Goal: Transaction & Acquisition: Purchase product/service

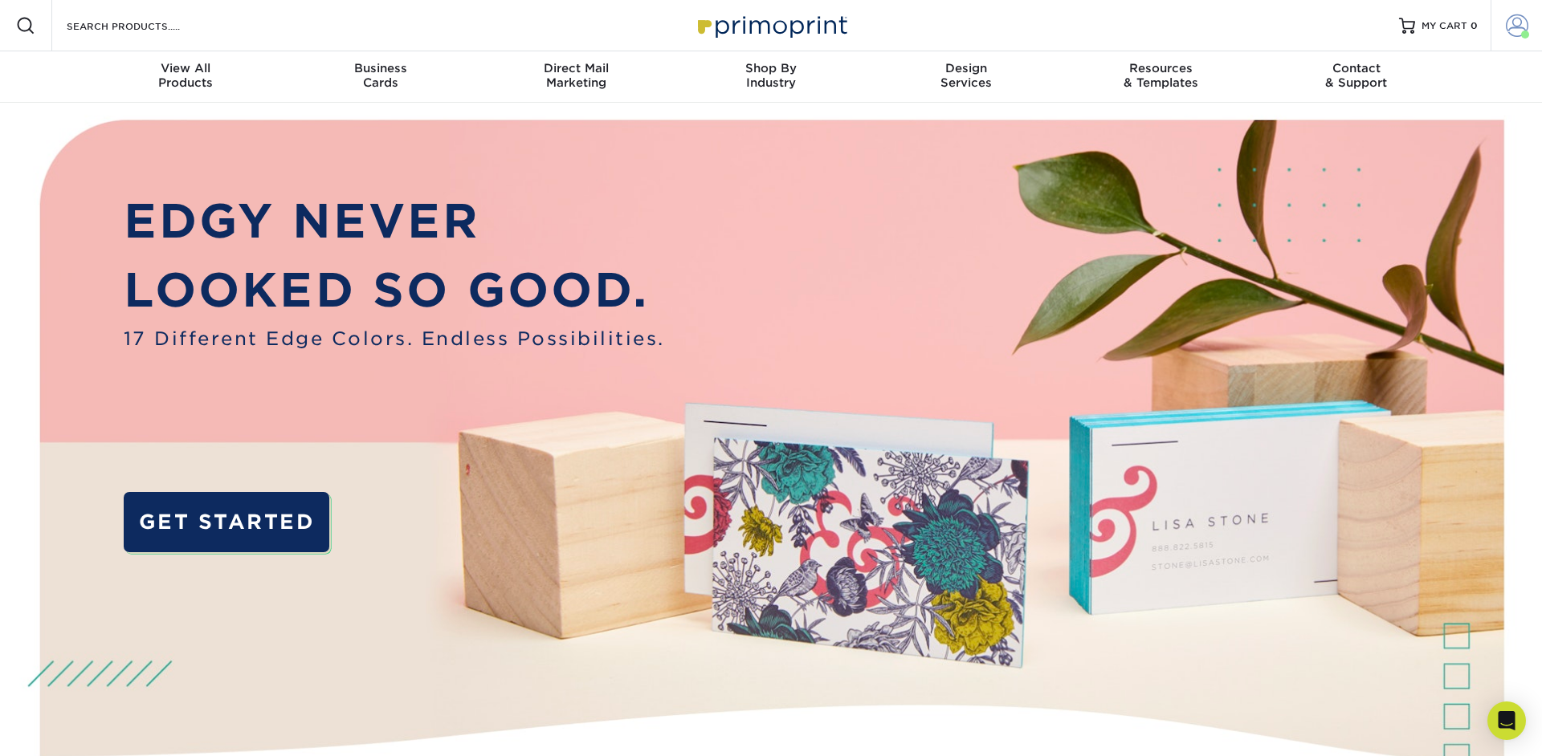
click at [1520, 34] on span at bounding box center [1517, 25] width 22 height 22
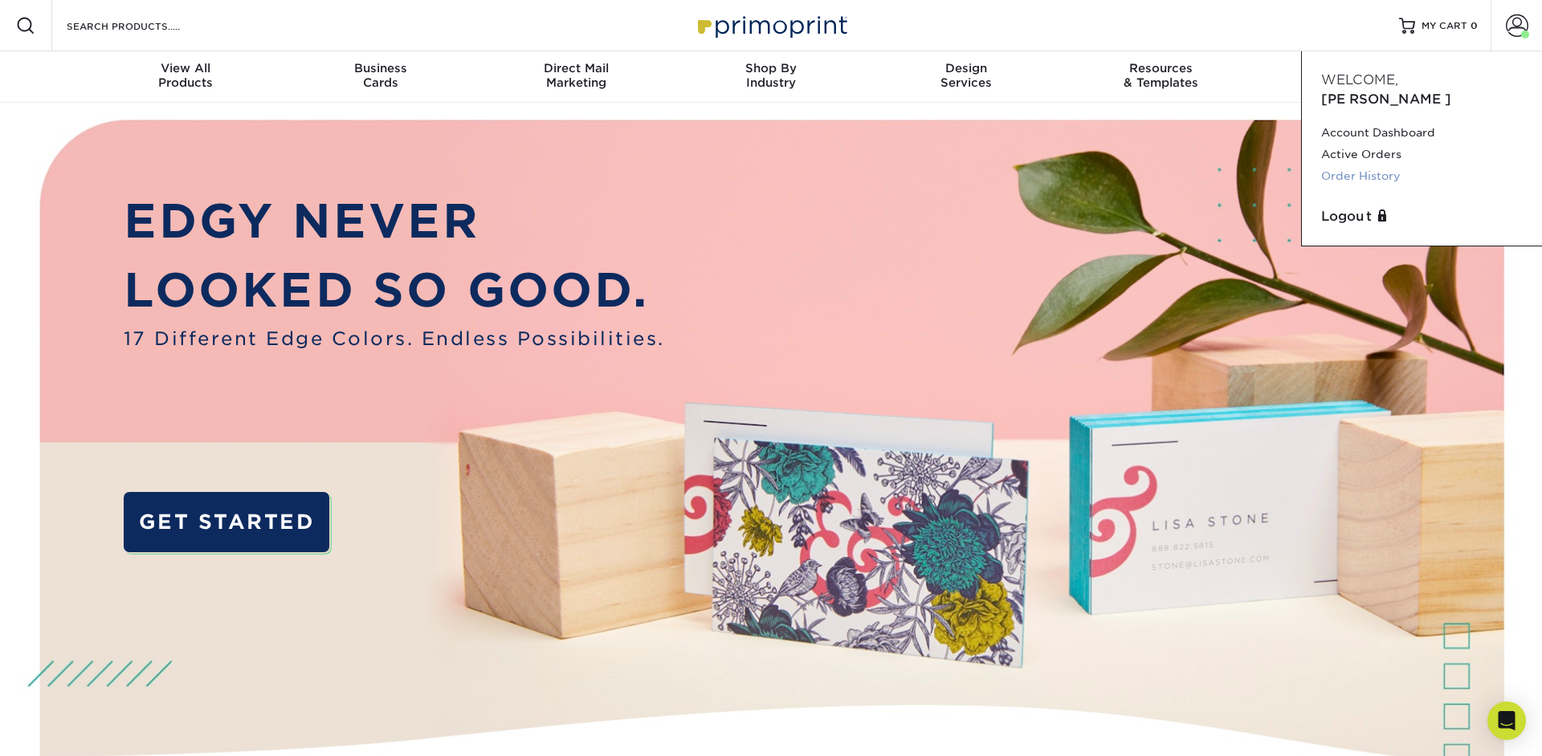
click at [1377, 165] on link "Order History" at bounding box center [1422, 176] width 202 height 22
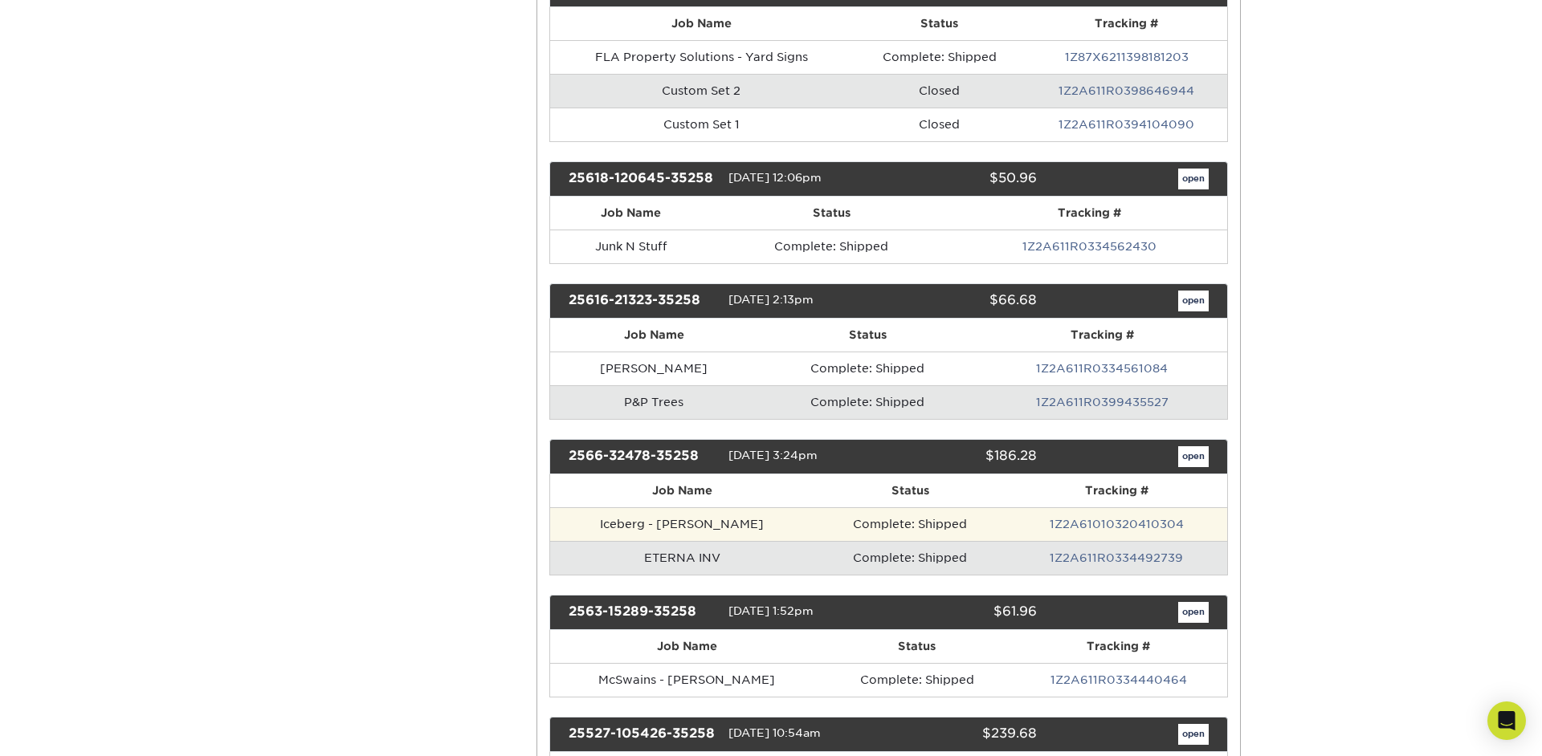
scroll to position [862, 0]
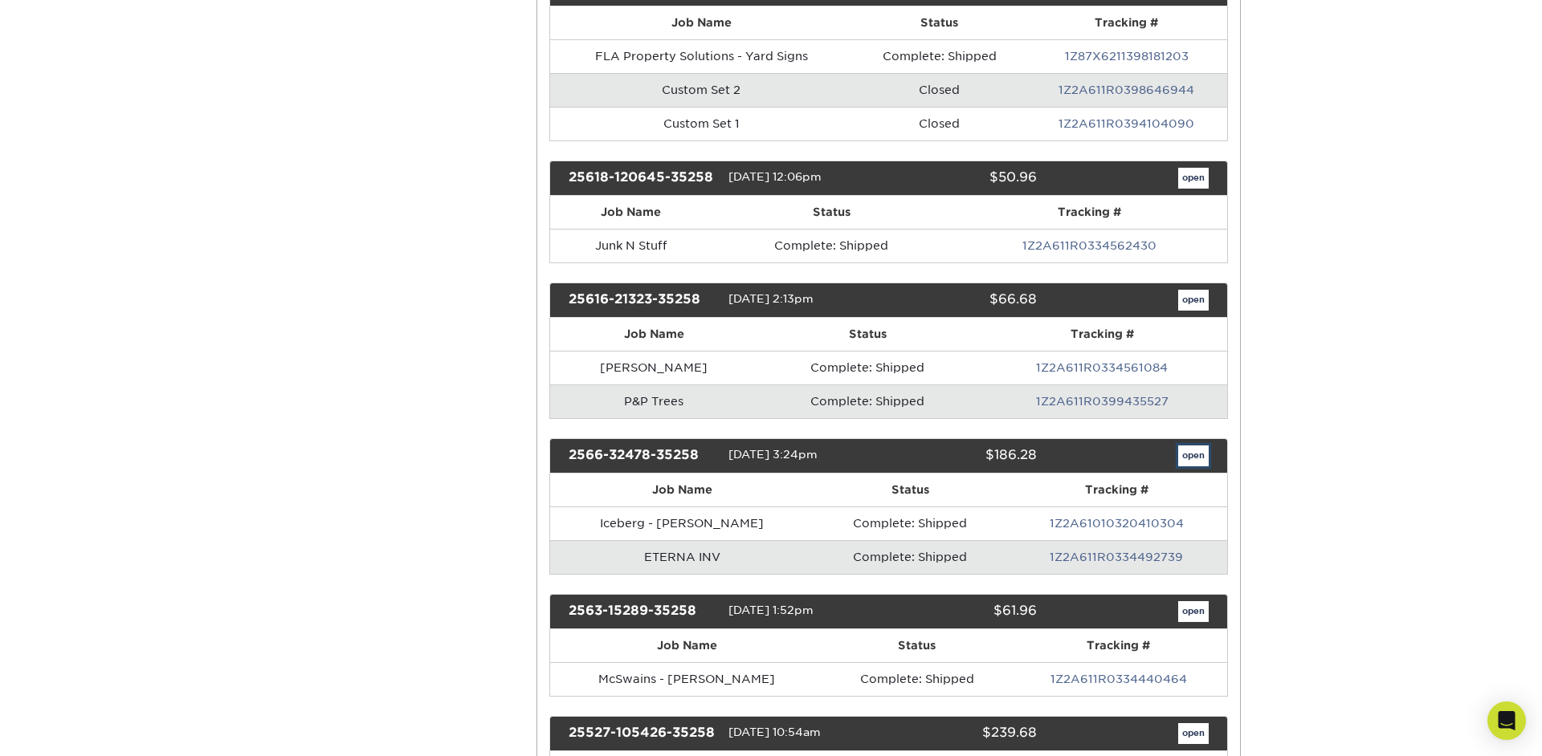
click at [1198, 458] on link "open" at bounding box center [1193, 456] width 31 height 21
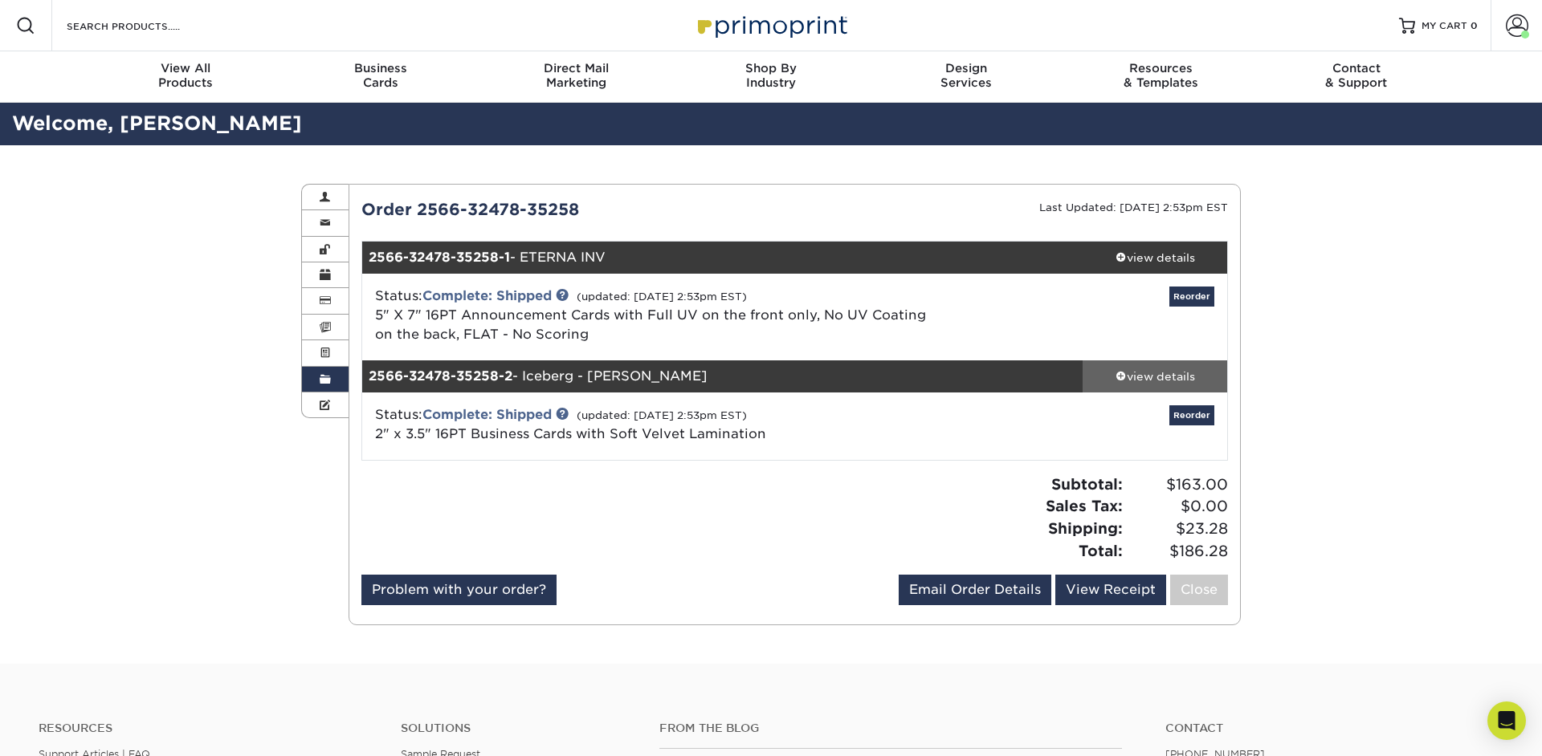
click at [1148, 382] on div "view details" at bounding box center [1154, 377] width 145 height 16
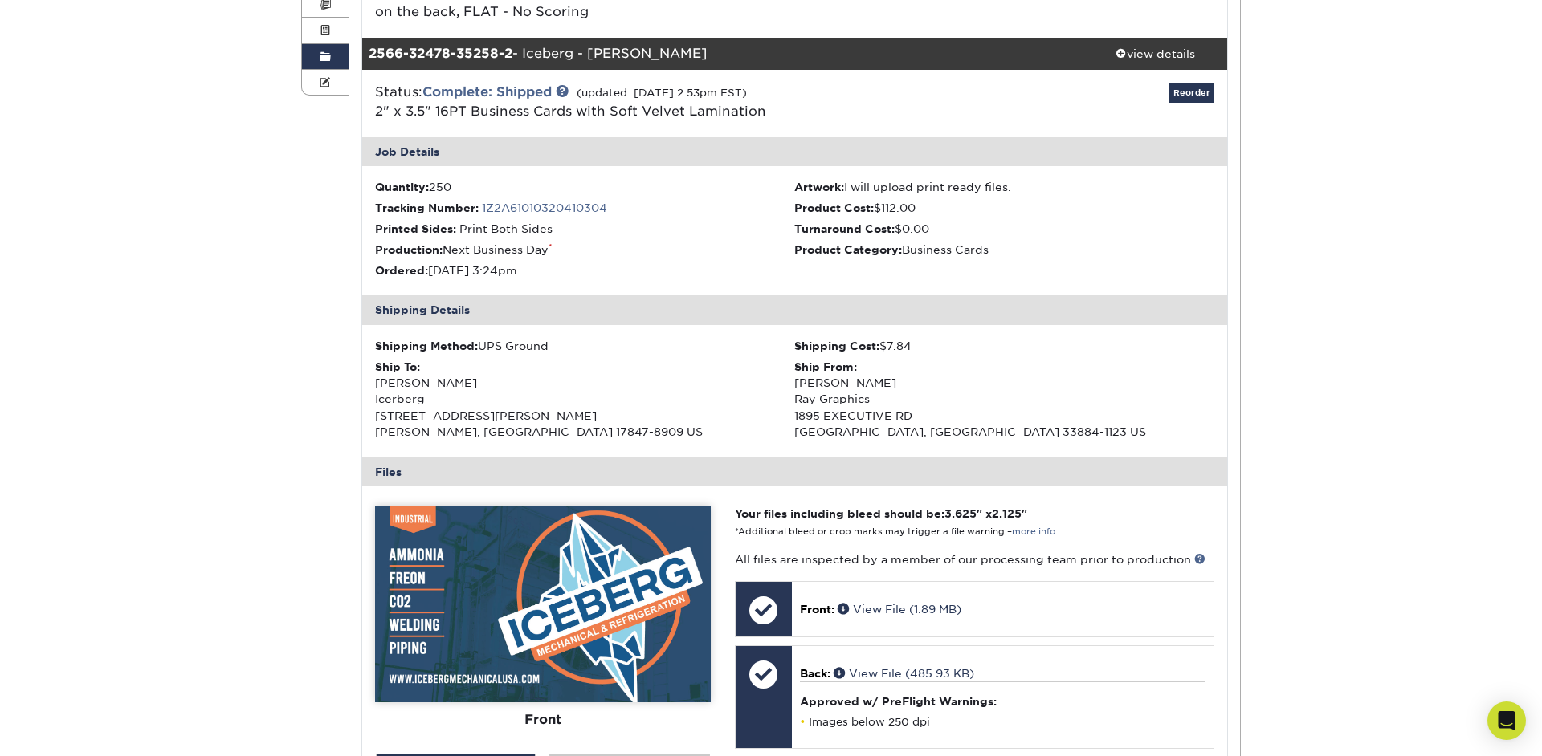
scroll to position [320, 0]
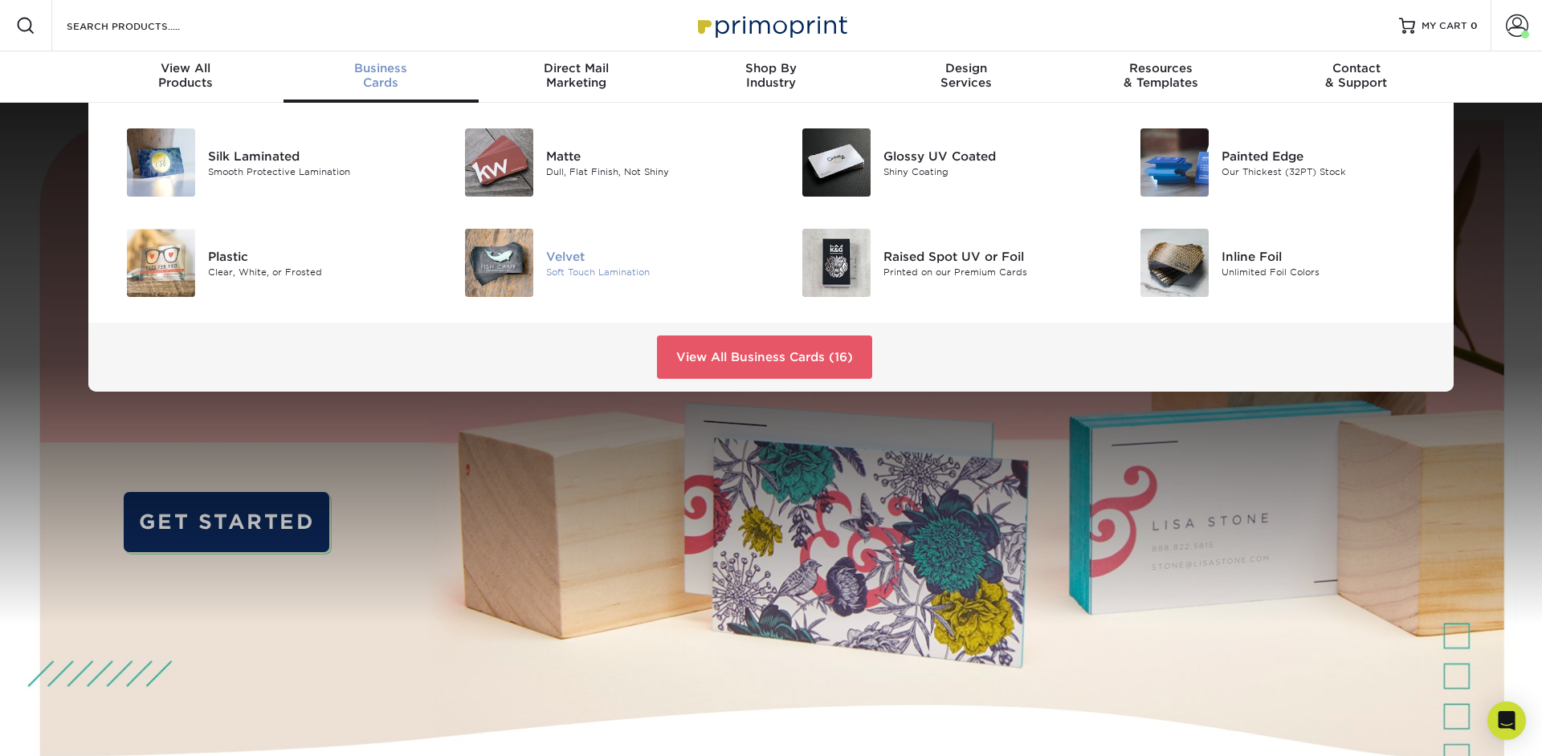
click at [502, 265] on img at bounding box center [499, 263] width 68 height 68
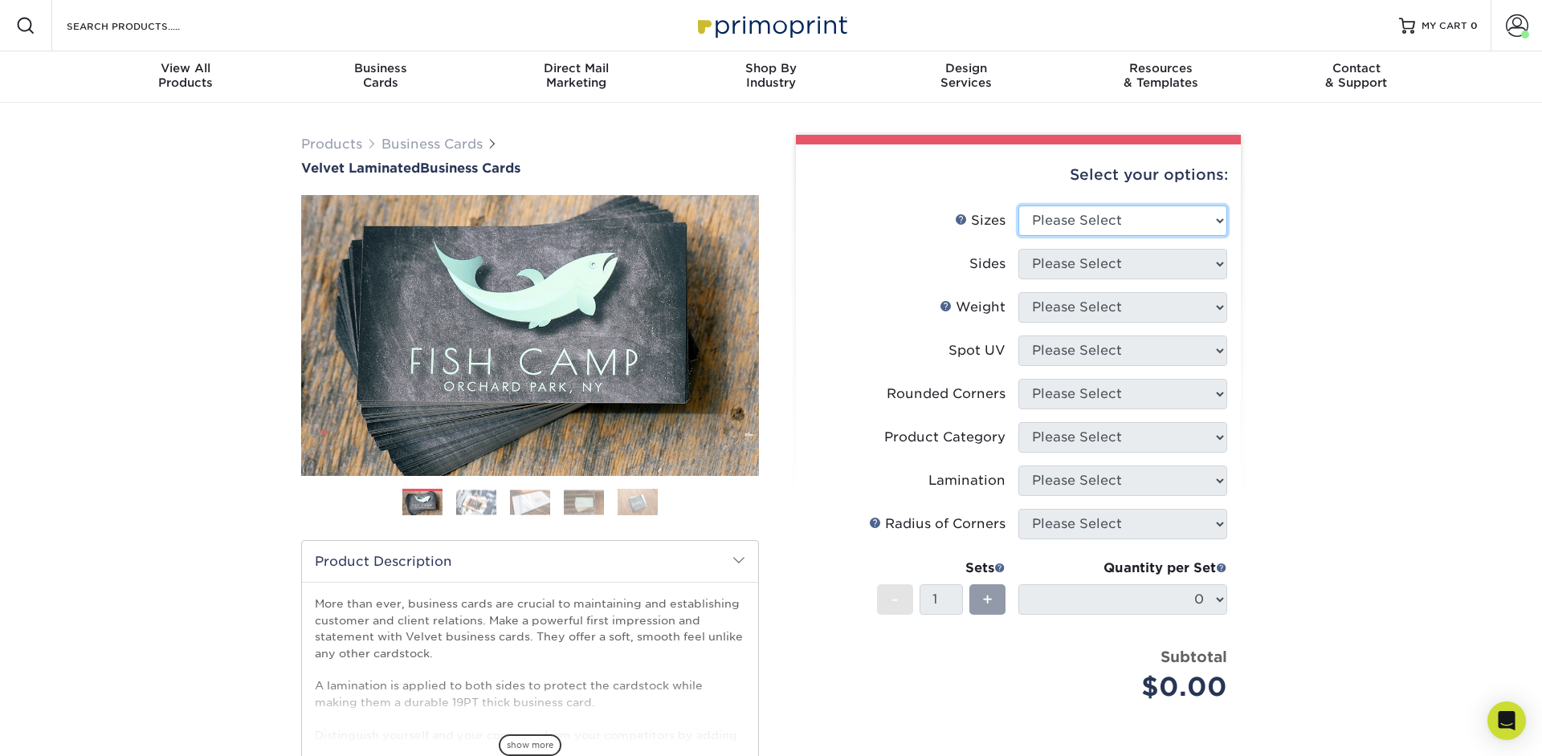
select select "2.00x3.50"
click option "2" x 3.5" - Standard" at bounding box center [0, 0] width 0 height 0
select select "13abbda7-1d64-4f25-8bb2-c179b224825d"
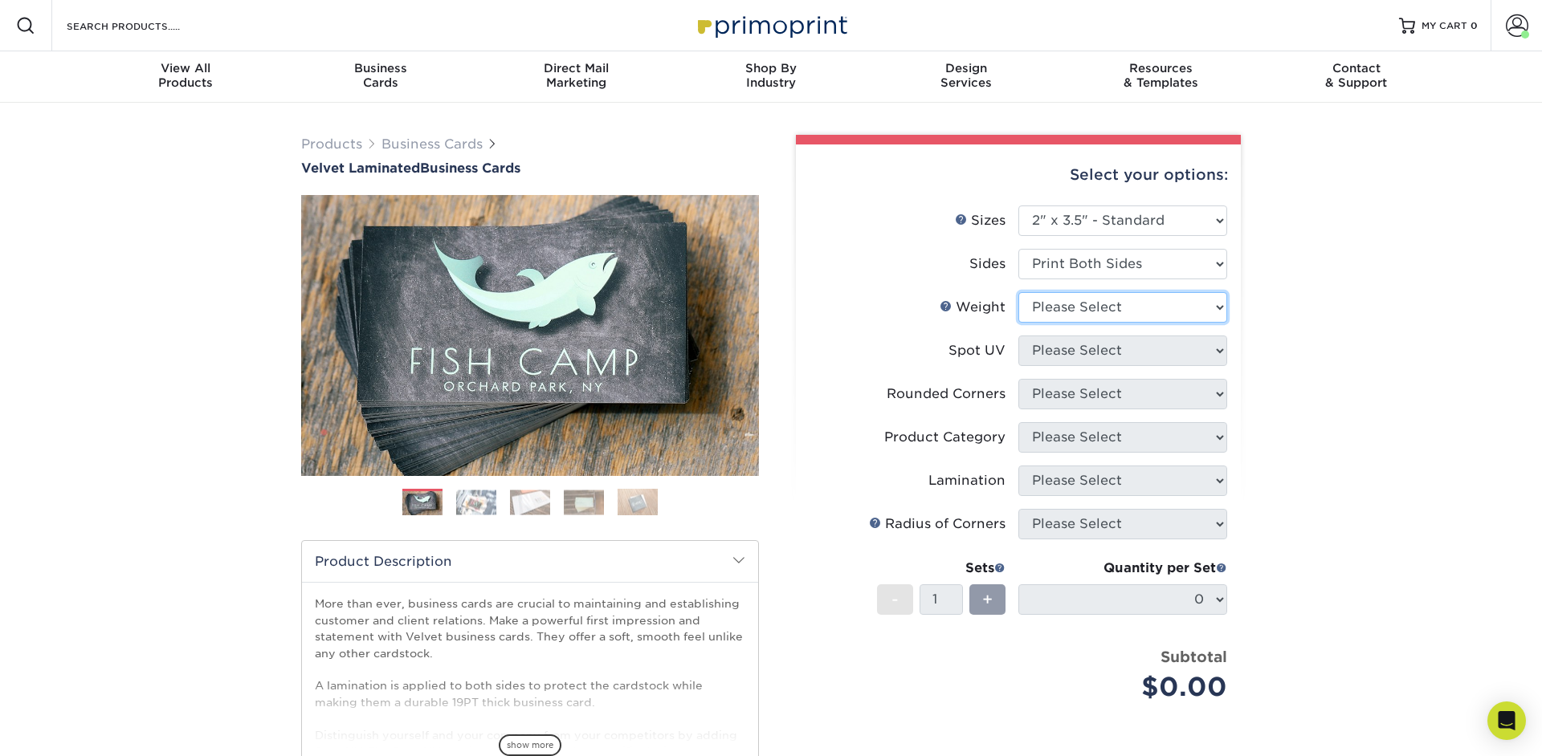
select select "16PT"
select select "3"
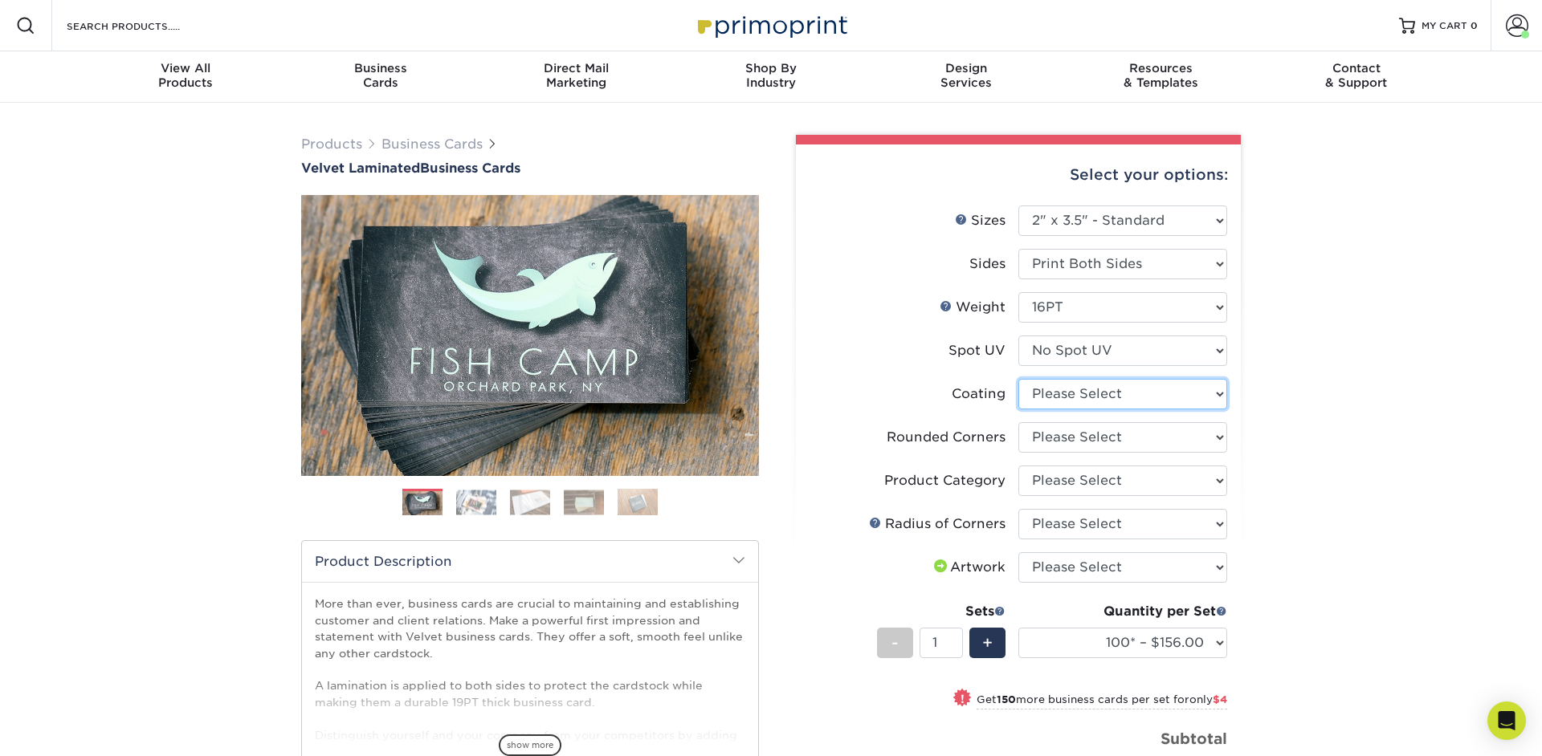
select select "3e7618de-abca-4bda-9f97-8b9129e913d8"
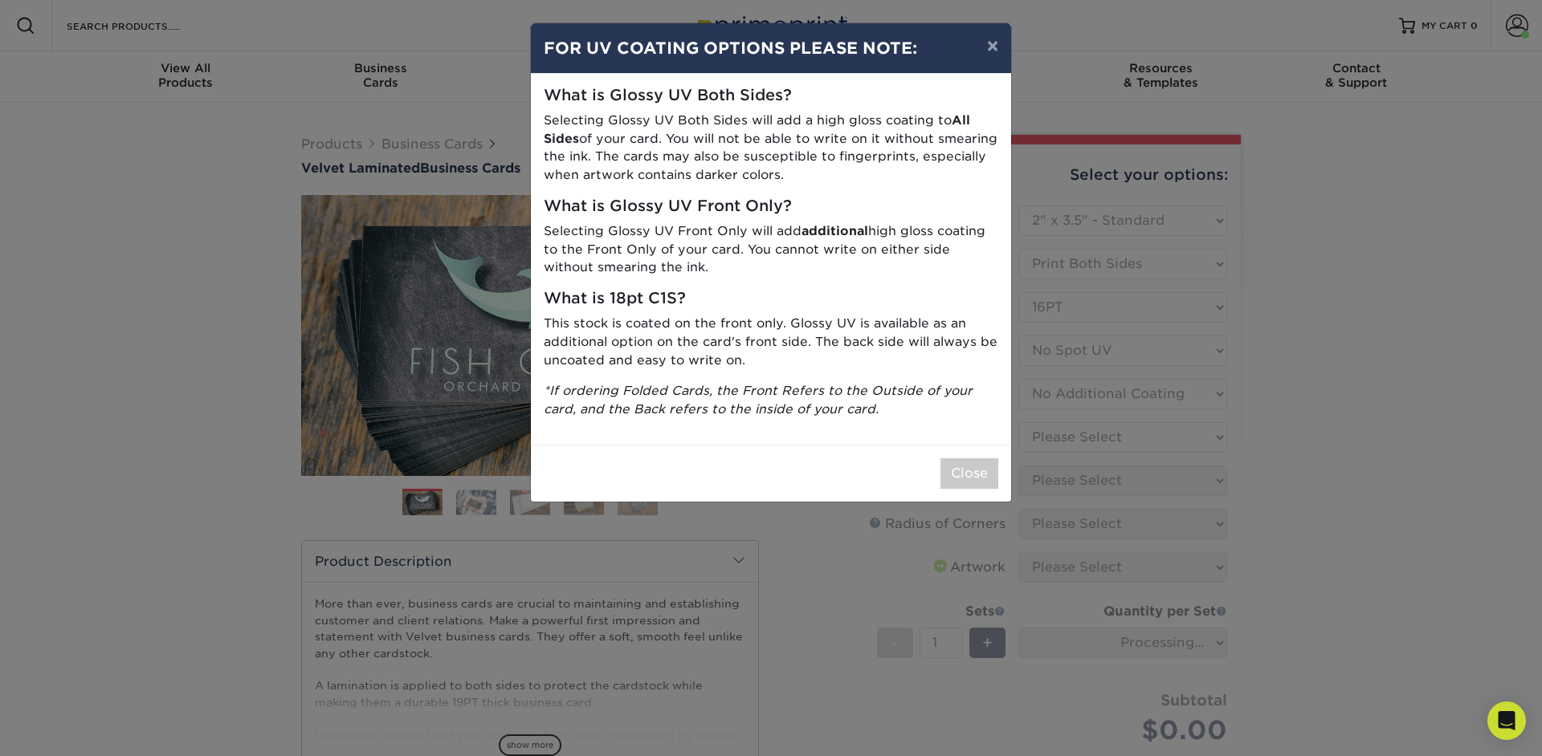
click at [1065, 327] on div "× FOR UV COATING OPTIONS PLEASE NOTE: What is Glossy UV Both Sides? Selecting G…" at bounding box center [771, 378] width 1542 height 756
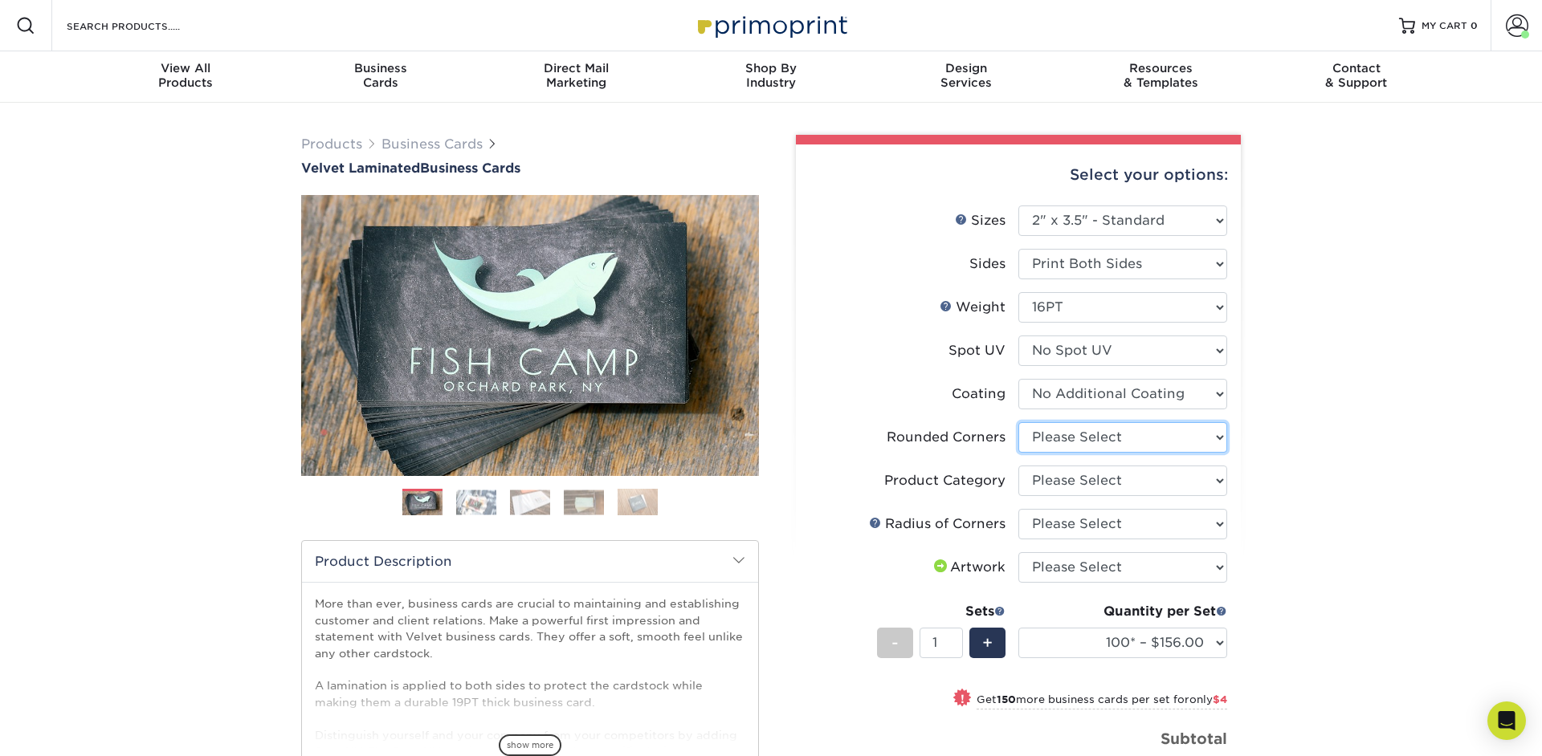
select select "0"
click option "No" at bounding box center [0, 0] width 0 height 0
select select
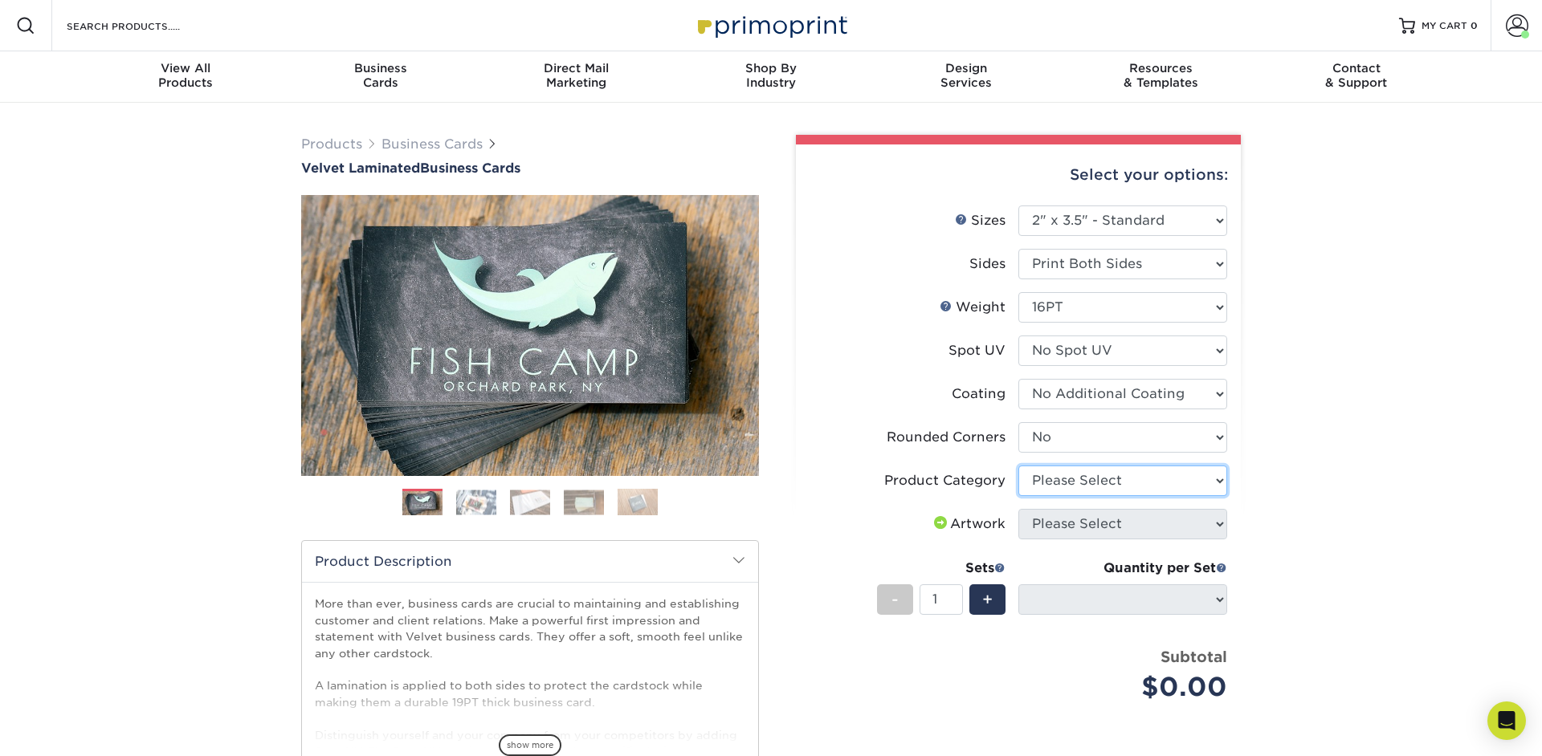
select select "3b5148f1-0588-4f88-a218-97bcfdce65c1"
click option "Business Cards" at bounding box center [0, 0] width 0 height 0
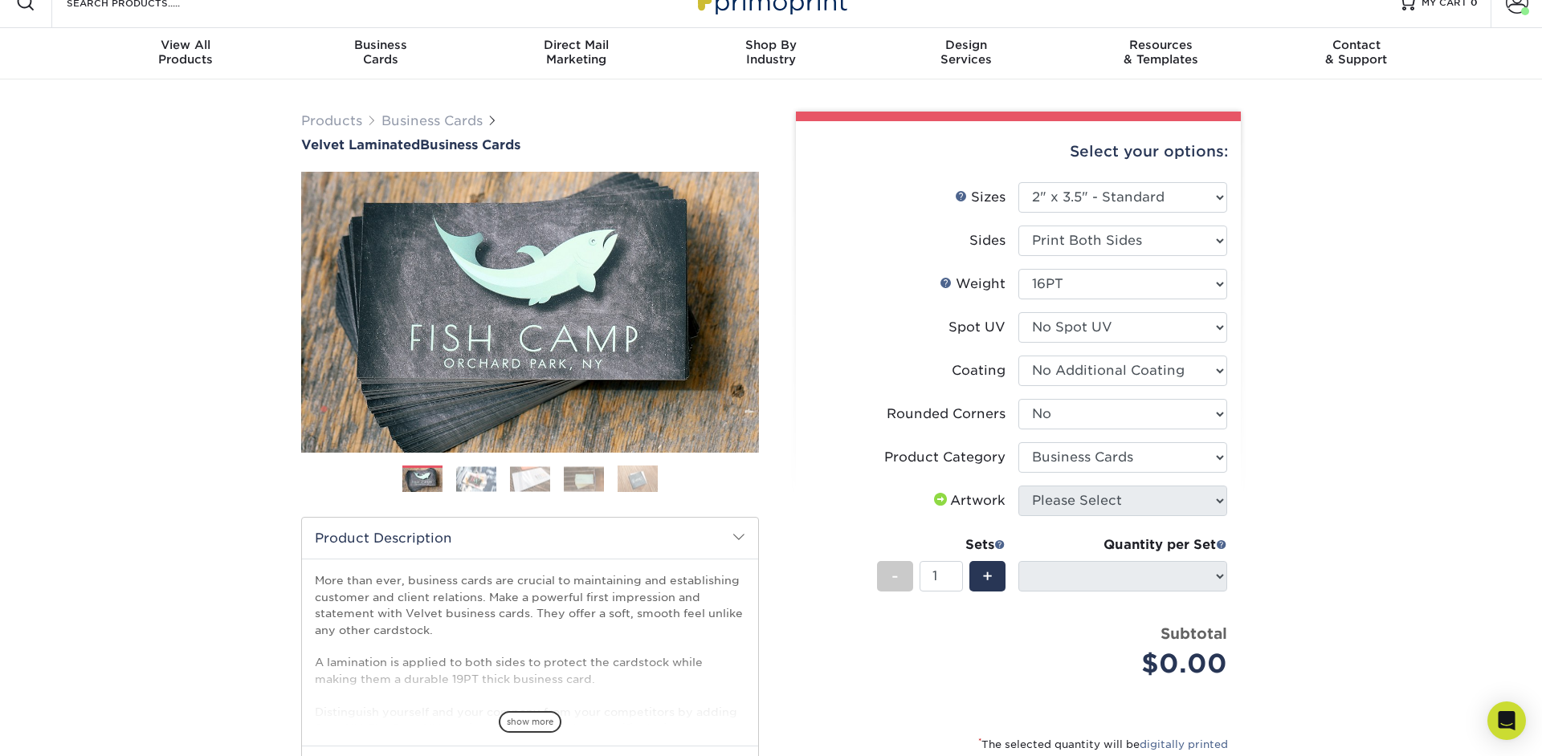
scroll to position [19, 0]
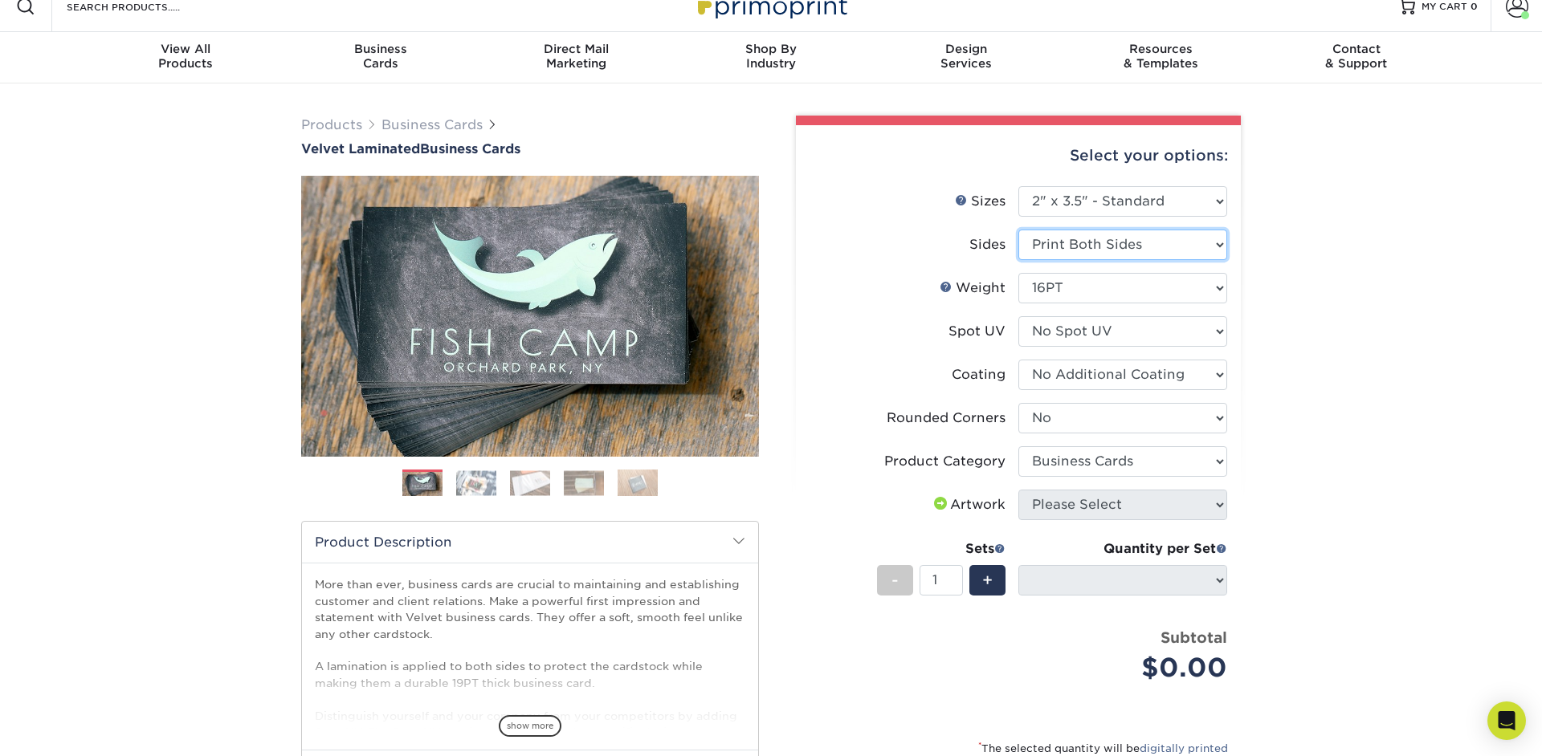
select select "32d3c223-f82c-492b-b915-ba065a00862f"
select select "-1"
select select
select select "-1"
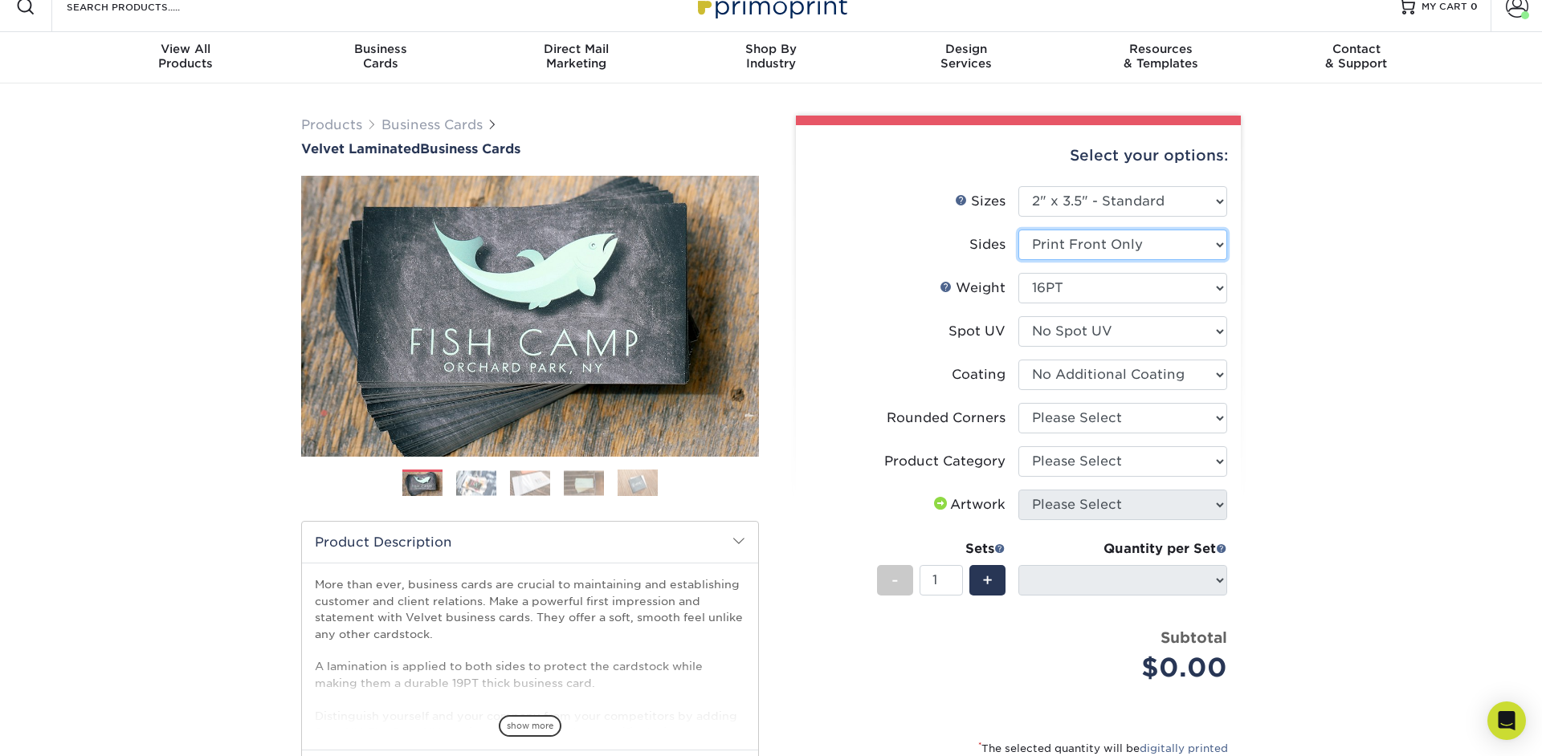
select select "-1"
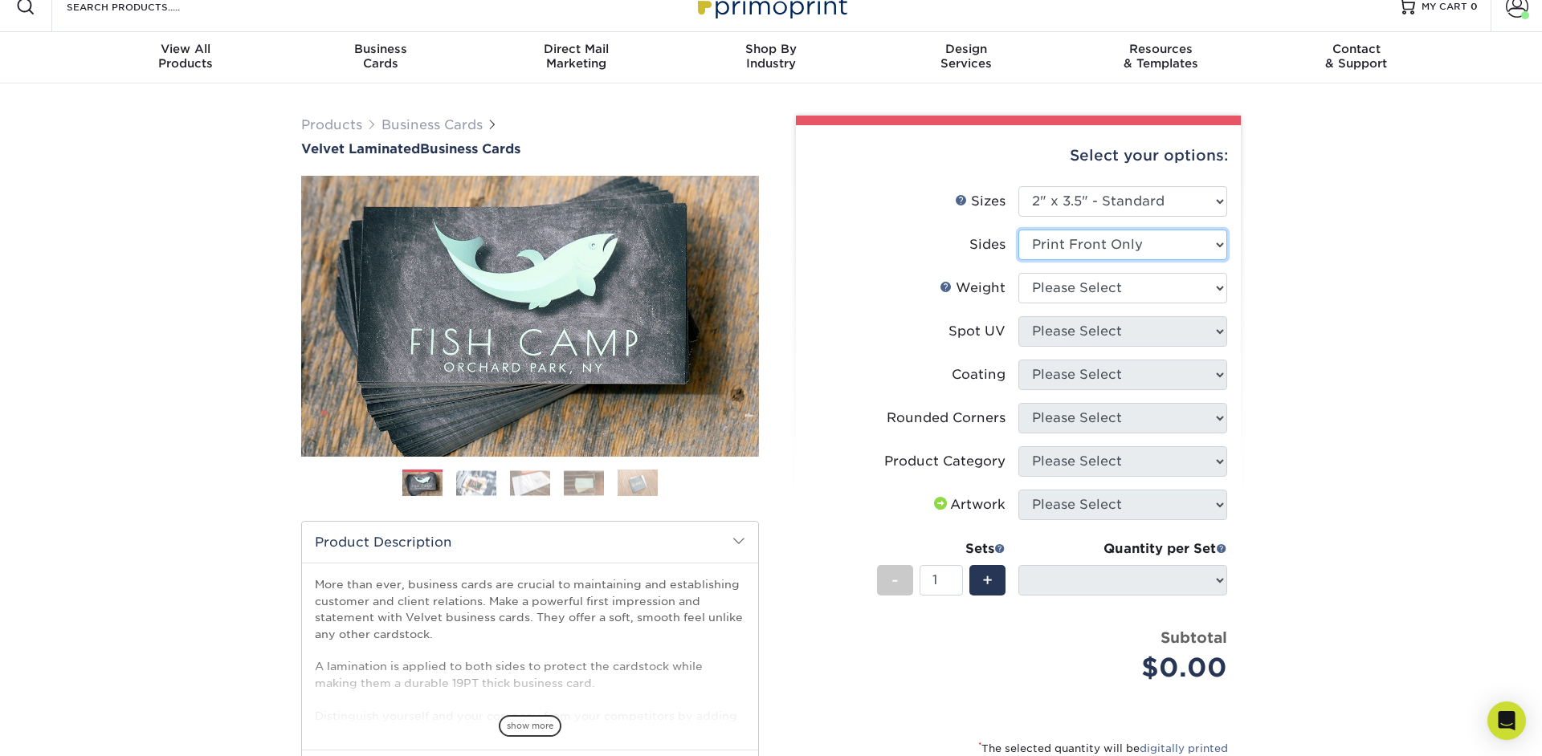
select select "13abbda7-1d64-4f25-8bb2-c179b224825d"
select select
select select "16PT"
select select
select select "3"
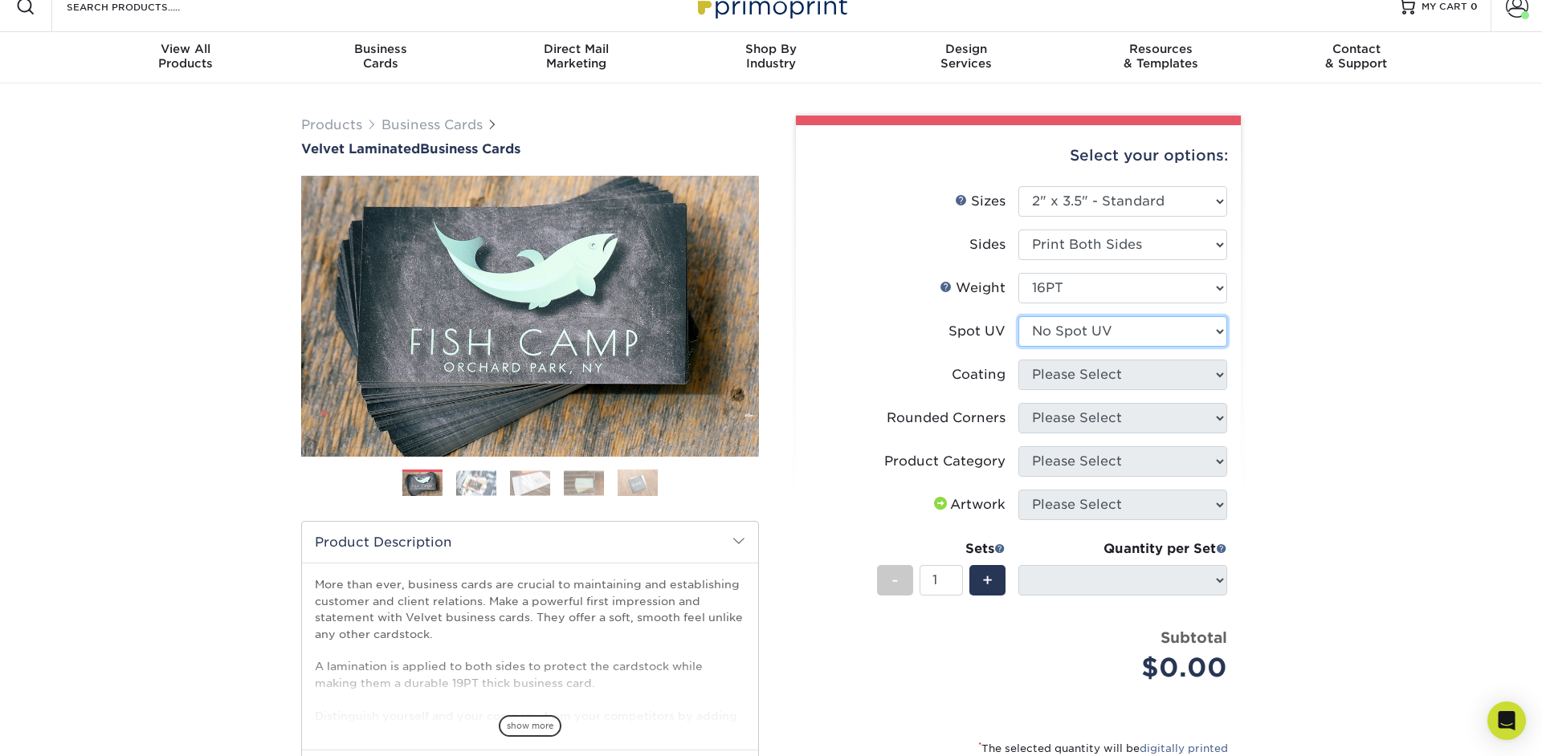
select select "-1"
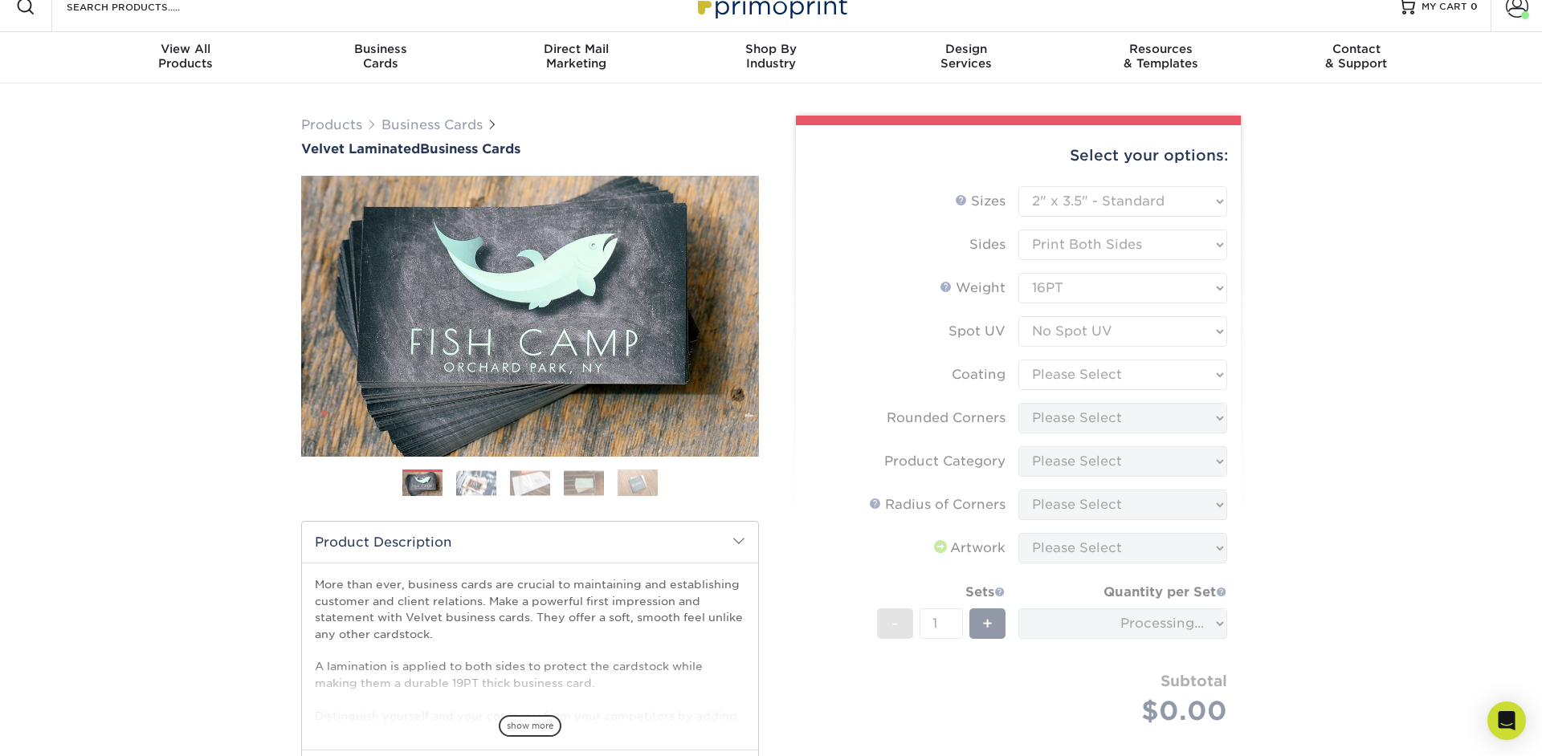
click at [1218, 375] on form "Sizes Help Sizes Please Select 1.5" x 3.5" - Mini 1.75" x 3.5" - Mini 2" x 2" -…" at bounding box center [1018, 474] width 419 height 577
click at [1217, 375] on form "Sizes Help Sizes Please Select 1.5" x 3.5" - Mini 1.75" x 3.5" - Mini 2" x 2" -…" at bounding box center [1018, 474] width 419 height 577
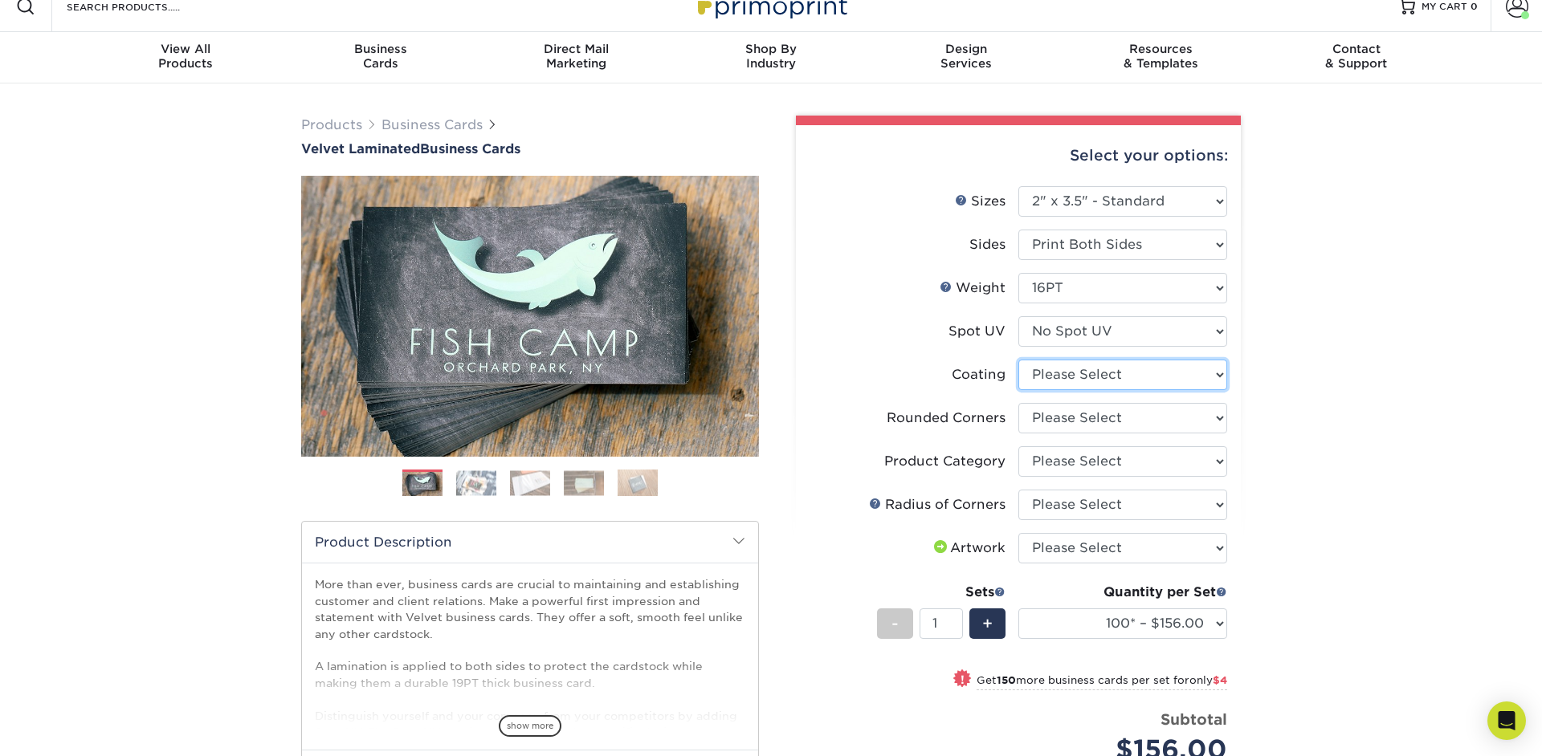
select select "3e7618de-abca-4bda-9f97-8b9129e913d8"
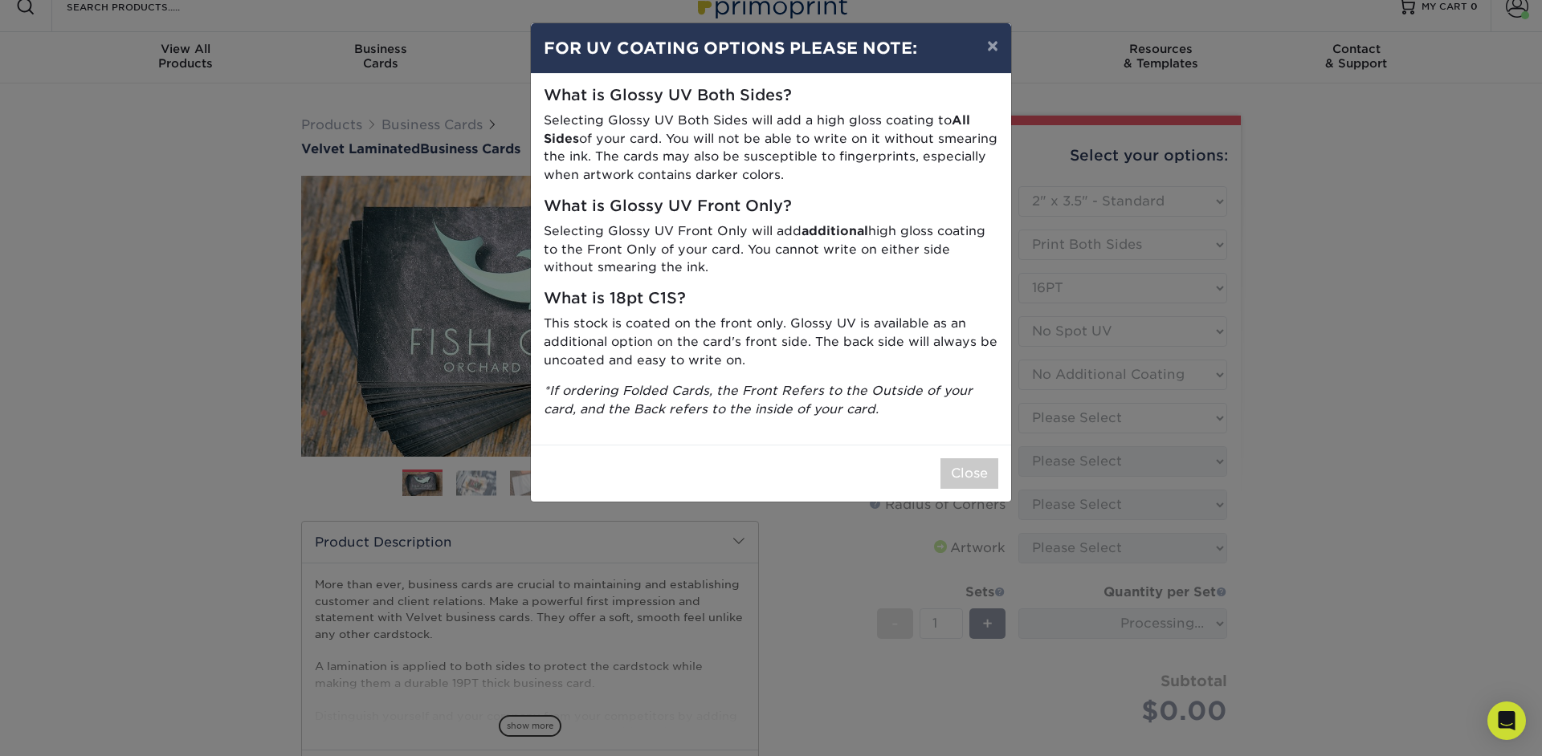
click at [1206, 394] on div "× FOR UV COATING OPTIONS PLEASE NOTE: What is Glossy UV Both Sides? Selecting G…" at bounding box center [771, 378] width 1542 height 756
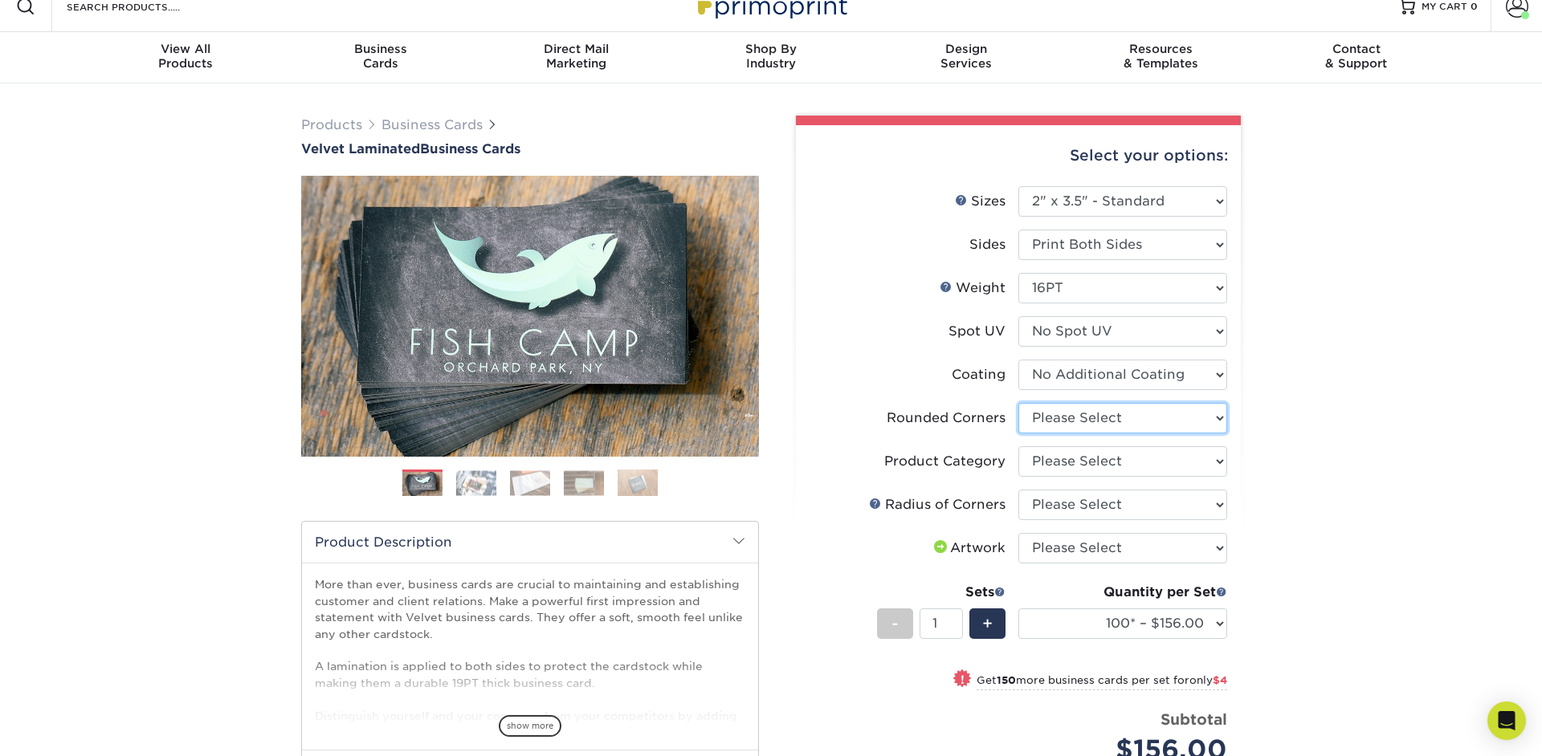
select select "0"
click option "No" at bounding box center [0, 0] width 0 height 0
select select
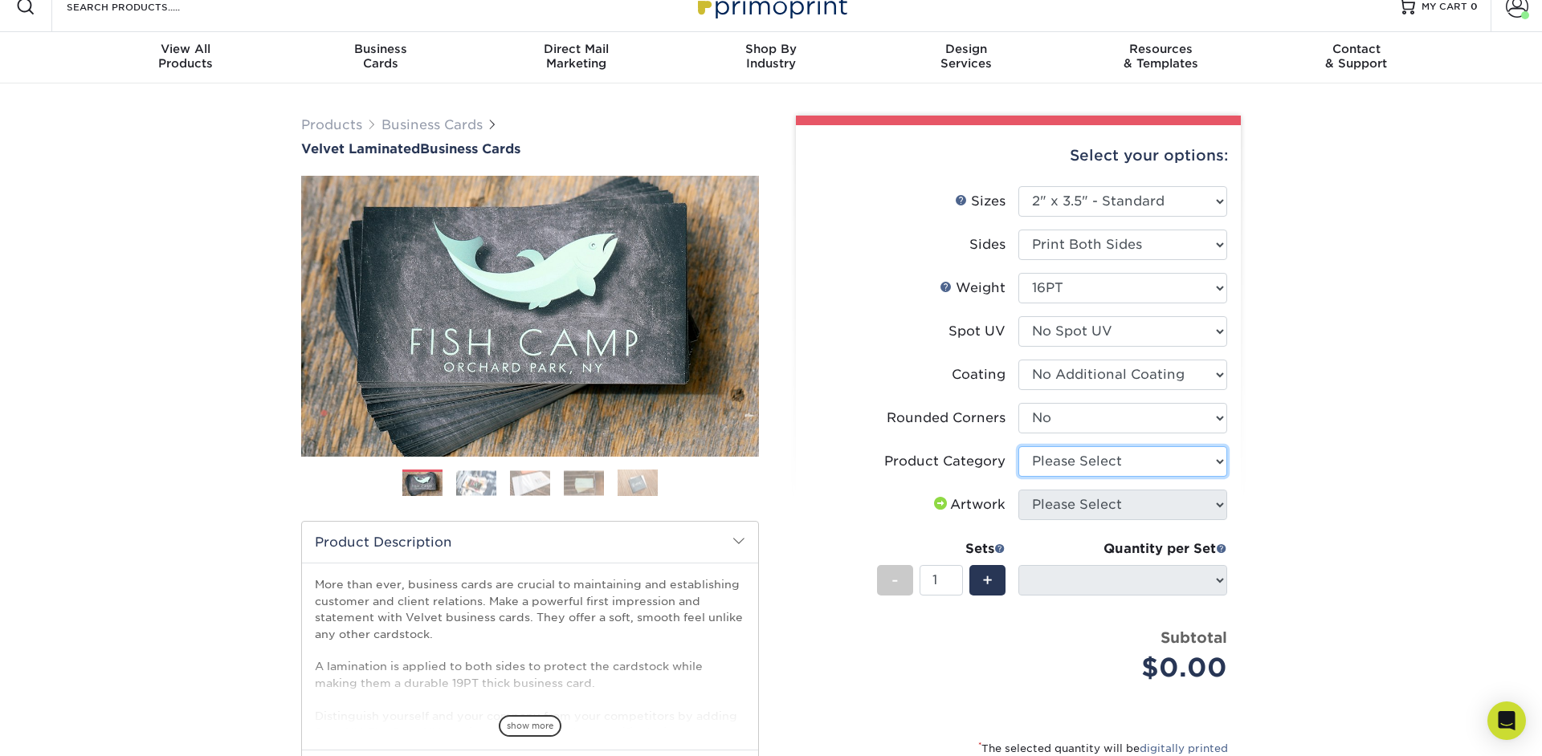
select select "3b5148f1-0588-4f88-a218-97bcfdce65c1"
click option "Business Cards" at bounding box center [0, 0] width 0 height 0
drag, startPoint x: 1287, startPoint y: 481, endPoint x: 1237, endPoint y: 509, distance: 57.2
click at [1286, 482] on div "Products Business Cards Velvet Laminated Business Cards Previous Next" at bounding box center [771, 521] width 1542 height 875
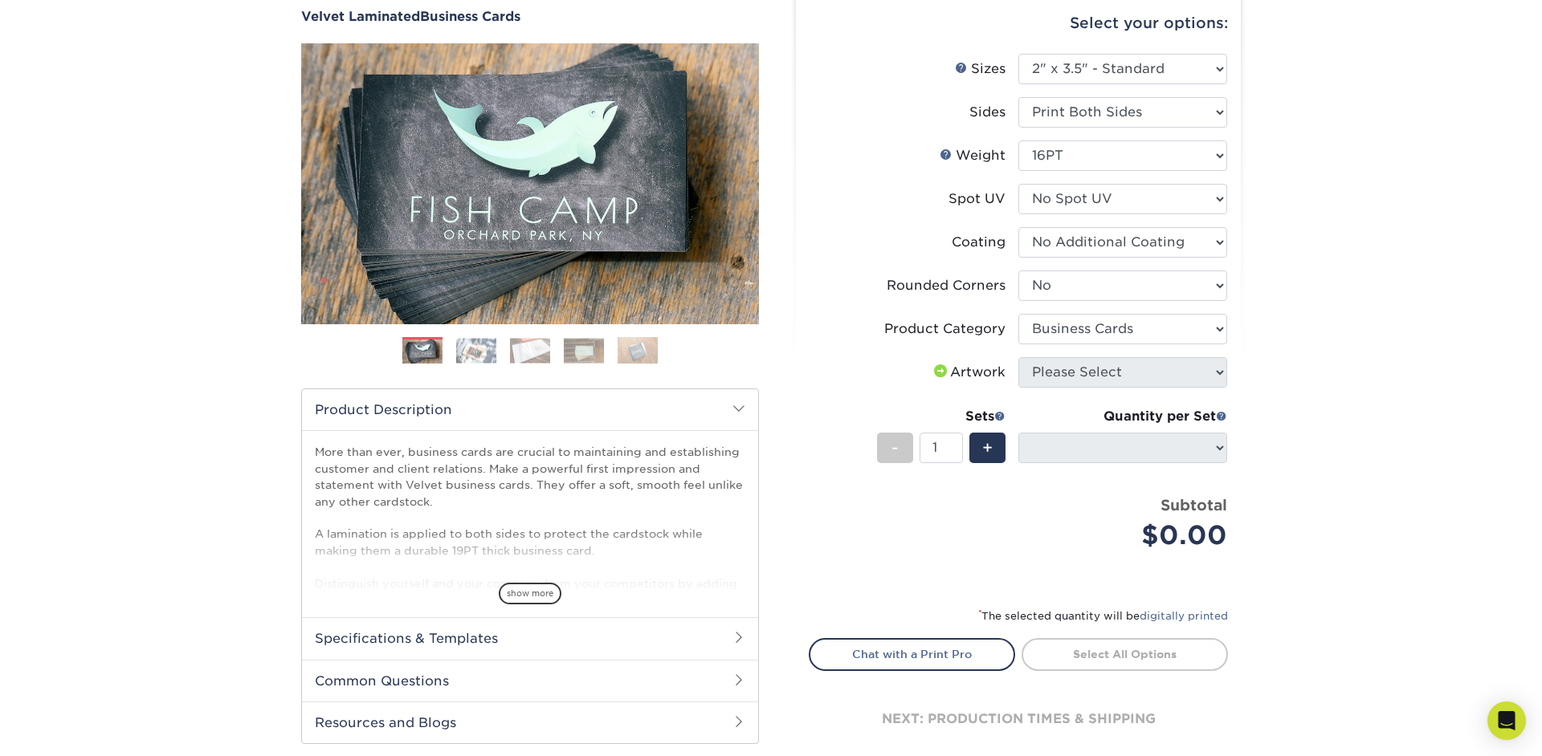
scroll to position [0, 0]
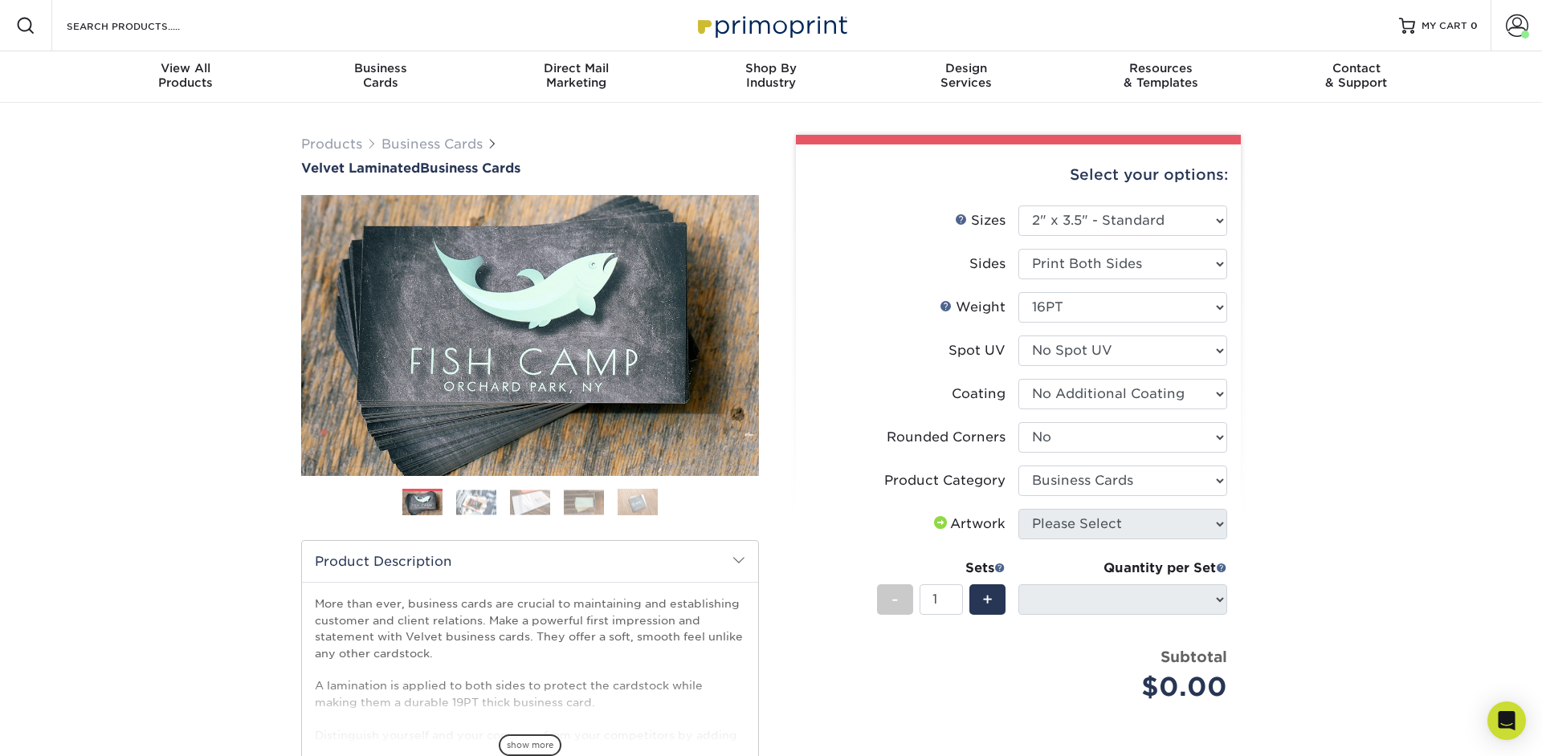
click at [855, 252] on label "Sides" at bounding box center [913, 264] width 209 height 31
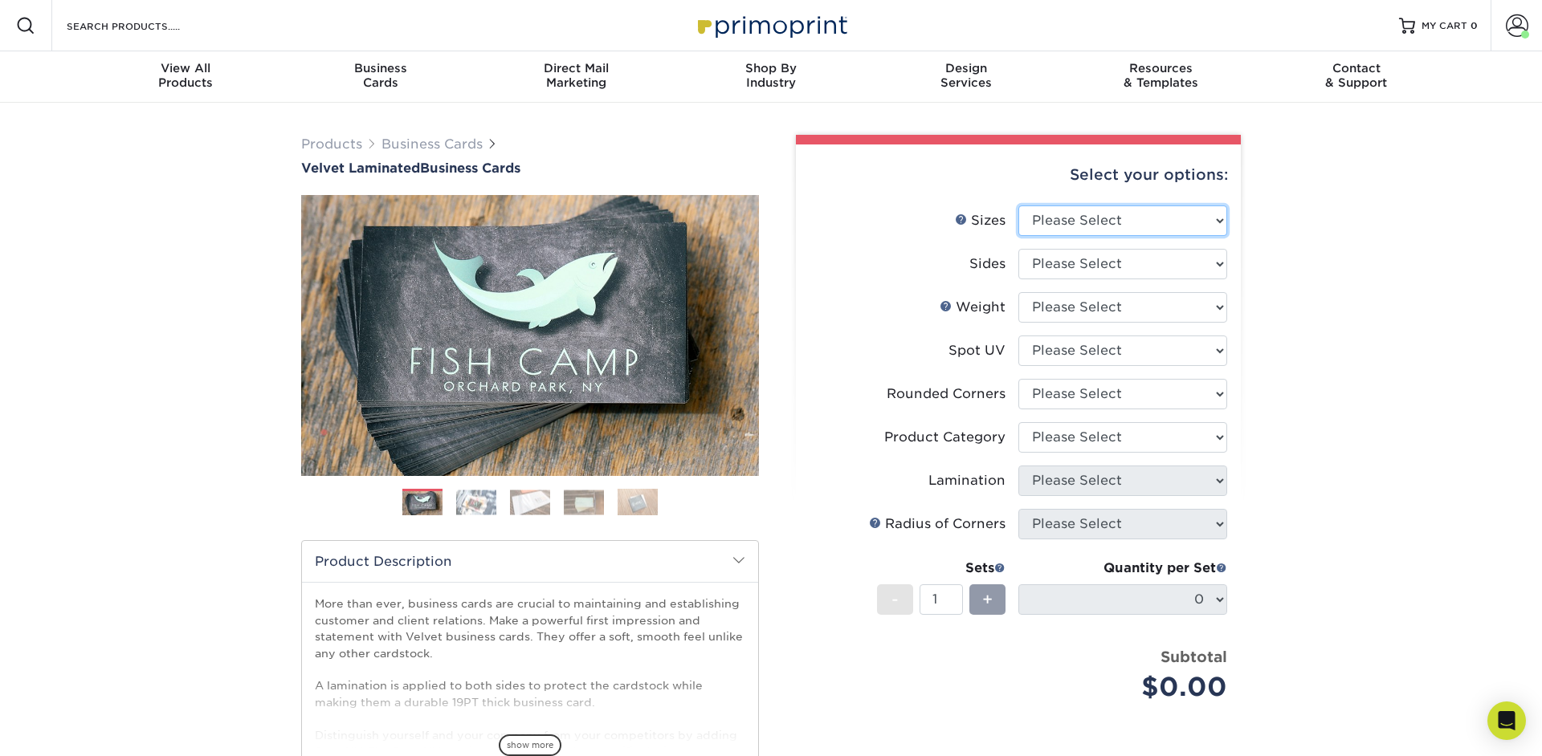
select select "2.00x3.50"
click option "2" x 3.5" - Standard" at bounding box center [0, 0] width 0 height 0
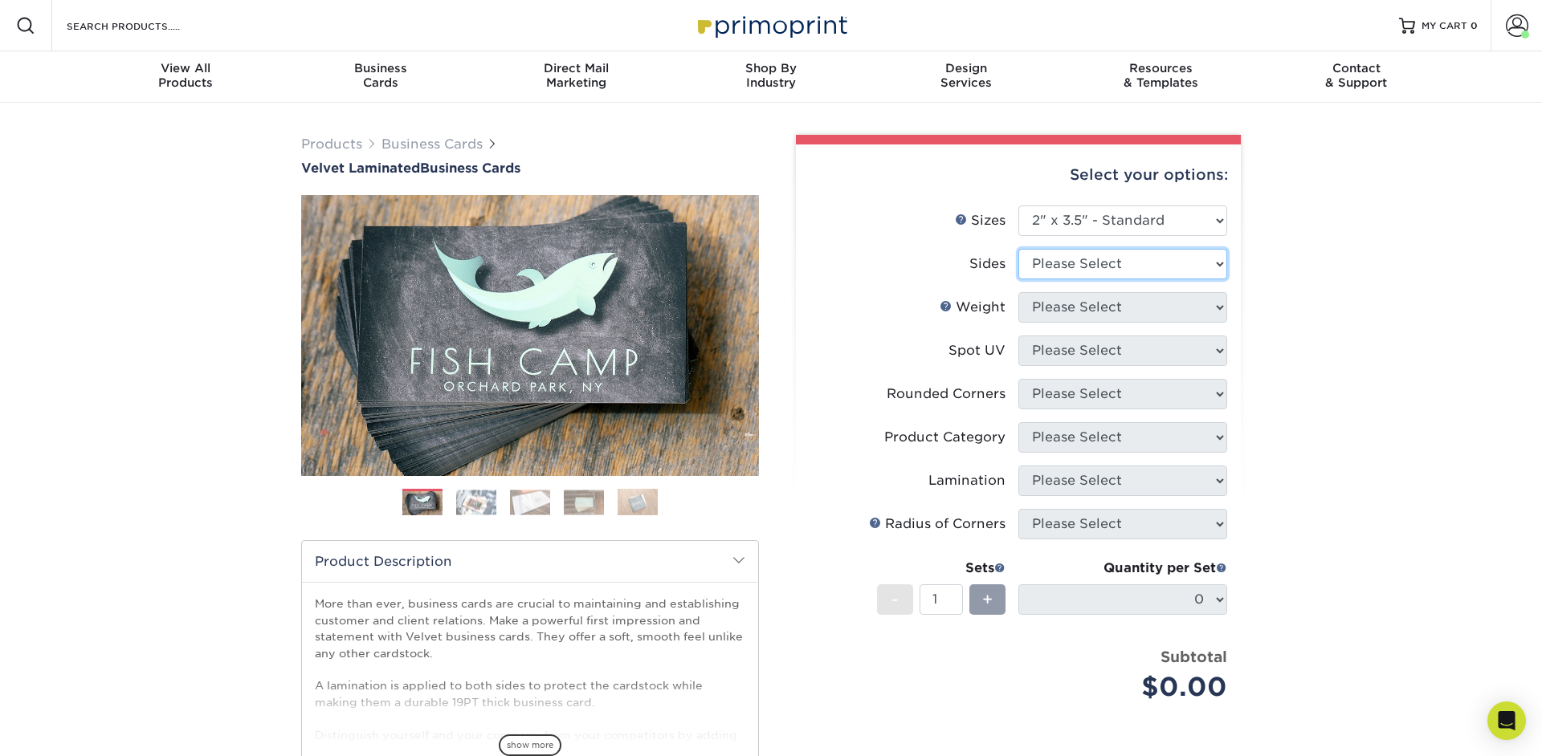
select select "13abbda7-1d64-4f25-8bb2-c179b224825d"
click at [1316, 328] on div "Products Business Cards Velvet Laminated Business Cards Previous Next" at bounding box center [771, 532] width 1542 height 858
drag, startPoint x: 1233, startPoint y: 316, endPoint x: 1217, endPoint y: 312, distance: 17.3
click at [1233, 316] on div "Select your options: Sizes Help Sizes Please Select 1.5" x 3.5" - Mini 1.75" x …" at bounding box center [1018, 523] width 445 height 756
select select "16PT"
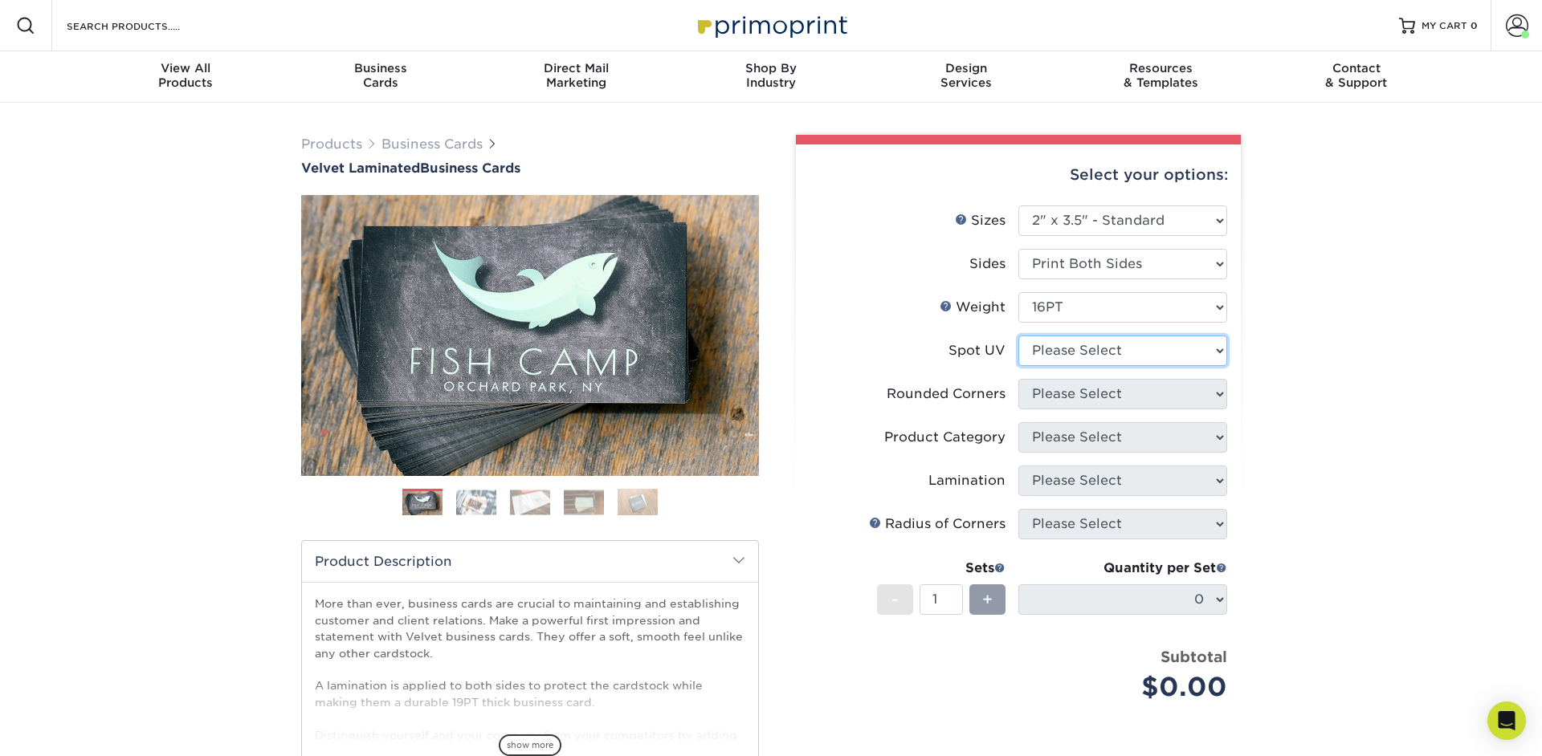
select select "3"
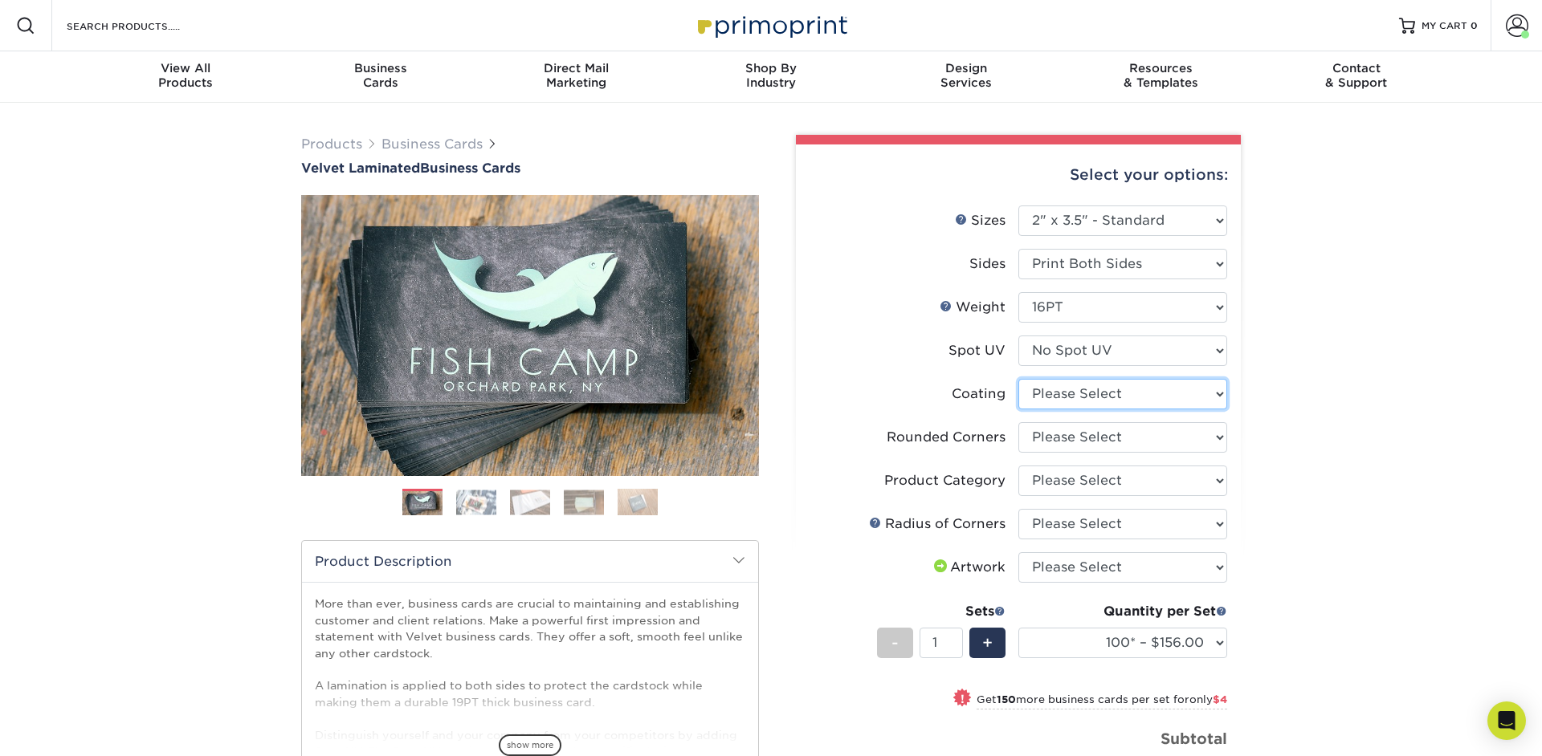
select select "3e7618de-abca-4bda-9f97-8b9129e913d8"
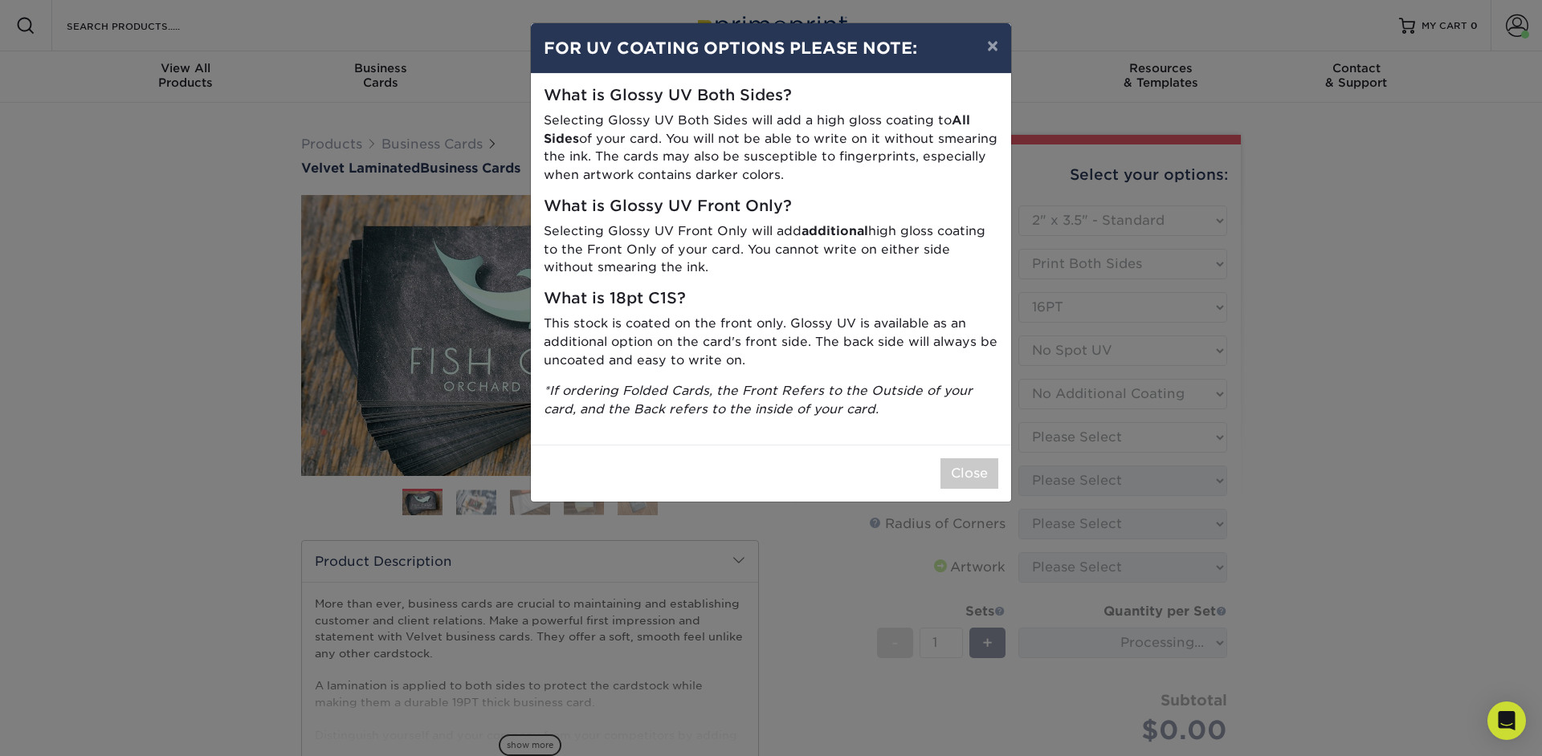
click at [1210, 422] on div "× FOR UV COATING OPTIONS PLEASE NOTE: What is Glossy UV Both Sides? Selecting G…" at bounding box center [771, 378] width 1542 height 756
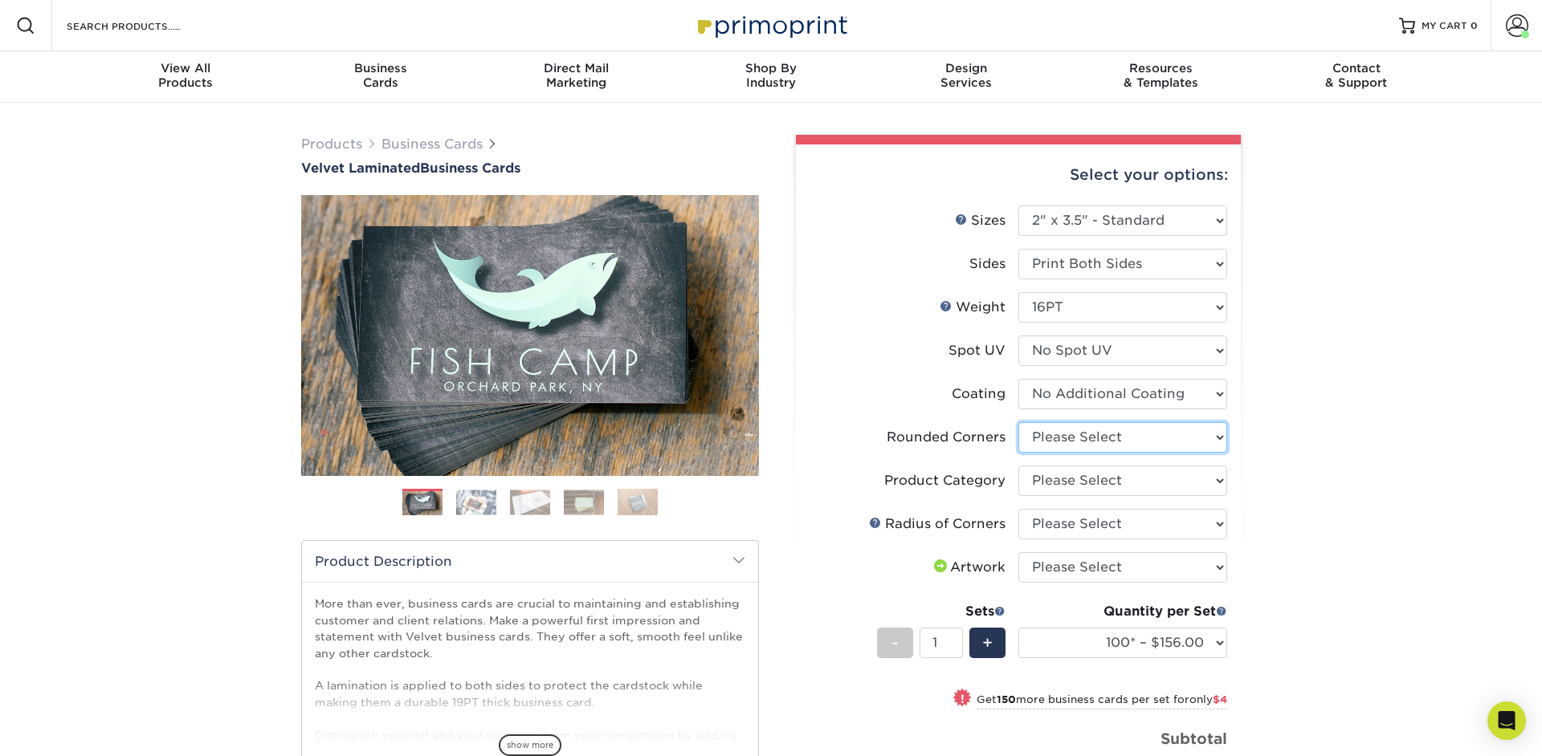
select select "0"
click option "No" at bounding box center [0, 0] width 0 height 0
select select
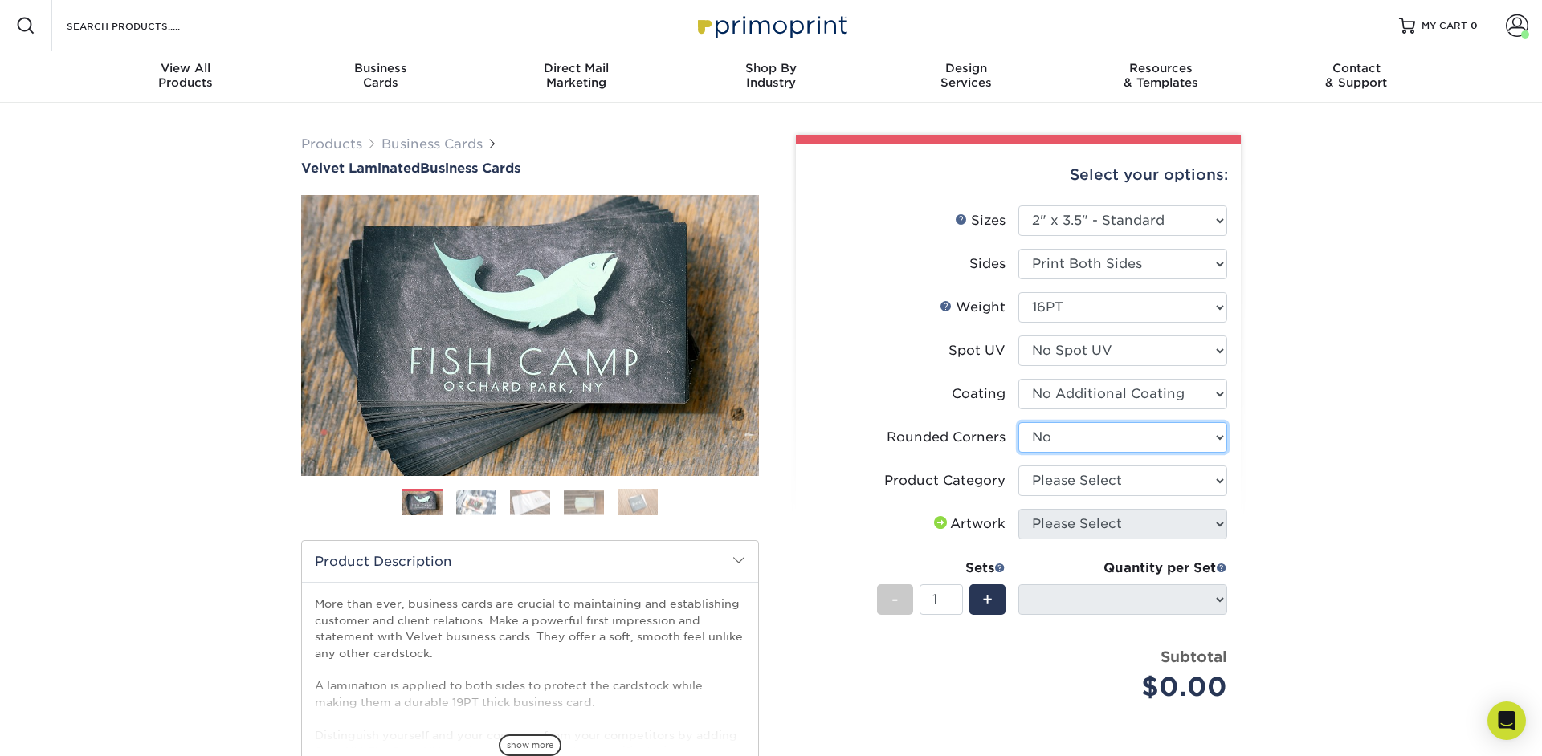
select select "-1"
click option "Please Select" at bounding box center [0, 0] width 0 height 0
select select "-1"
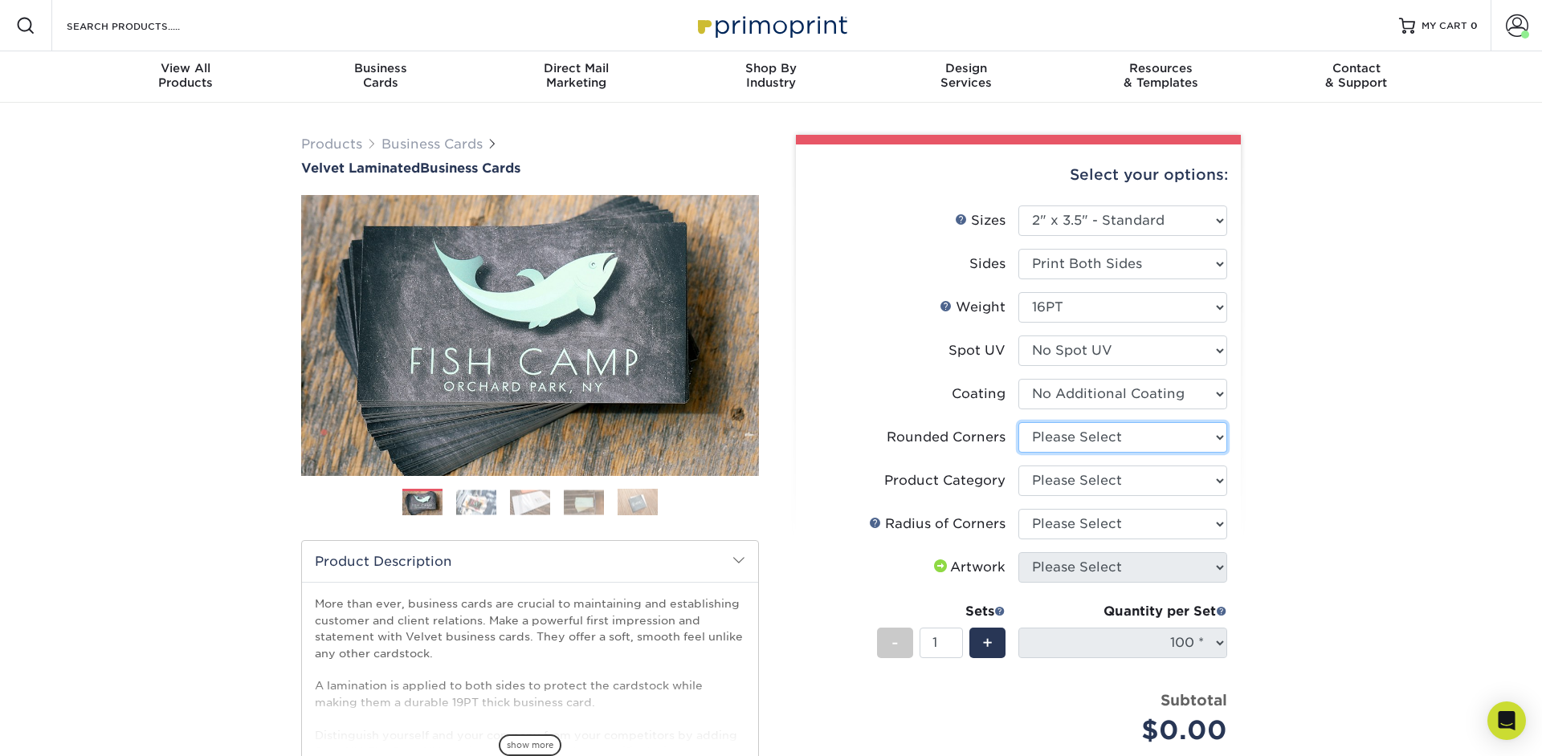
select select "0"
click option "No" at bounding box center [0, 0] width 0 height 0
select select
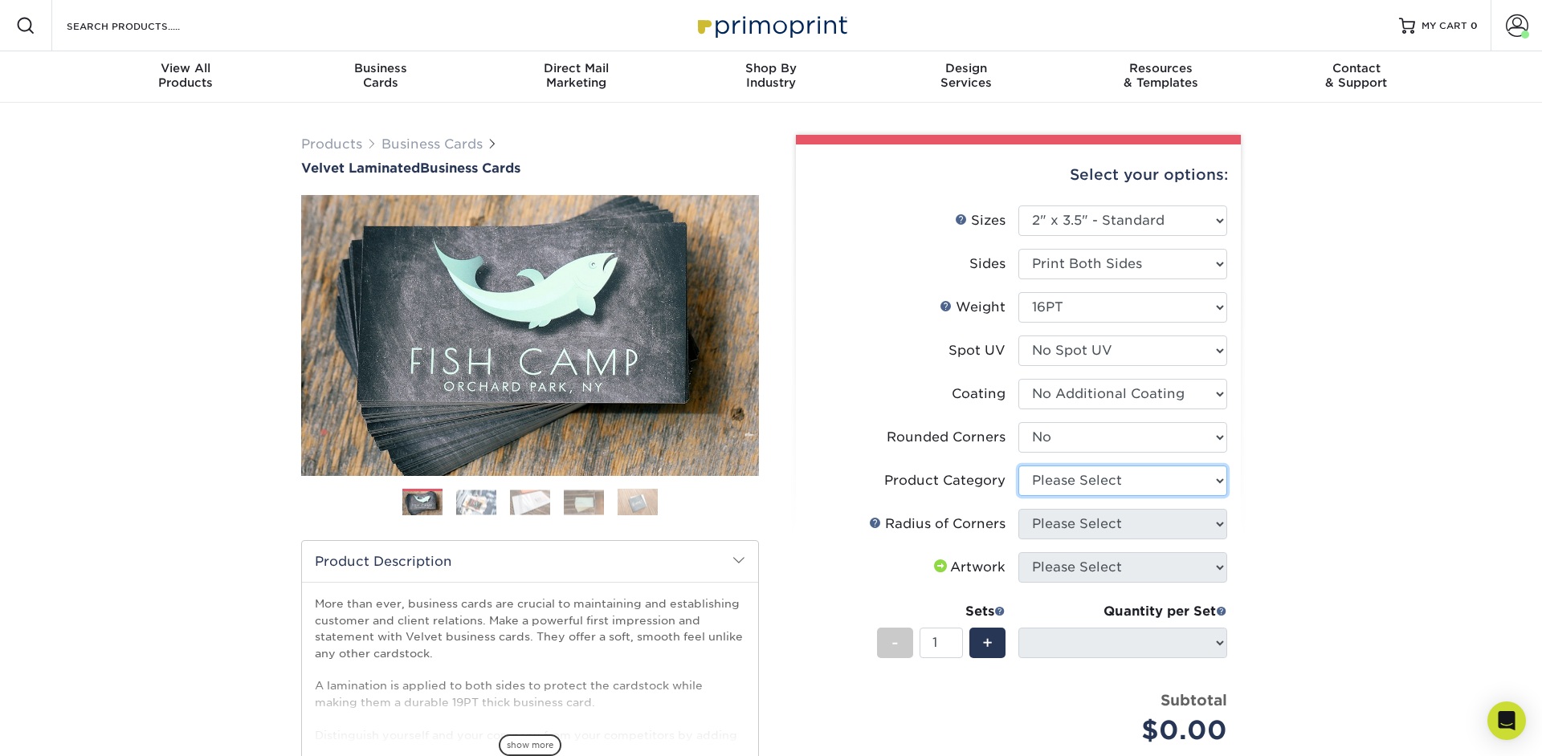
select select "3b5148f1-0588-4f88-a218-97bcfdce65c1"
click option "Business Cards" at bounding box center [0, 0] width 0 height 0
click at [1296, 495] on div "Products Business Cards Velvet Laminated Business Cards Previous Next" at bounding box center [771, 562] width 1542 height 918
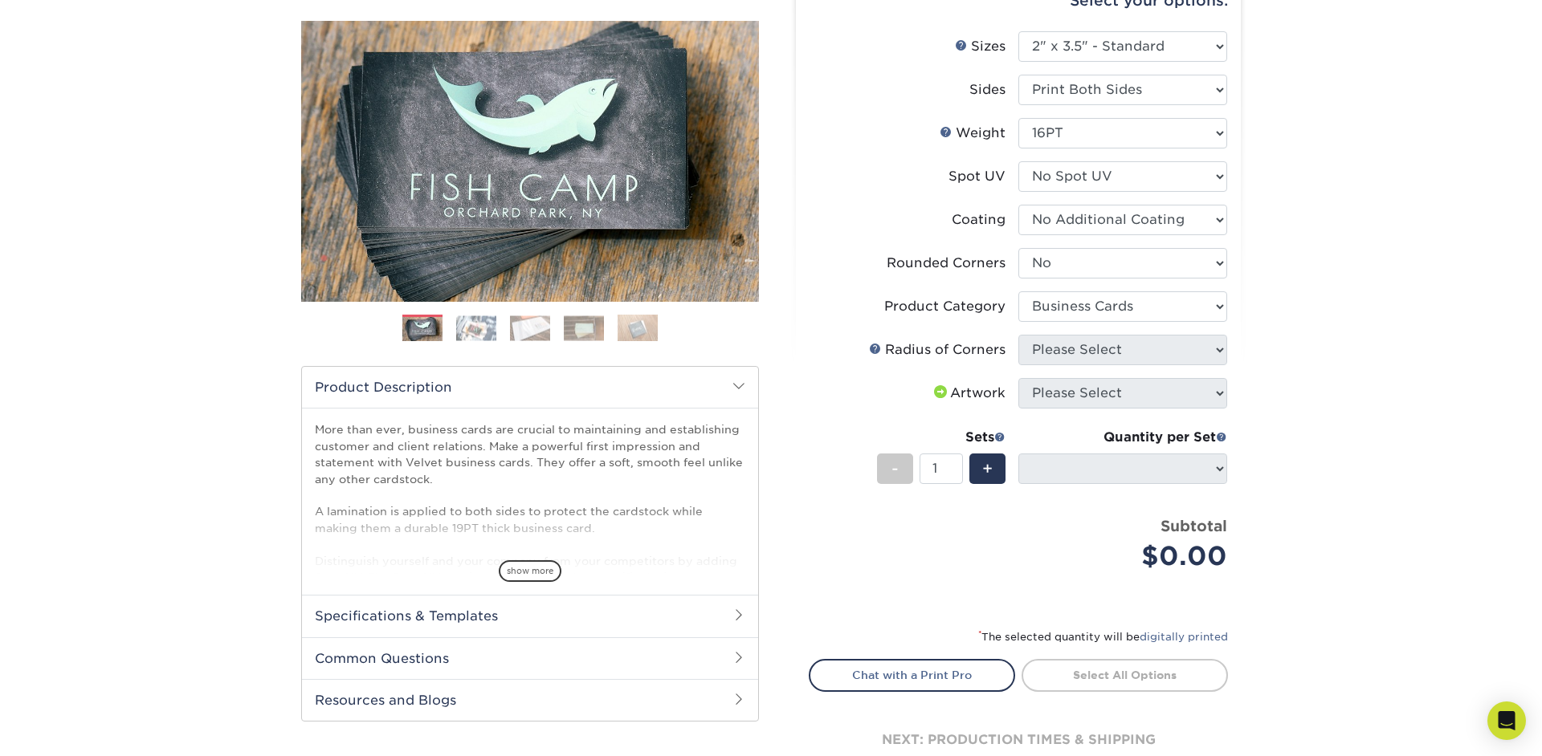
scroll to position [292, 0]
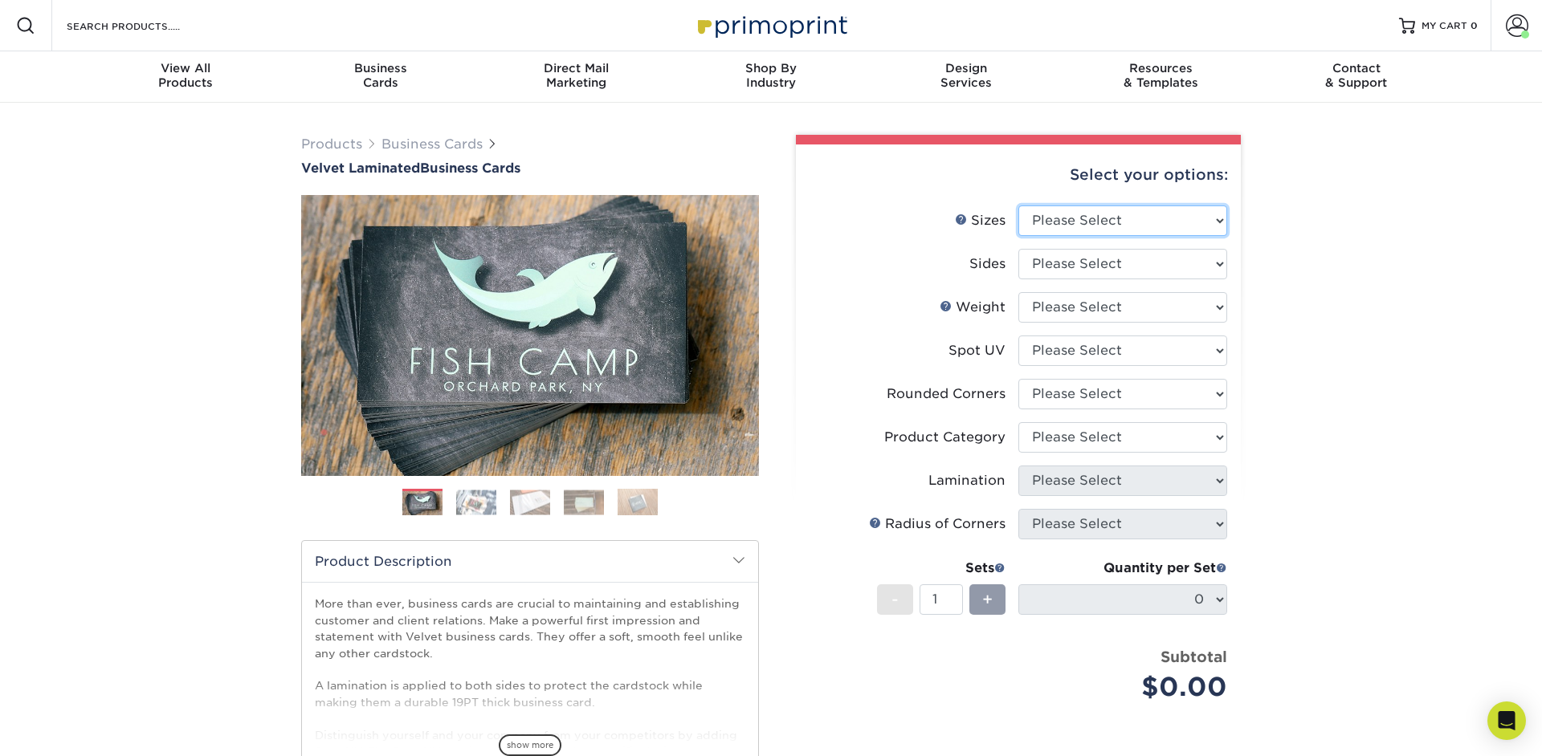
select select "2.00x3.50"
click option "2" x 3.5" - Standard" at bounding box center [0, 0] width 0 height 0
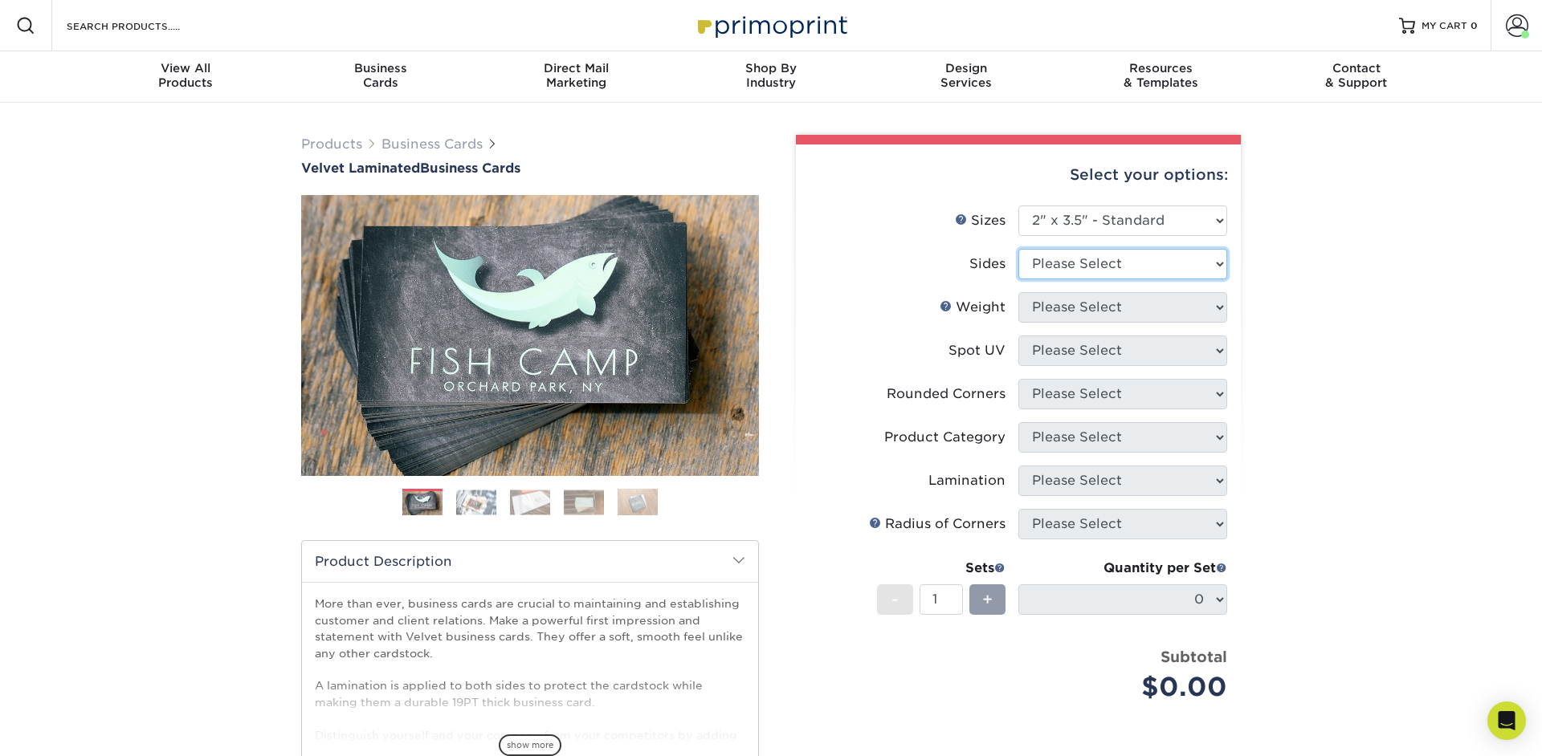
select select "13abbda7-1d64-4f25-8bb2-c179b224825d"
select select "16PT"
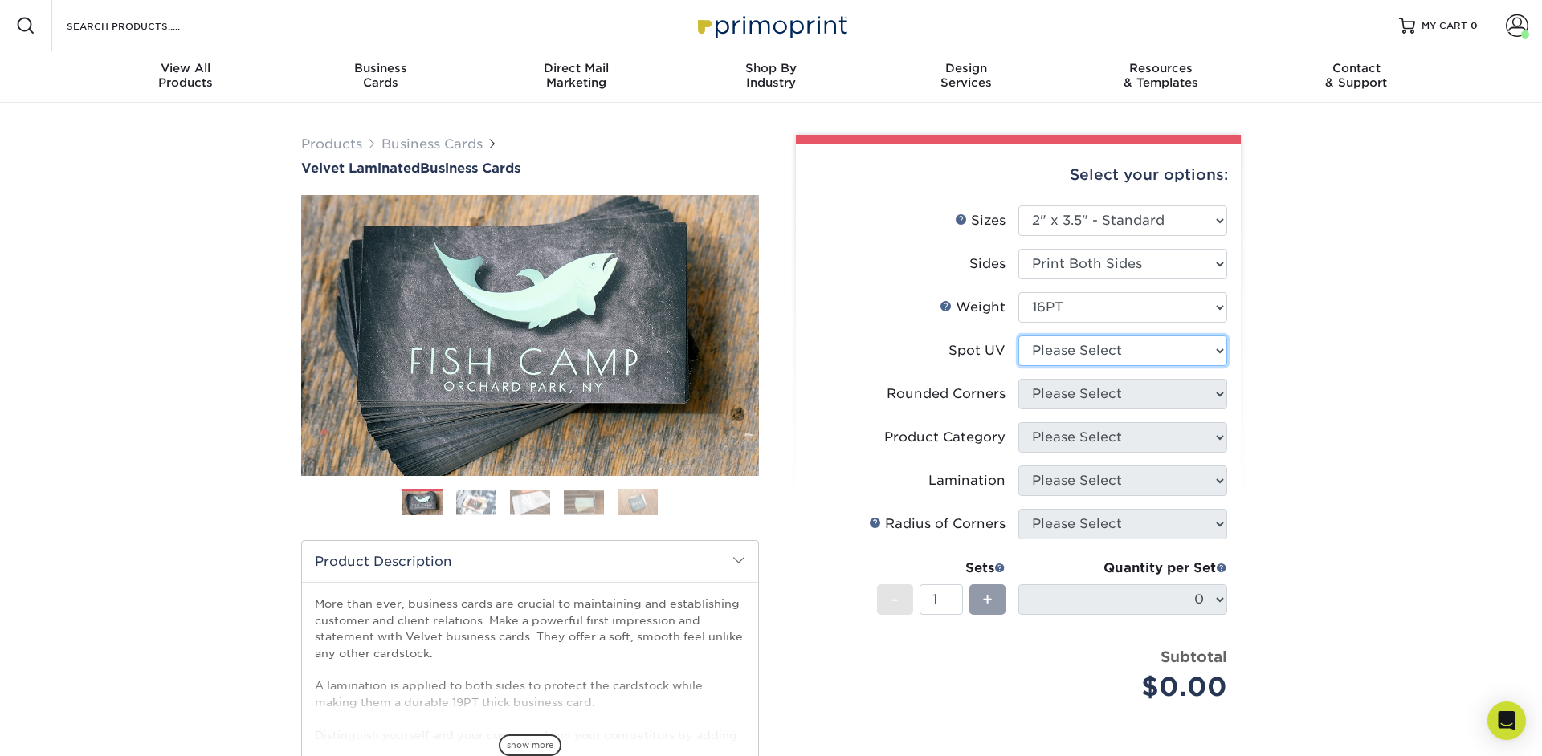
select select "3"
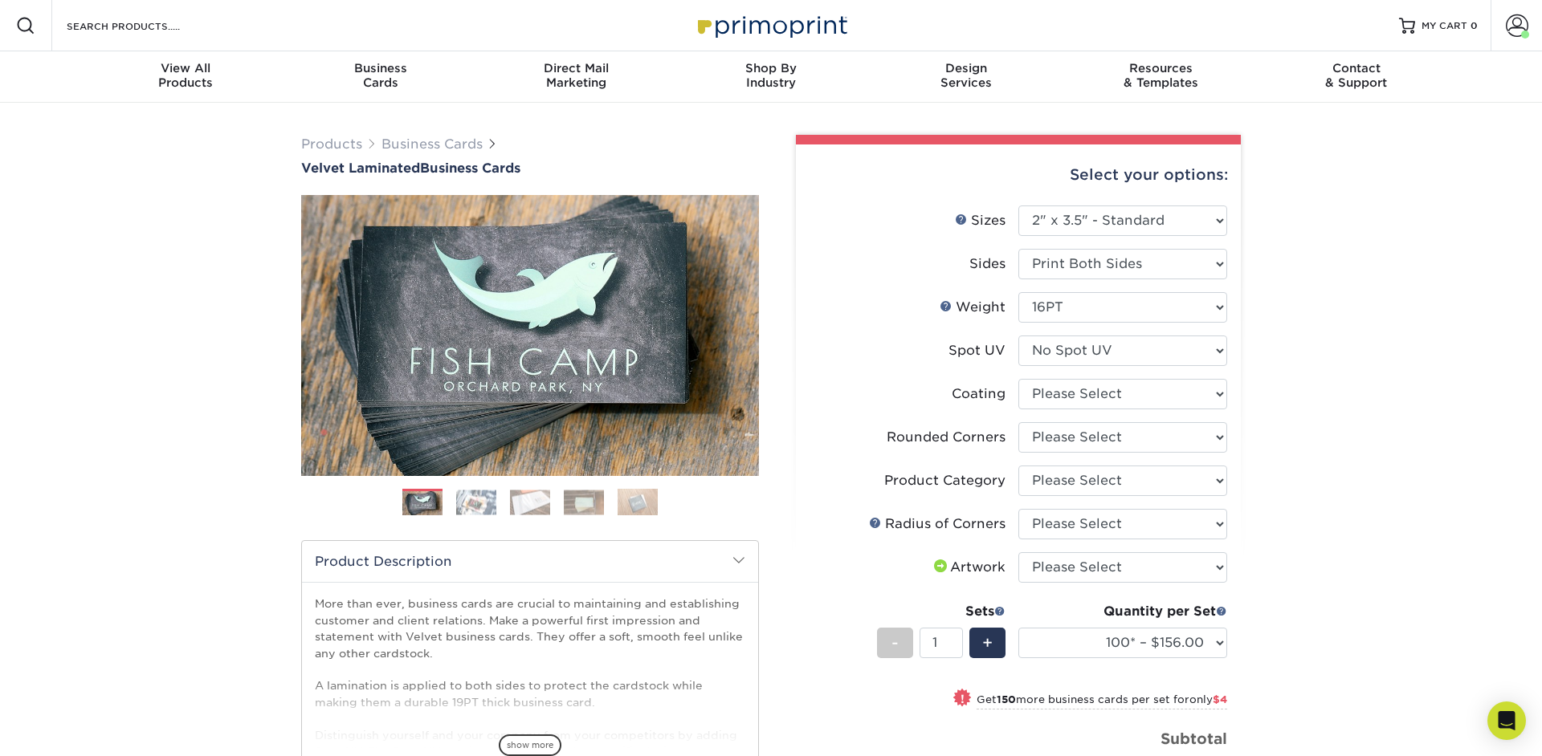
click at [1170, 398] on form "Sizes Help Sizes Please Select 1.5" x 3.5" - Mini 1.75" x 3.5" - Mini 2" x 2" -…" at bounding box center [1018, 514] width 419 height 616
select select "3e7618de-abca-4bda-9f97-8b9129e913d8"
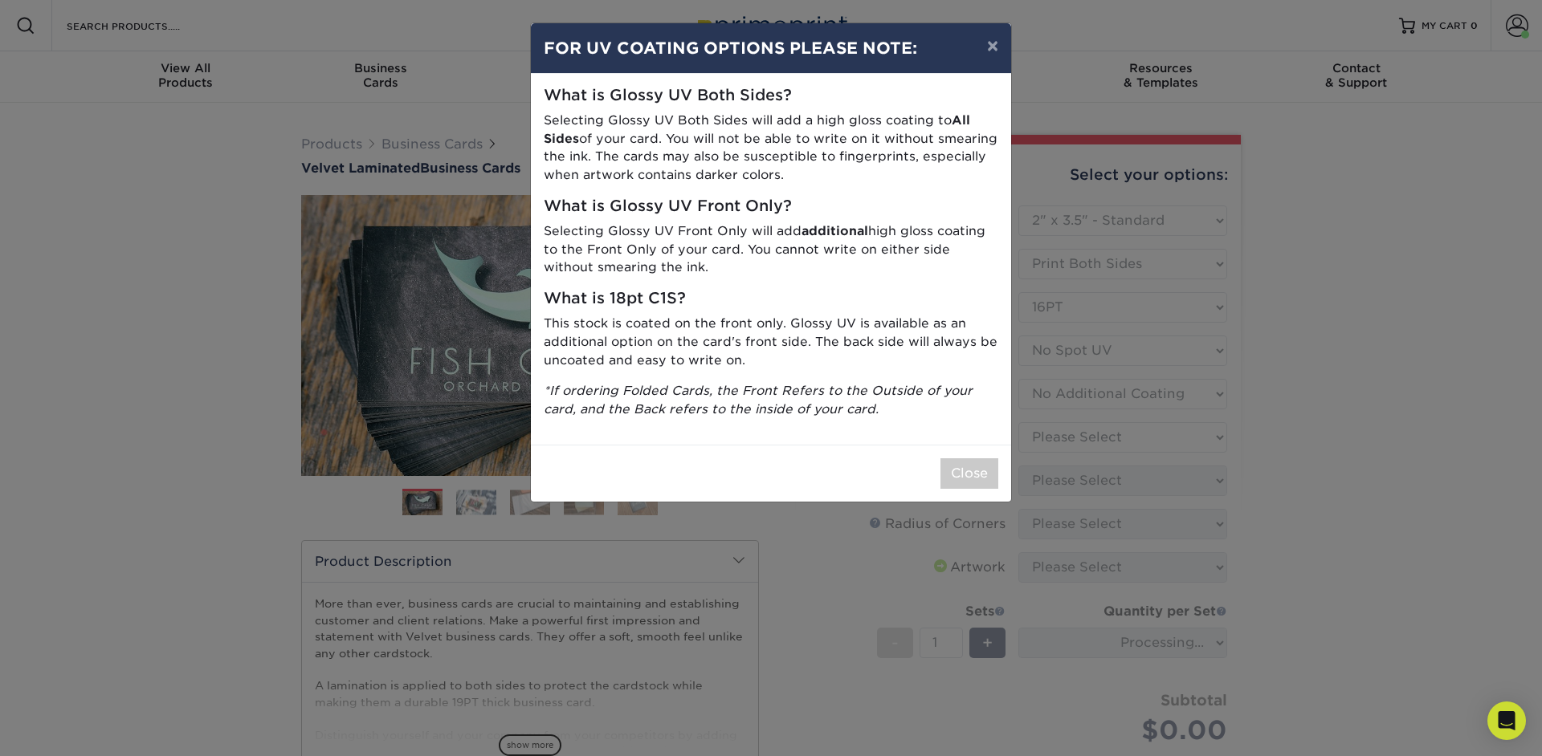
click at [1162, 439] on div "× FOR UV COATING OPTIONS PLEASE NOTE: What is Glossy UV Both Sides? Selecting G…" at bounding box center [771, 378] width 1542 height 756
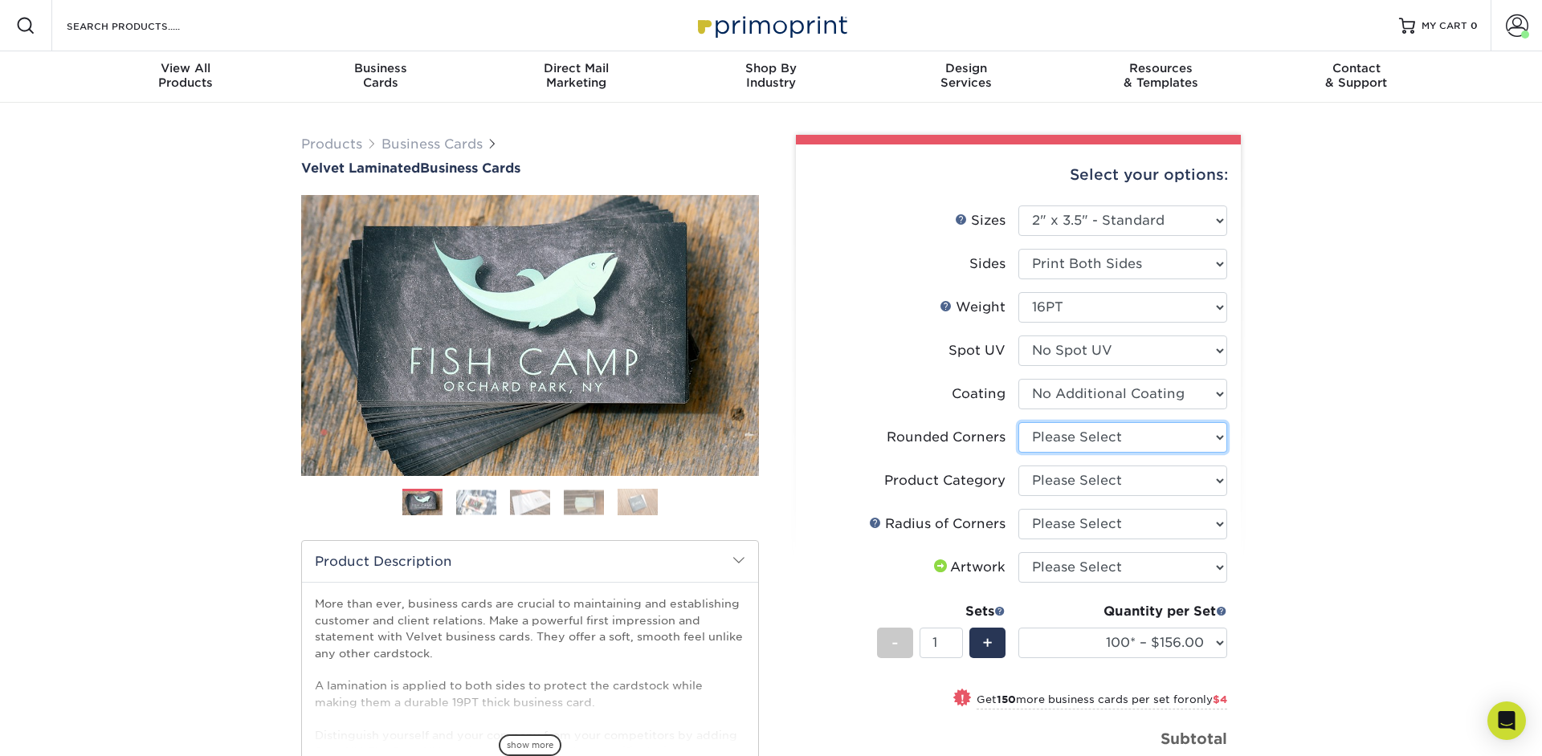
select select "0"
click option "No" at bounding box center [0, 0] width 0 height 0
select select
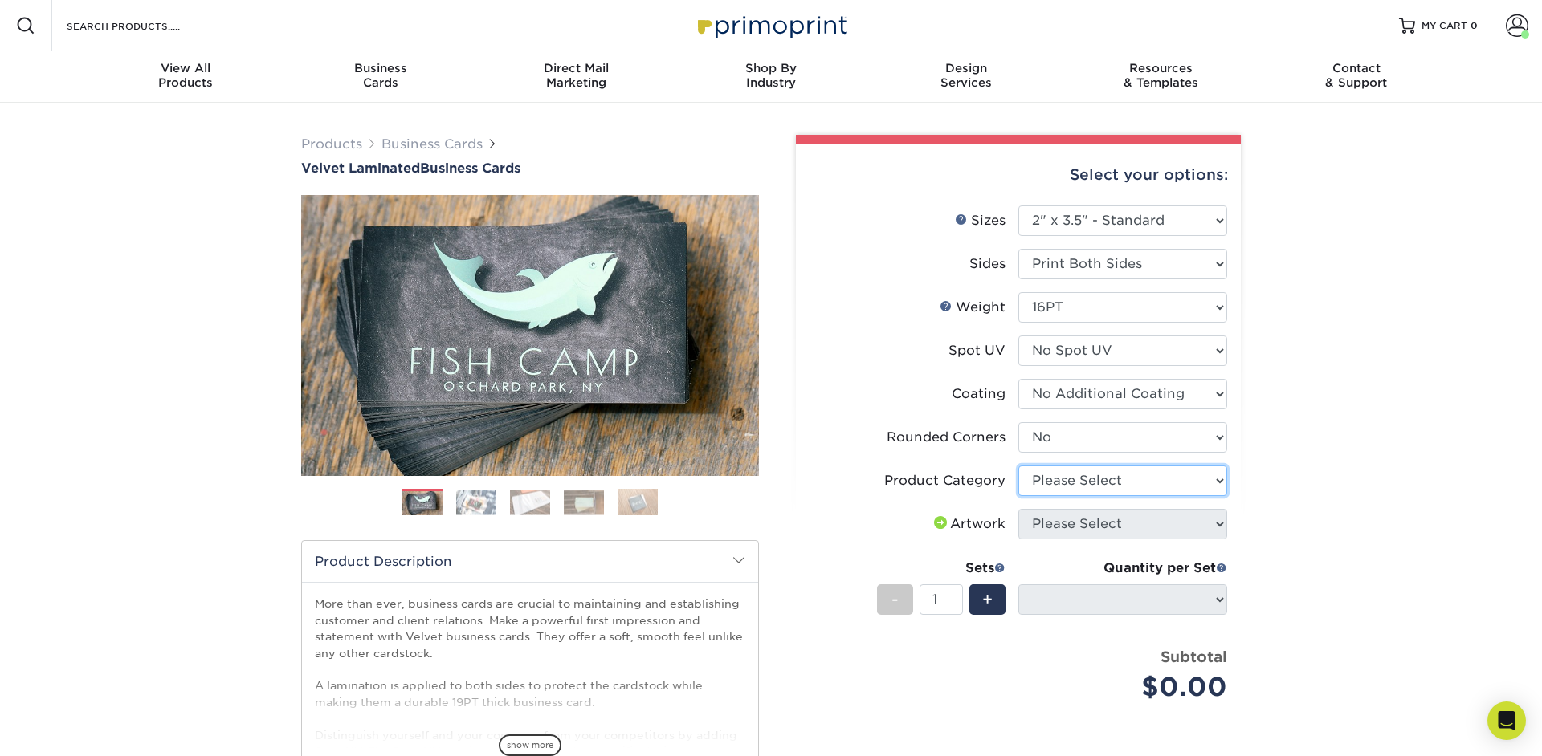
select select "3b5148f1-0588-4f88-a218-97bcfdce65c1"
click option "Business Cards" at bounding box center [0, 0] width 0 height 0
click at [1308, 496] on div "Products Business Cards Velvet Laminated Business Cards Previous Next" at bounding box center [771, 540] width 1542 height 875
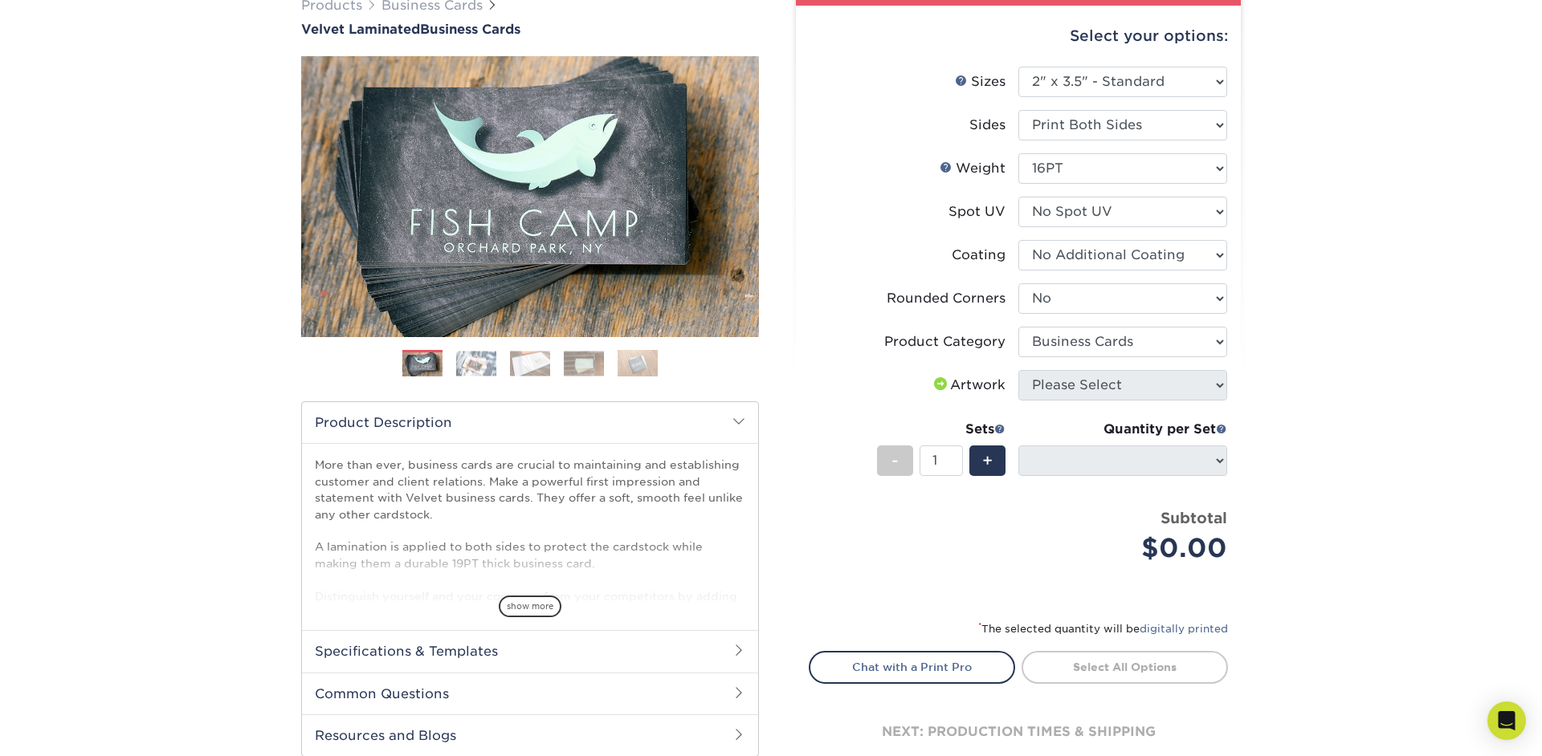
scroll to position [222, 0]
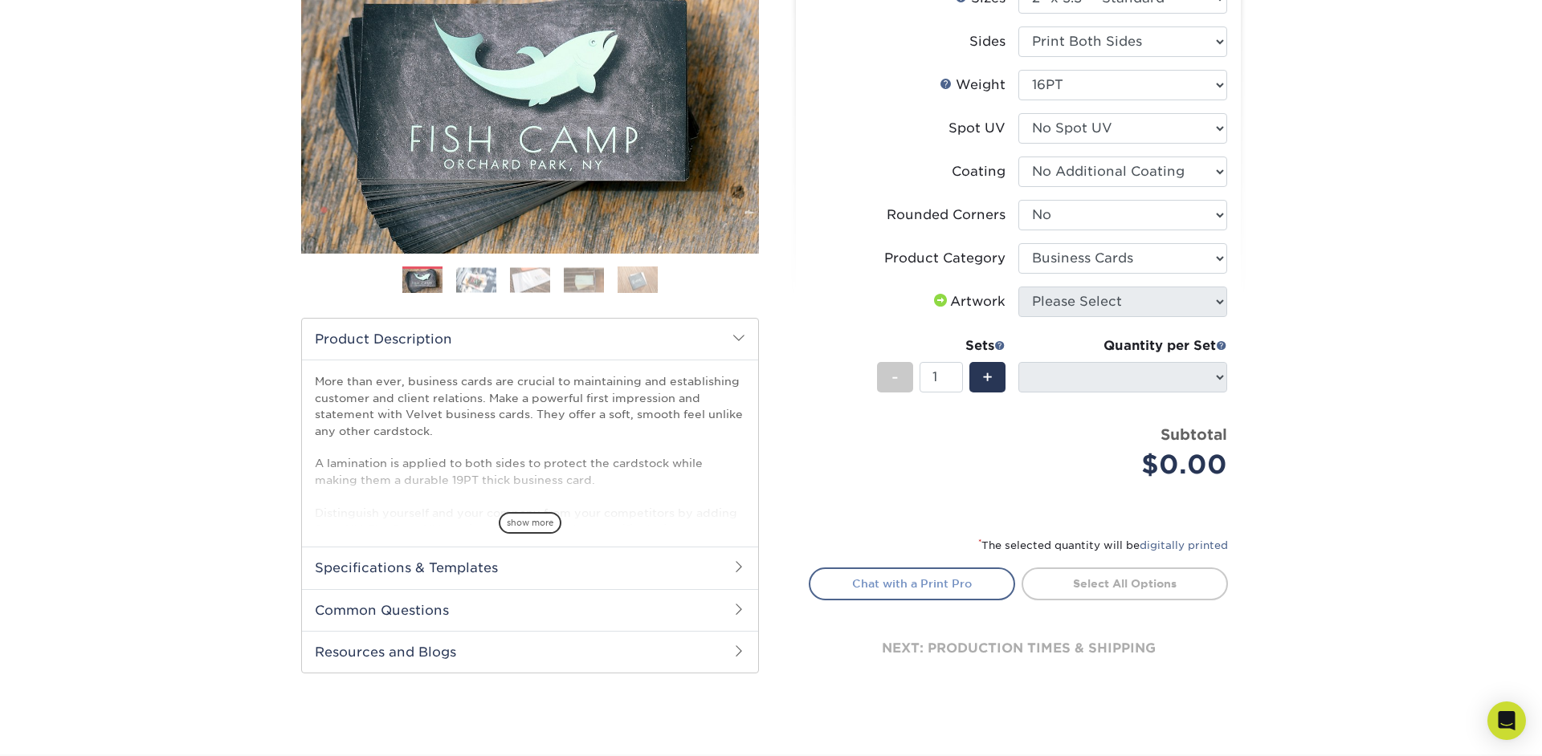
click at [910, 591] on link "Chat with a Print Pro" at bounding box center [912, 584] width 206 height 32
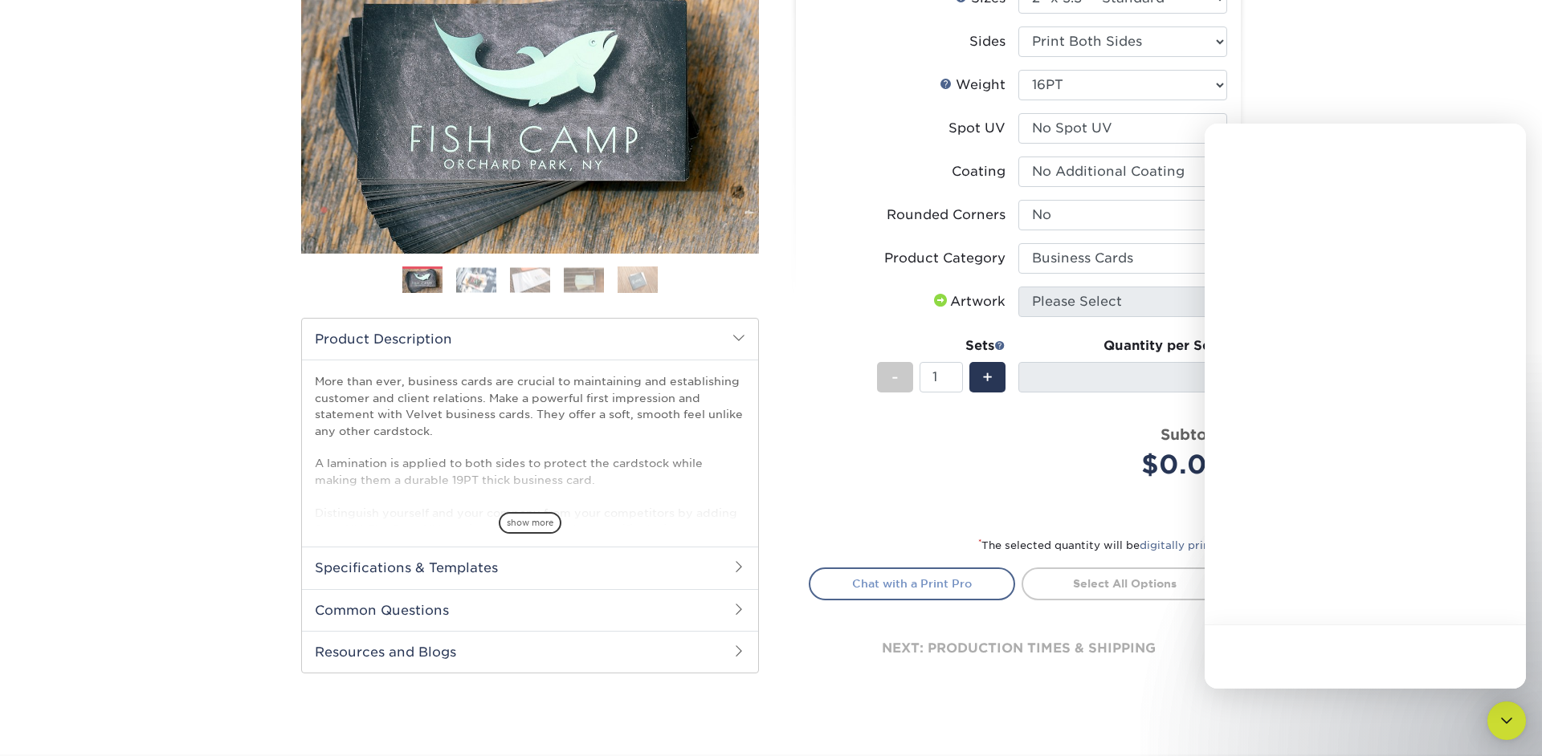
scroll to position [0, 0]
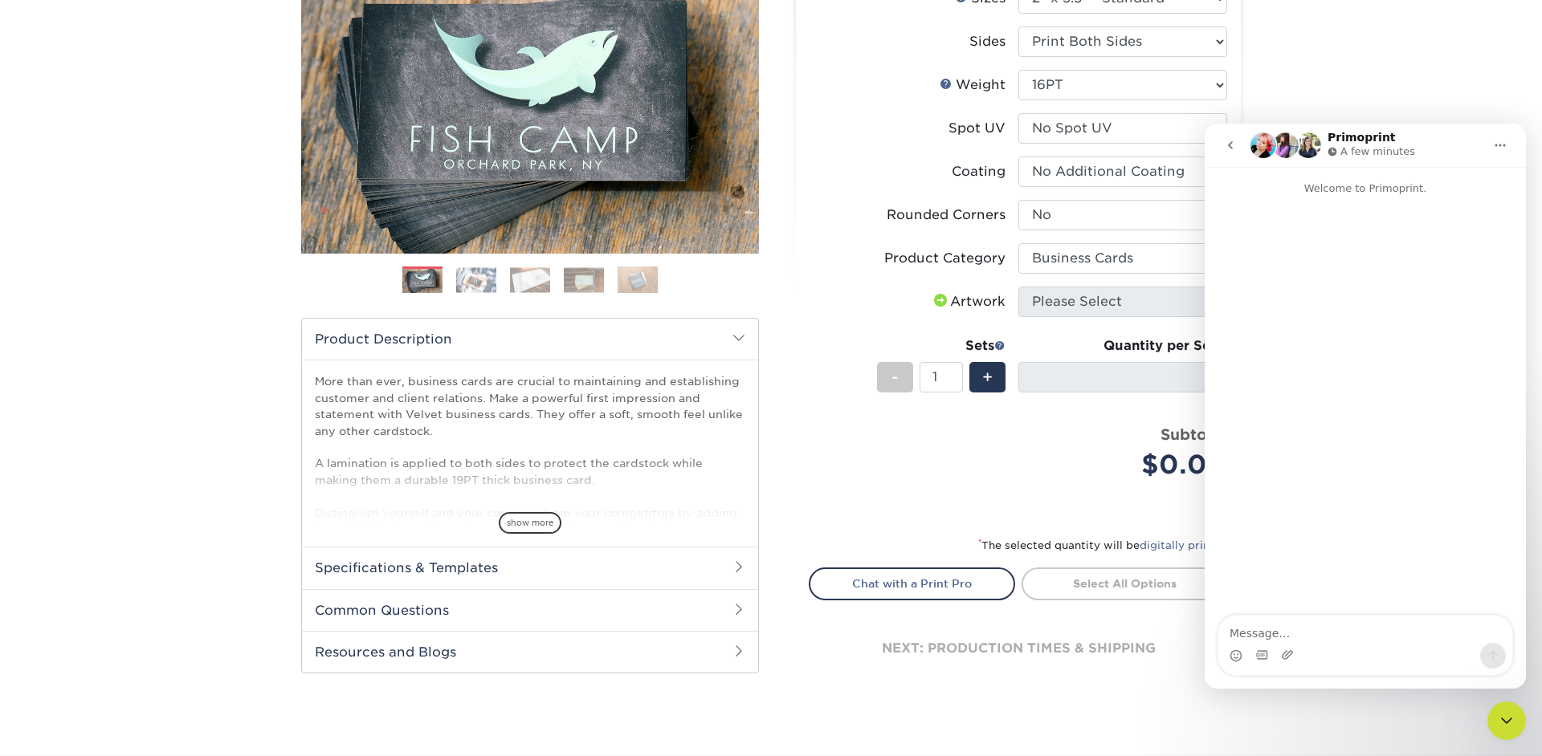
click at [1265, 146] on img "Intercom messenger" at bounding box center [1263, 146] width 26 height 26
click at [1295, 636] on textarea "Message…" at bounding box center [1365, 629] width 294 height 27
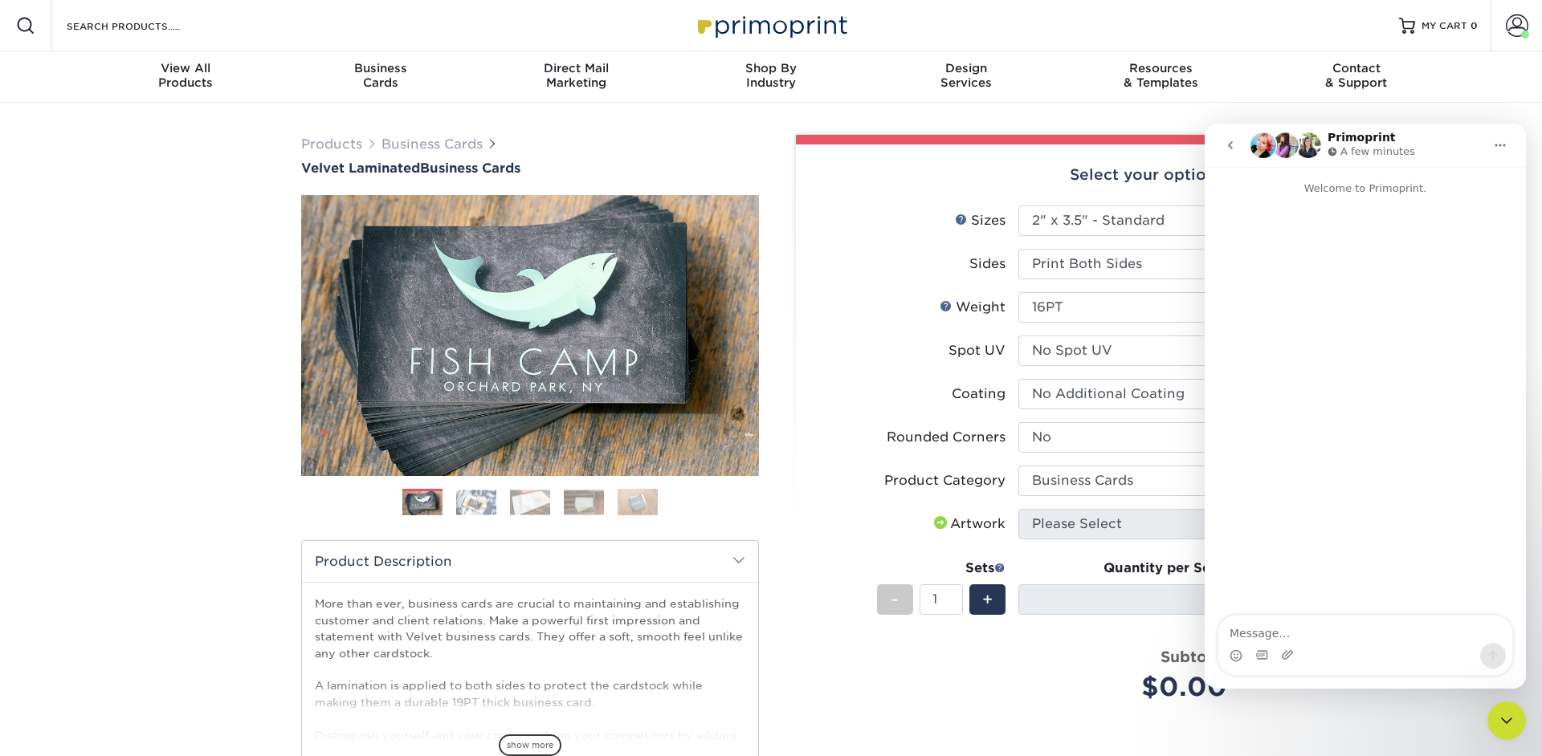
click at [1225, 146] on icon "go back" at bounding box center [1230, 145] width 13 height 13
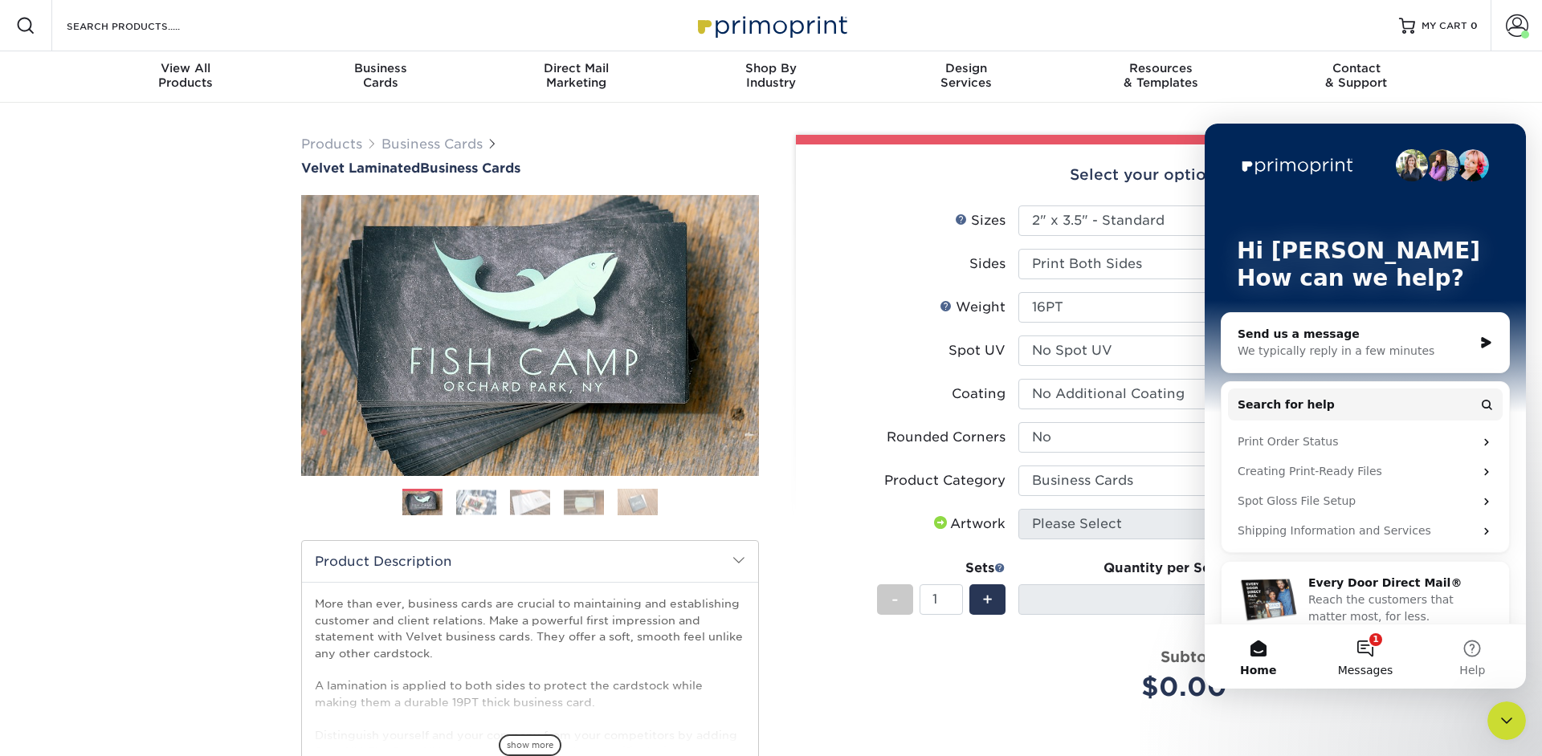
click at [1373, 652] on button "1 Messages" at bounding box center [1364, 657] width 107 height 64
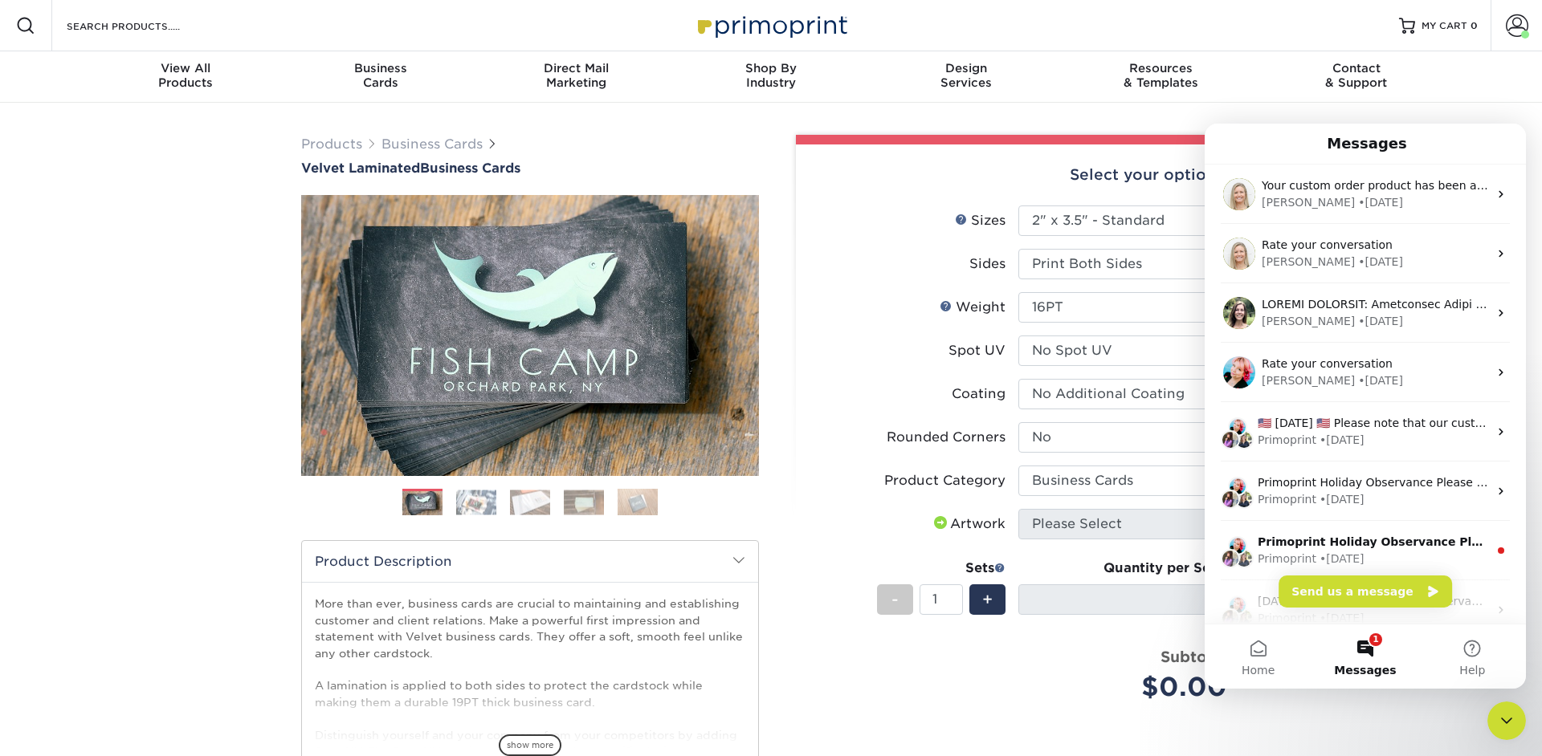
click at [1508, 724] on icon "Close Intercom Messenger" at bounding box center [1506, 720] width 19 height 19
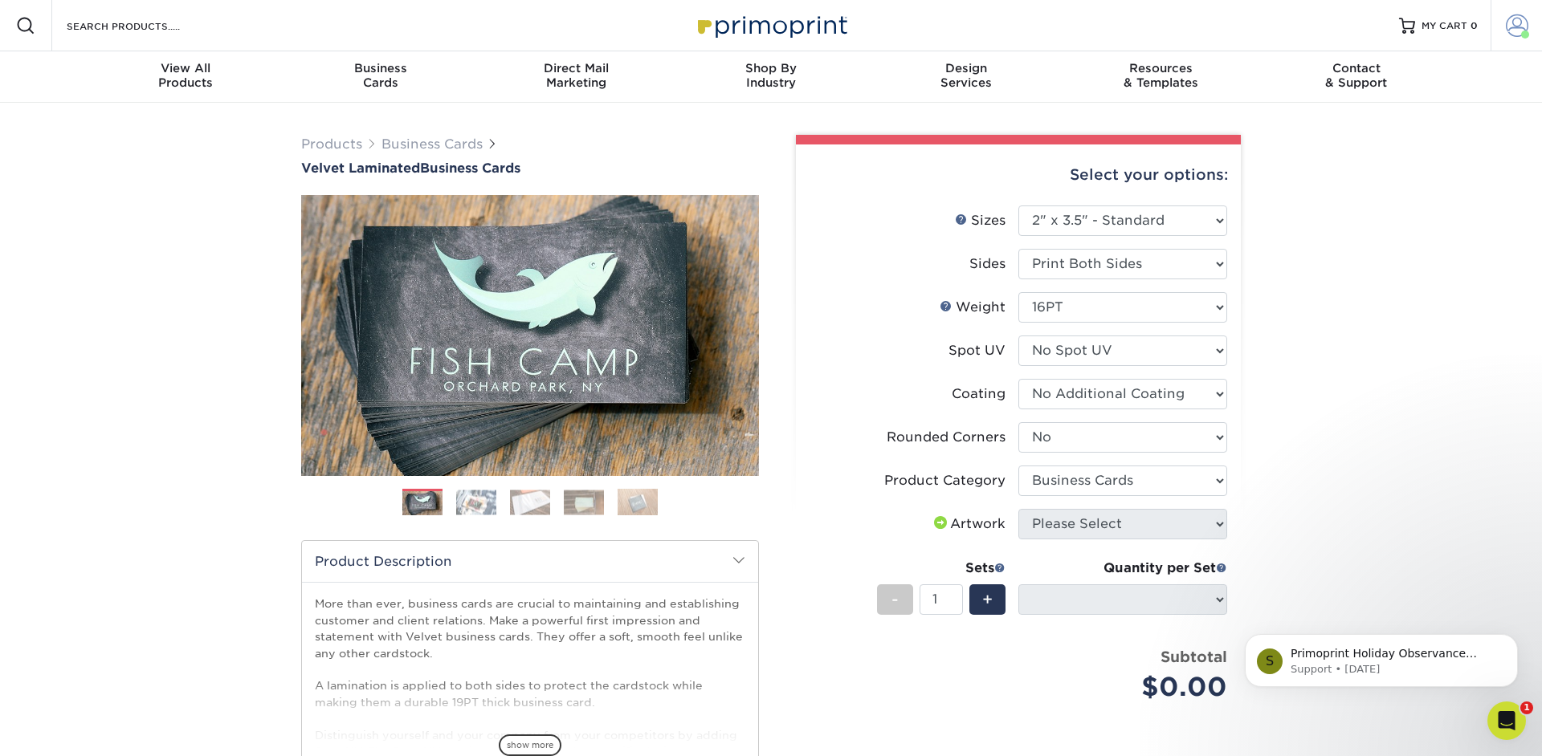
click at [1521, 23] on span at bounding box center [1517, 25] width 22 height 22
click at [1386, 165] on link "Order History" at bounding box center [1422, 176] width 202 height 22
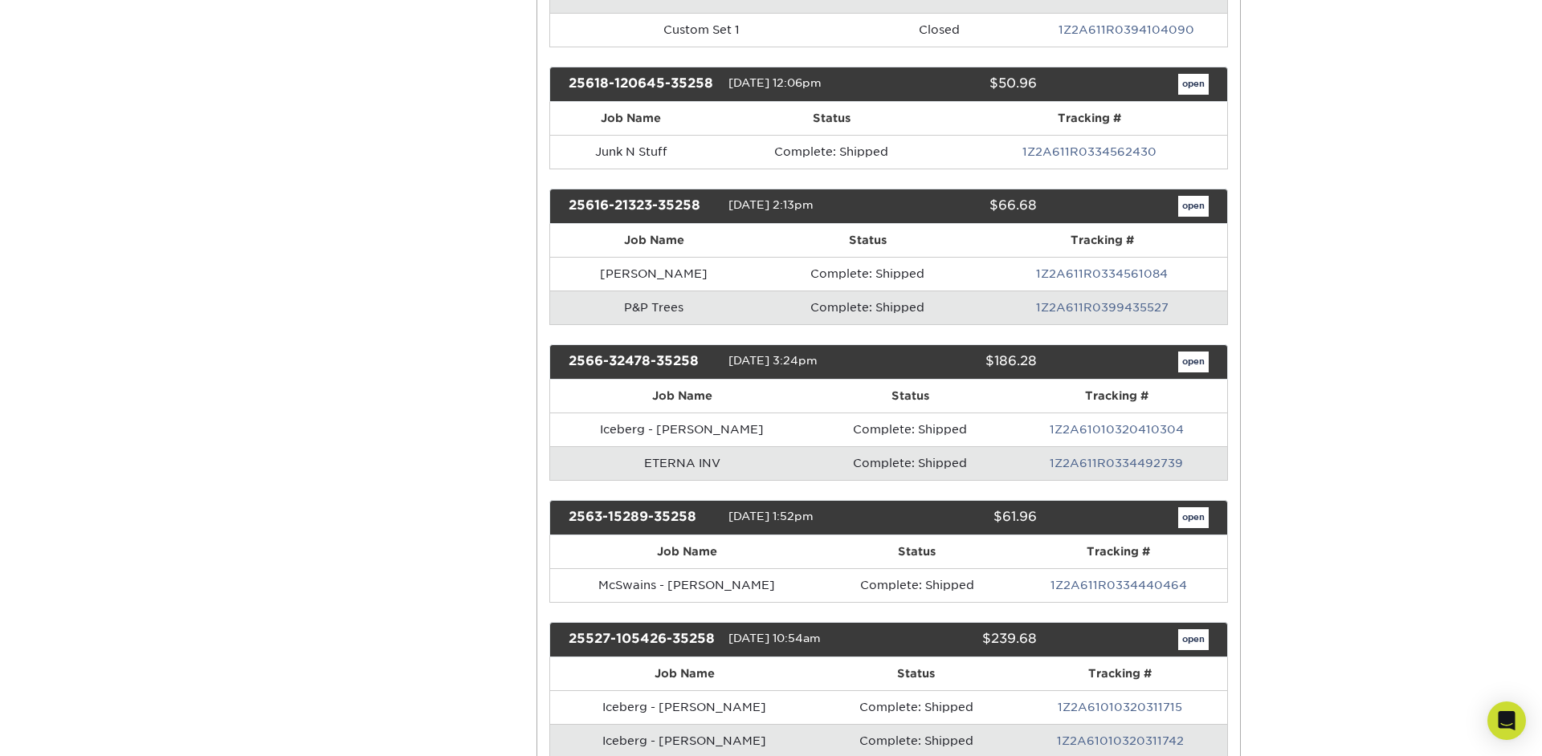
scroll to position [961, 0]
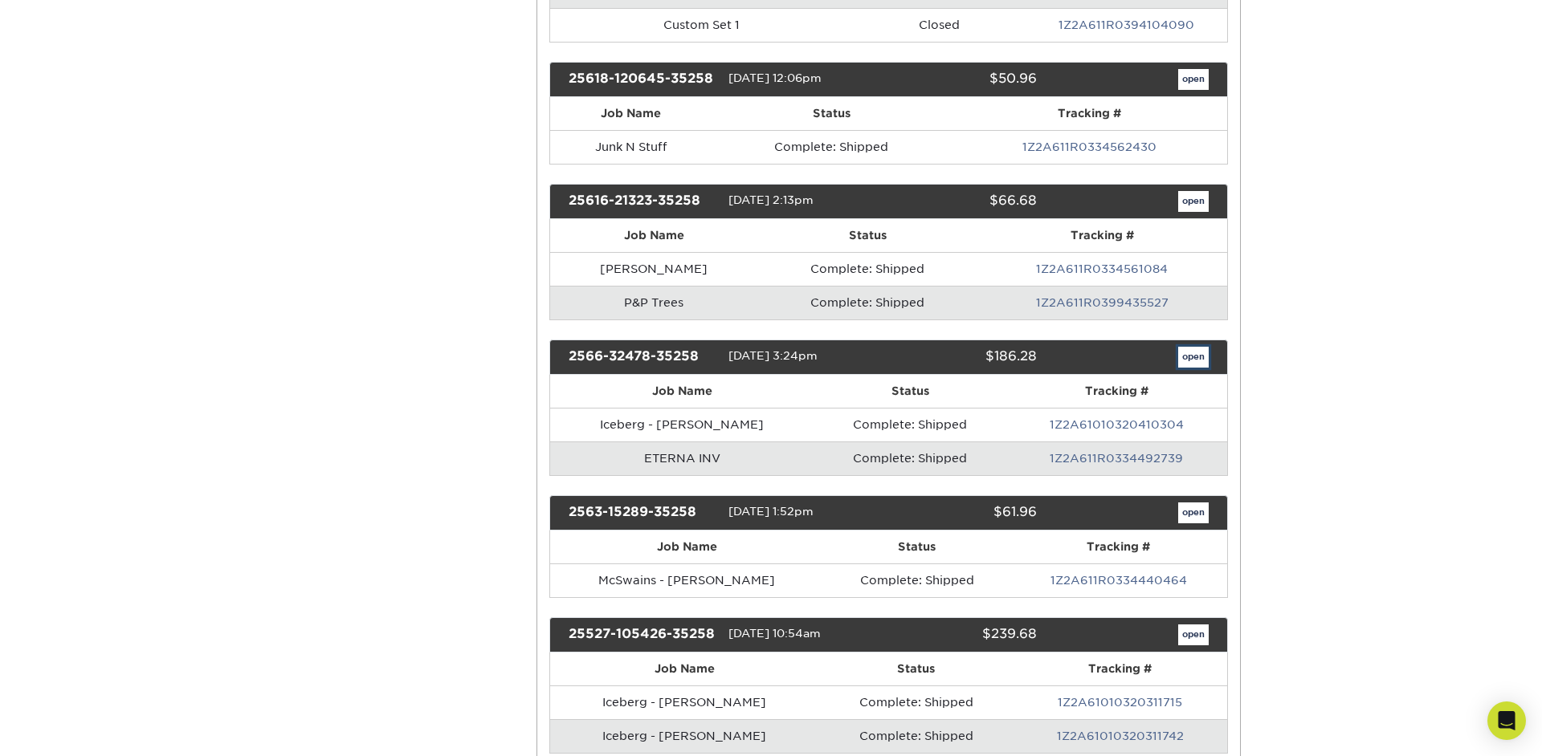
click at [1194, 359] on link "open" at bounding box center [1193, 357] width 31 height 21
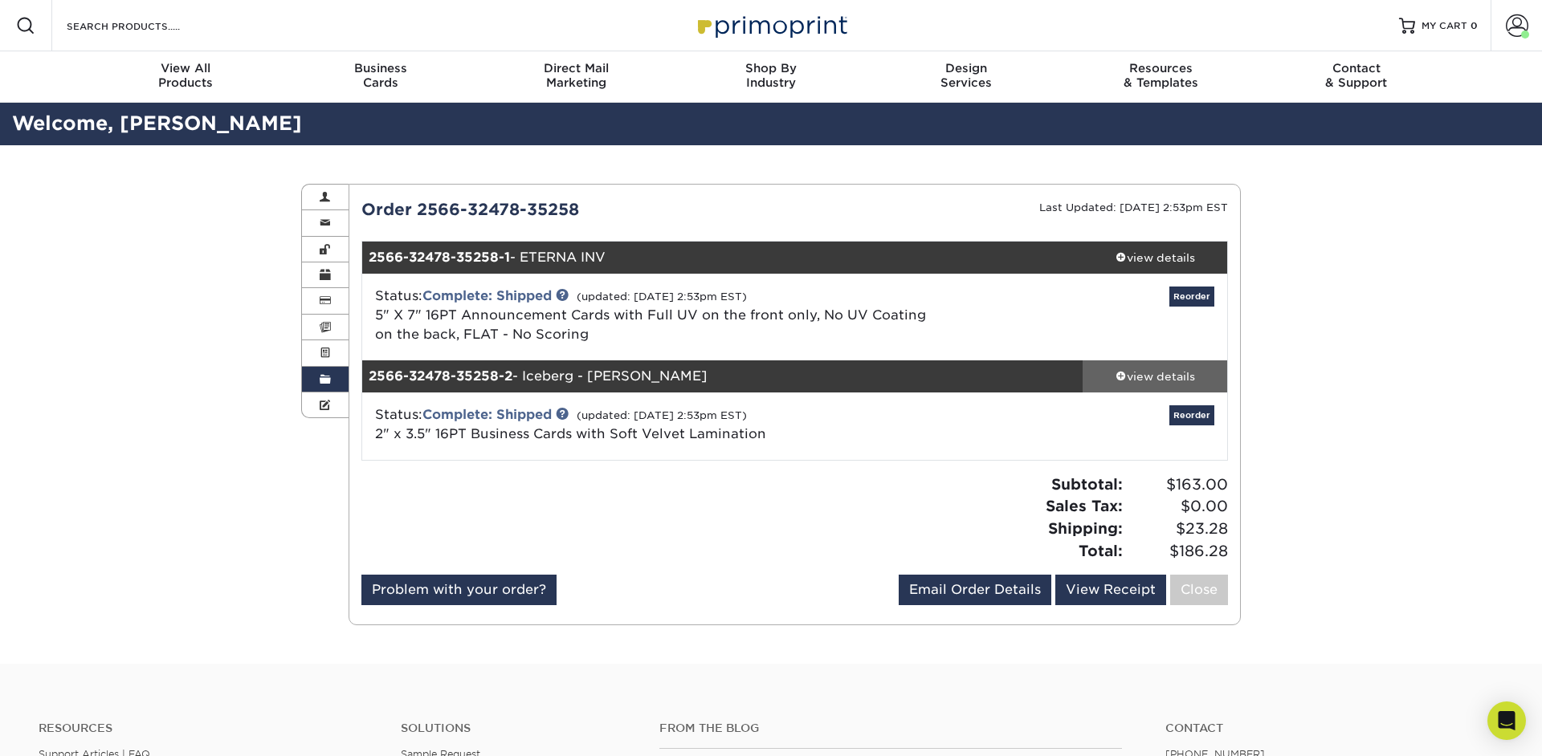
click at [1169, 369] on div "view details" at bounding box center [1154, 377] width 145 height 16
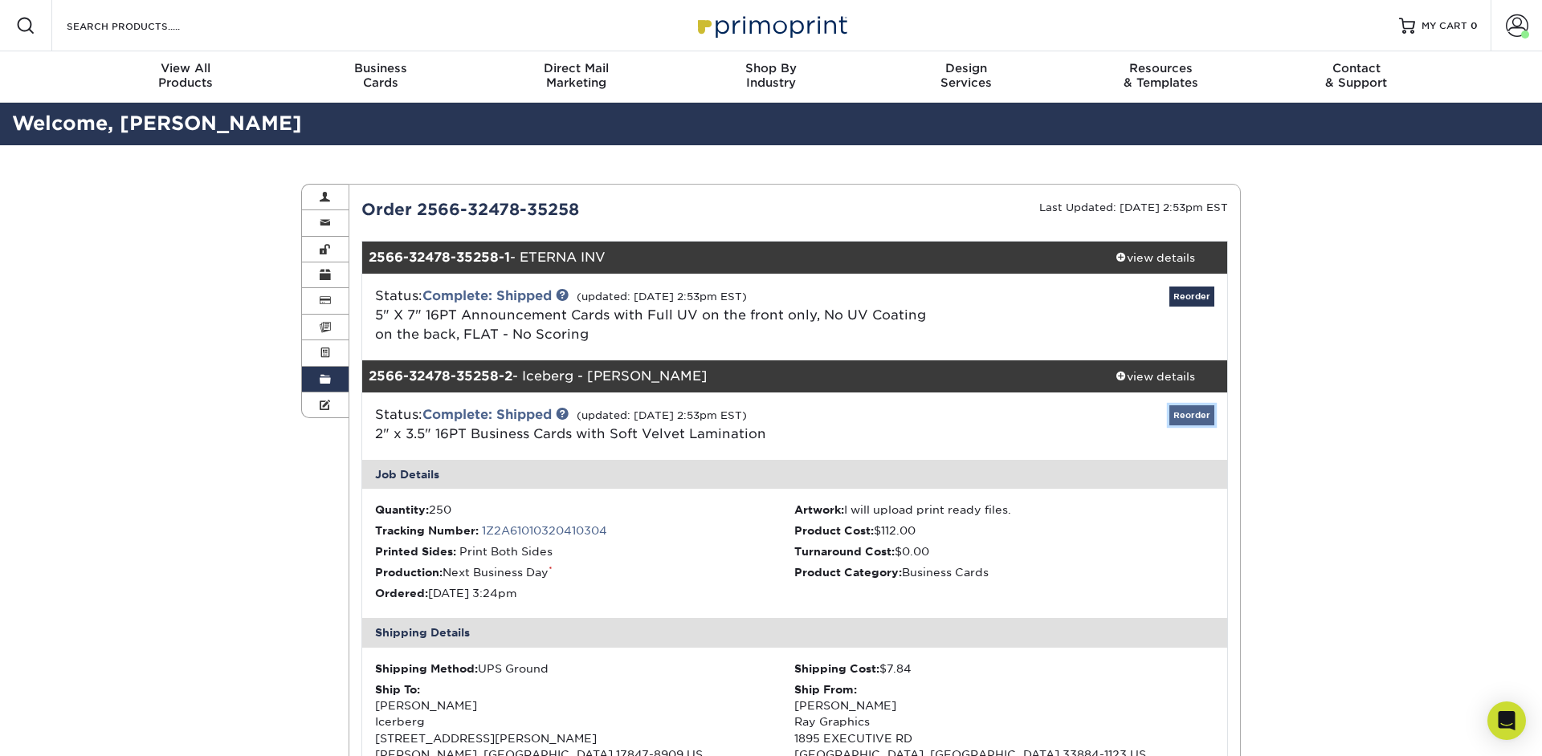
click at [1186, 412] on link "Reorder" at bounding box center [1191, 416] width 45 height 20
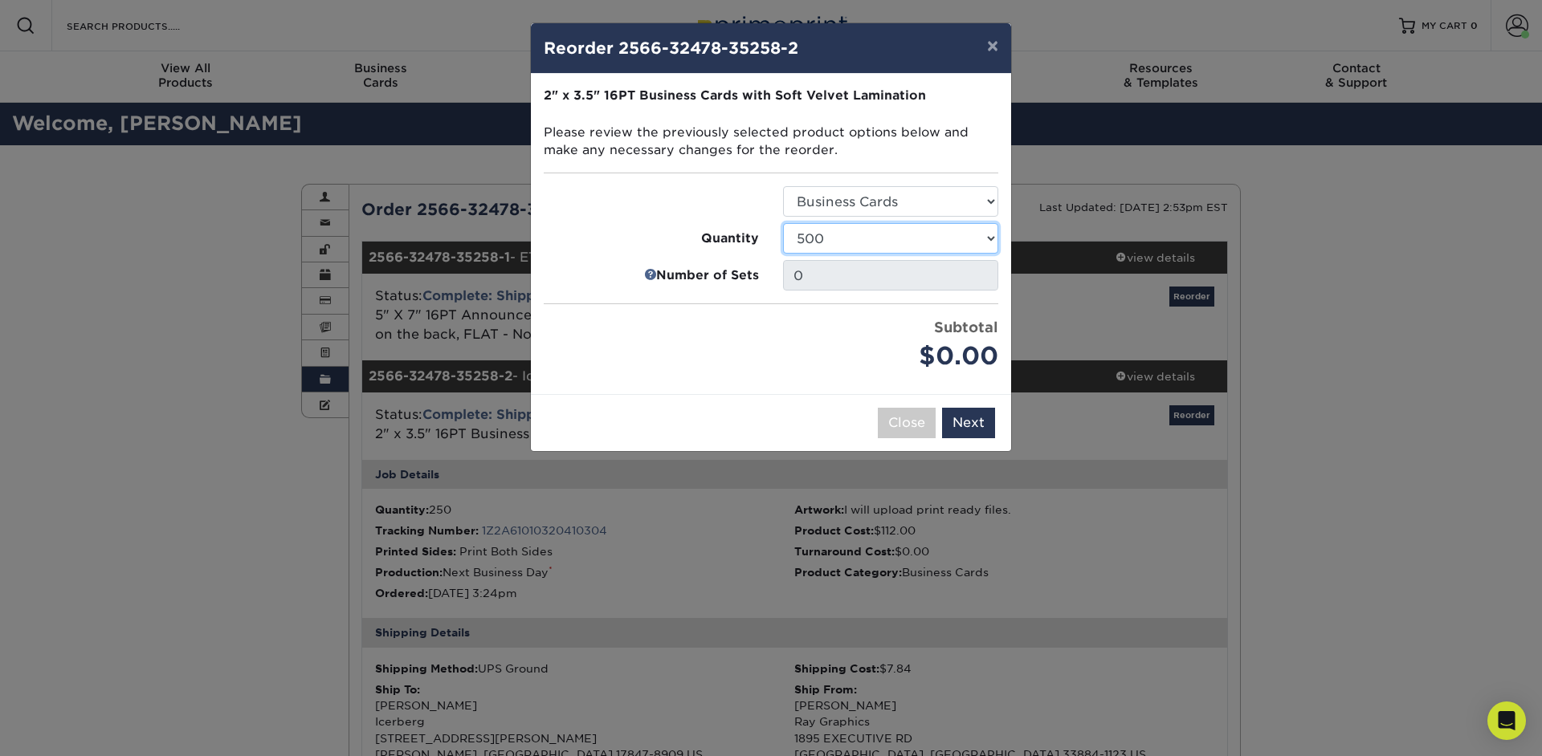
click option "500" at bounding box center [0, 0] width 0 height 0
select select "6237a36b-b046-4ef6-8fed-6cb9c22a5ece"
click option "250" at bounding box center [0, 0] width 0 height 0
click at [975, 421] on button "Next" at bounding box center [968, 423] width 53 height 31
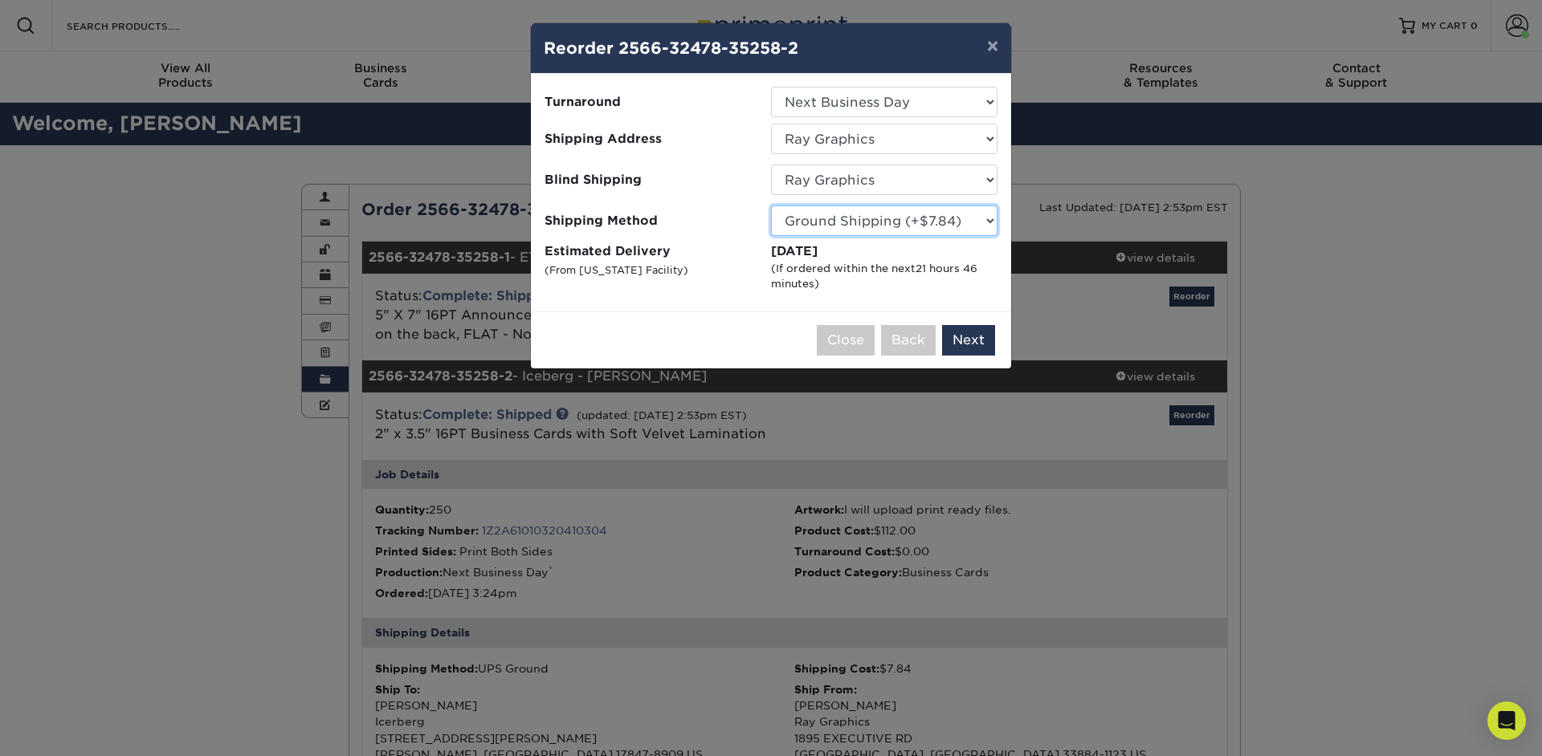
select select "12"
click option "3 Day Shipping Service (+$15.38)" at bounding box center [0, 0] width 0 height 0
click at [972, 344] on button "Next" at bounding box center [968, 340] width 53 height 31
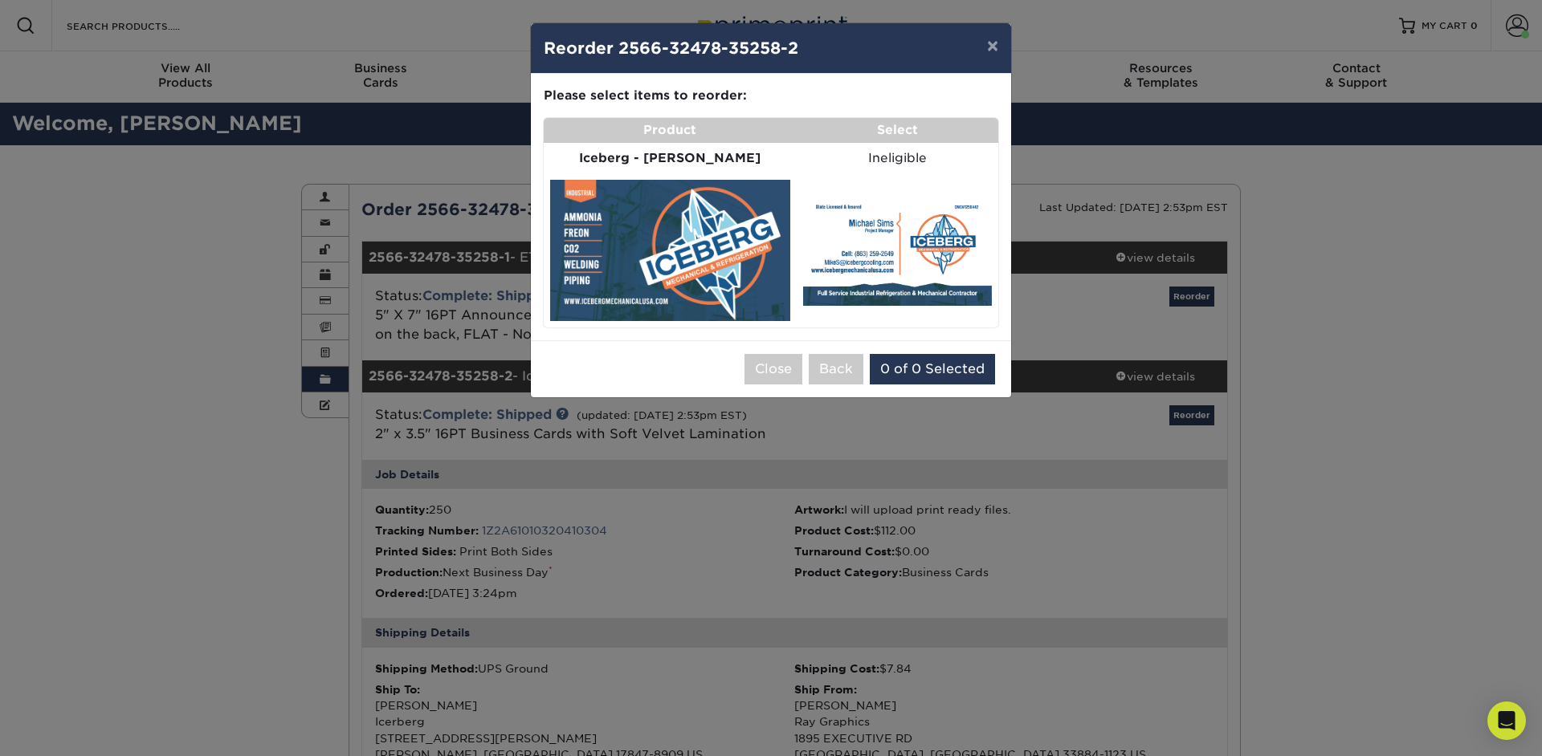
click at [678, 223] on img at bounding box center [670, 250] width 240 height 141
click at [844, 258] on img at bounding box center [897, 250] width 189 height 111
click at [876, 257] on img at bounding box center [897, 250] width 189 height 111
drag, startPoint x: 708, startPoint y: 226, endPoint x: 651, endPoint y: 154, distance: 91.4
click at [708, 224] on img at bounding box center [670, 250] width 240 height 141
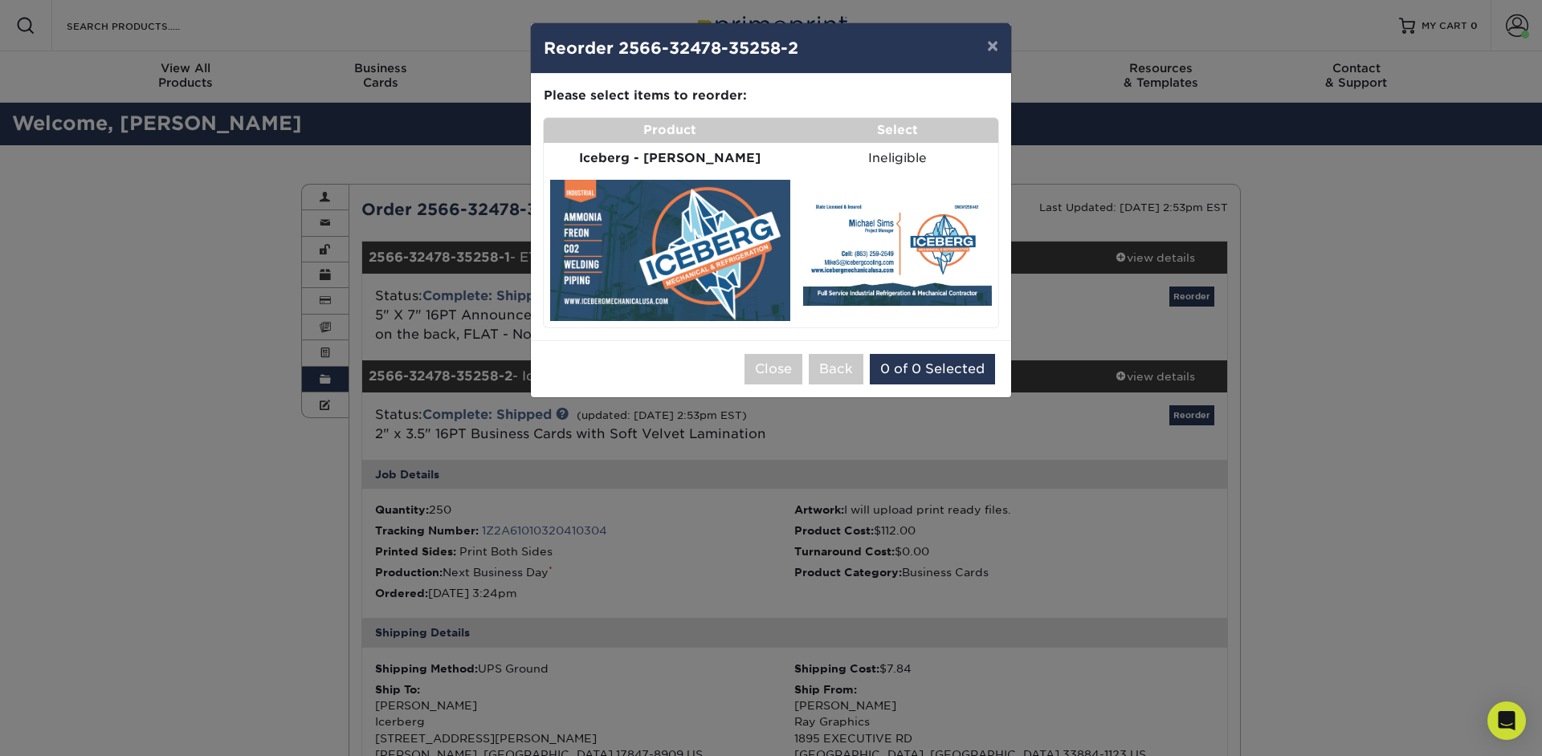
click at [645, 149] on td "Iceberg - [PERSON_NAME]" at bounding box center [670, 158] width 253 height 31
click at [991, 50] on button "×" at bounding box center [992, 45] width 37 height 45
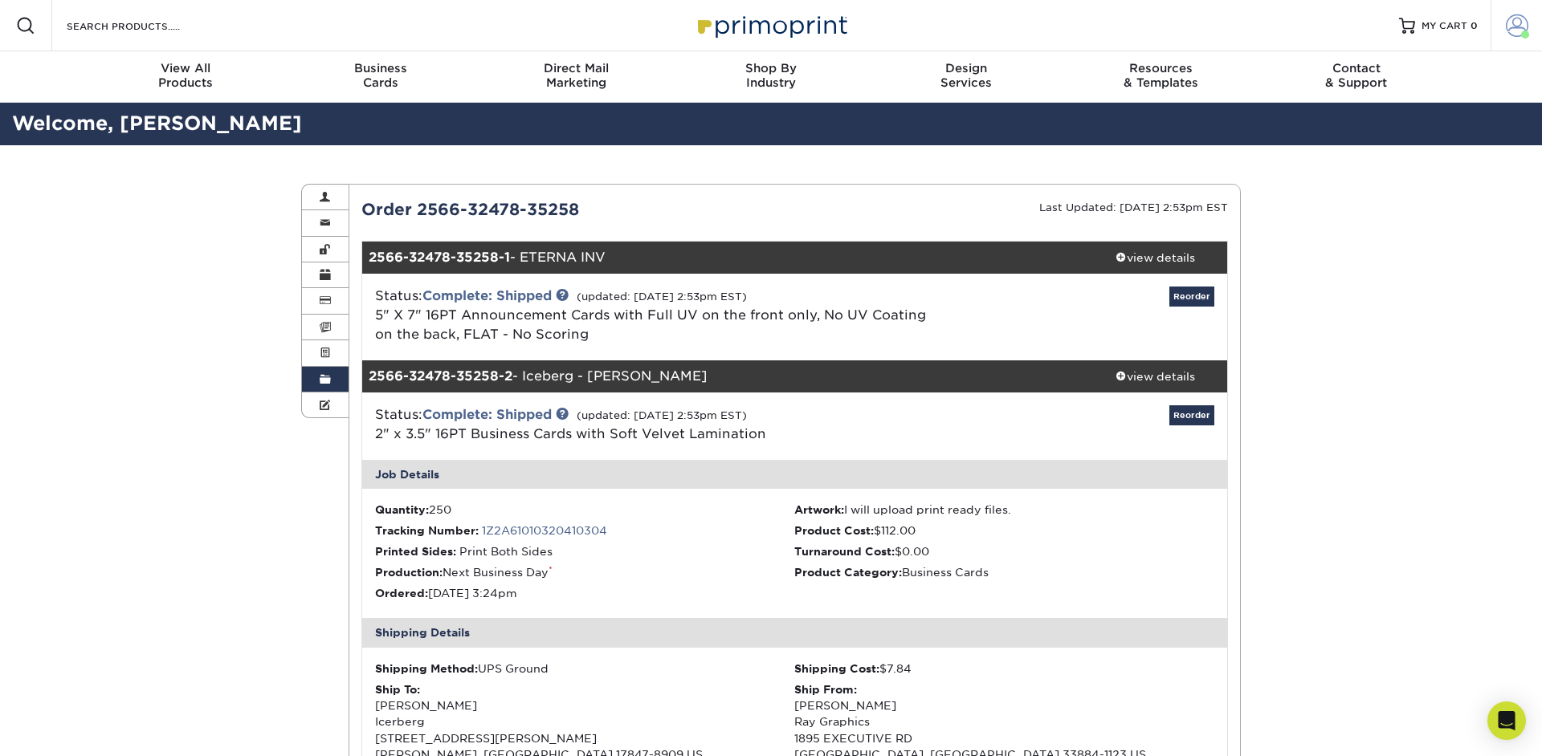
click at [1516, 28] on span at bounding box center [1517, 25] width 22 height 22
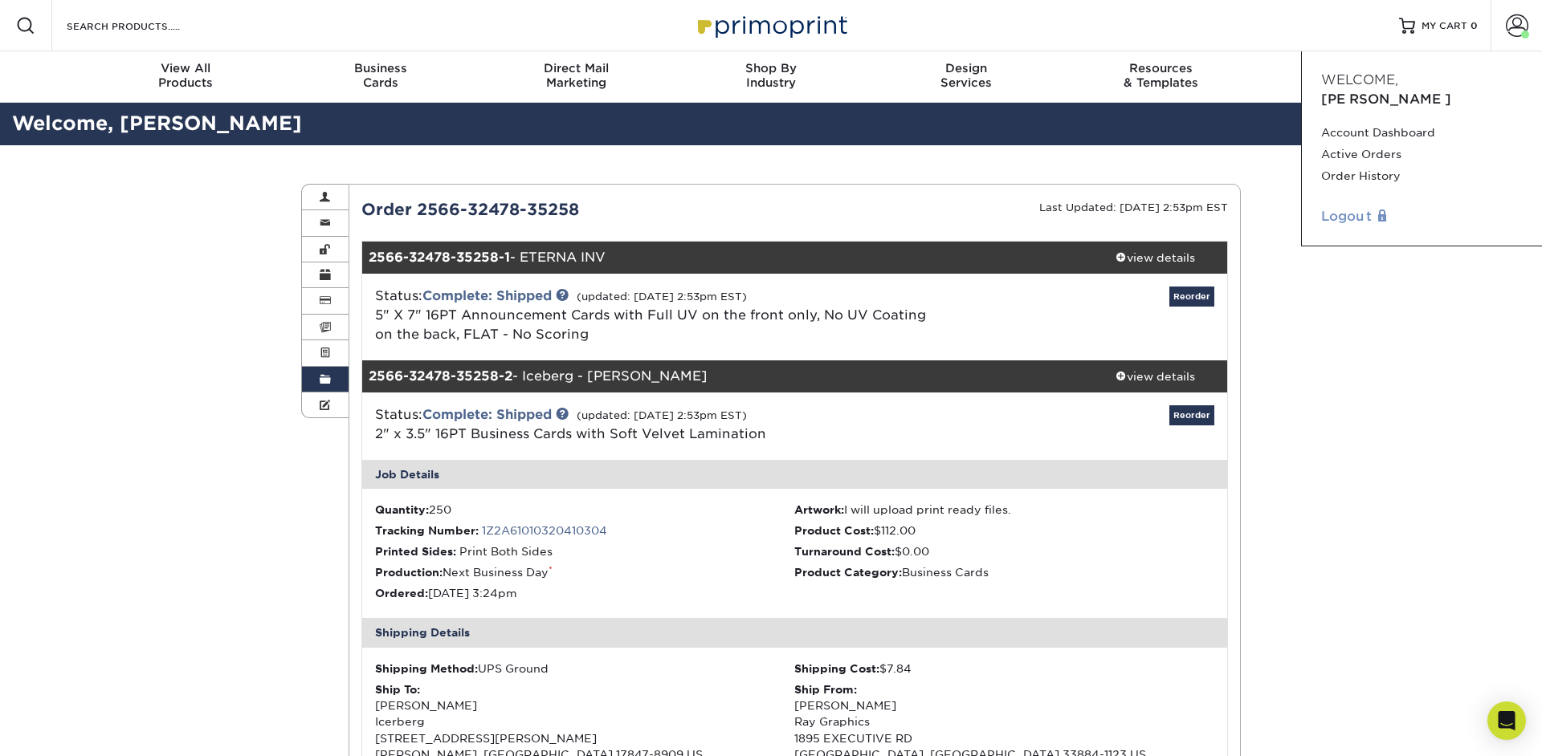
click at [1348, 207] on link "Logout" at bounding box center [1422, 216] width 202 height 19
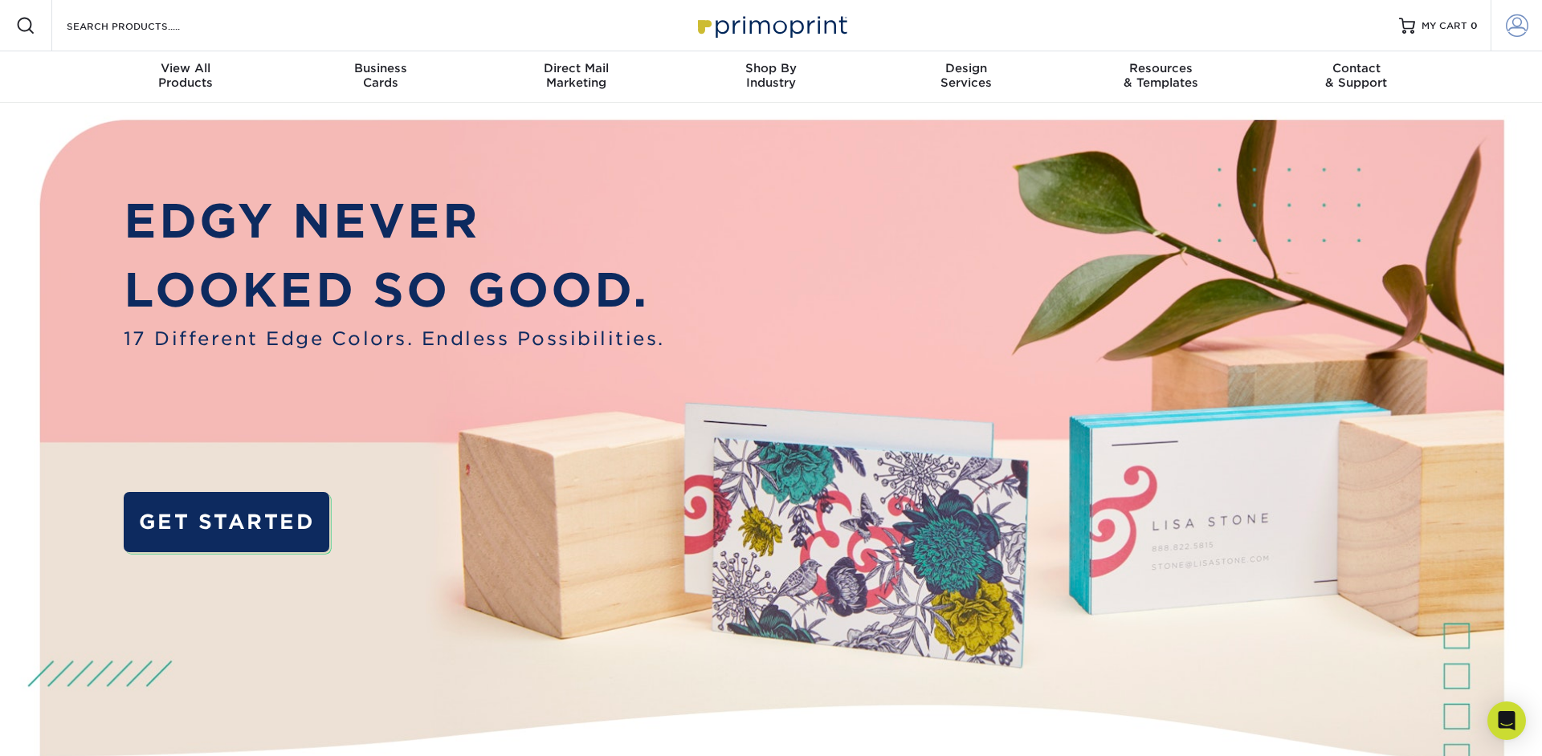
click at [1504, 30] on link "Account" at bounding box center [1515, 25] width 51 height 51
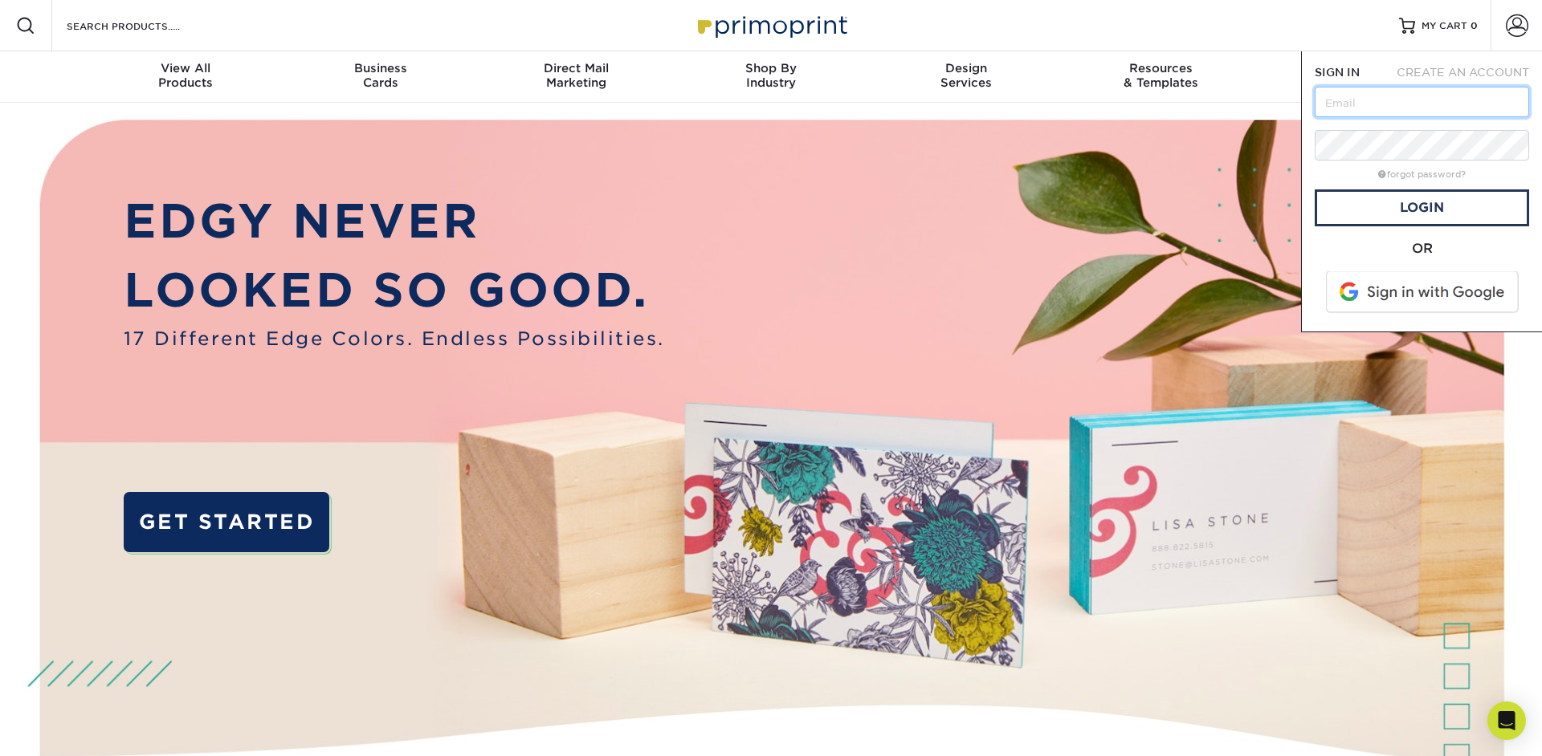
type input "debbie@raygraphicsapparel.com"
click at [1413, 218] on link "Login" at bounding box center [1422, 208] width 214 height 37
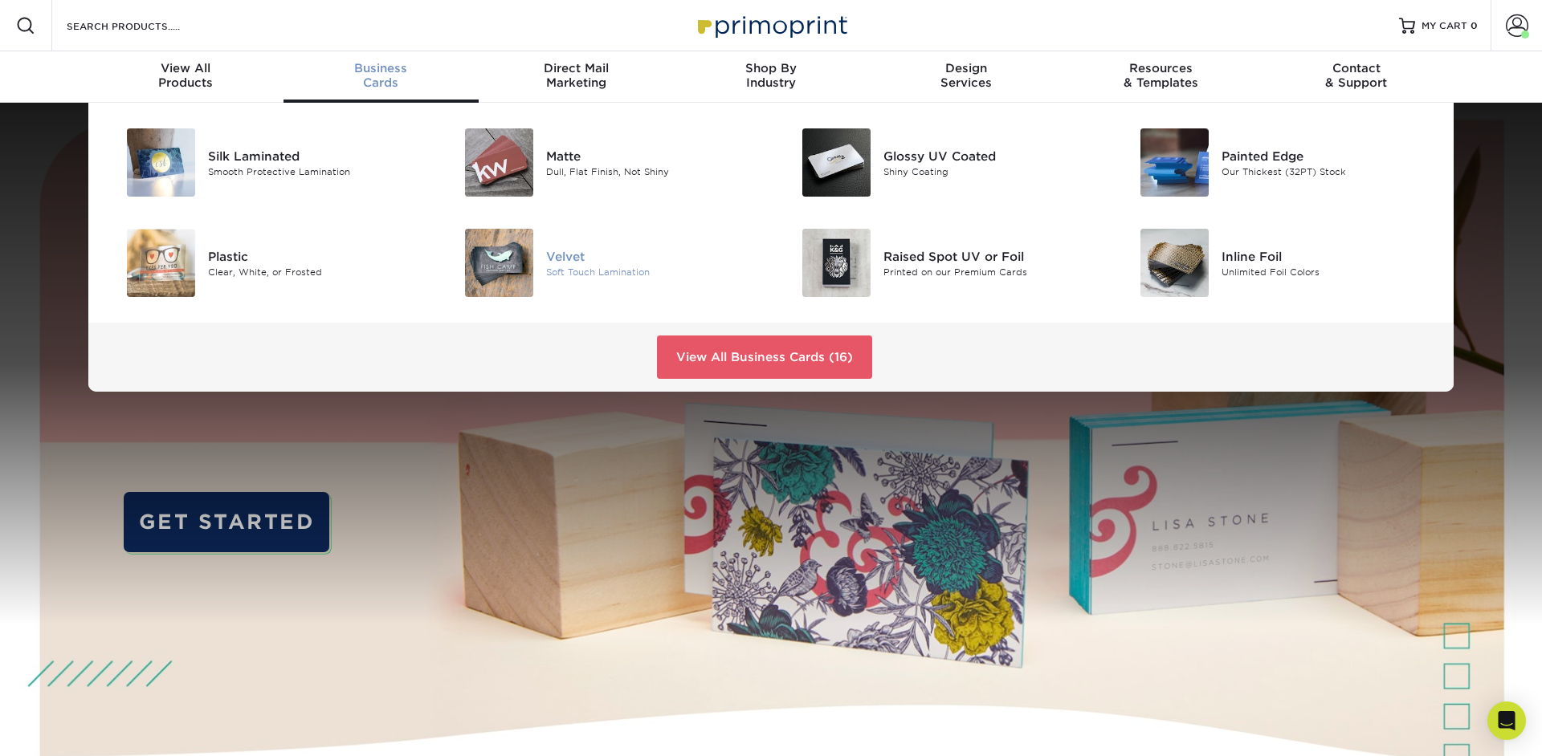
click at [498, 274] on img at bounding box center [499, 263] width 68 height 68
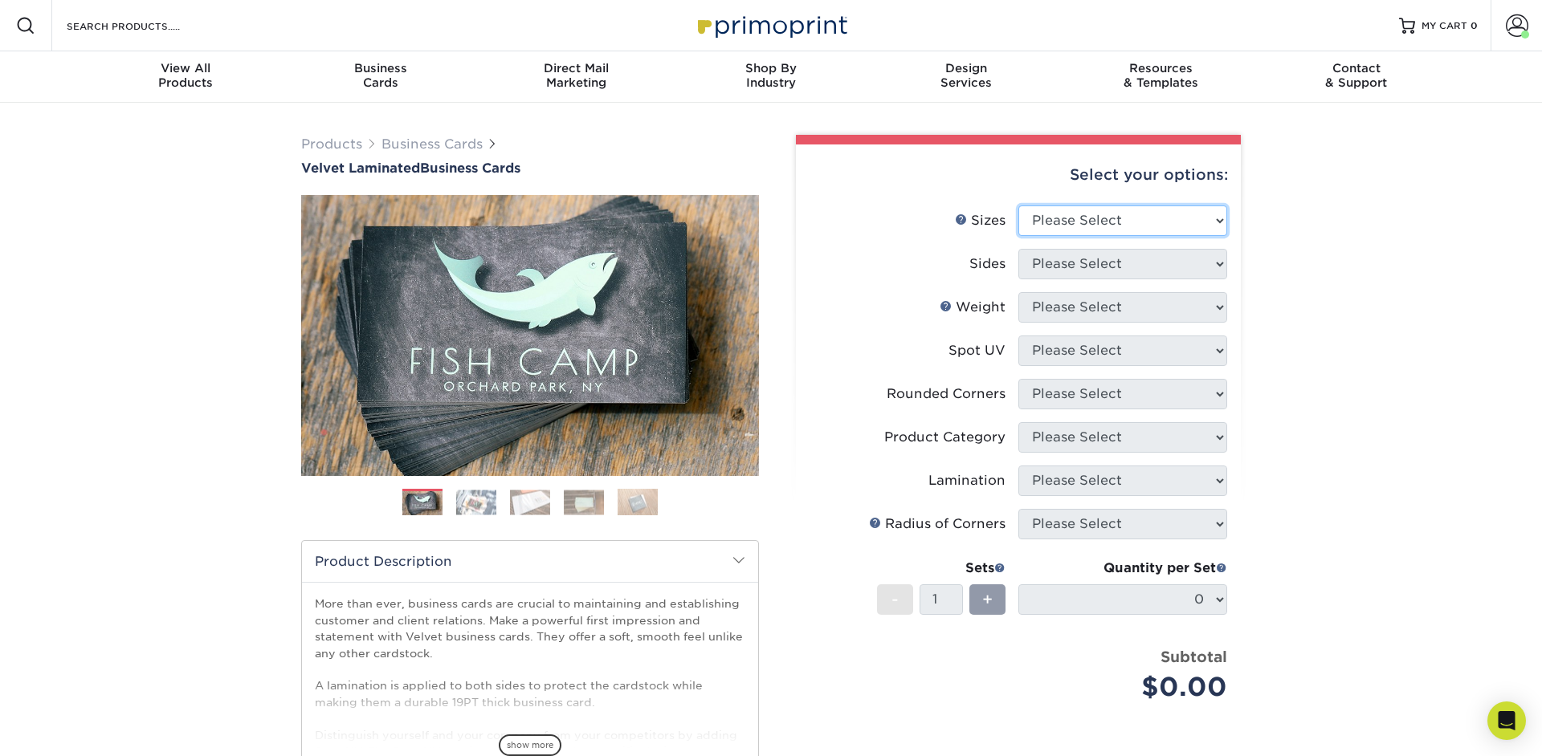
select select "2.00x3.50"
click option "2" x 3.5" - Standard" at bounding box center [0, 0] width 0 height 0
select select "13abbda7-1d64-4f25-8bb2-c179b224825d"
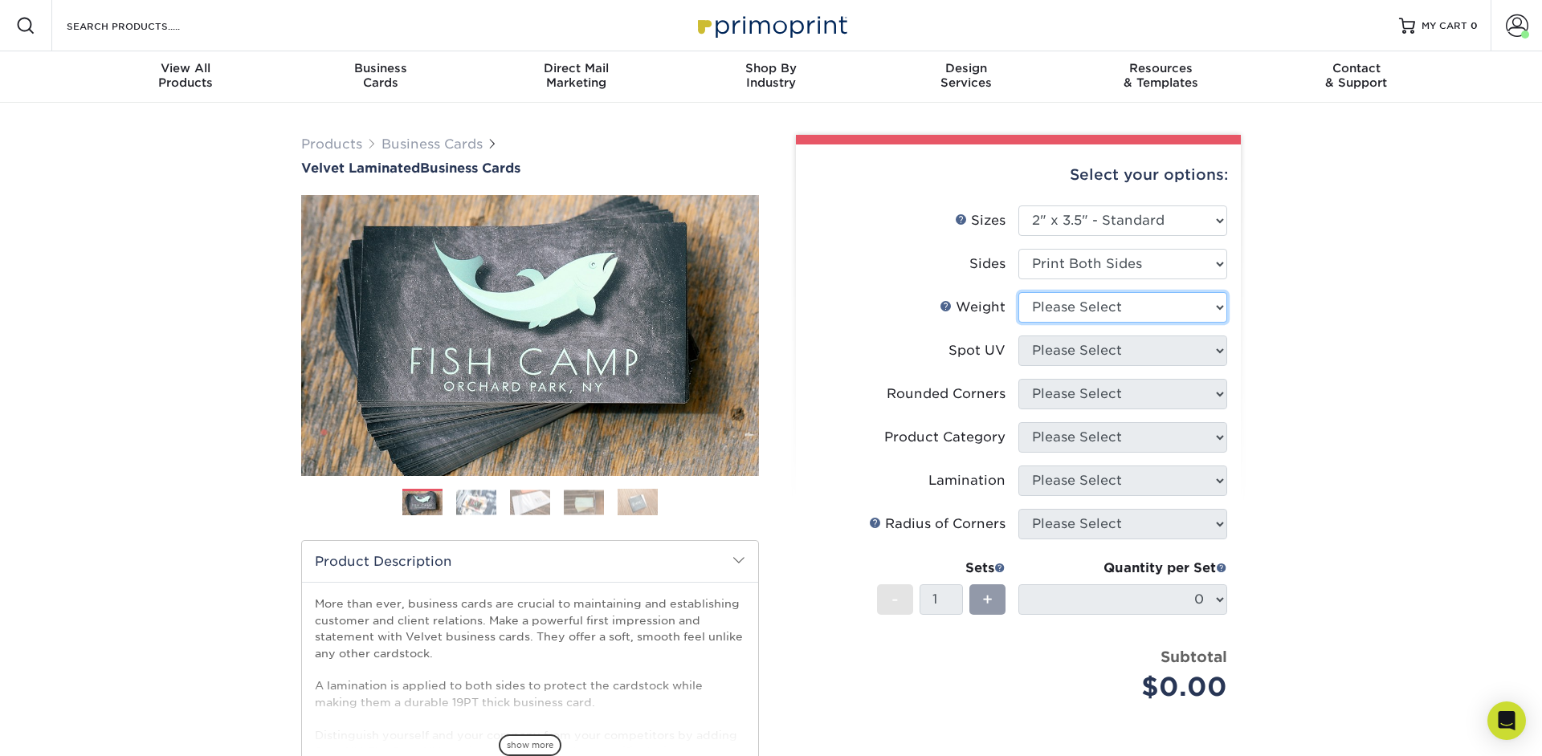
select select "16PT"
select select "3"
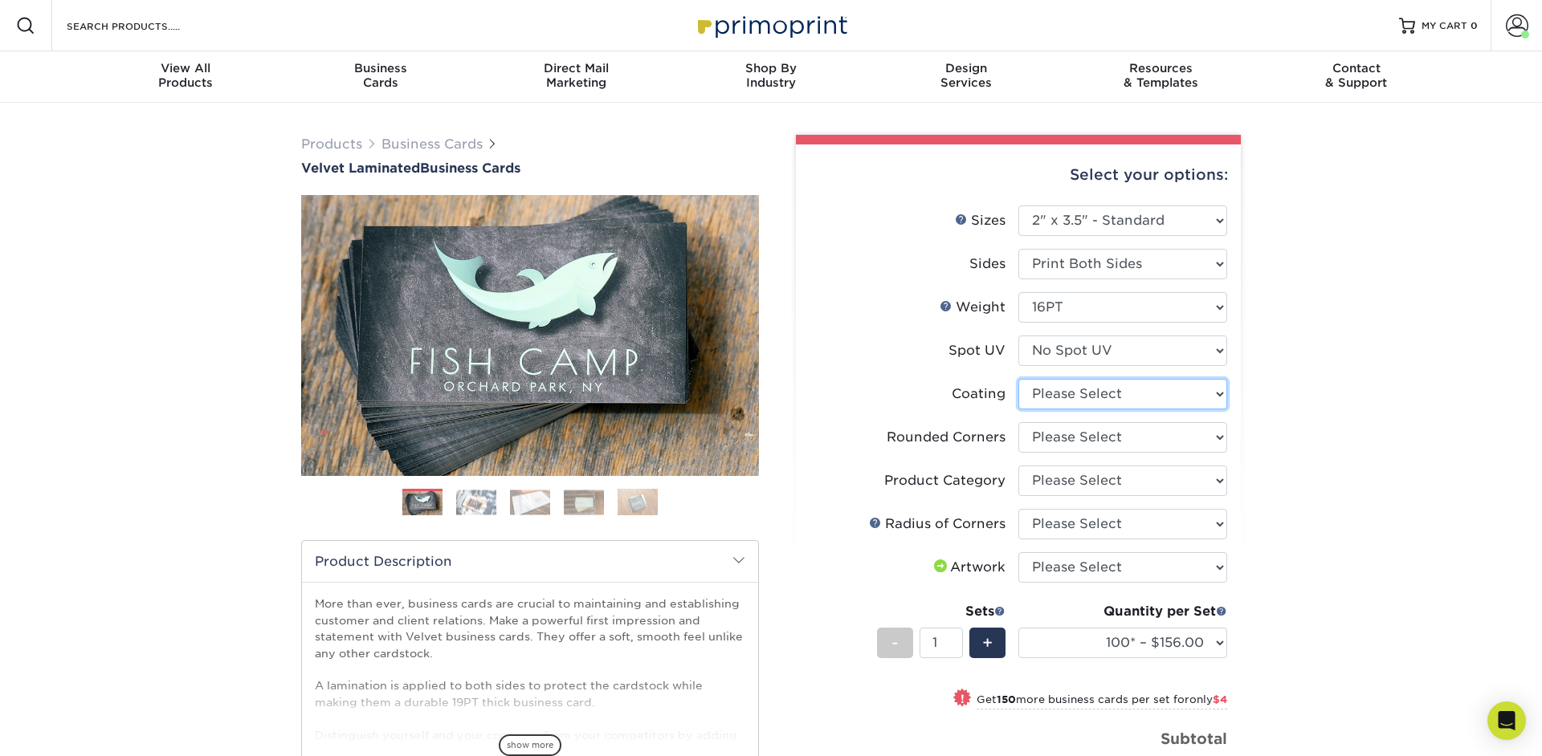
select select "3e7618de-abca-4bda-9f97-8b9129e913d8"
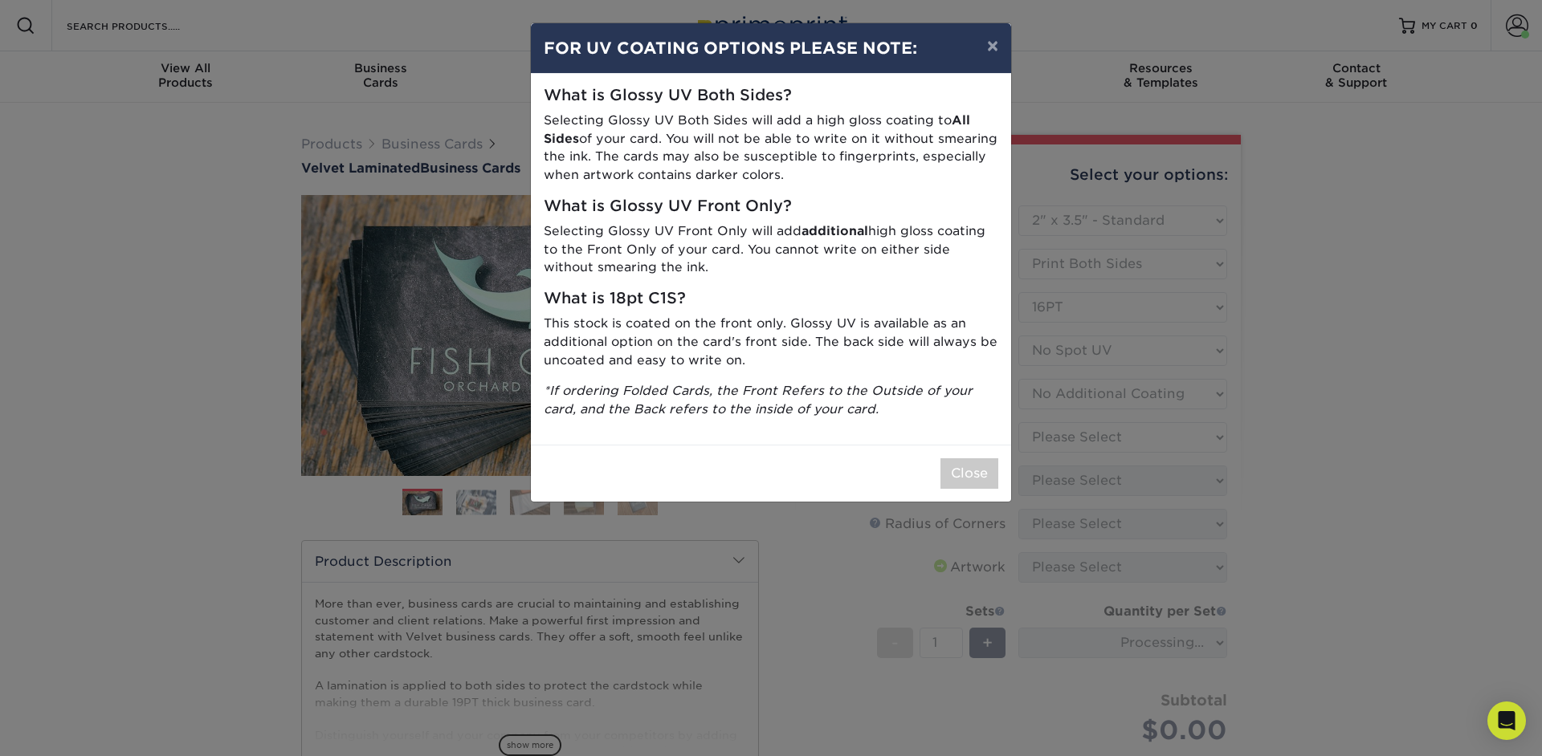
click at [1152, 430] on div "× FOR UV COATING OPTIONS PLEASE NOTE: What is Glossy UV Both Sides? Selecting G…" at bounding box center [771, 378] width 1542 height 756
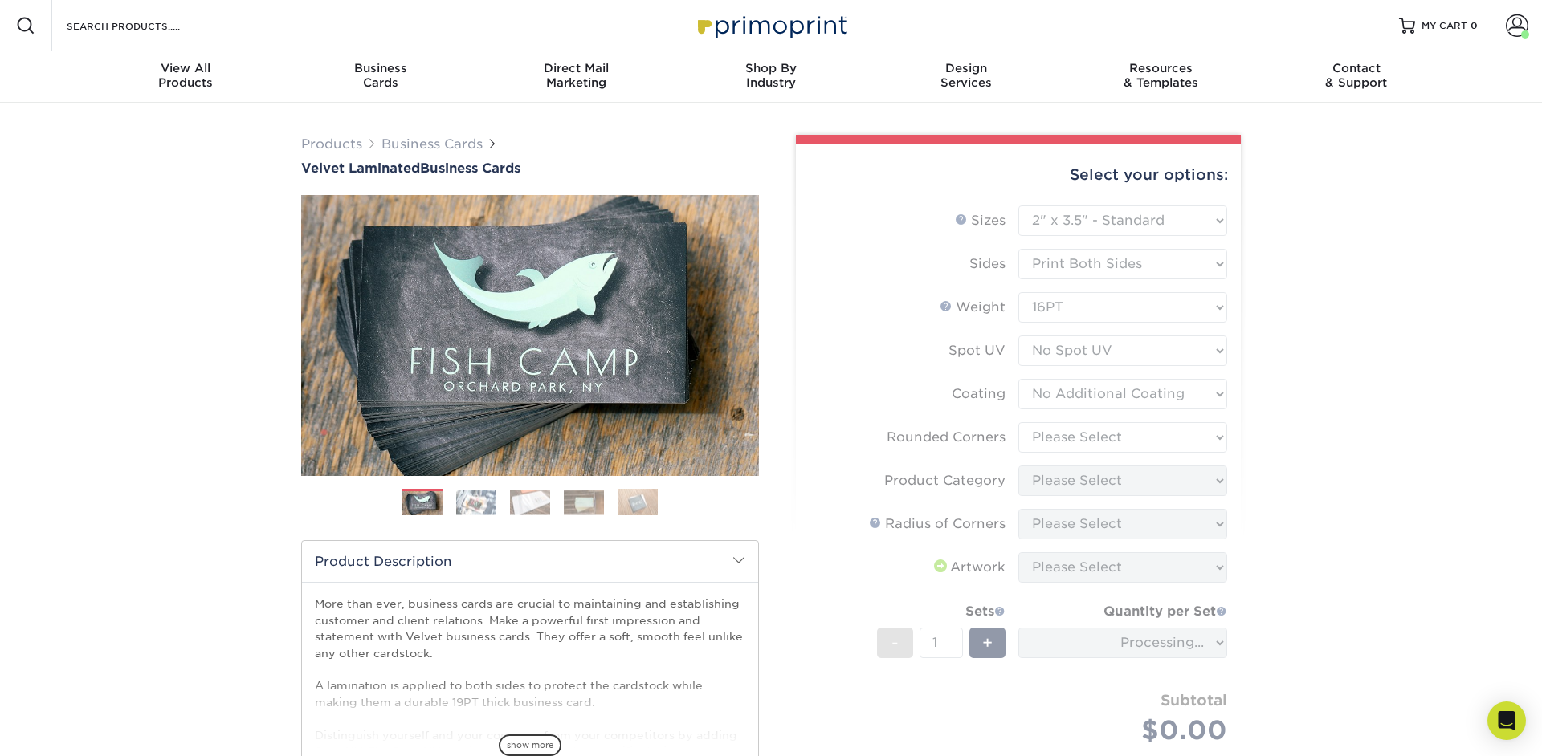
click at [1144, 440] on form "Sizes Help Sizes Please Select 1.5" x 3.5" - Mini 1.75" x 3.5" - Mini 2" x 2" -…" at bounding box center [1018, 494] width 419 height 577
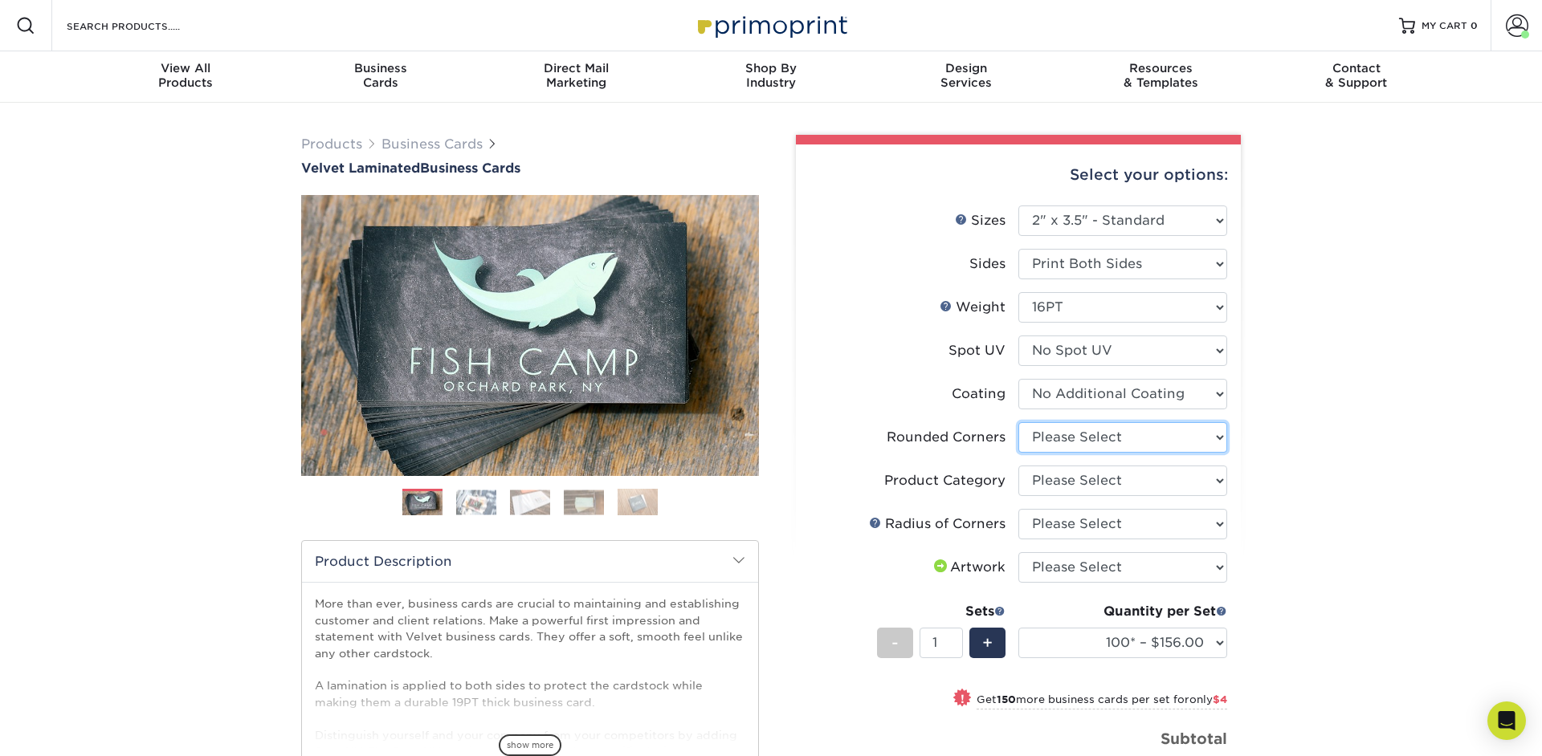
select select "0"
click option "No" at bounding box center [0, 0] width 0 height 0
select select
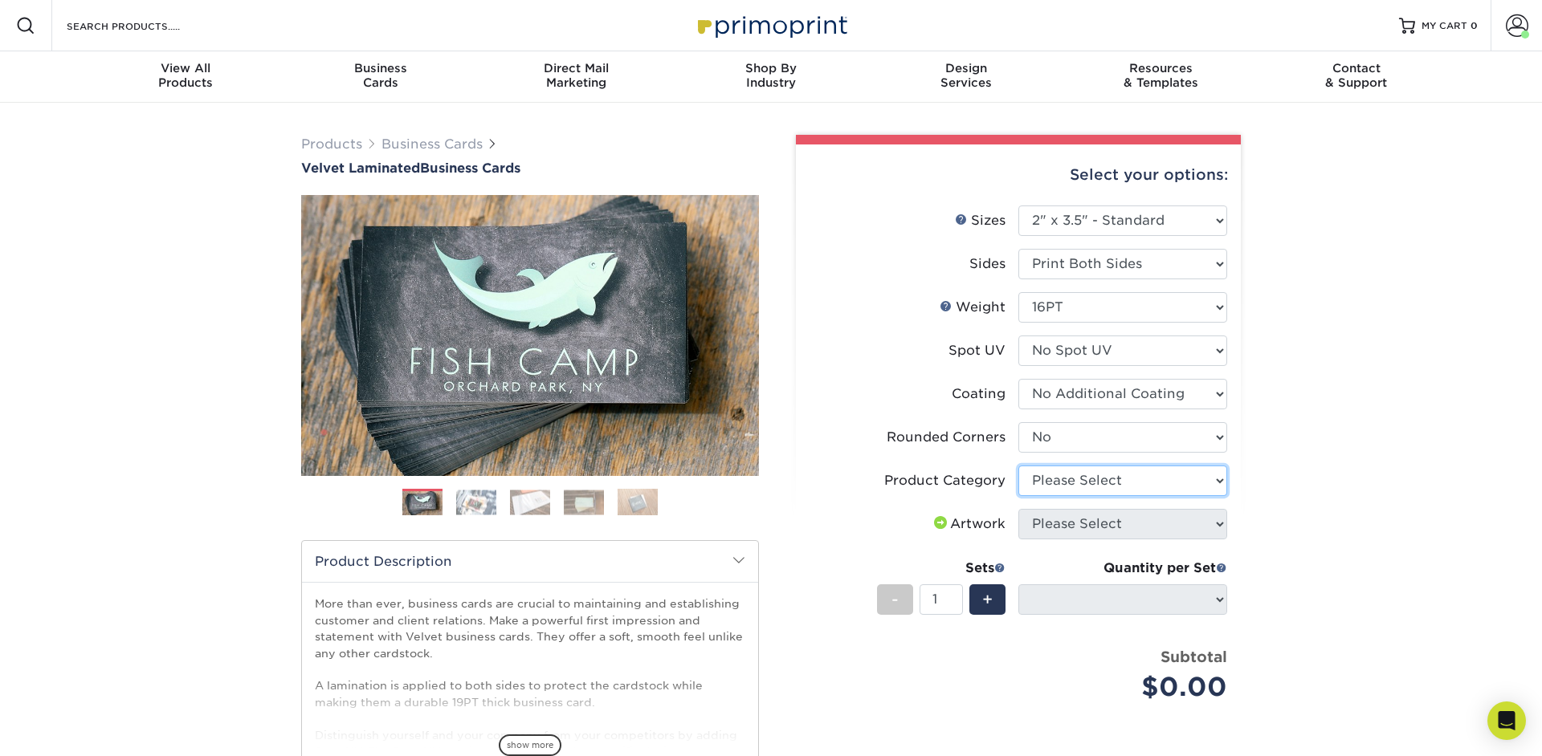
select select "3b5148f1-0588-4f88-a218-97bcfdce65c1"
click option "Business Cards" at bounding box center [0, 0] width 0 height 0
drag, startPoint x: 1302, startPoint y: 573, endPoint x: 1333, endPoint y: 604, distance: 43.7
click at [1302, 574] on div "Products Business Cards Velvet Laminated Business Cards Previous Next" at bounding box center [771, 540] width 1542 height 875
click at [1517, 724] on div "Open Intercom Messenger" at bounding box center [1507, 721] width 43 height 43
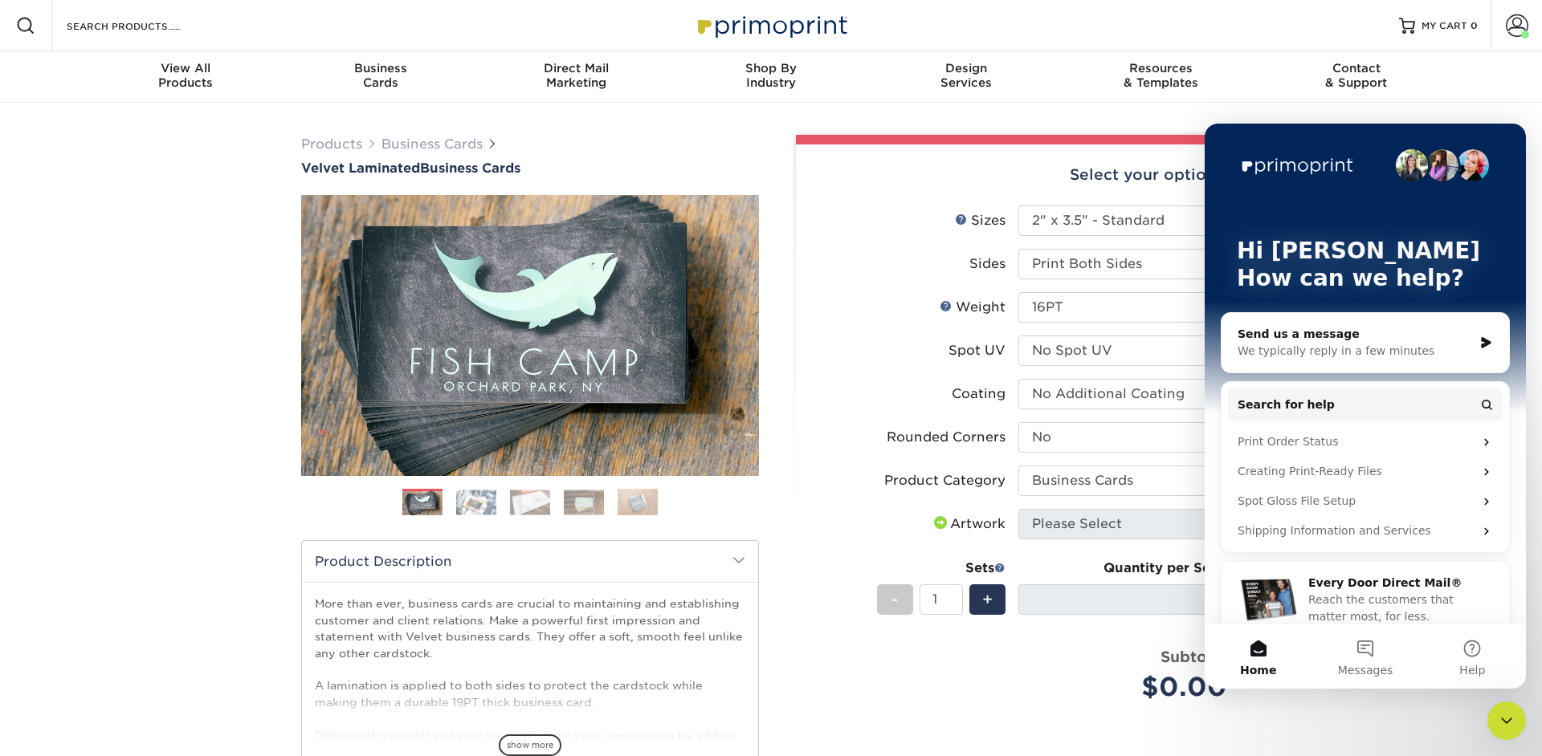
click at [1339, 349] on div "We typically reply in a few minutes" at bounding box center [1354, 351] width 235 height 17
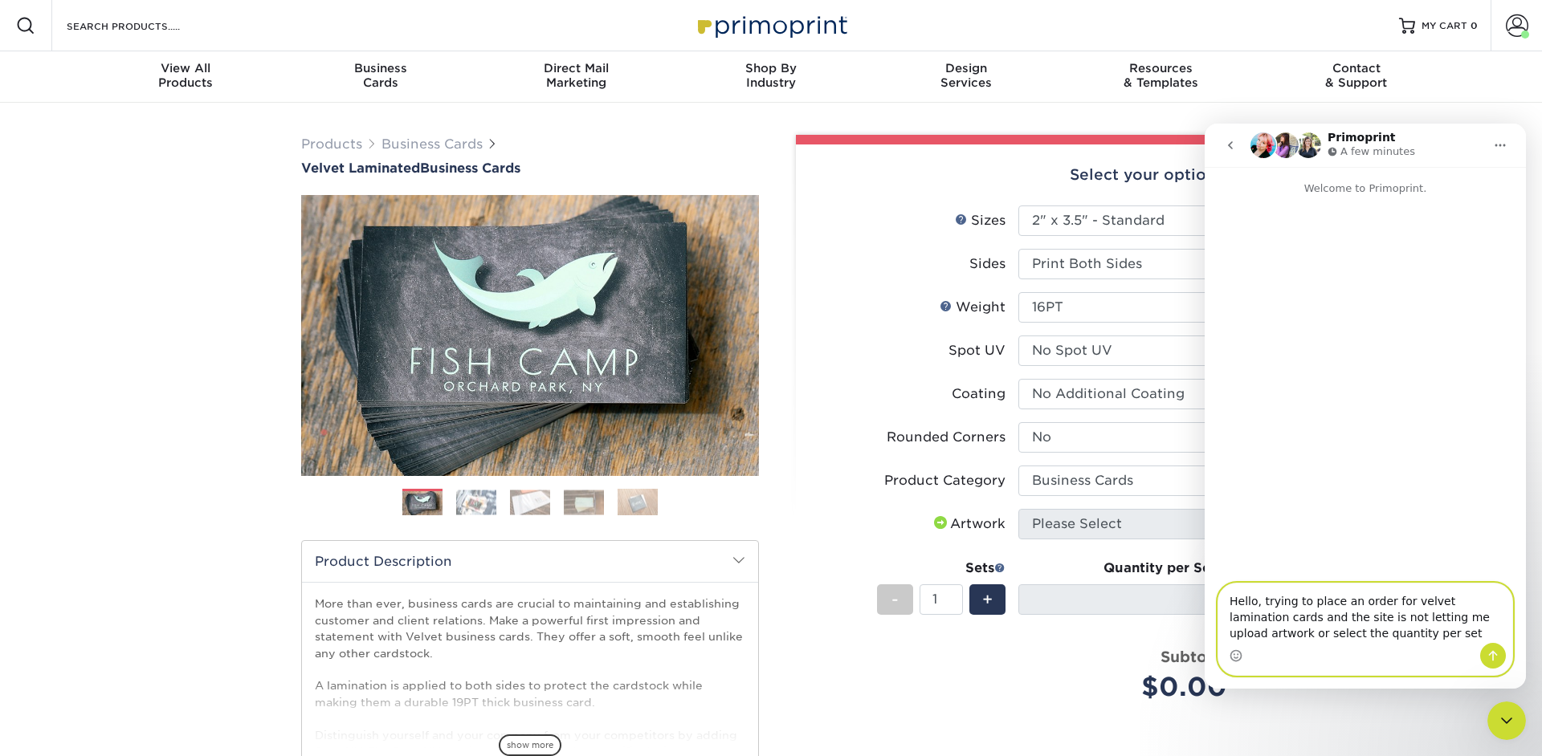
type textarea "Hello, trying to place an order for velvet lamination cards and the site is not…"
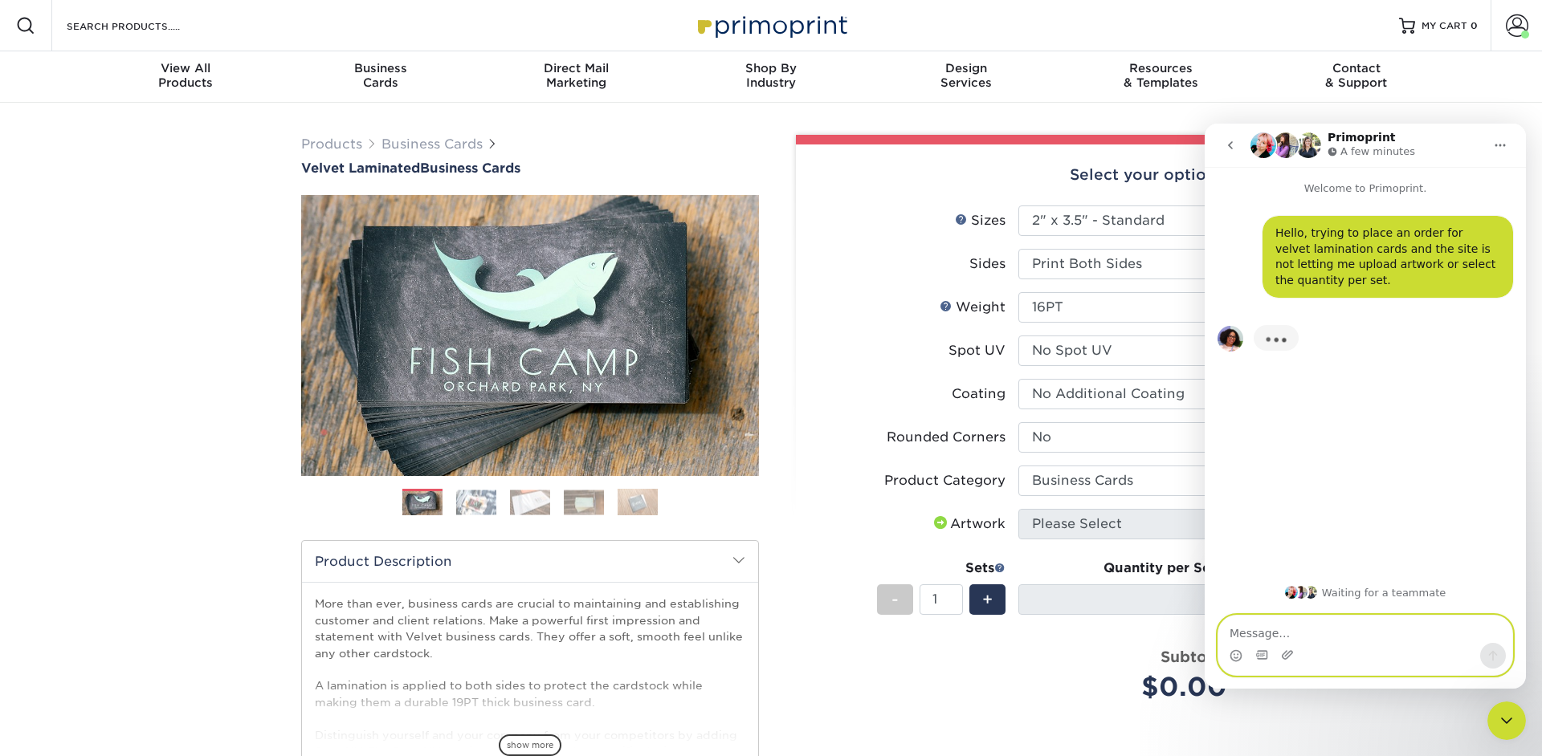
click at [1319, 631] on textarea "Message…" at bounding box center [1365, 629] width 294 height 27
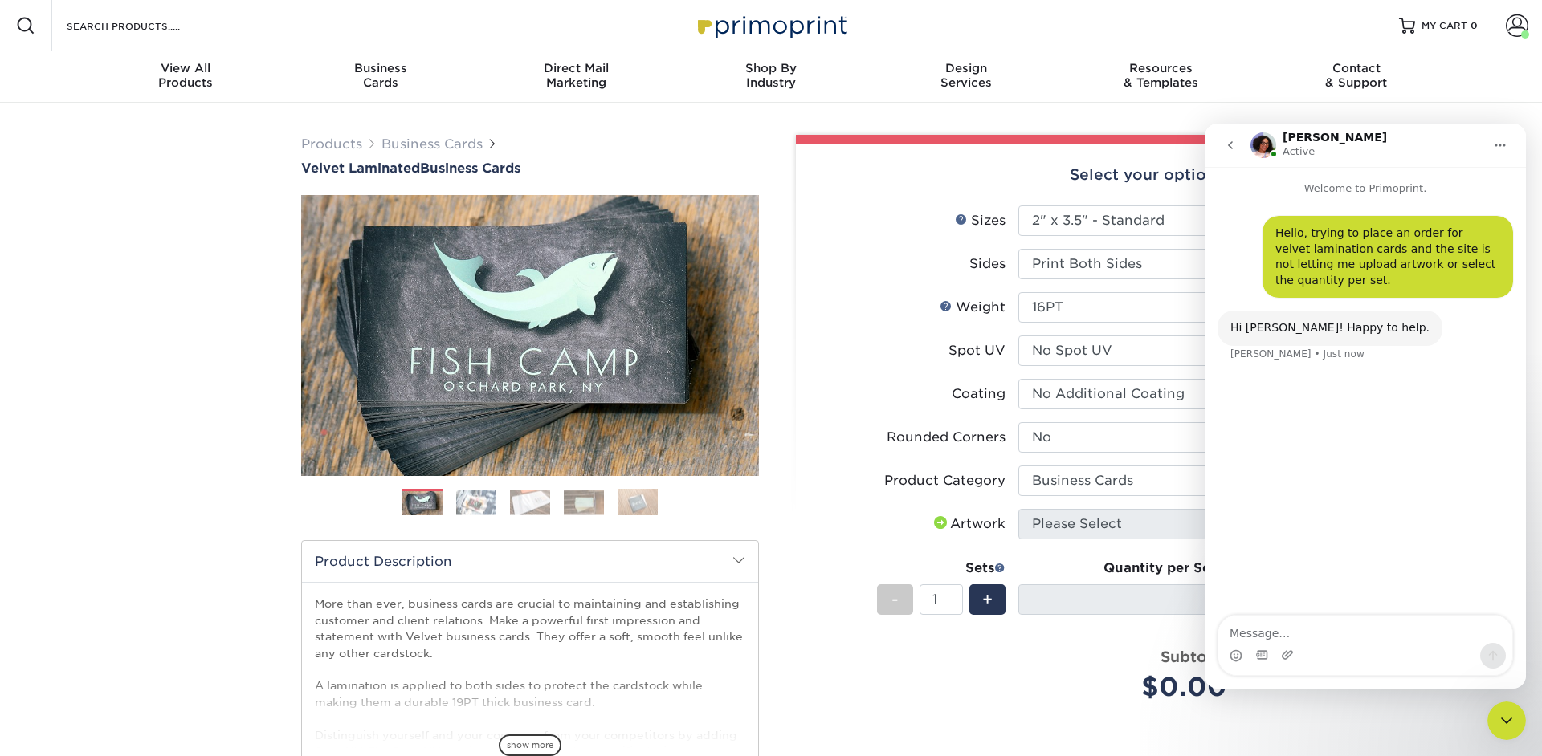
click at [1489, 149] on button "Home" at bounding box center [1500, 145] width 31 height 31
click at [1478, 181] on div "Expand window" at bounding box center [1454, 185] width 114 height 17
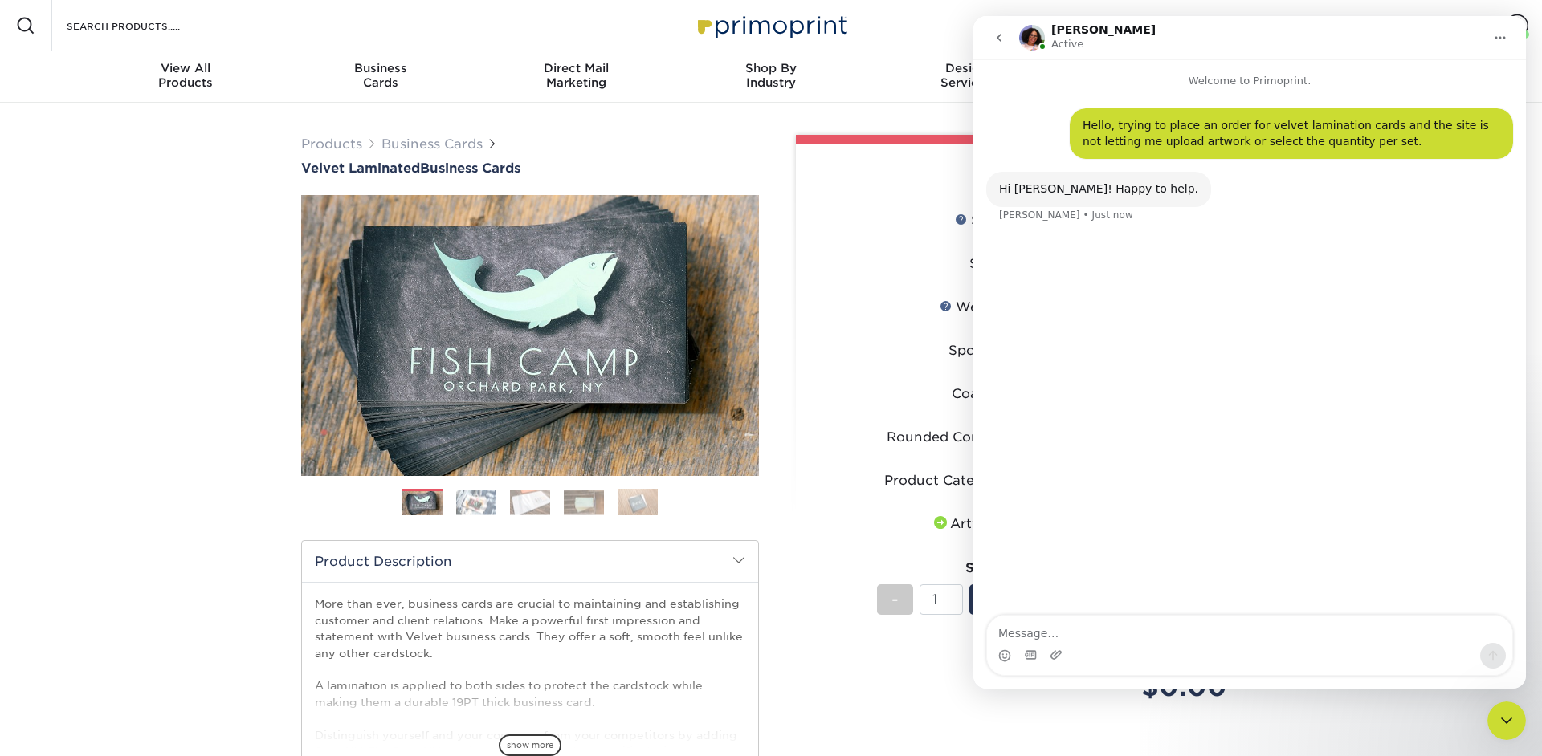
click at [1509, 50] on button "Home" at bounding box center [1500, 37] width 31 height 31
click at [1494, 73] on div "Collapse window" at bounding box center [1454, 78] width 114 height 17
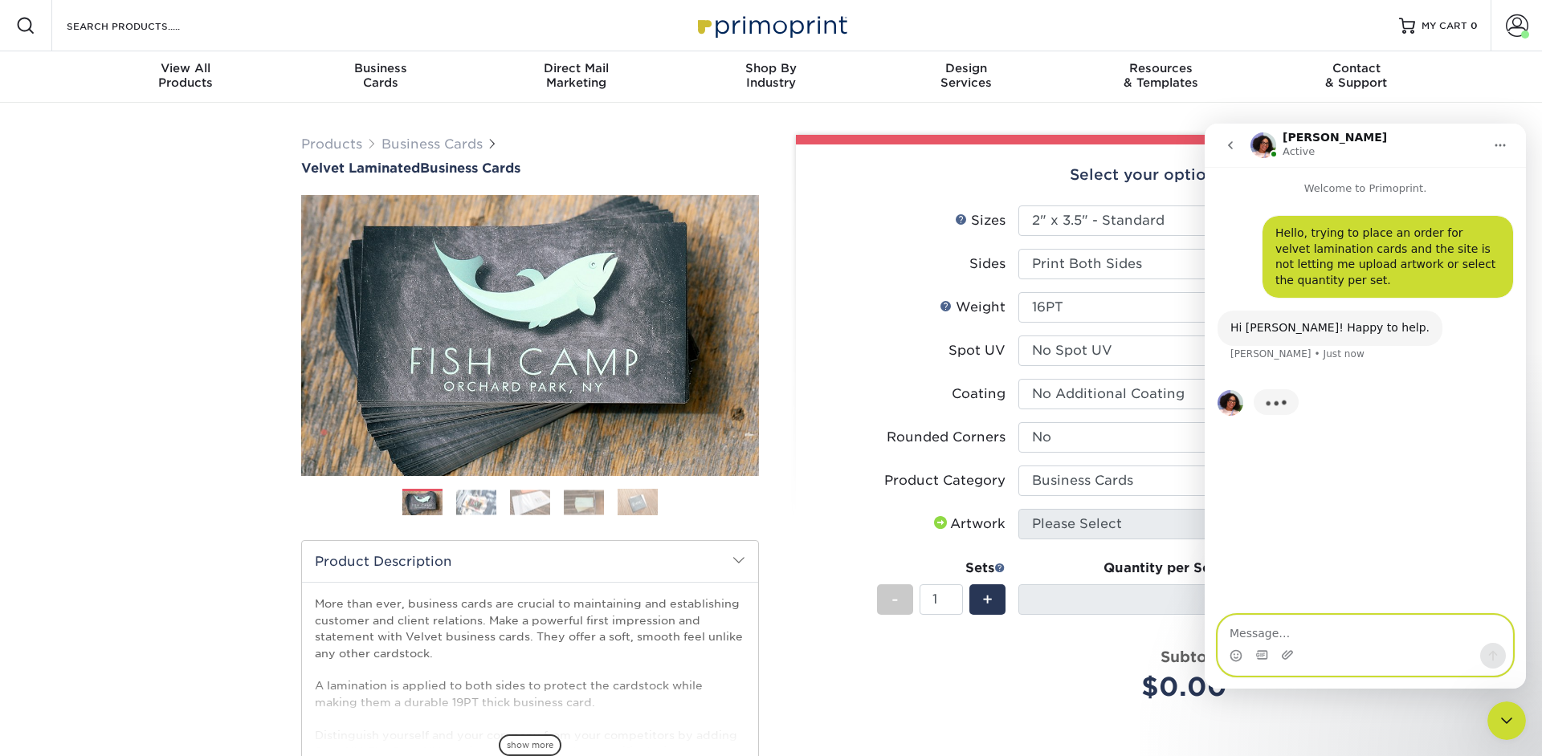
click at [1343, 637] on textarea "Message…" at bounding box center [1365, 629] width 294 height 27
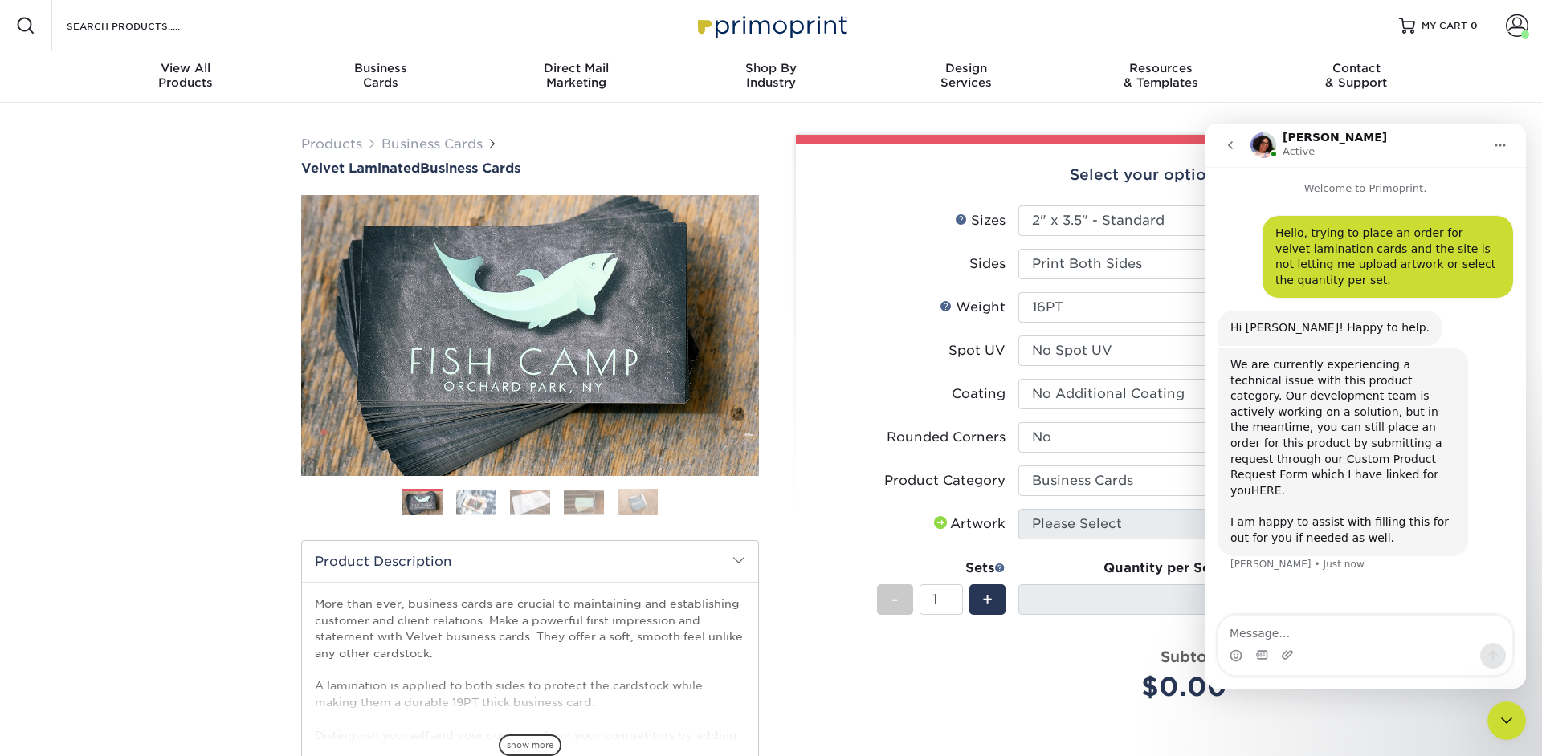
click at [1282, 484] on link "HERE." at bounding box center [1268, 490] width 34 height 13
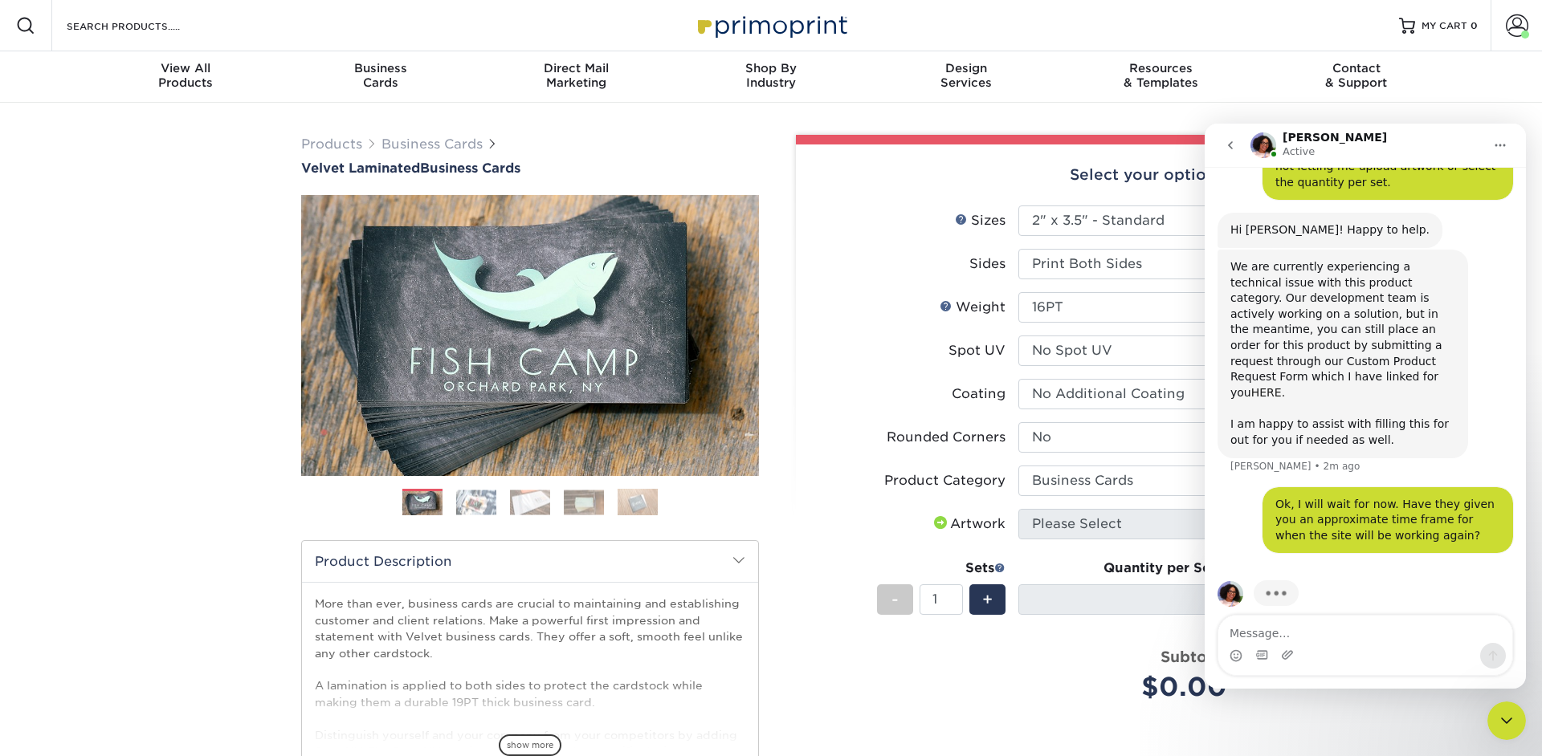
scroll to position [100, 0]
click at [919, 266] on label "Sides" at bounding box center [913, 264] width 209 height 31
click at [1285, 385] on link "HERE." at bounding box center [1268, 391] width 34 height 13
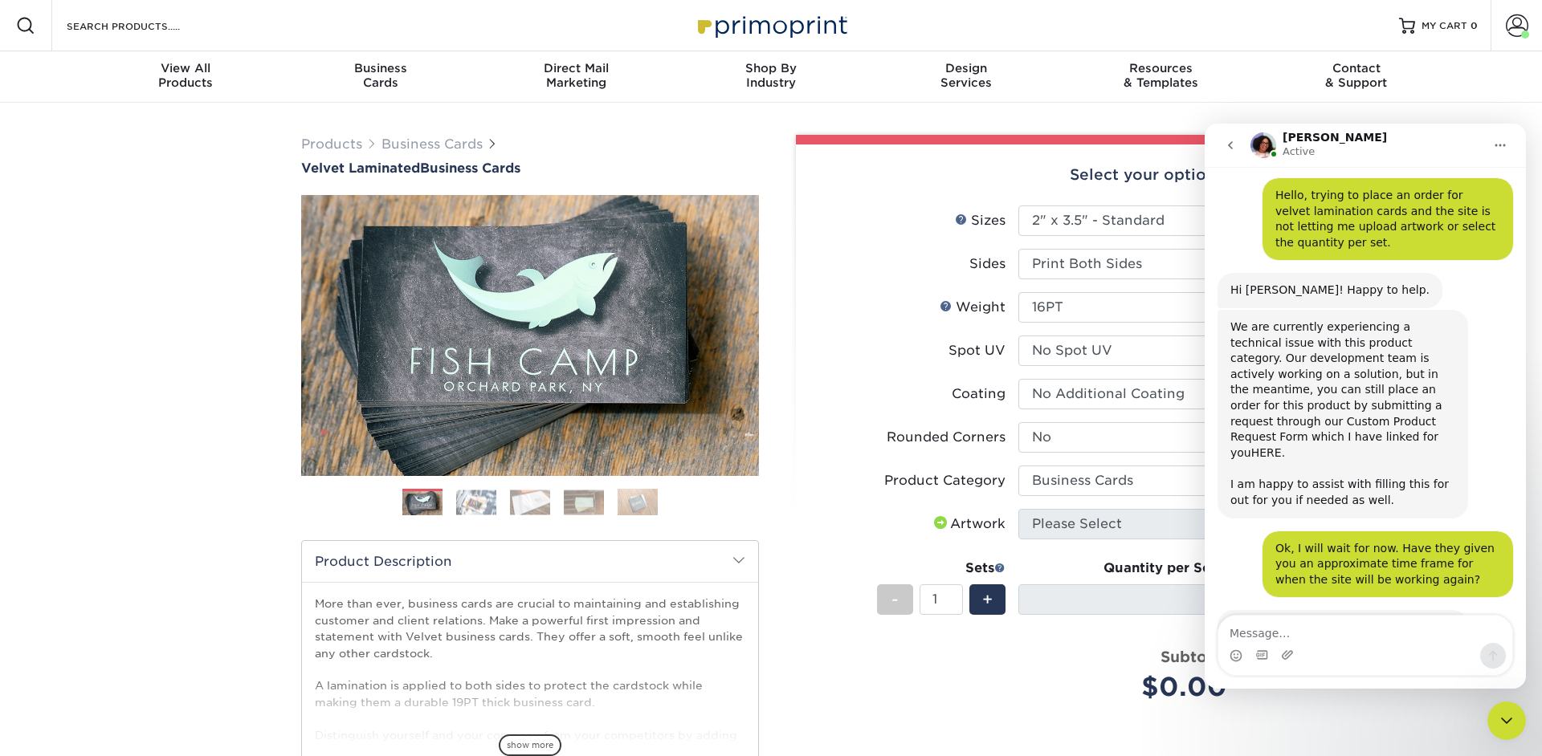
scroll to position [639, 0]
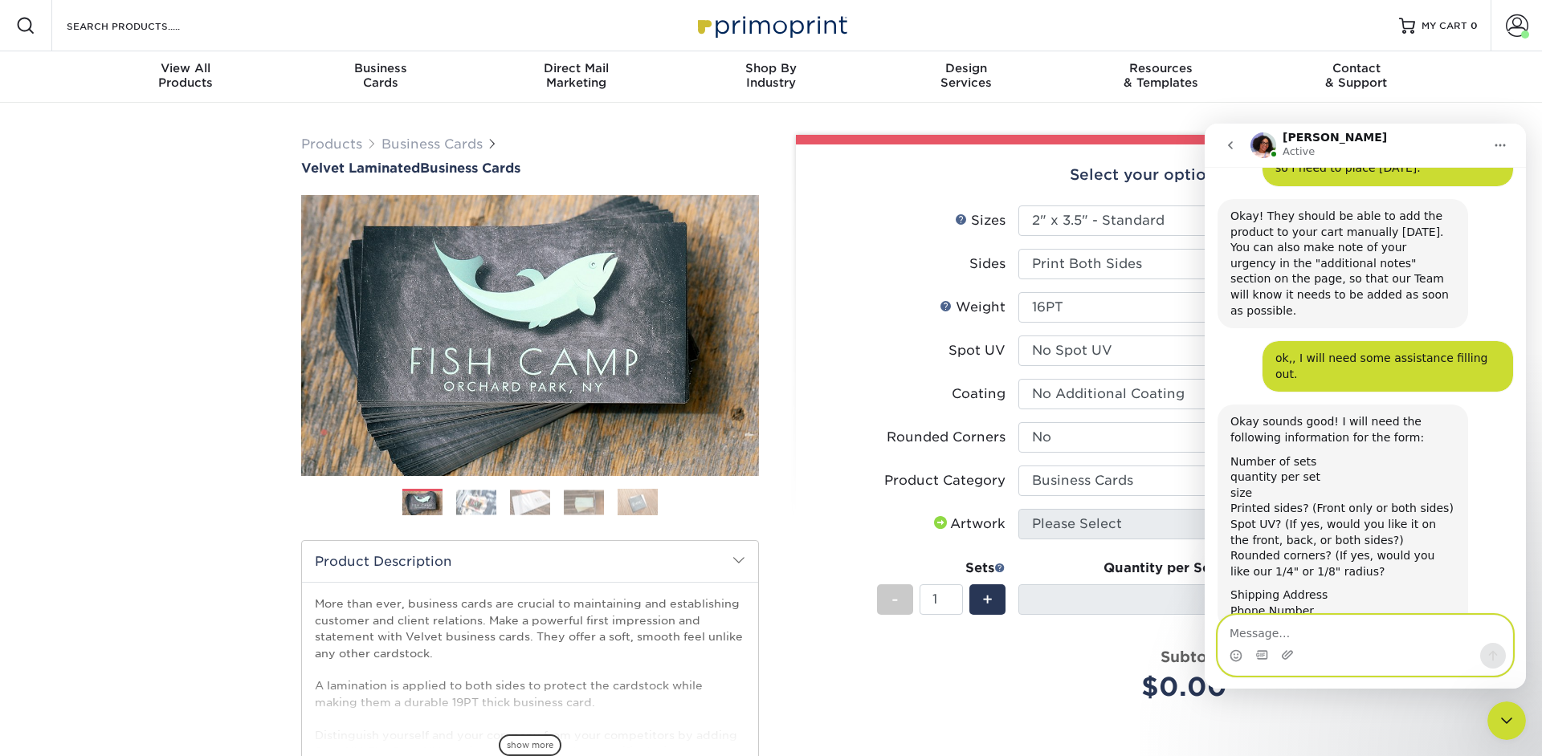
click at [1274, 631] on textarea "Message…" at bounding box center [1365, 629] width 294 height 27
click at [1274, 630] on textarea "Message…" at bounding box center [1365, 629] width 294 height 27
click at [1293, 634] on textarea "1 set" at bounding box center [1365, 629] width 294 height 27
paste textarea "silk lamination 1 set 250 qty 2" x 3.5" print both sides no spot uv no coating …"
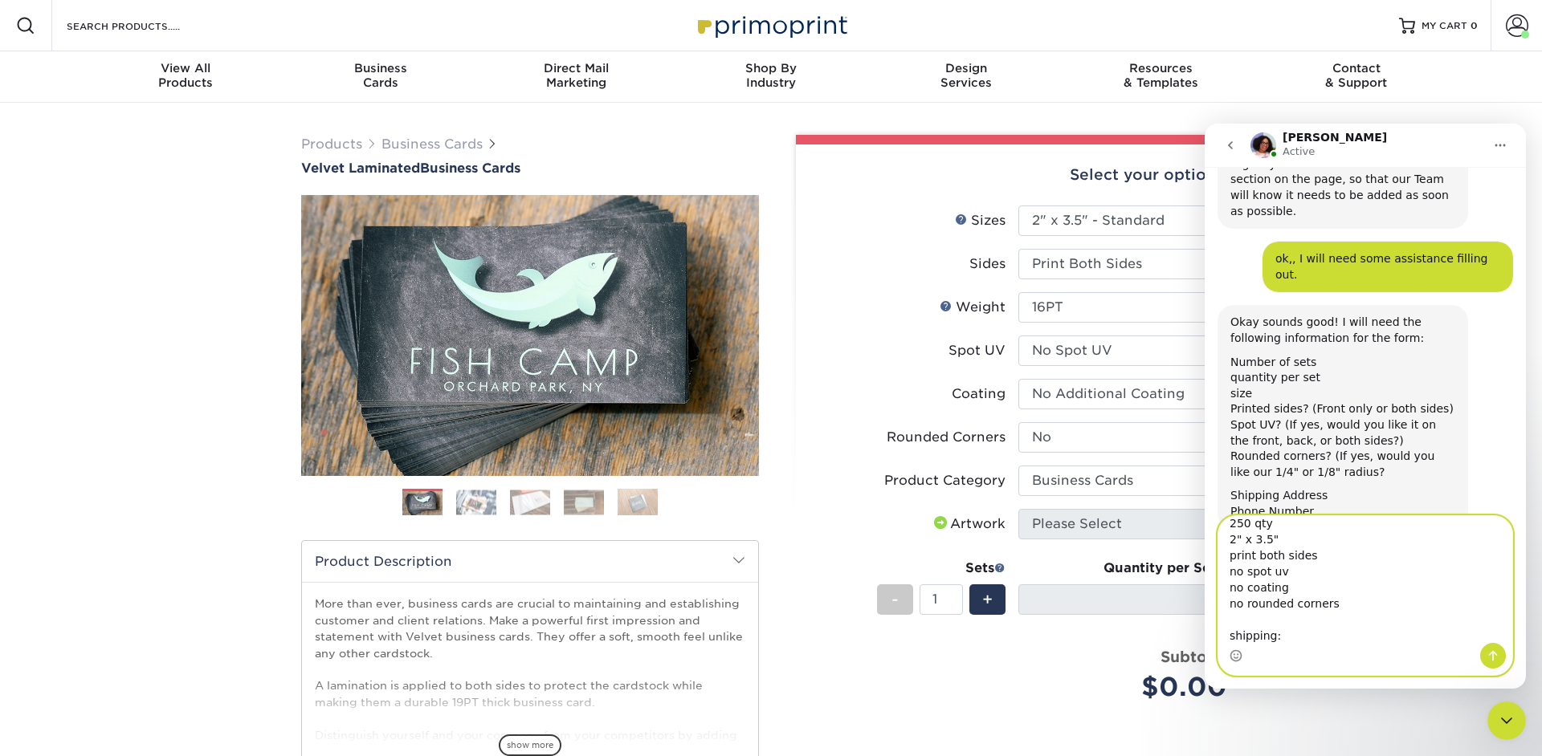
scroll to position [0, 0]
type textarea "silk lamination 1 set 250 qty 2" x 3.5" print both sides no spot uv no coating …"
click at [1490, 651] on icon "Send a message…" at bounding box center [1492, 656] width 13 height 13
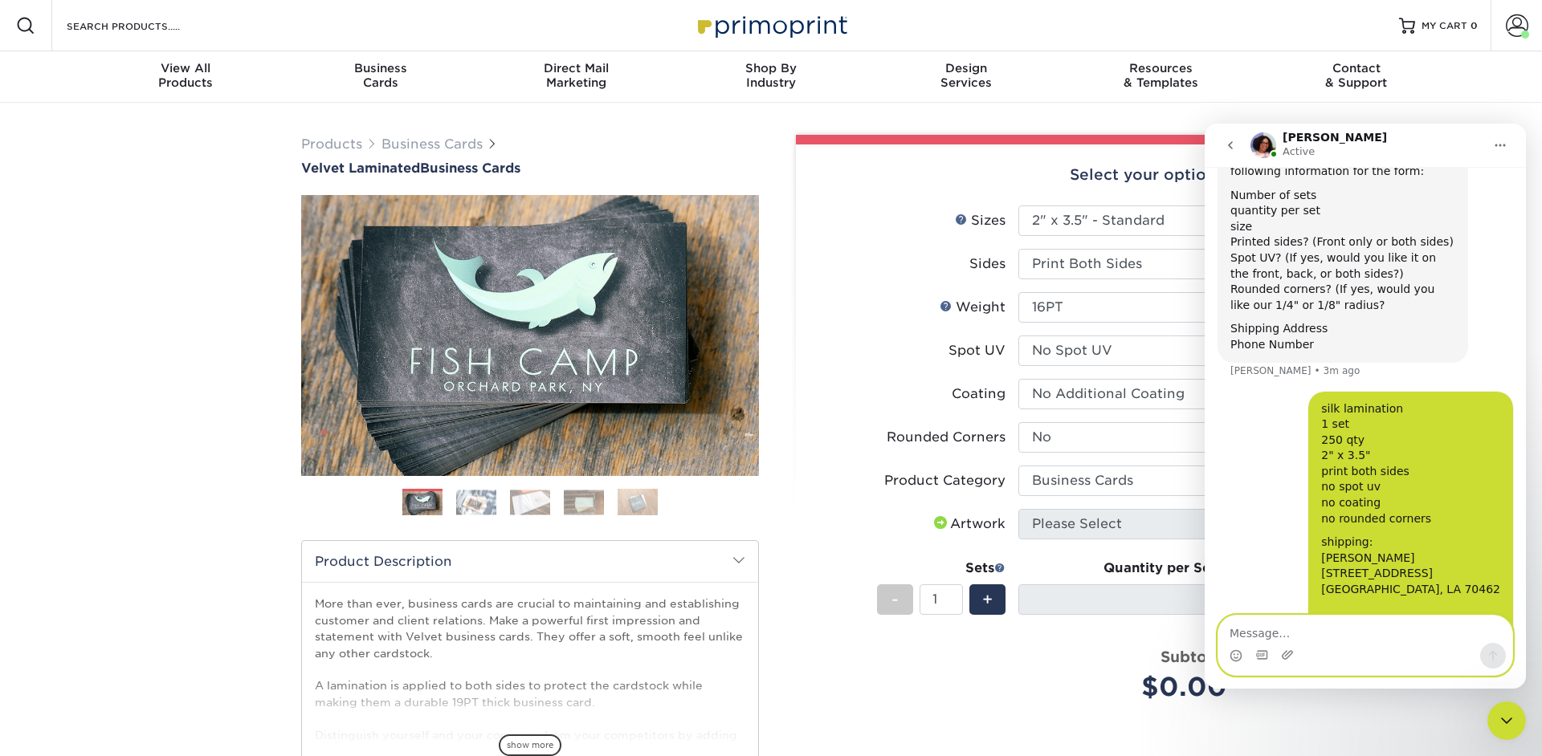
scroll to position [907, 0]
click at [1363, 638] on textarea "Message…" at bounding box center [1365, 629] width 294 height 27
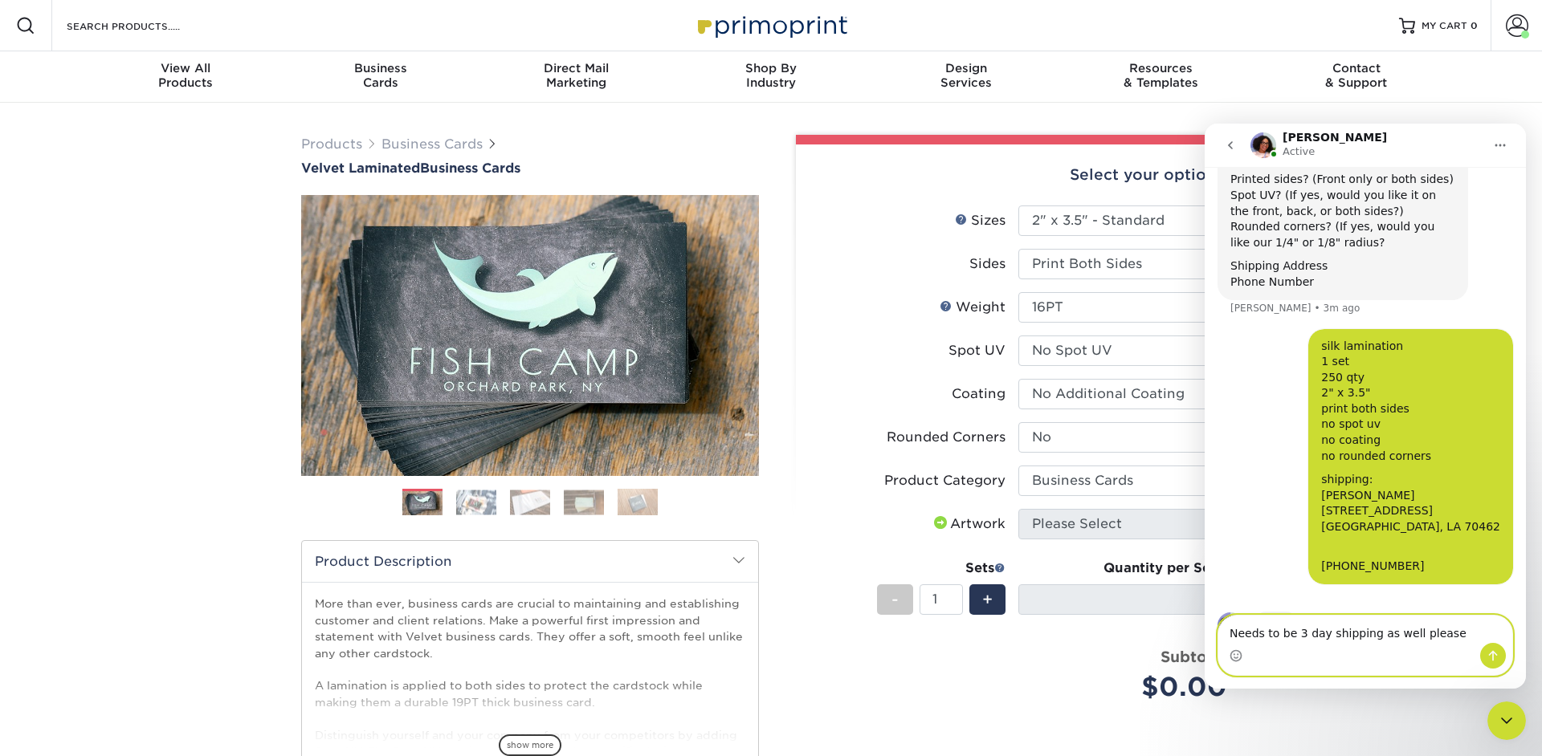
scroll to position [969, 0]
click at [1231, 634] on textarea "Needs to be 3 day shipping as well please" at bounding box center [1365, 629] width 294 height 27
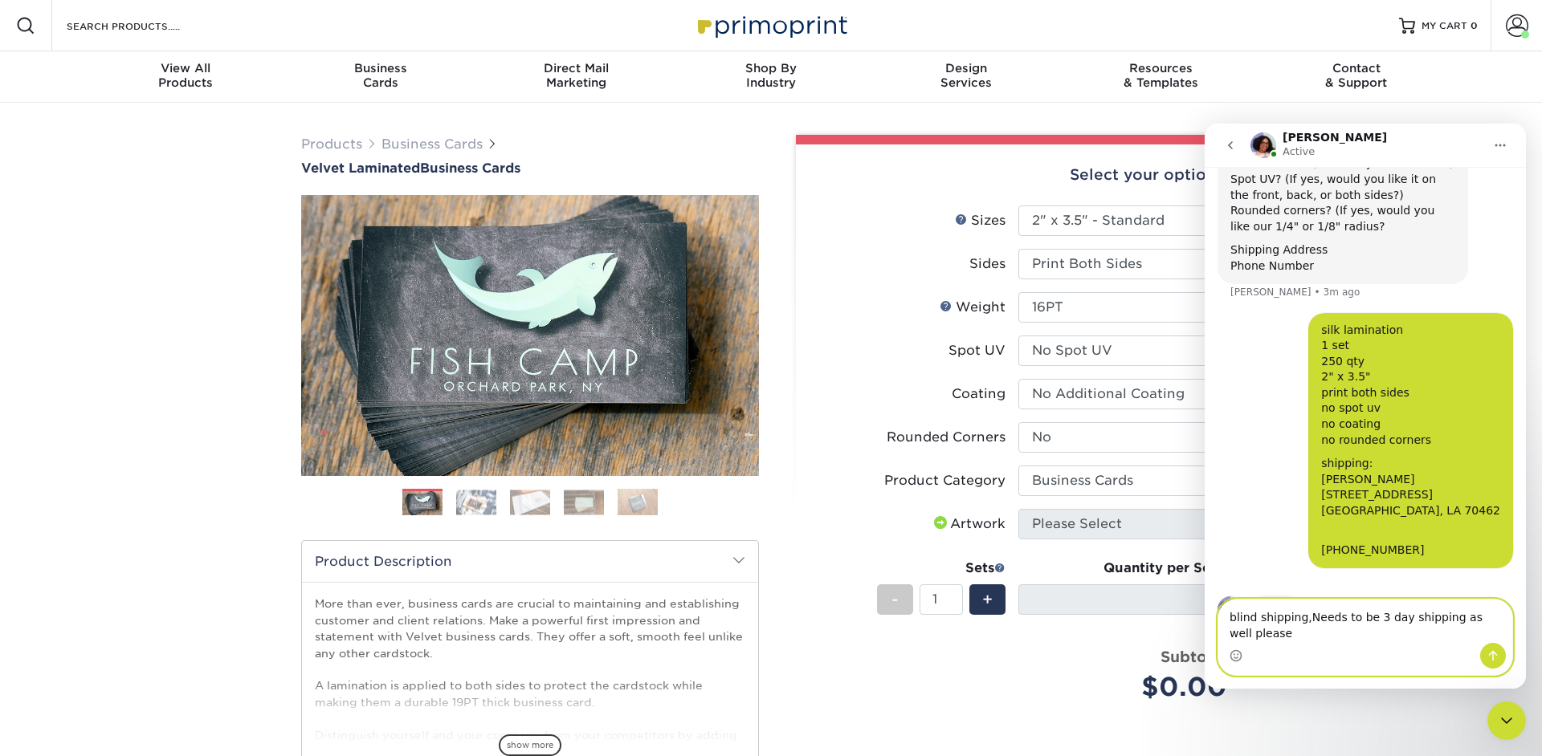
scroll to position [985, 0]
type textarea "blind shipping, Needs to be 3 day shipping as well please"
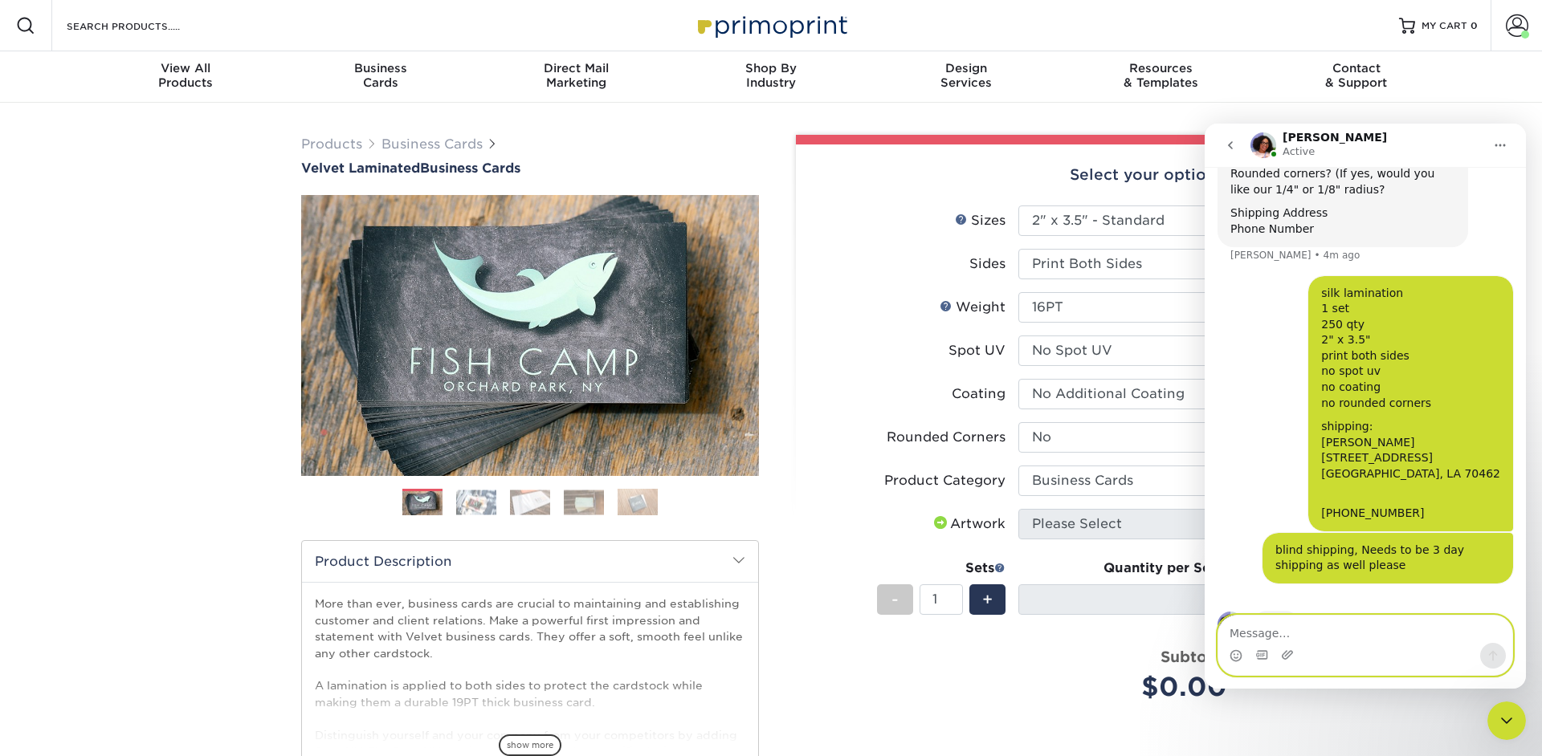
scroll to position [1022, 0]
click at [816, 203] on div "Select your options:" at bounding box center [1018, 175] width 419 height 61
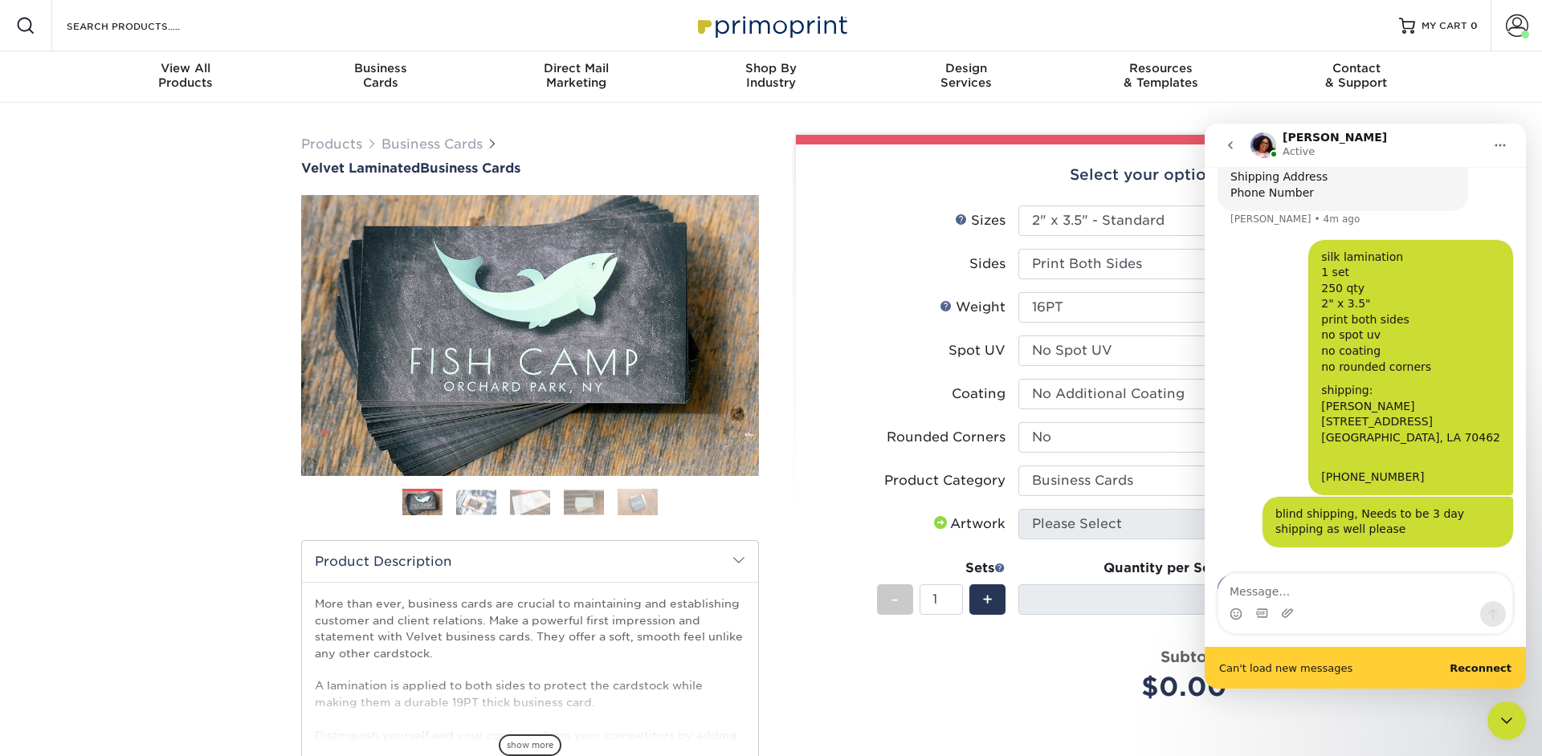
scroll to position [1062, 0]
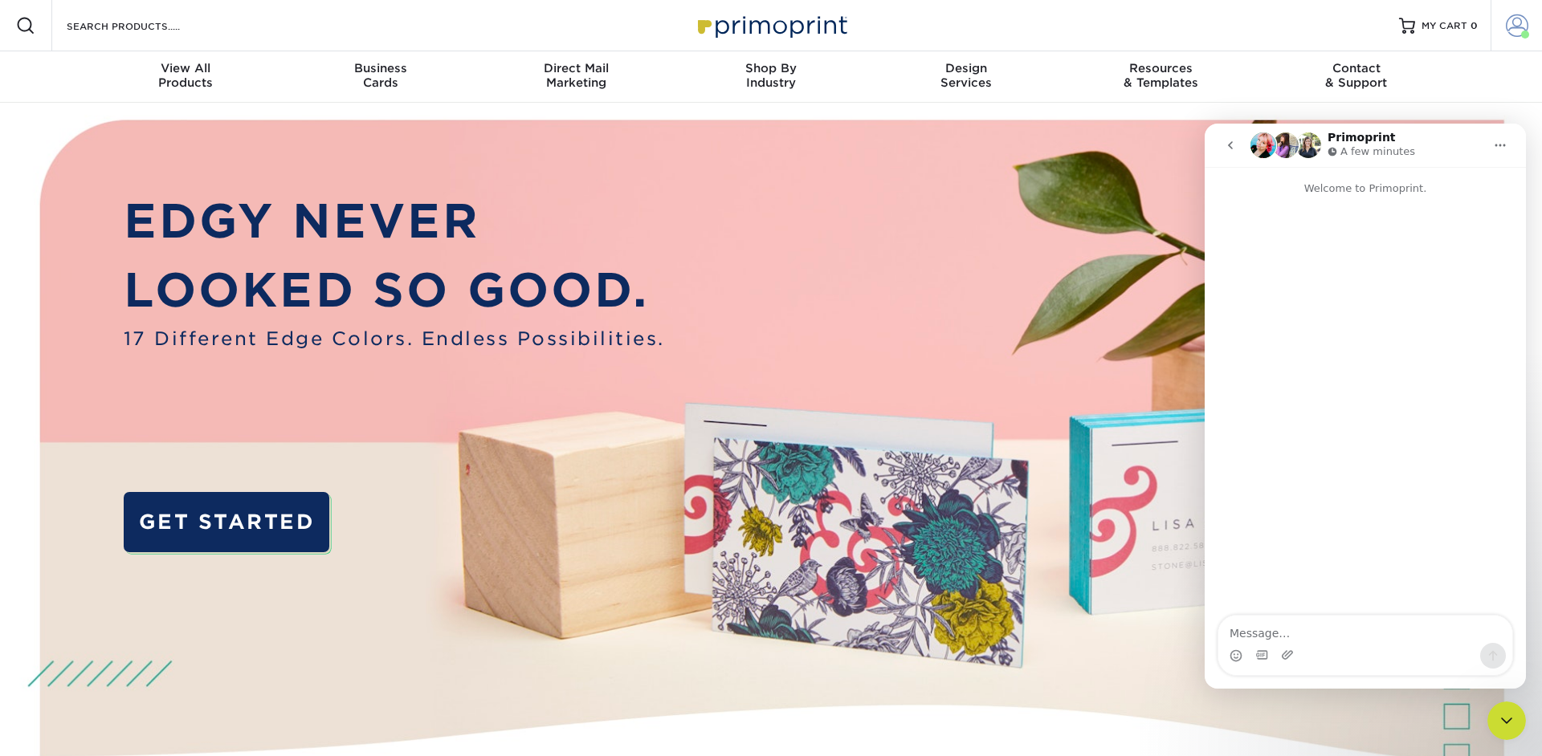
click at [1506, 22] on span at bounding box center [1517, 25] width 22 height 22
click at [1499, 712] on icon "Close Intercom Messenger" at bounding box center [1506, 720] width 19 height 19
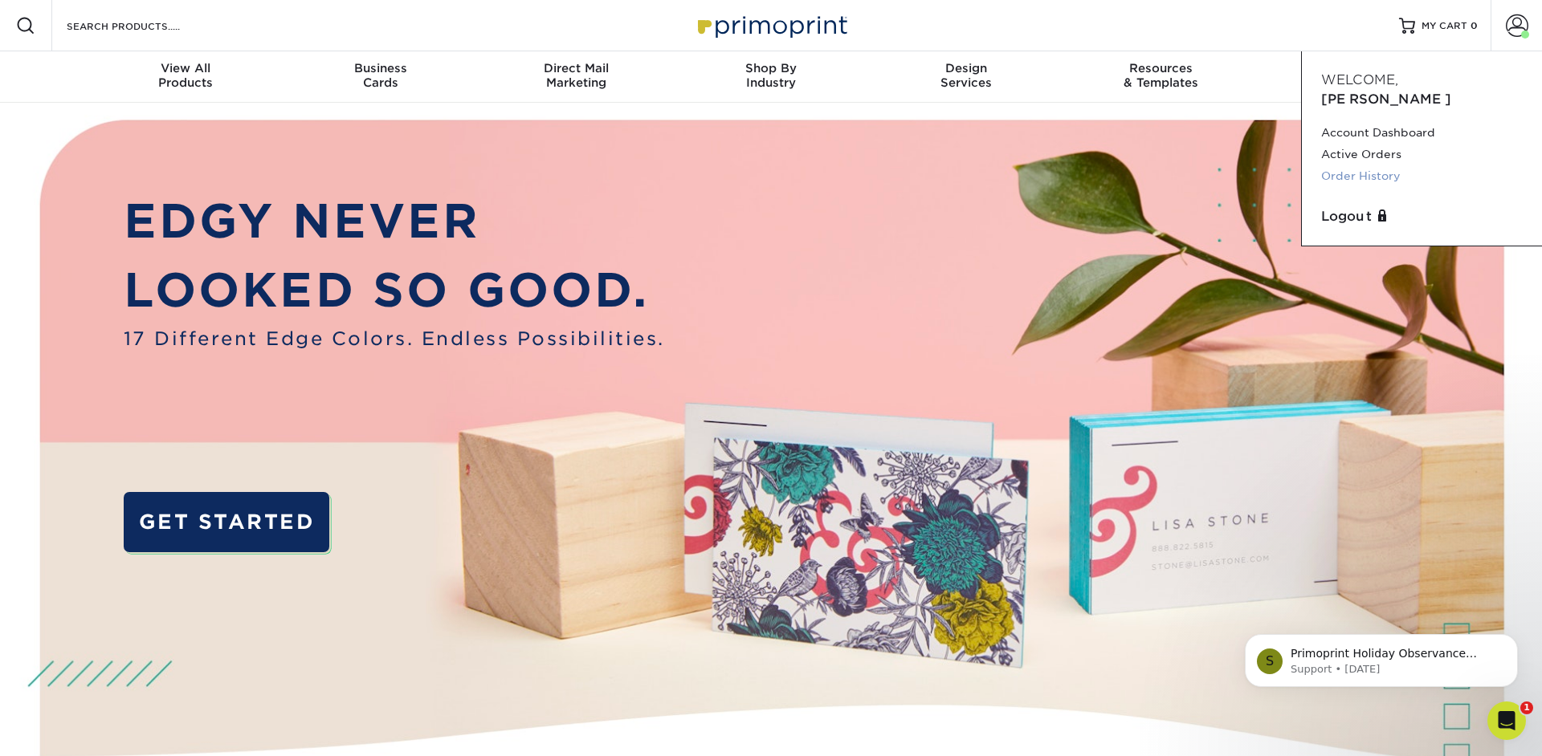
click at [1356, 165] on link "Order History" at bounding box center [1422, 176] width 202 height 22
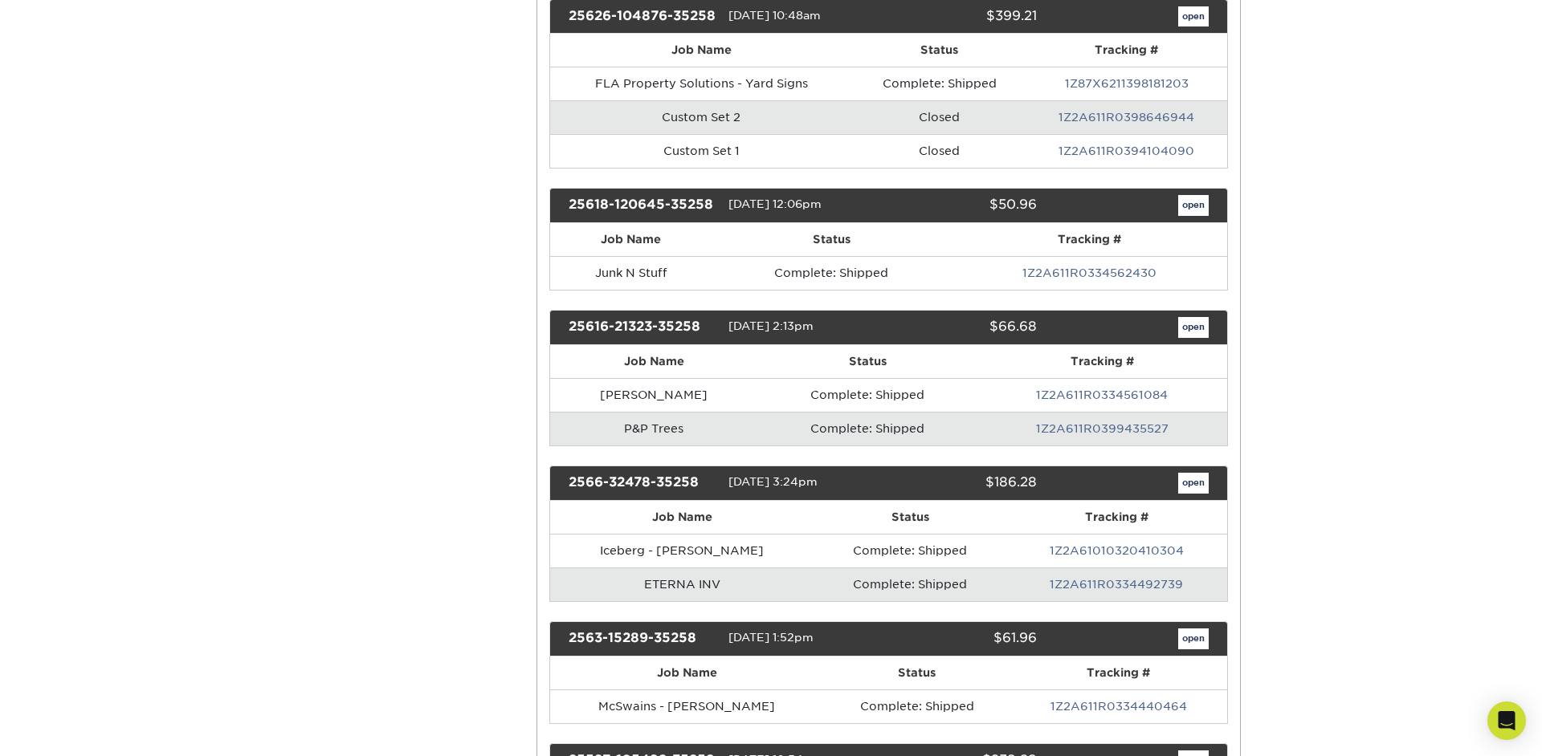
scroll to position [841, 0]
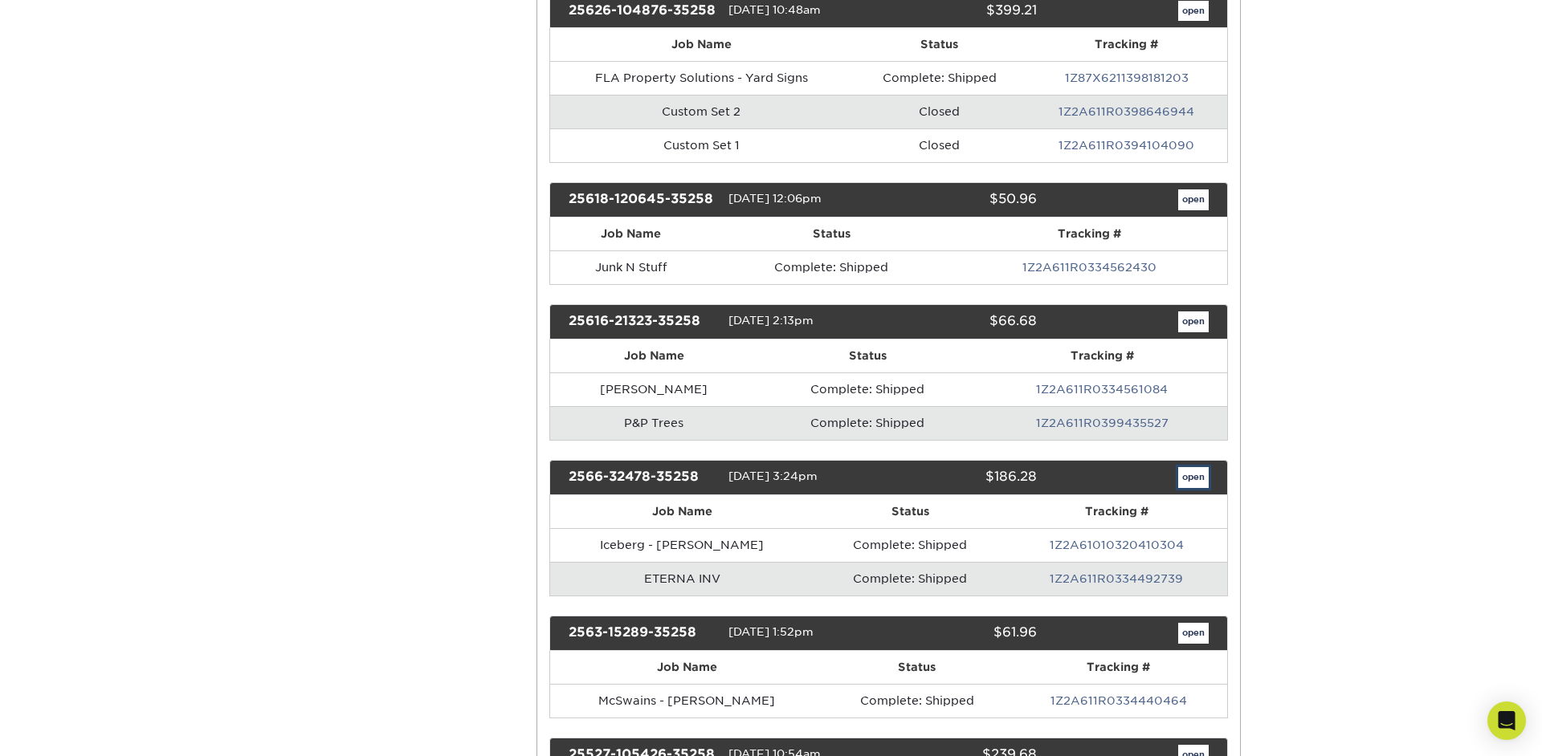
click at [1194, 479] on link "open" at bounding box center [1193, 477] width 31 height 21
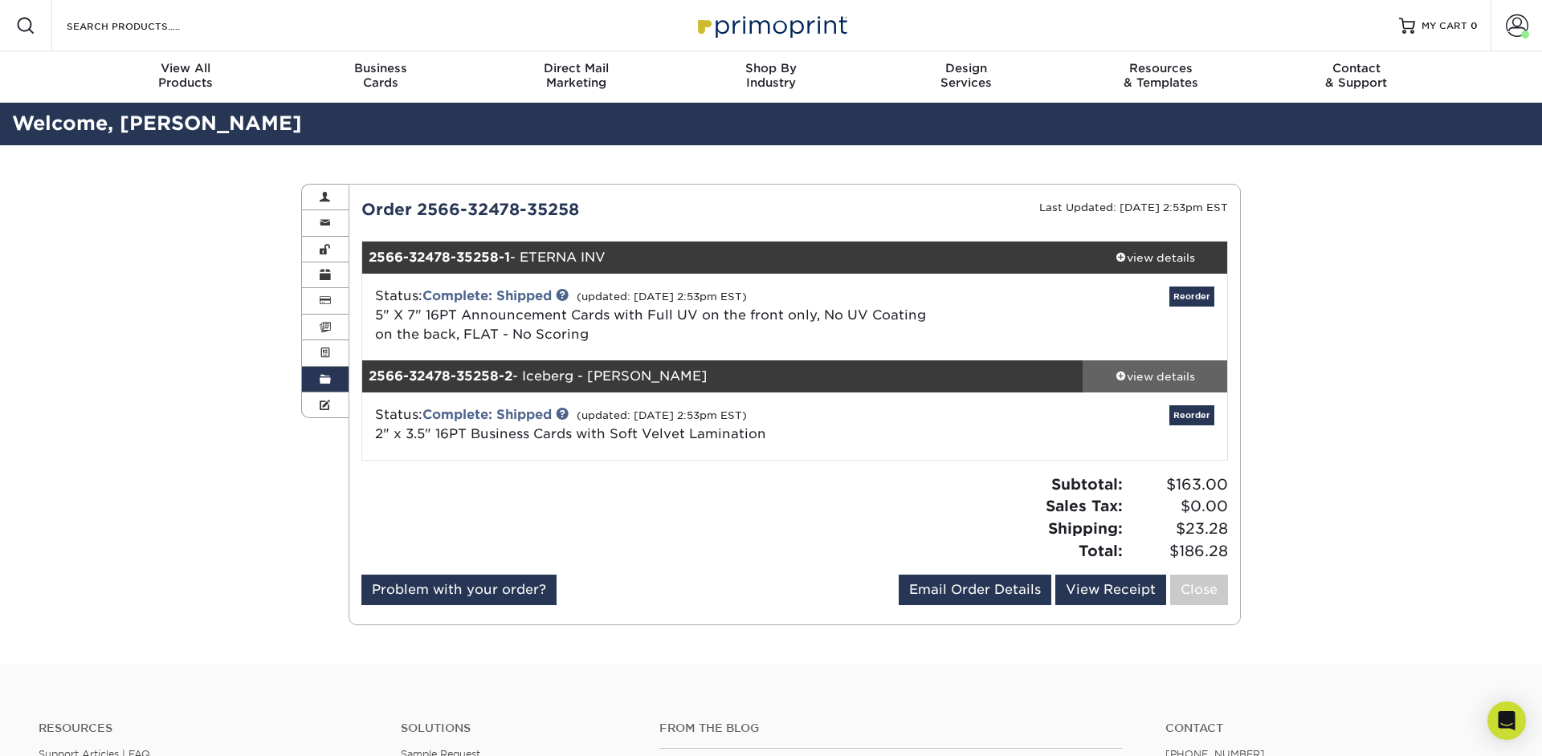
click at [1131, 383] on div "view details" at bounding box center [1154, 377] width 145 height 16
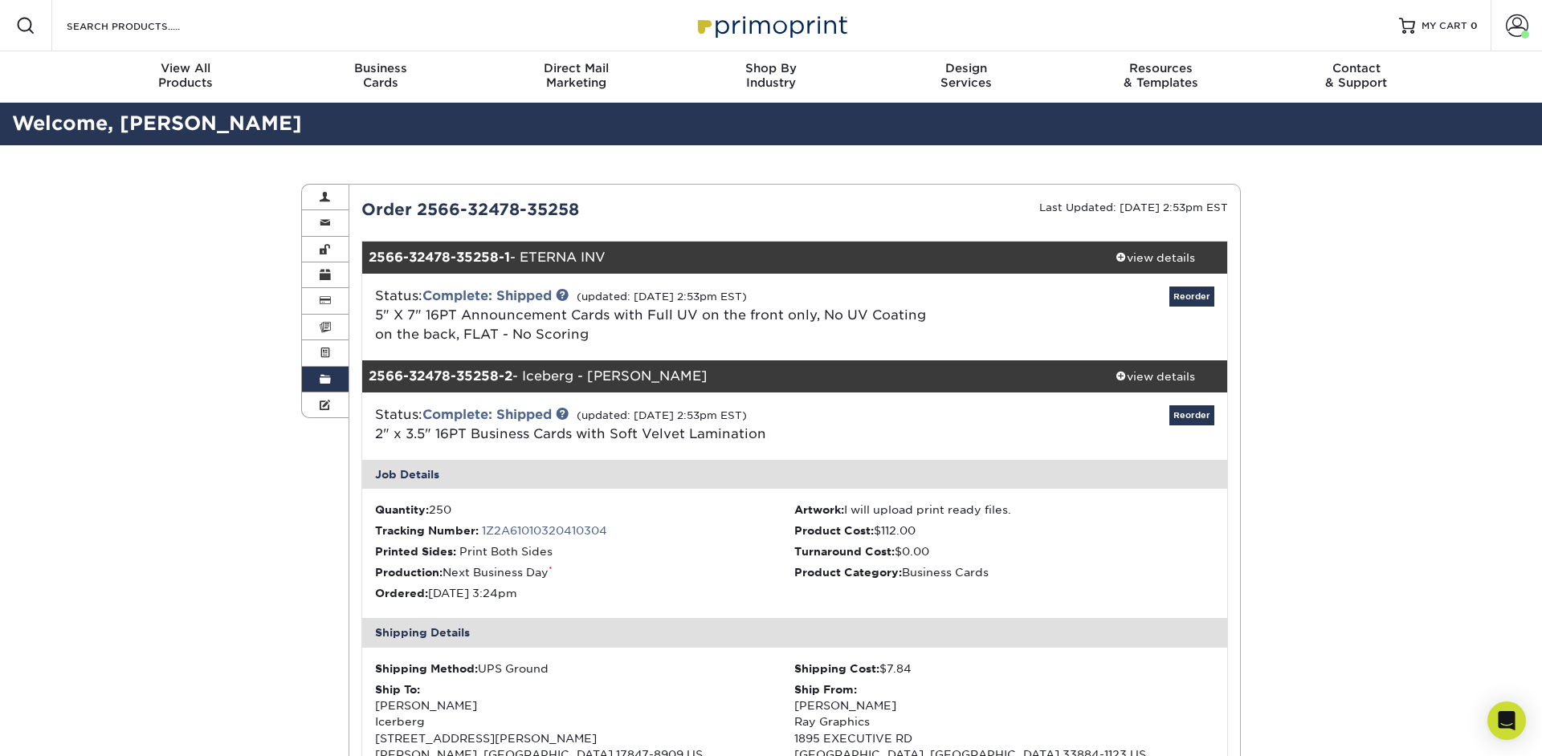
scroll to position [31, 0]
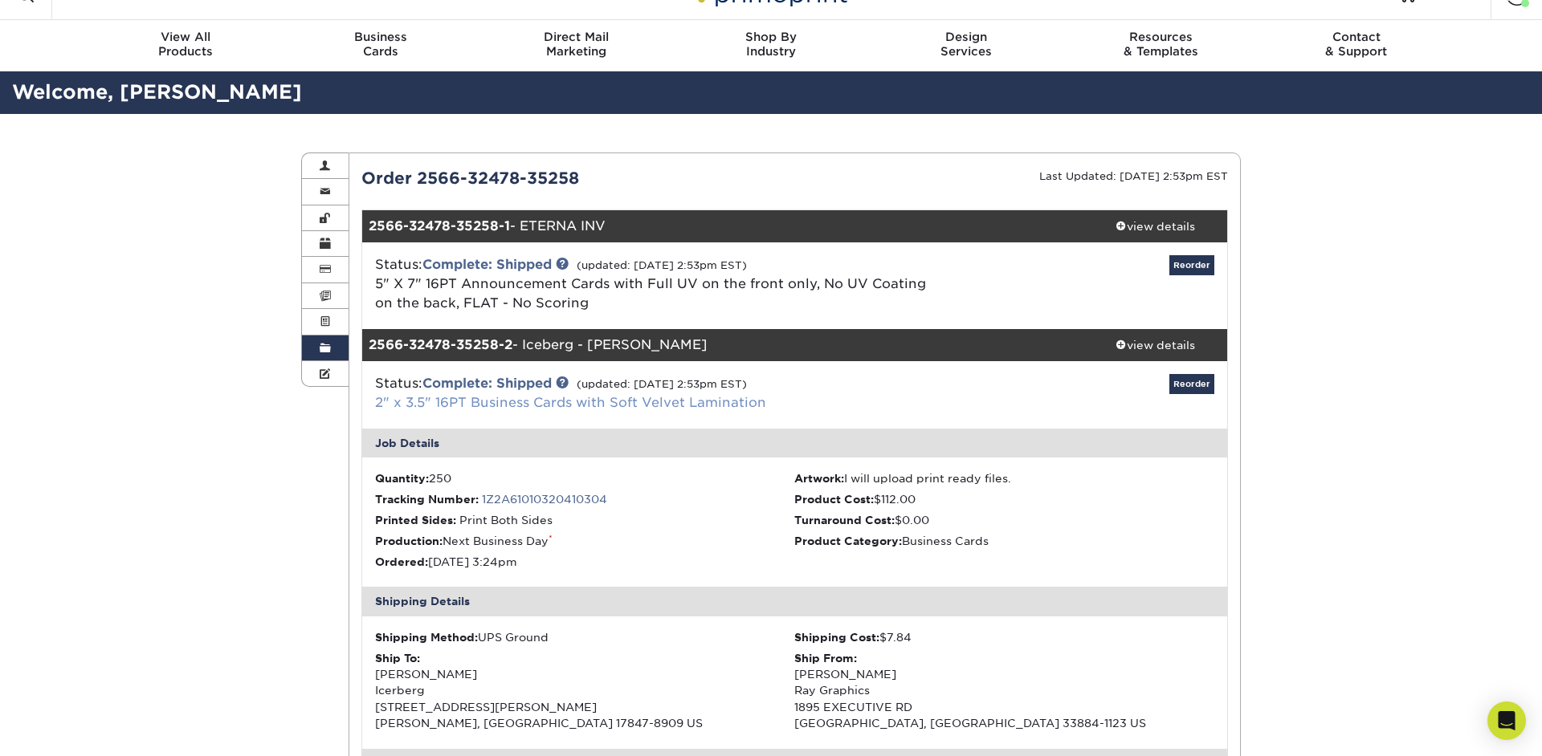
click at [532, 400] on link "2" x 3.5" 16PT Business Cards with Soft Velvet Lamination" at bounding box center [570, 402] width 391 height 15
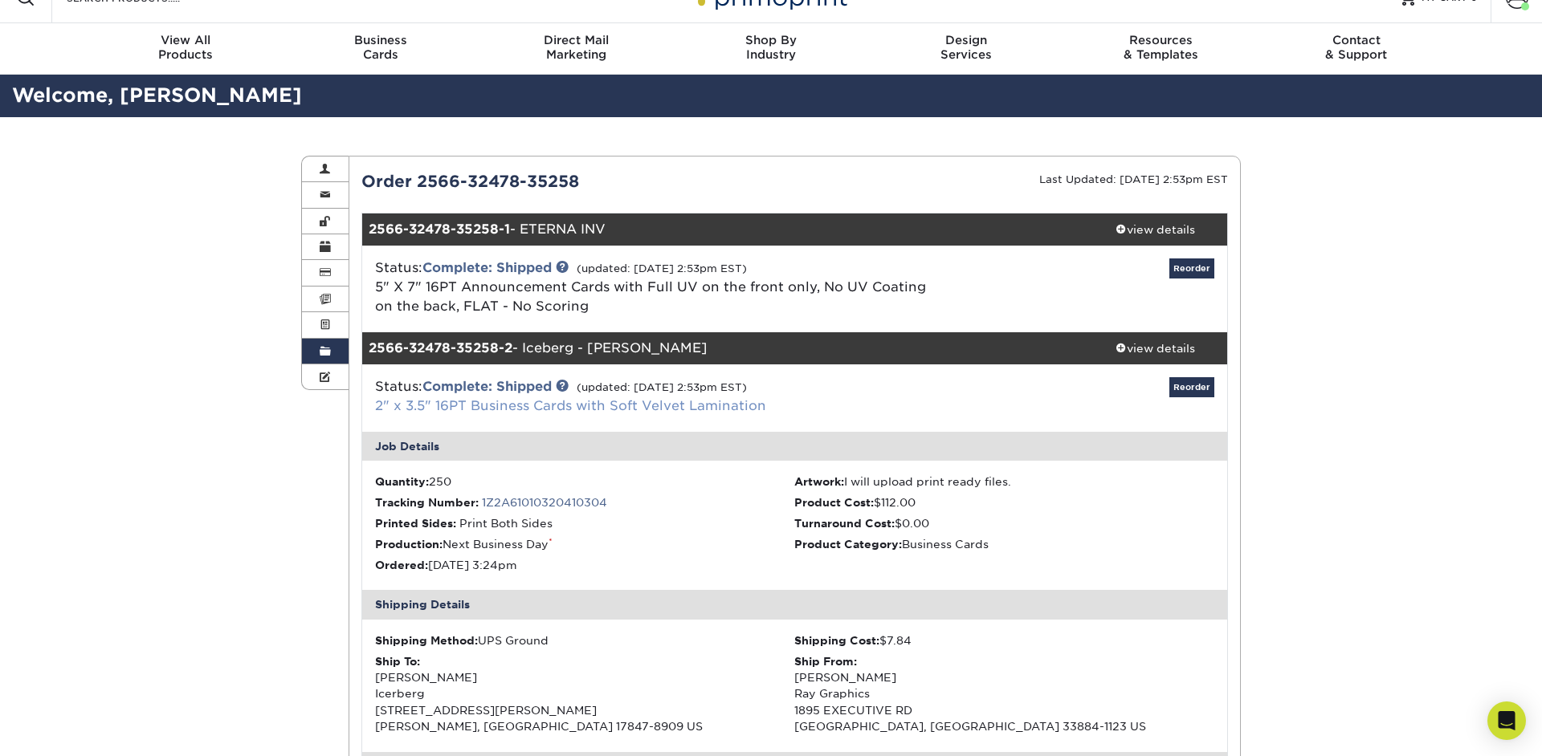
scroll to position [26, 0]
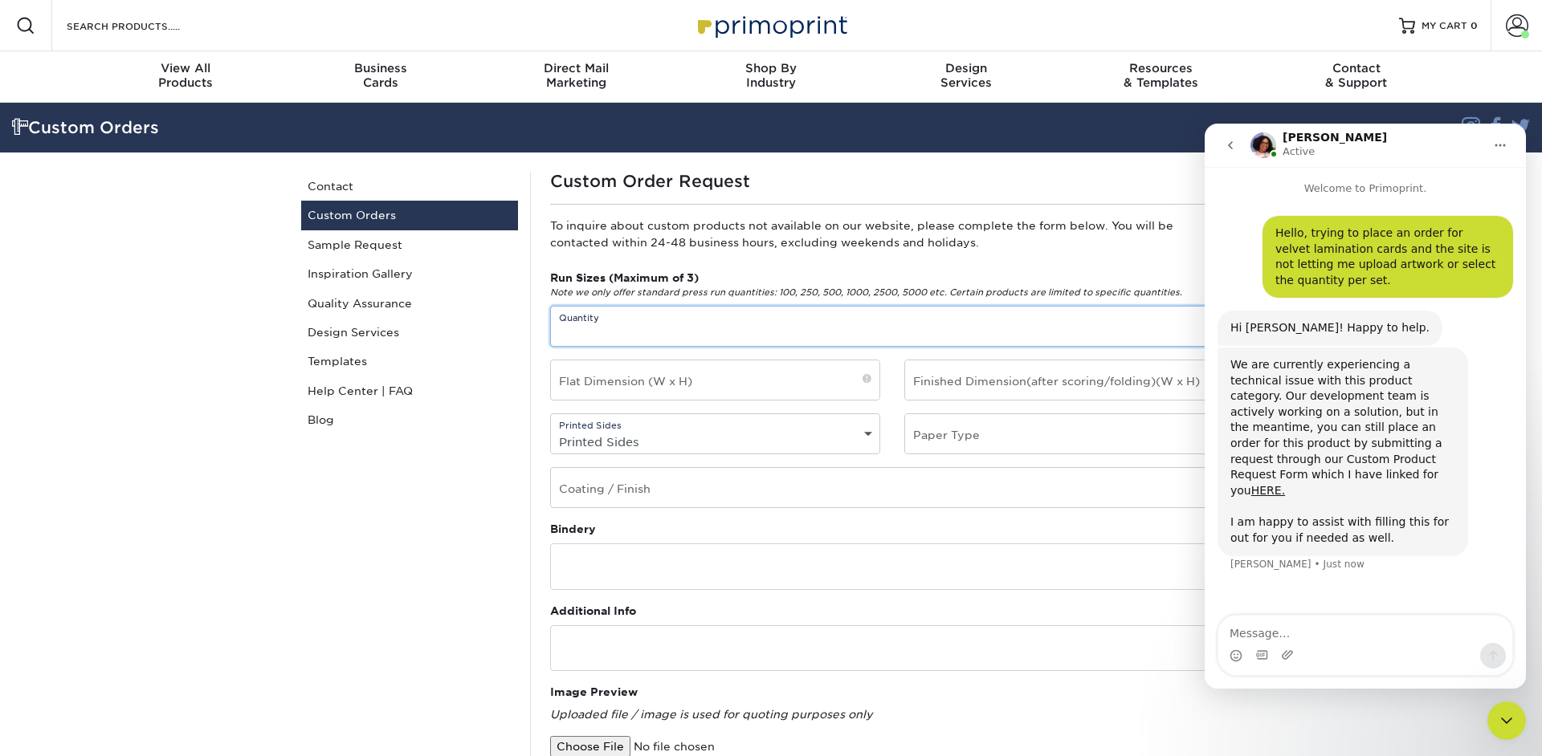
click at [768, 334] on input "text" at bounding box center [892, 326] width 682 height 39
type input "250"
click at [808, 389] on input "text" at bounding box center [715, 380] width 328 height 39
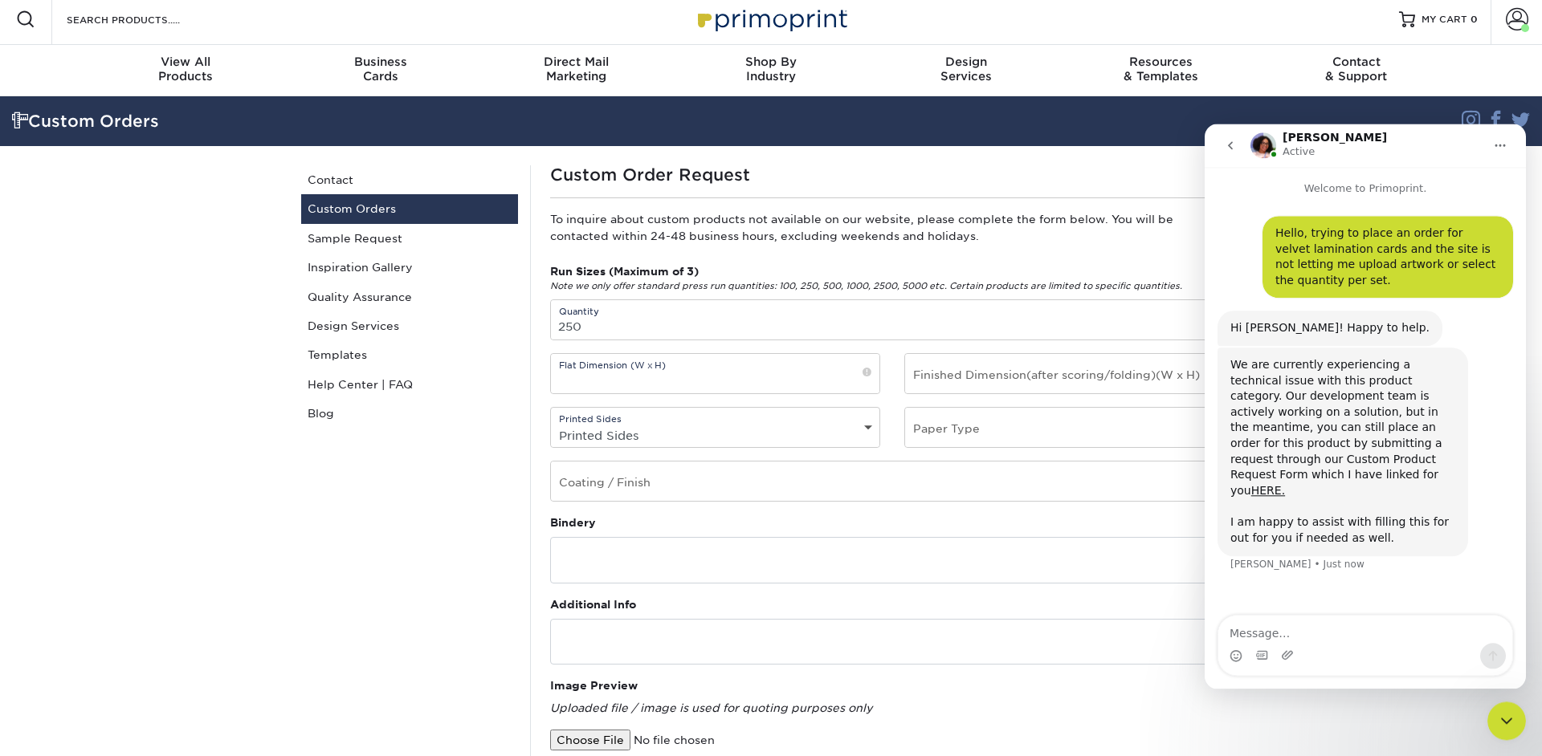
scroll to position [8, 0]
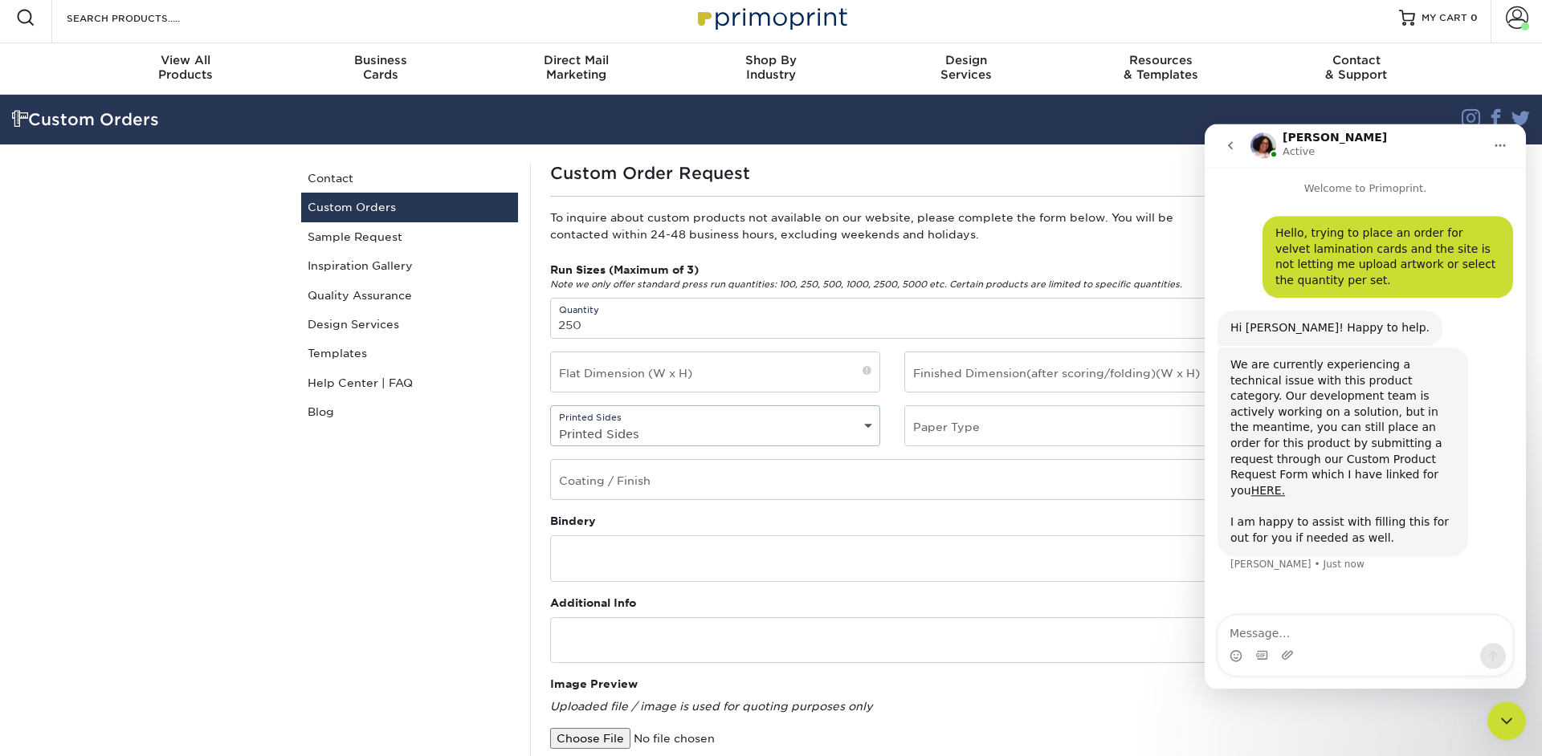
select select "4/4 - Double Sided"
click option "4/4 - Double Sided" at bounding box center [0, 0] width 0 height 0
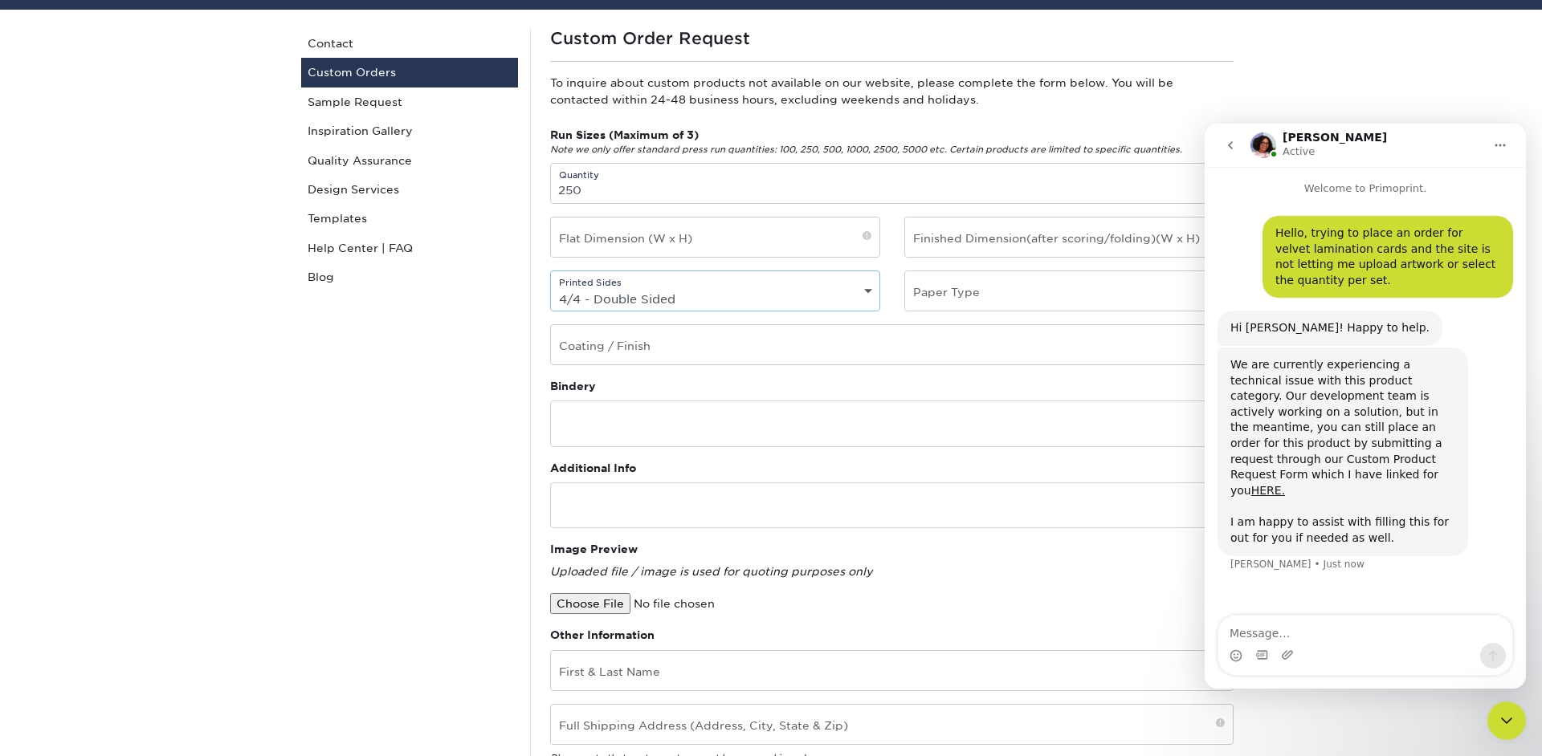
scroll to position [145, 0]
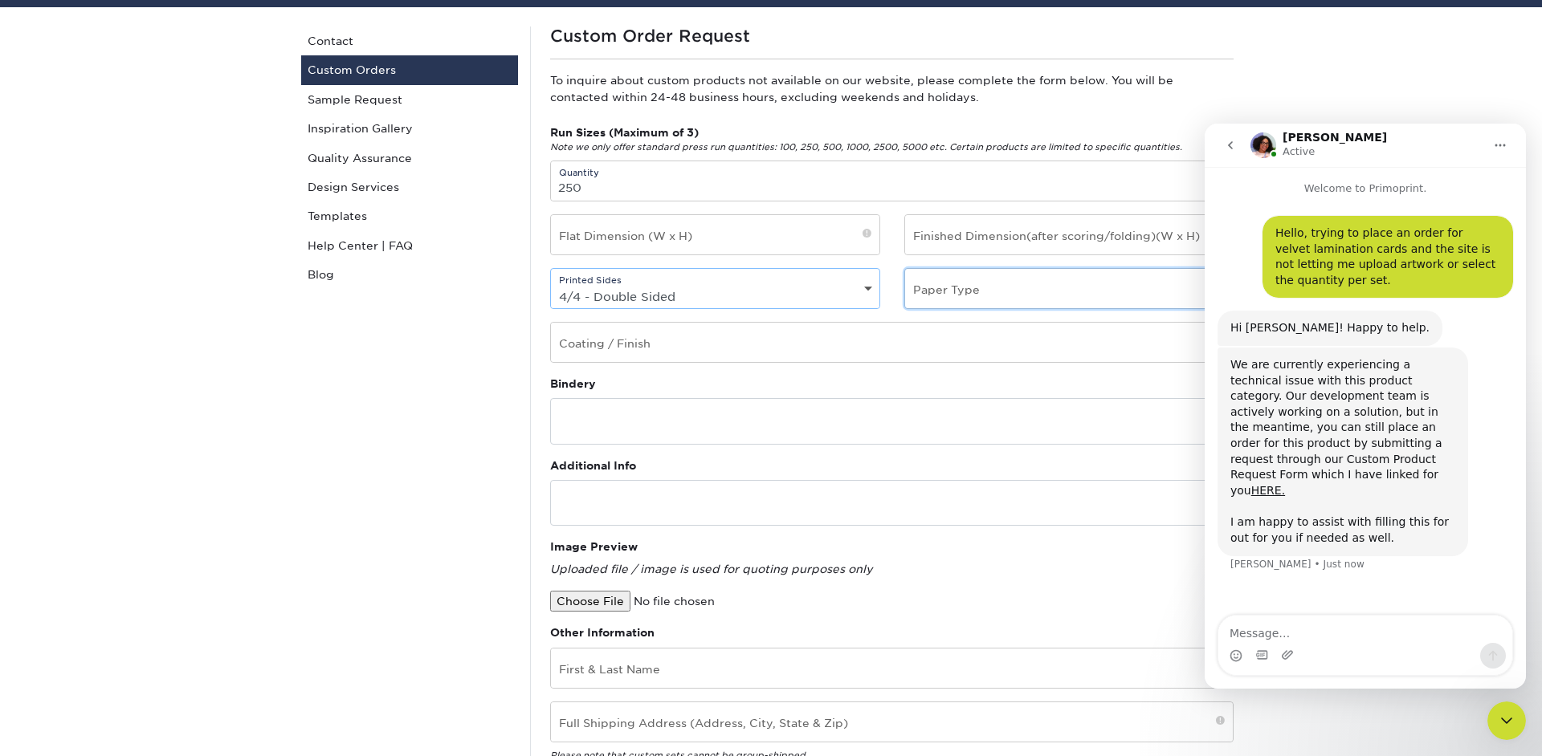
click at [942, 305] on input "text" at bounding box center [1069, 288] width 328 height 39
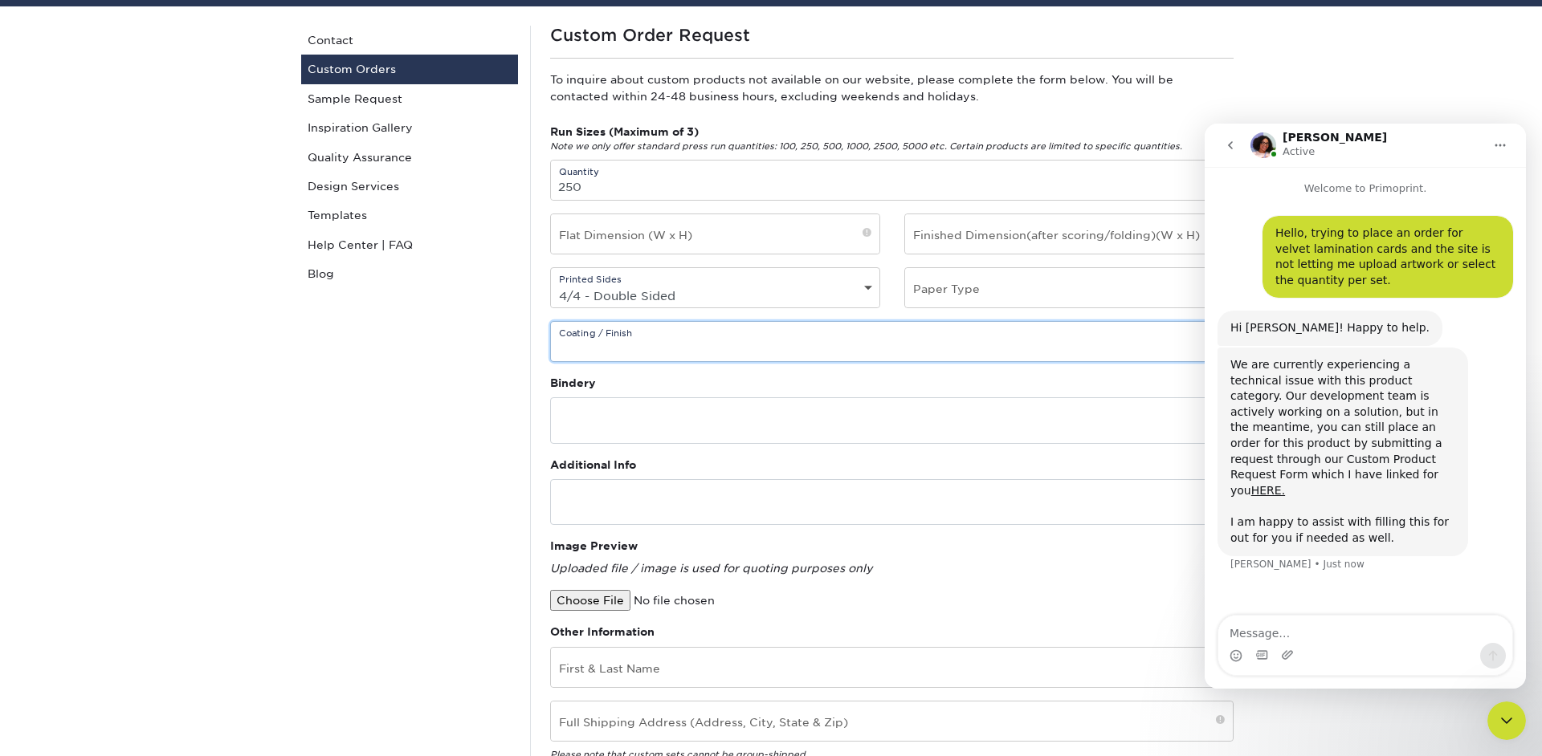
click at [889, 343] on input "text" at bounding box center [892, 341] width 682 height 39
click at [1330, 636] on textarea "Message…" at bounding box center [1365, 629] width 294 height 27
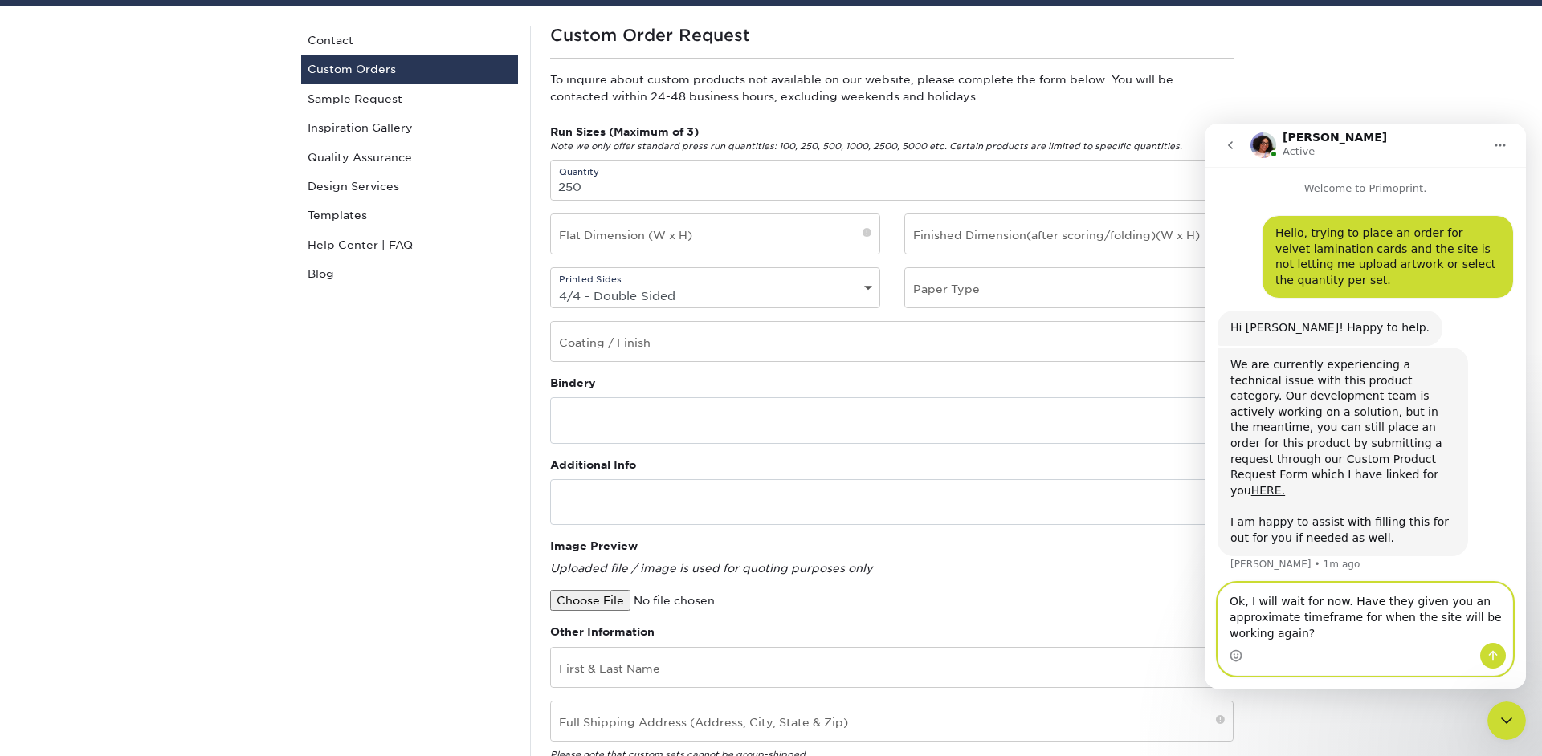
click at [1321, 620] on textarea "Ok, I will wait for now. Have they given you an approximate timeframe for when …" at bounding box center [1365, 613] width 294 height 59
type textarea "Ok, I will wait for now. Have they given you an approximate time frame for when…"
click at [1320, 637] on textarea "Ok, I will wait for now. Have they given you an approximate time frame for when…" at bounding box center [1365, 613] width 294 height 59
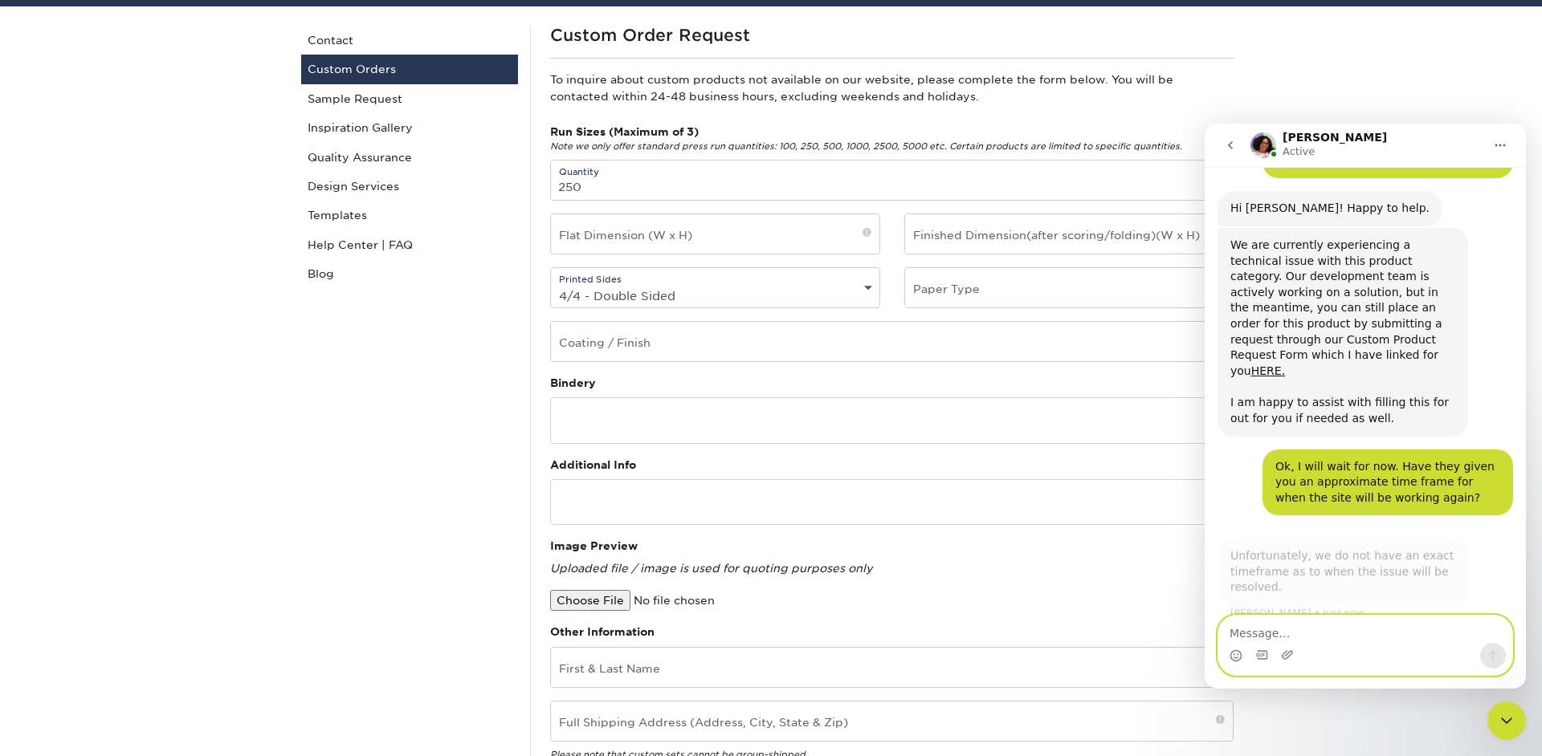
scroll to position [117, 0]
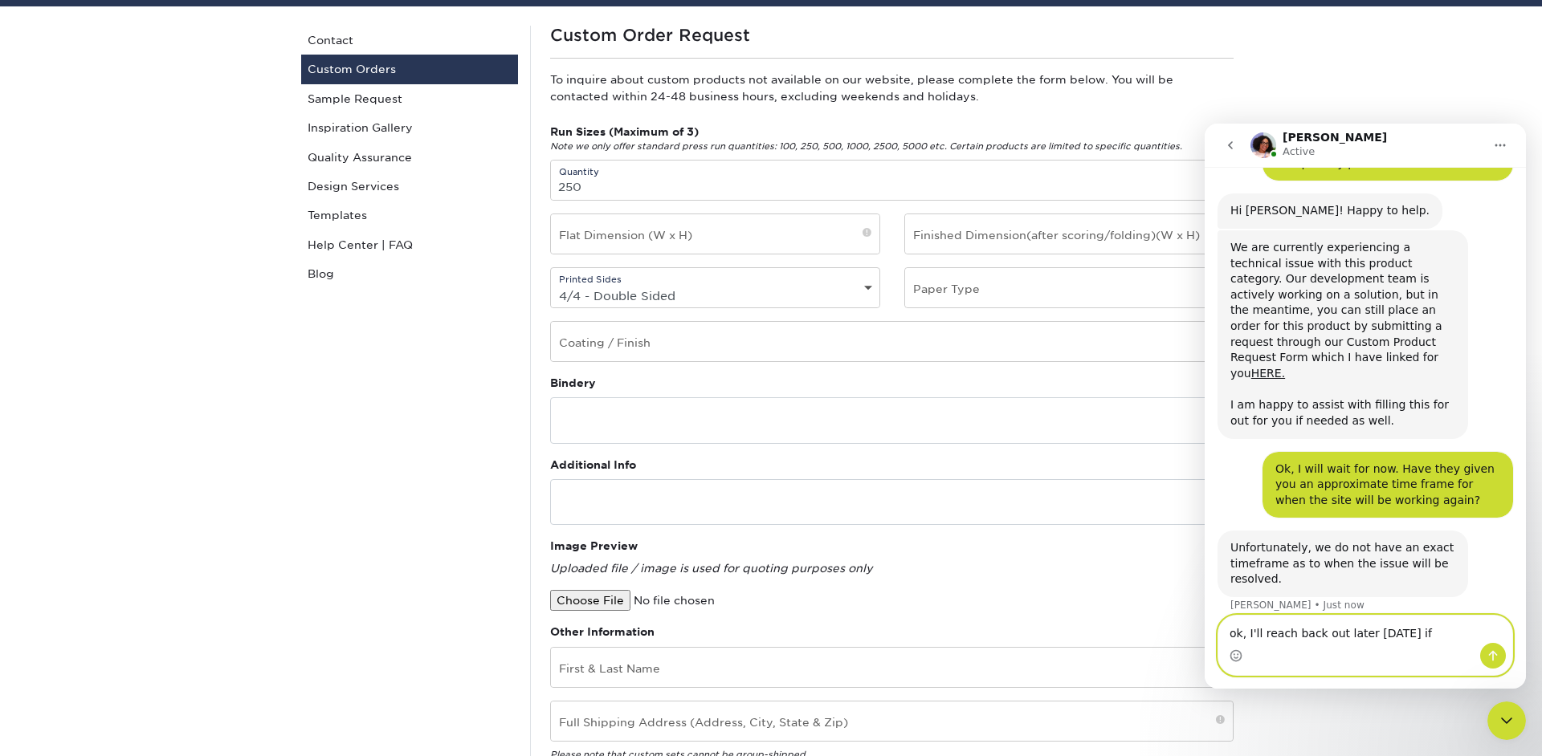
type textarea "ok, I'll reach back out later today if"
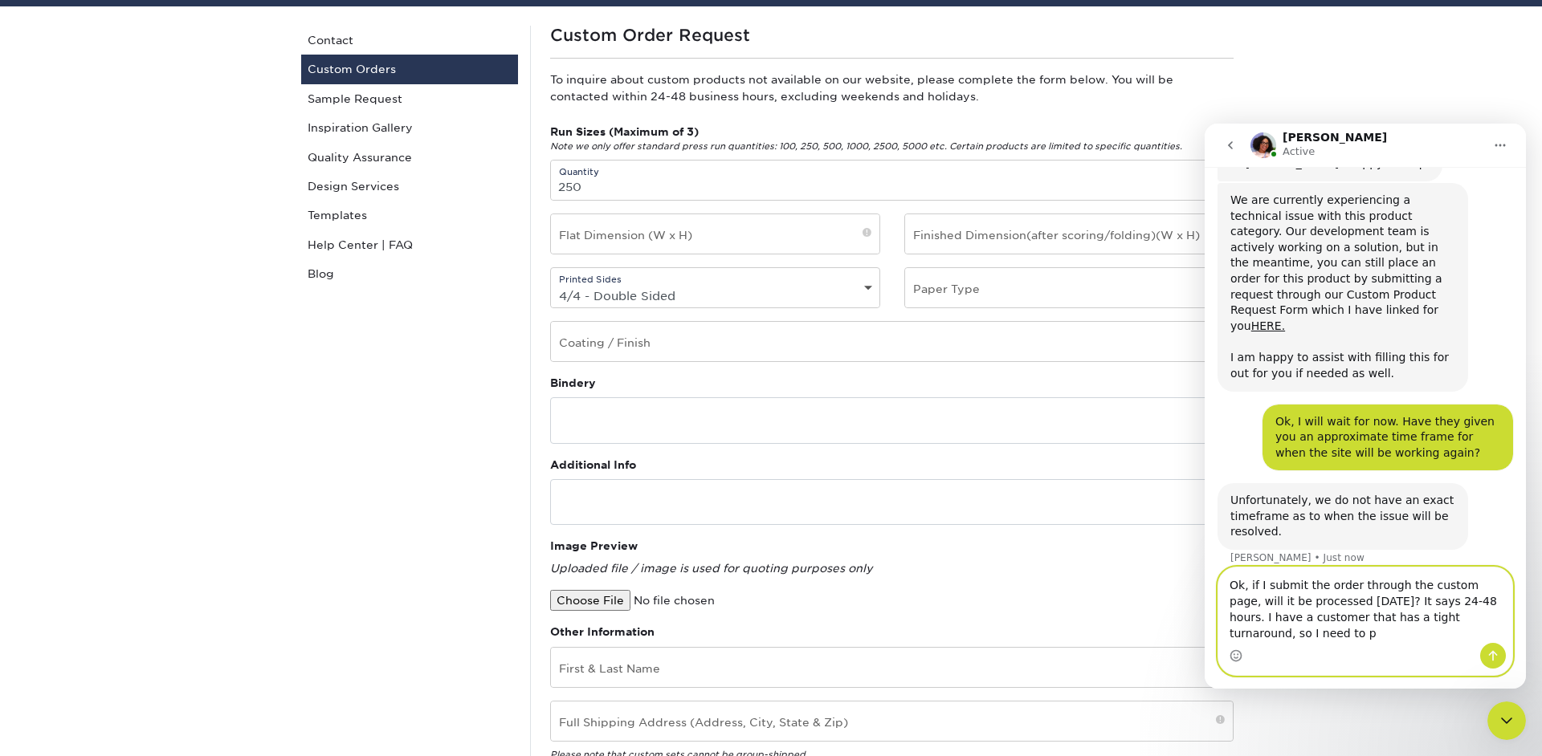
scroll to position [165, 0]
type textarea "Ok, if I submit the order through the custom page, will it be processed today? …"
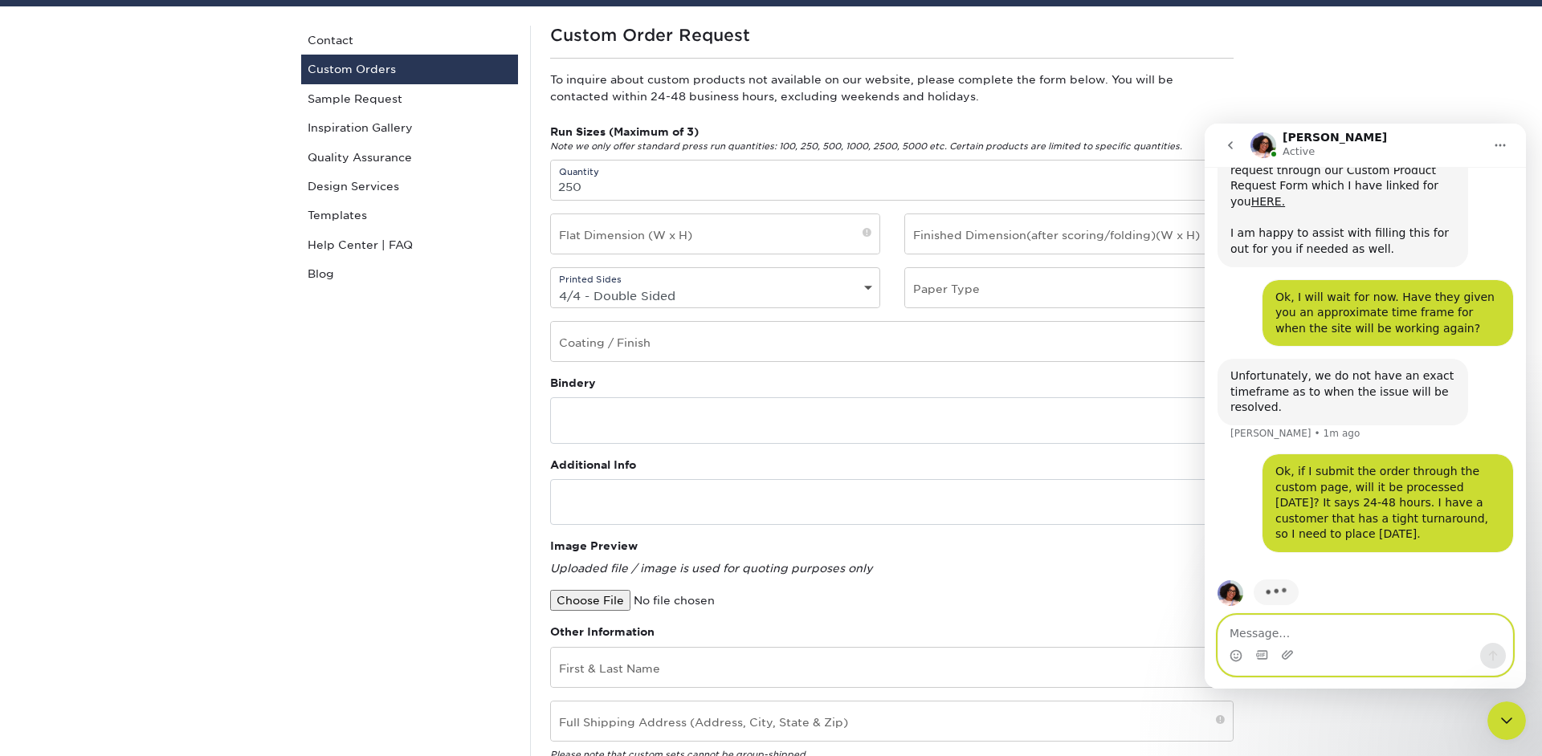
scroll to position [290, 0]
click at [1397, 633] on textarea "Message…" at bounding box center [1365, 629] width 294 height 27
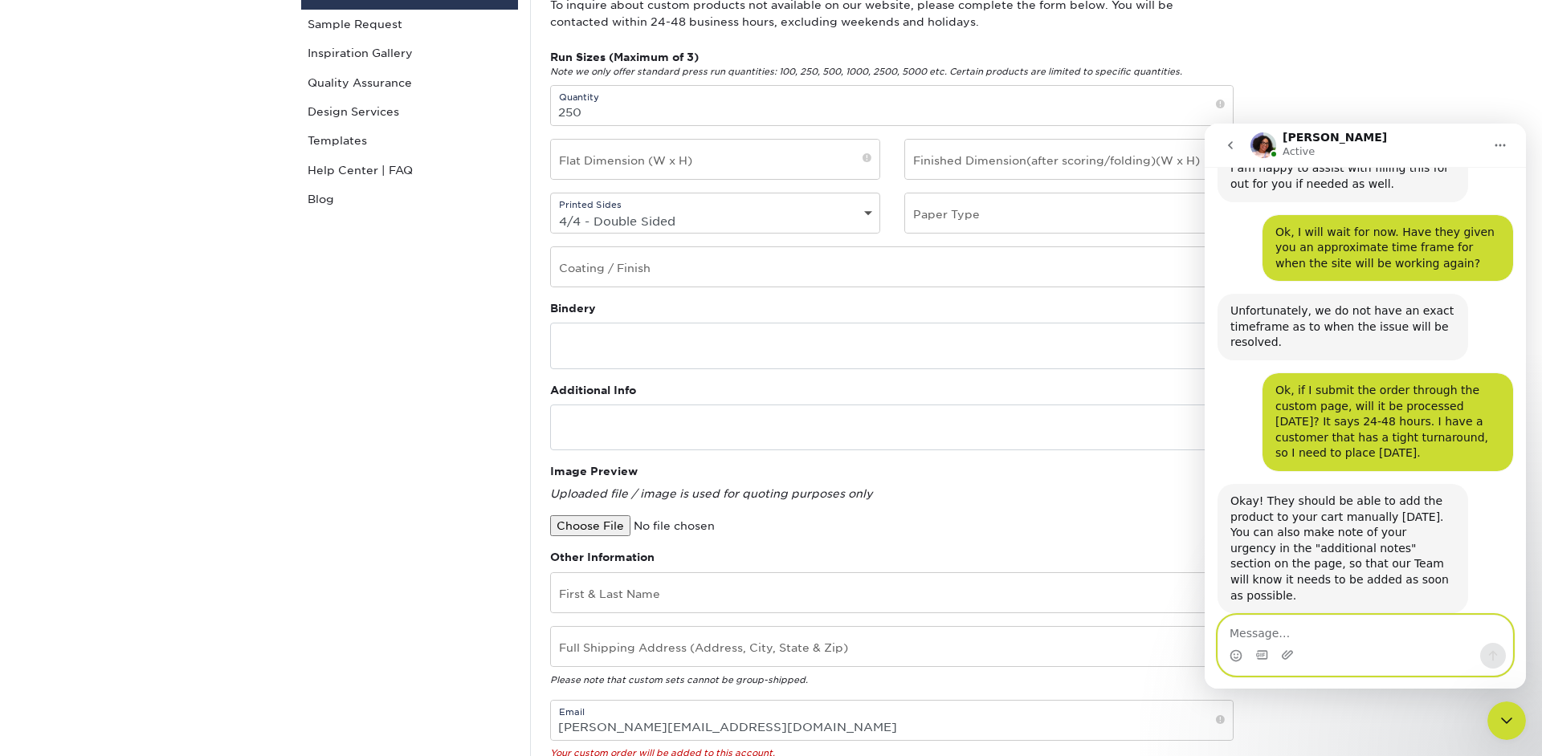
scroll to position [211, 0]
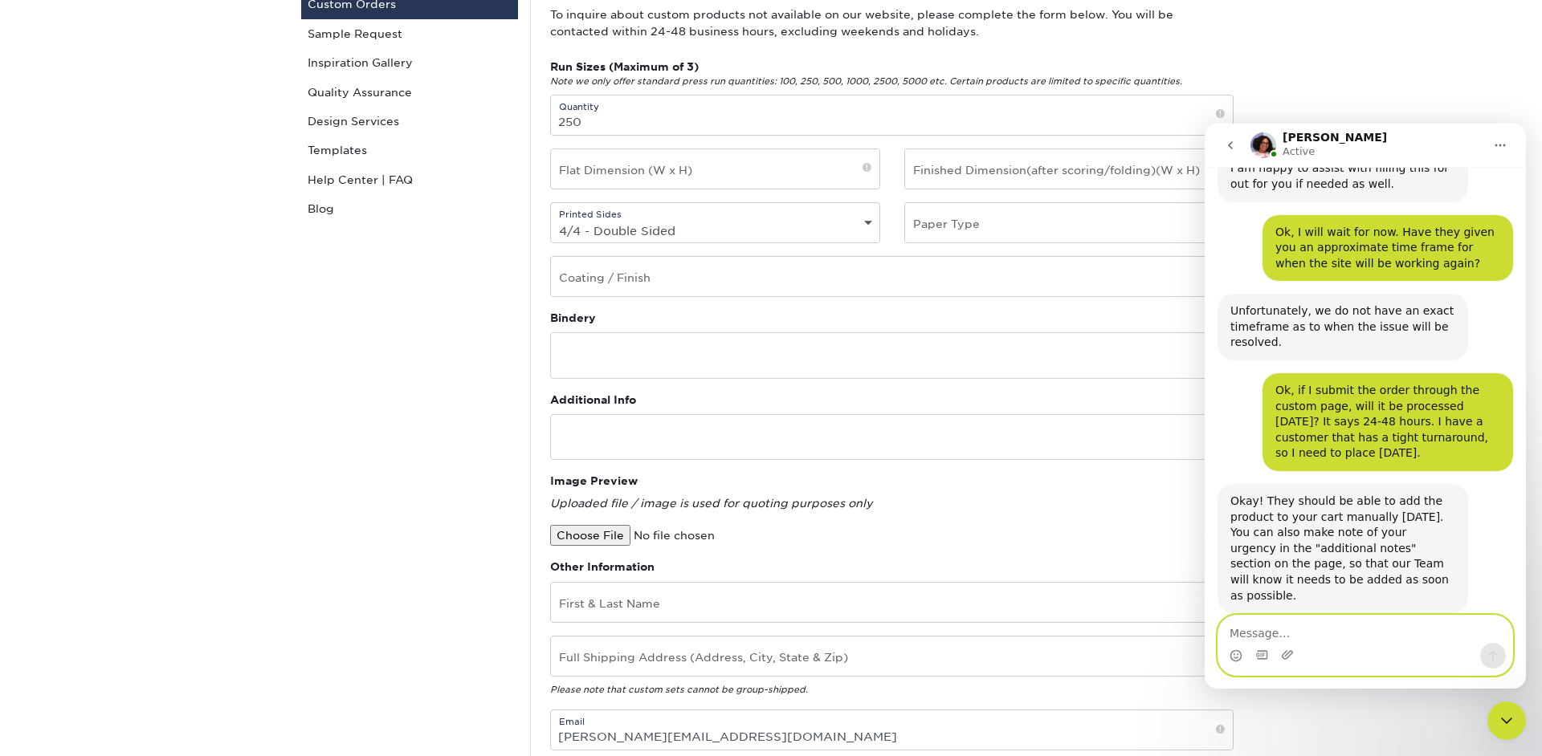
click at [1299, 635] on textarea "Message…" at bounding box center [1365, 629] width 294 height 27
type textarea "ok,, I will need some assistance filling out."
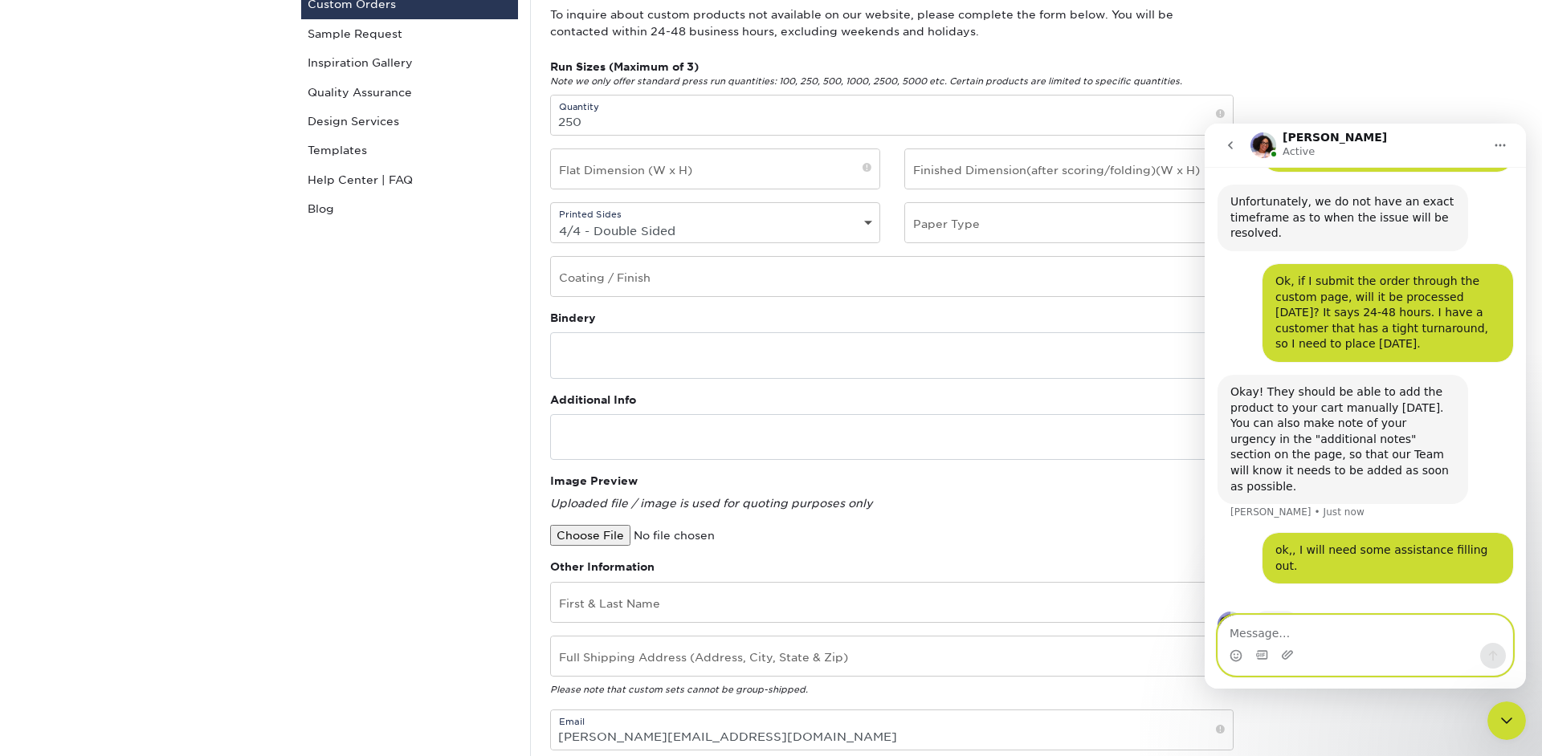
scroll to position [464, 0]
click at [808, 173] on input "text" at bounding box center [715, 168] width 328 height 39
click at [866, 171] on span at bounding box center [866, 169] width 9 height 14
click at [866, 173] on span at bounding box center [866, 169] width 9 height 14
click at [828, 171] on input "text" at bounding box center [715, 168] width 328 height 39
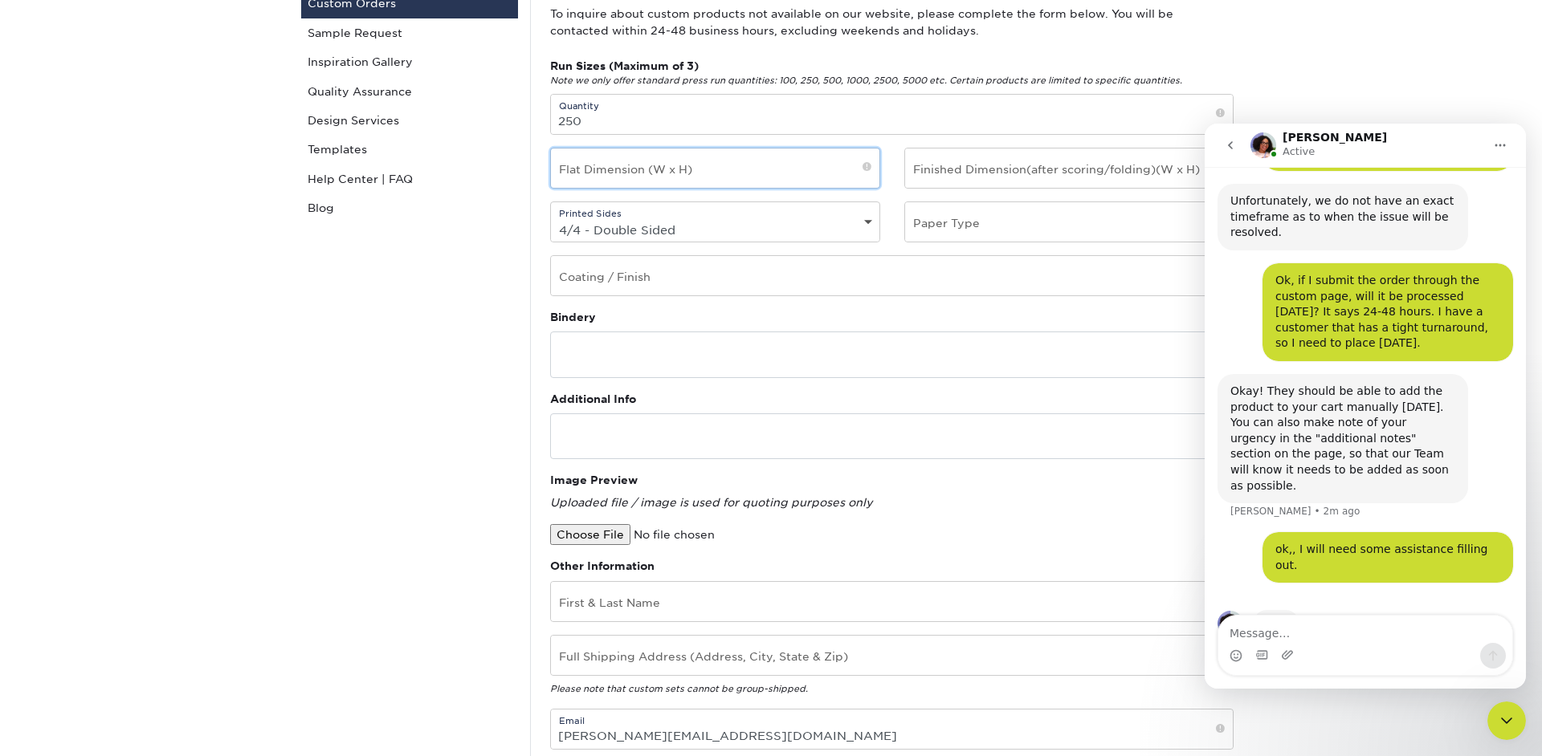
scroll to position [209, 0]
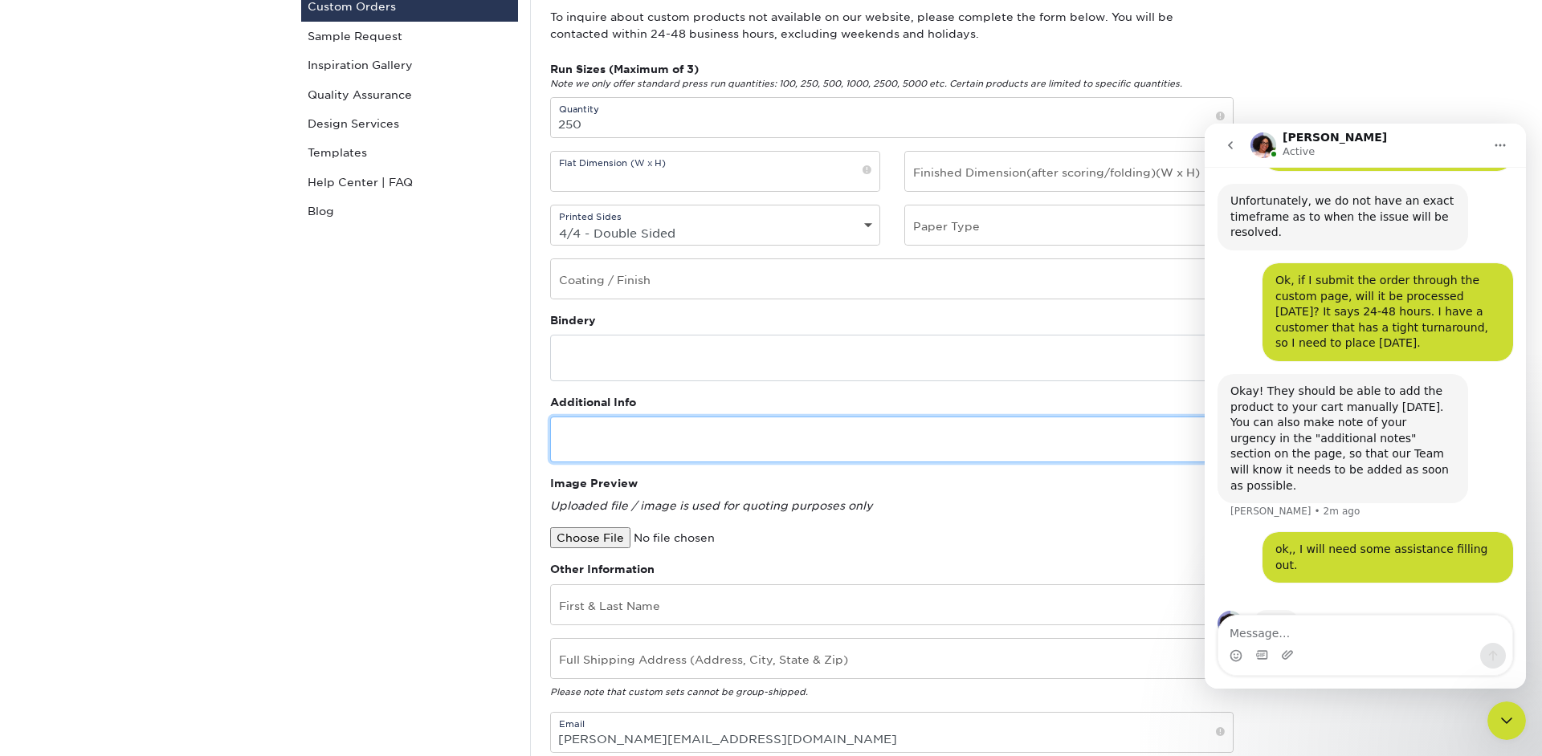
click at [1030, 448] on textarea at bounding box center [891, 440] width 683 height 46
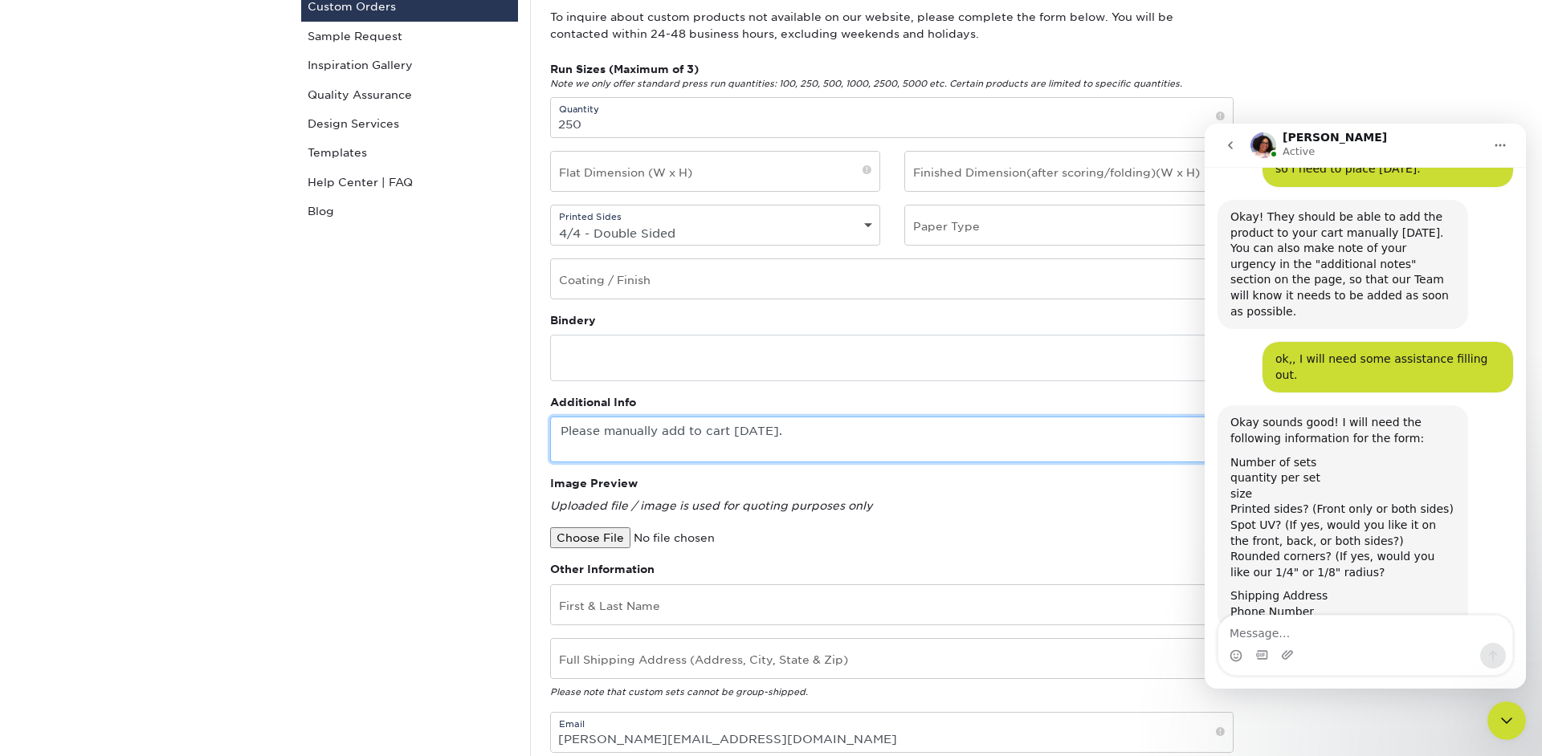
scroll to position [639, 0]
type textarea "Please manually add to cart today."
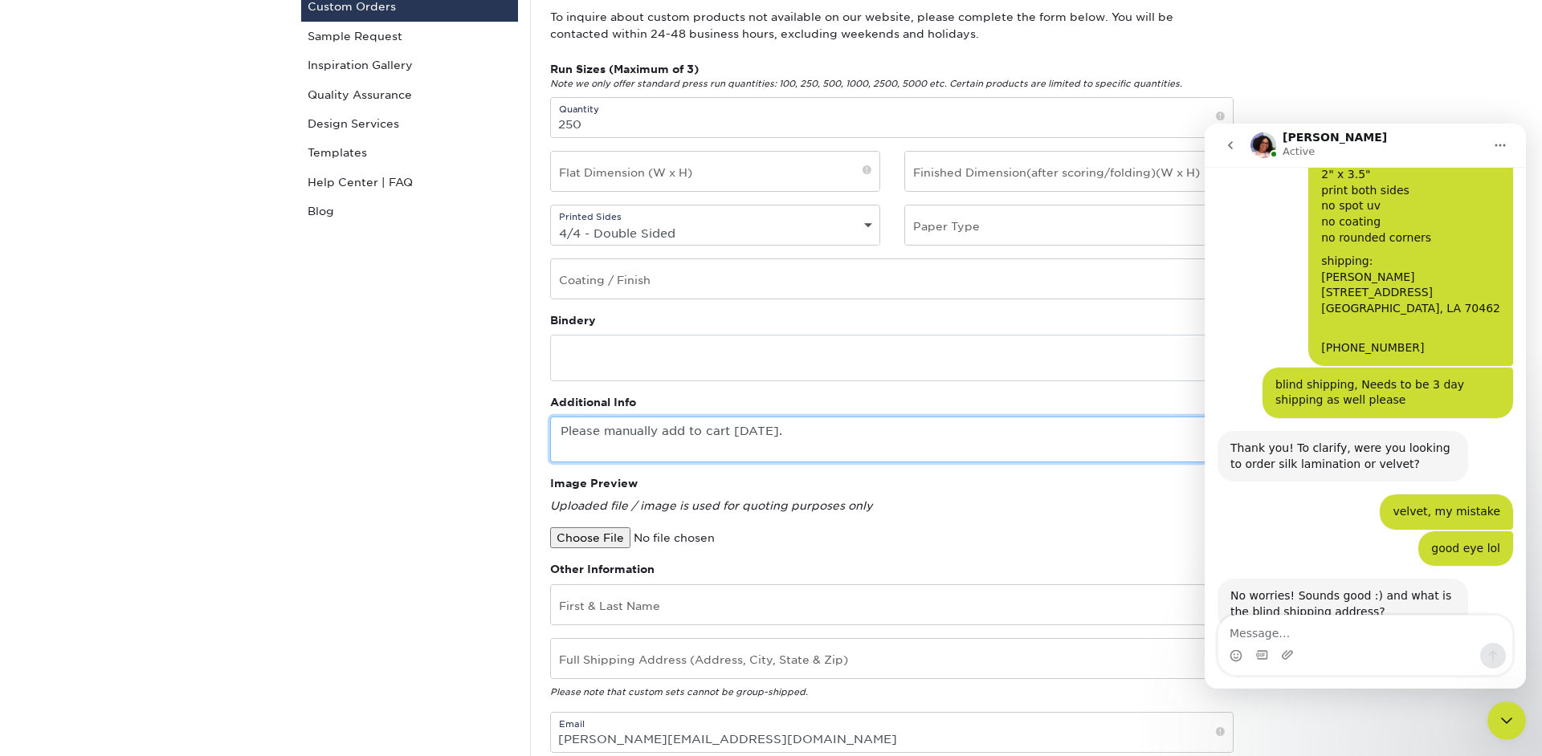
scroll to position [1172, 0]
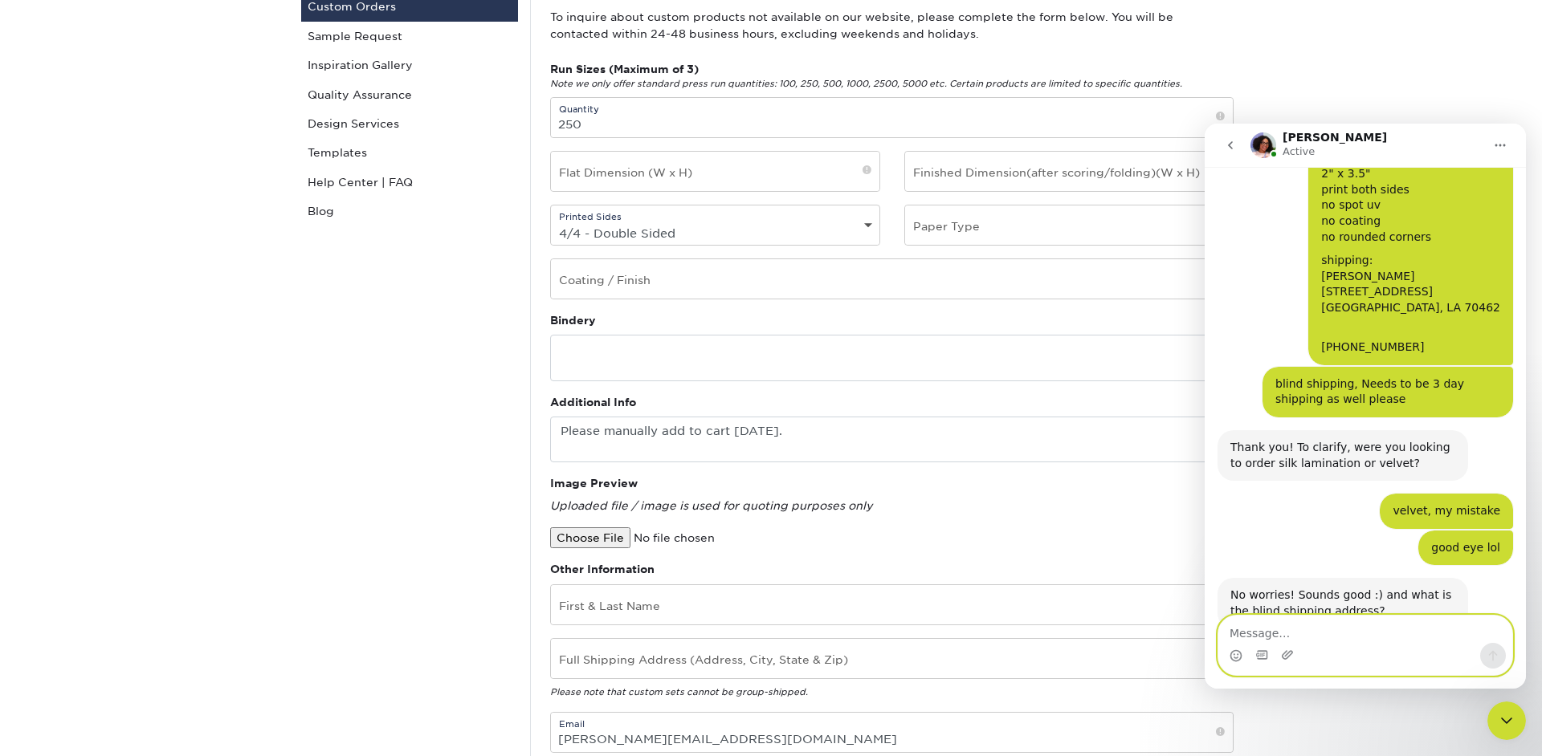
click at [1325, 630] on textarea "Message…" at bounding box center [1365, 629] width 294 height 27
paste textarea "RayGraphics 1895 W Executive Road Winter Haven, FL 33884"
type textarea "return address will be: RayGraphics 1895 W Executive Road Winter Haven, FL 33884"
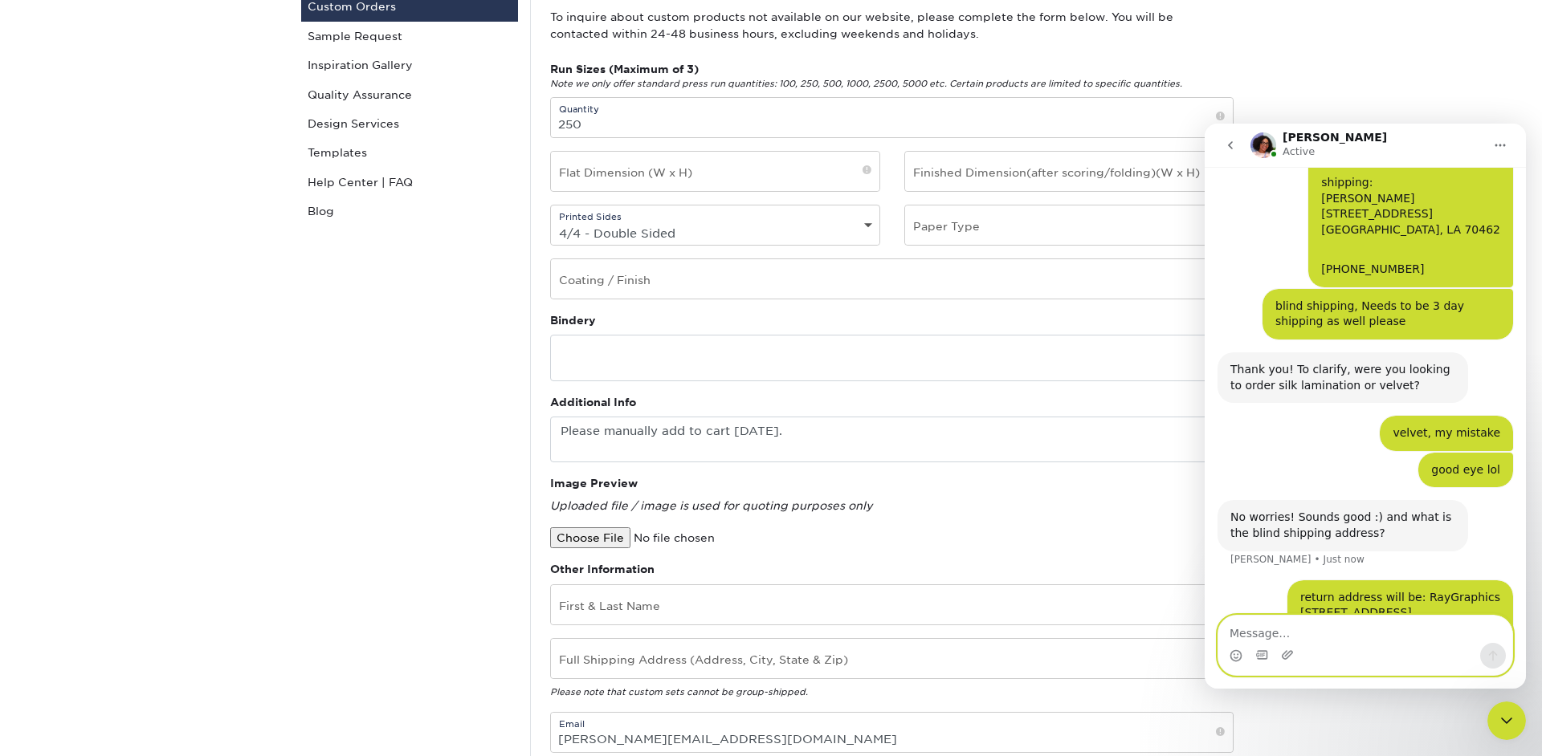
scroll to position [1251, 0]
click at [1290, 657] on icon "Upload attachment" at bounding box center [1287, 655] width 13 height 13
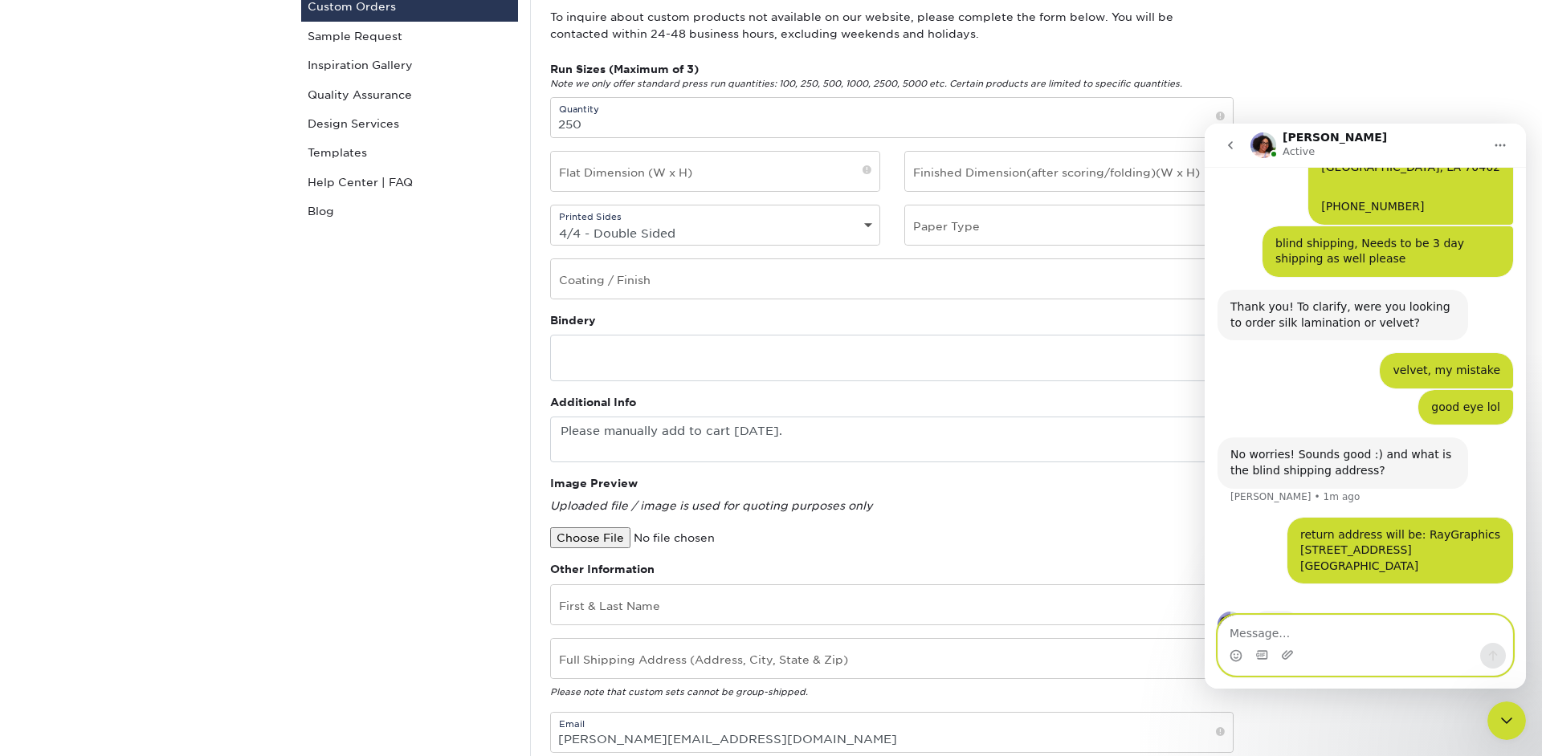
scroll to position [1313, 0]
click at [1282, 630] on textarea "Message…" at bounding box center [1365, 629] width 294 height 27
type textarea "I can uploa"
type textarea "Can I upload art in the chat?"
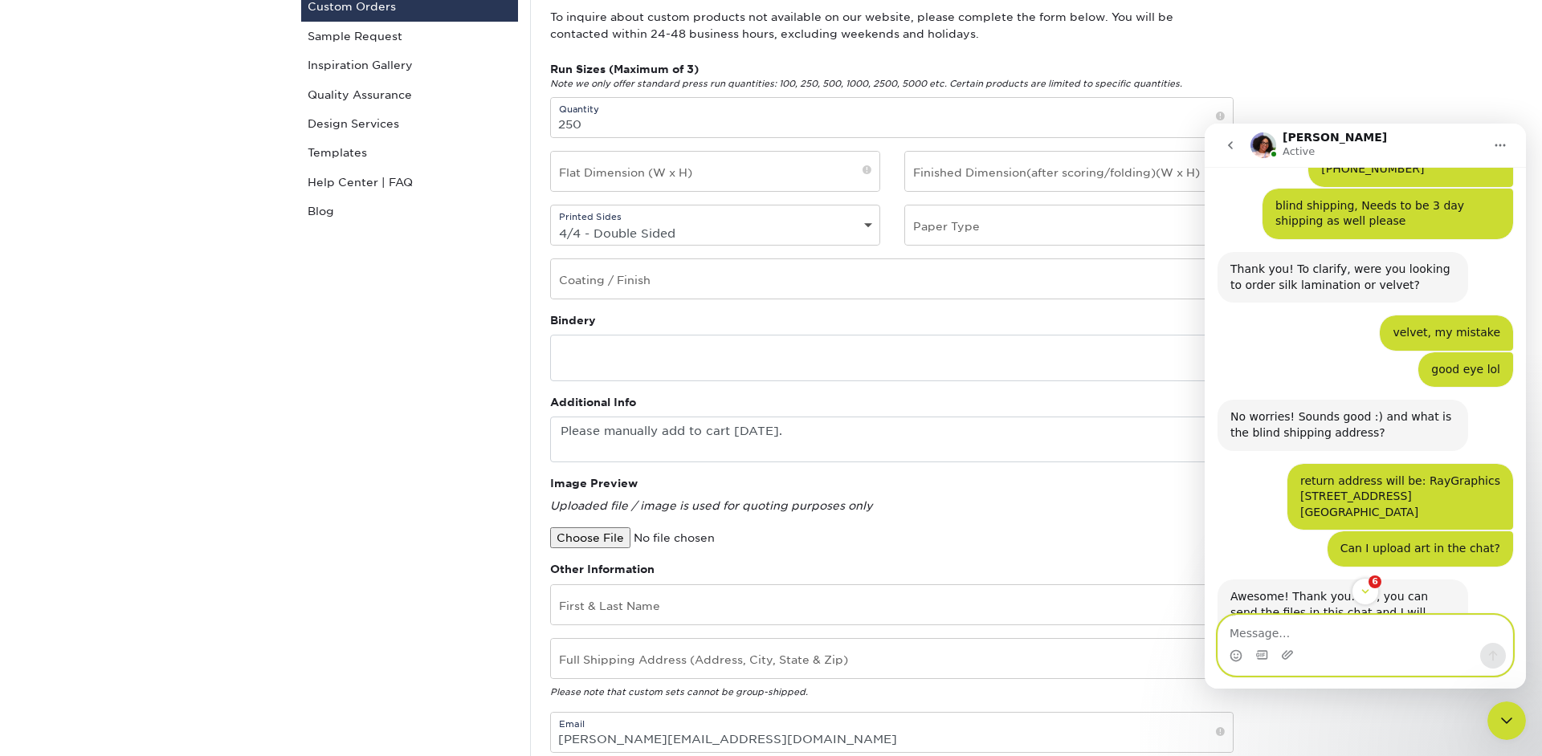
scroll to position [1407, 0]
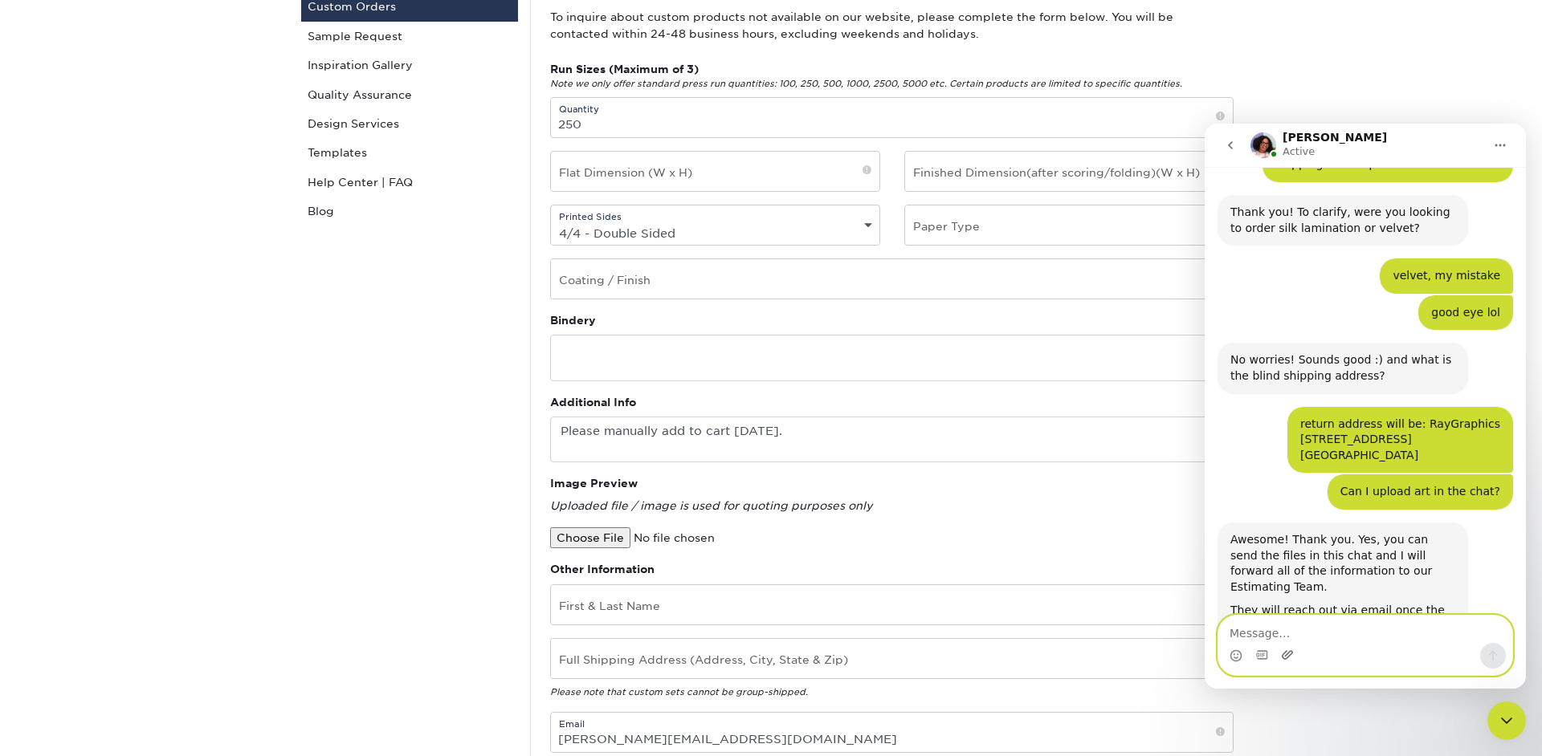
click at [1286, 661] on icon "Upload attachment" at bounding box center [1287, 655] width 13 height 13
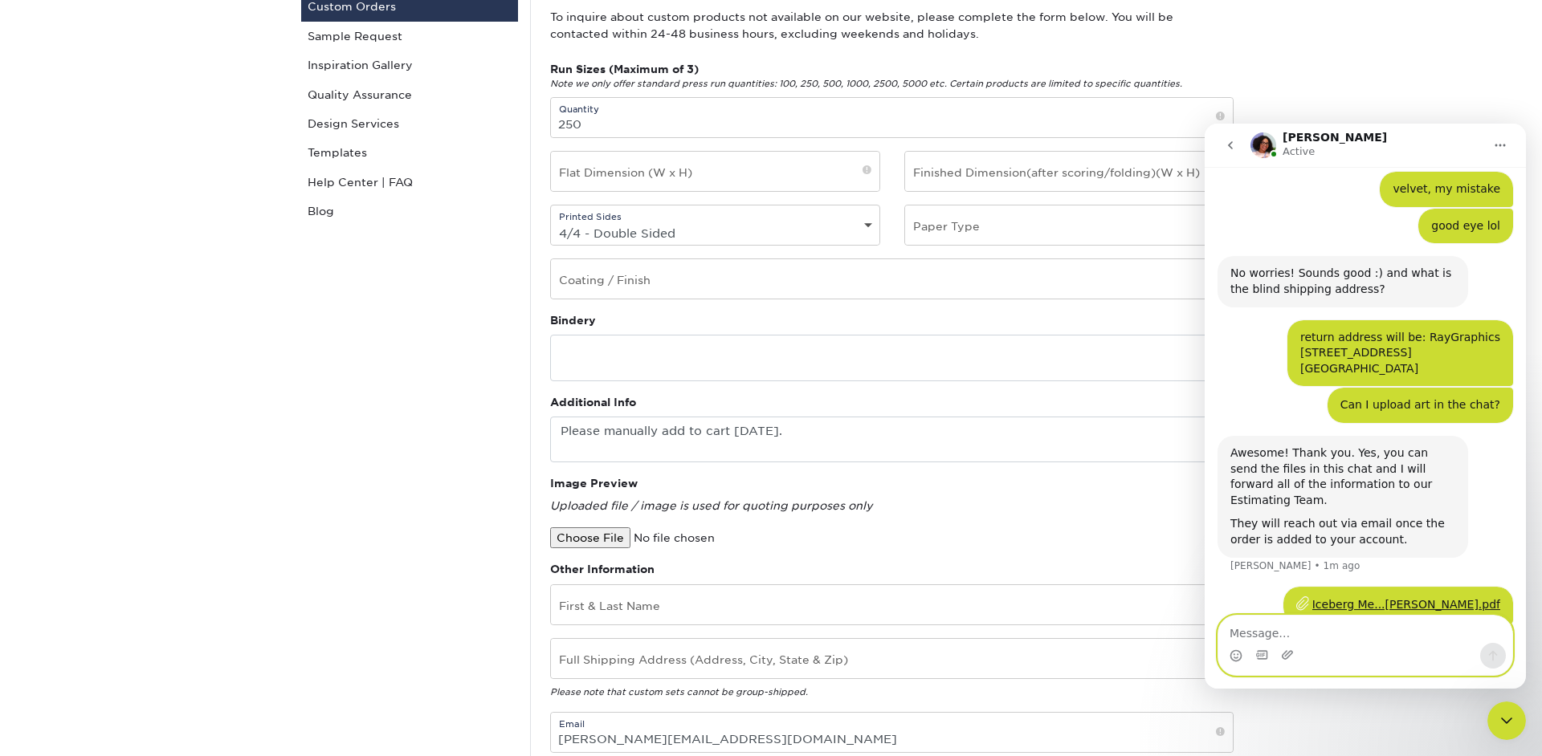
scroll to position [1495, 0]
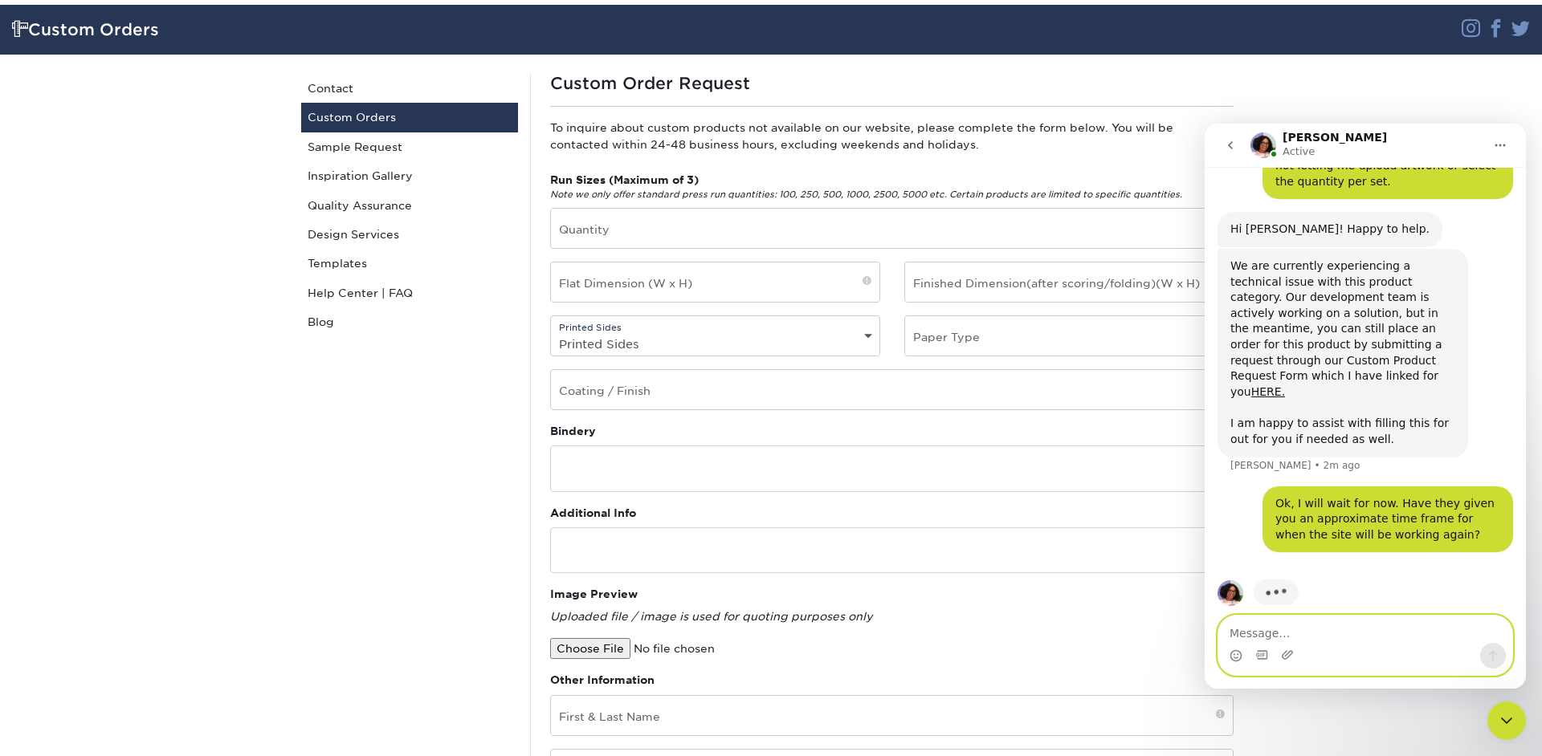
scroll to position [100, 0]
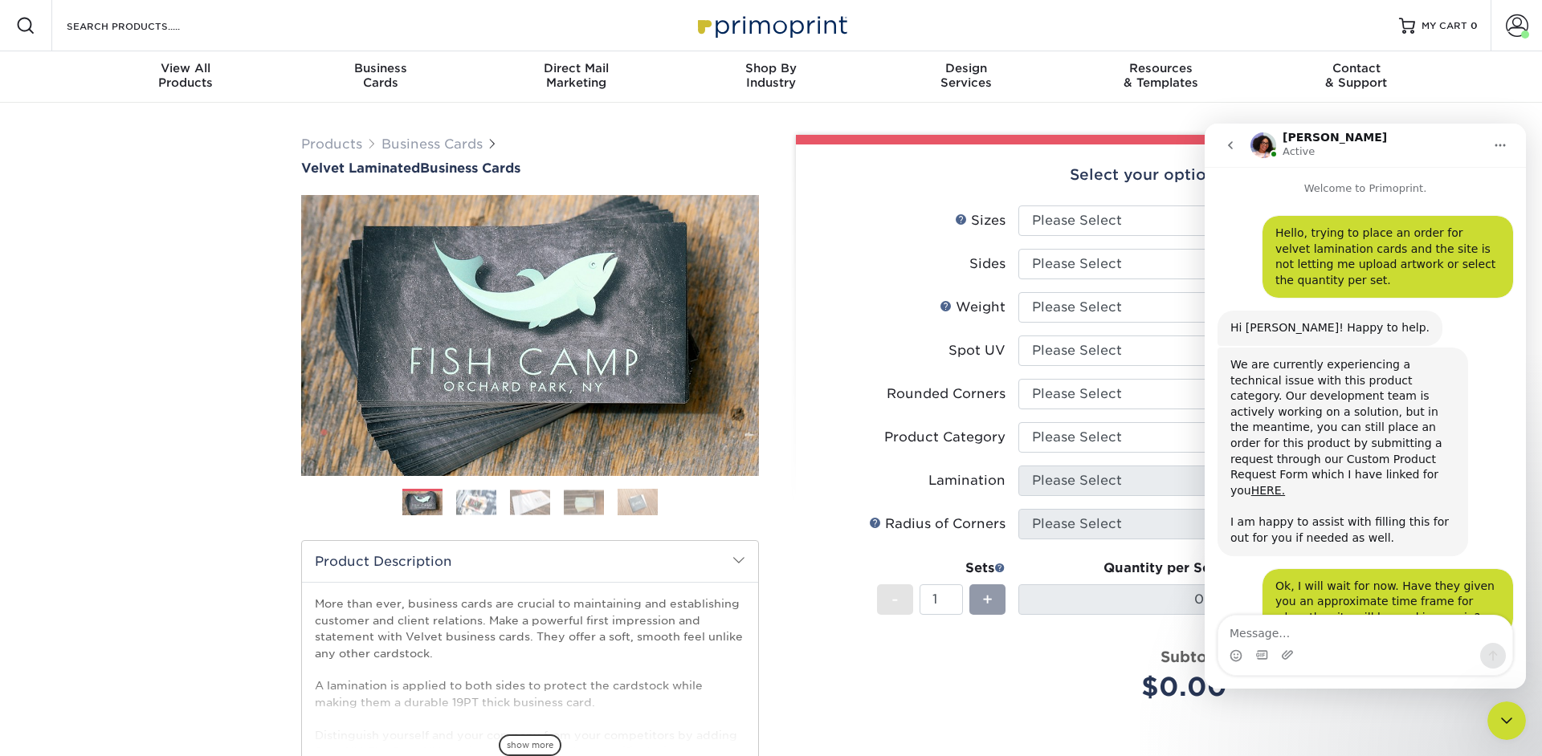
scroll to position [1024, 0]
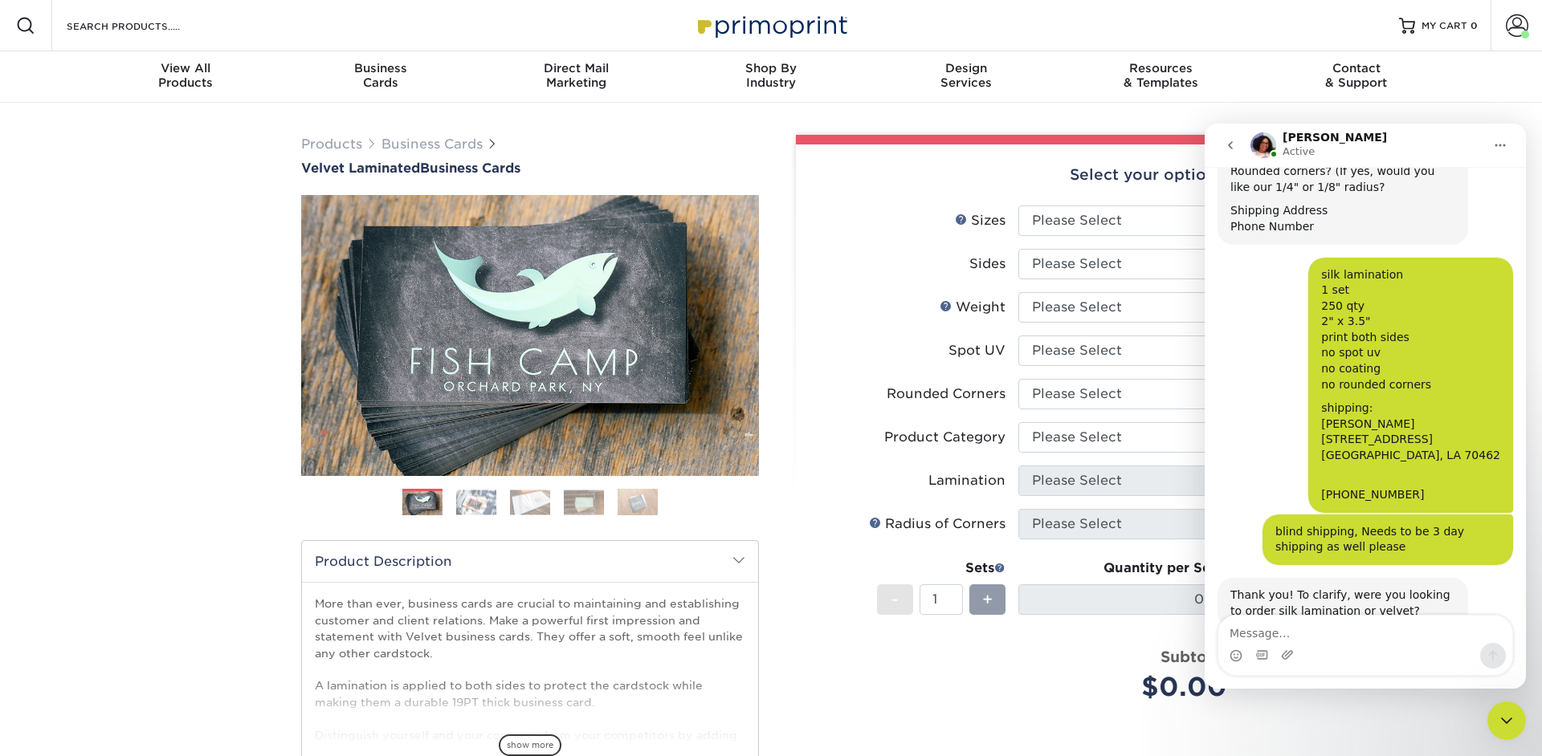
click at [1274, 634] on textarea "Message…" at bounding box center [1365, 629] width 294 height 27
type textarea "a"
type textarea "velvet, my mistake"
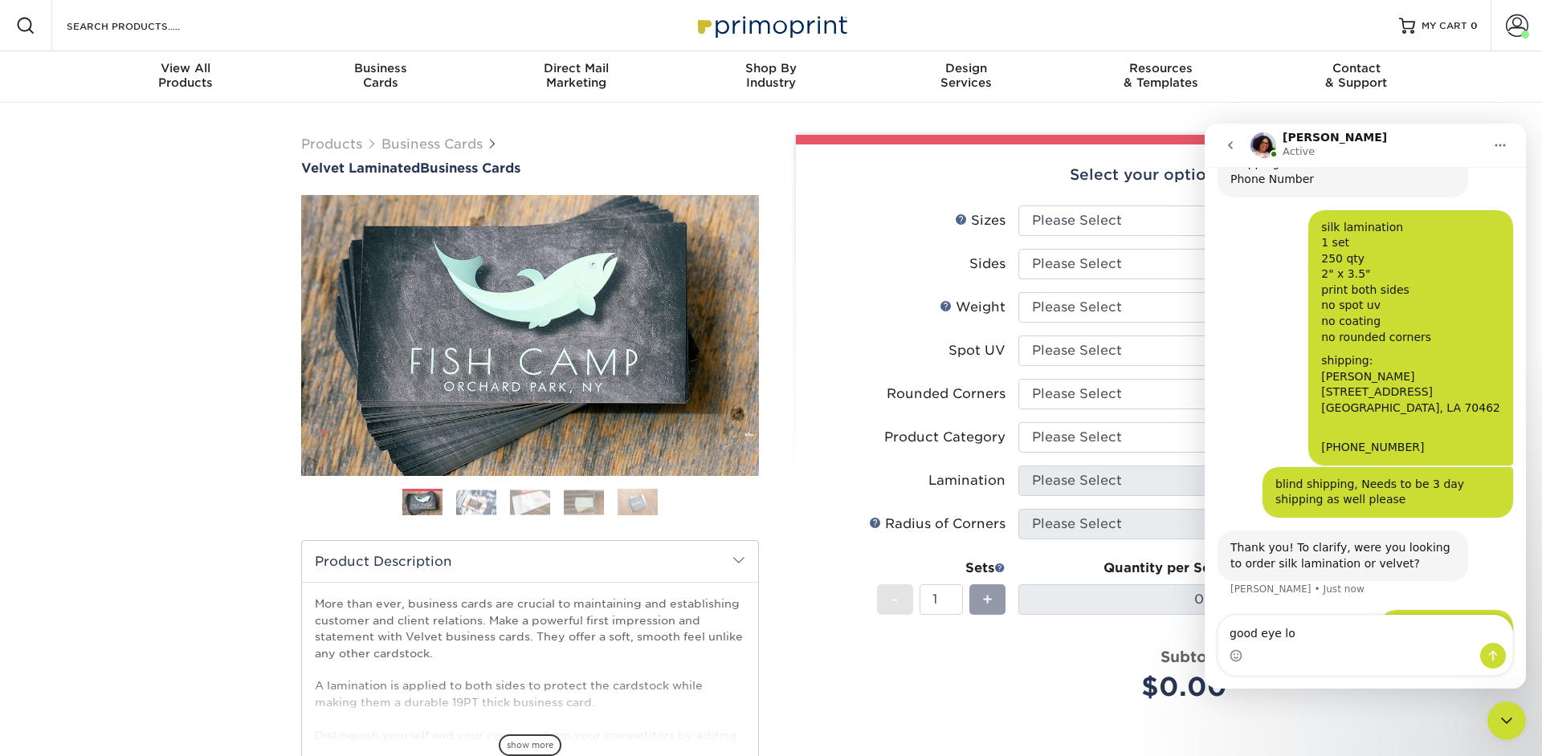
type textarea "good eye lol"
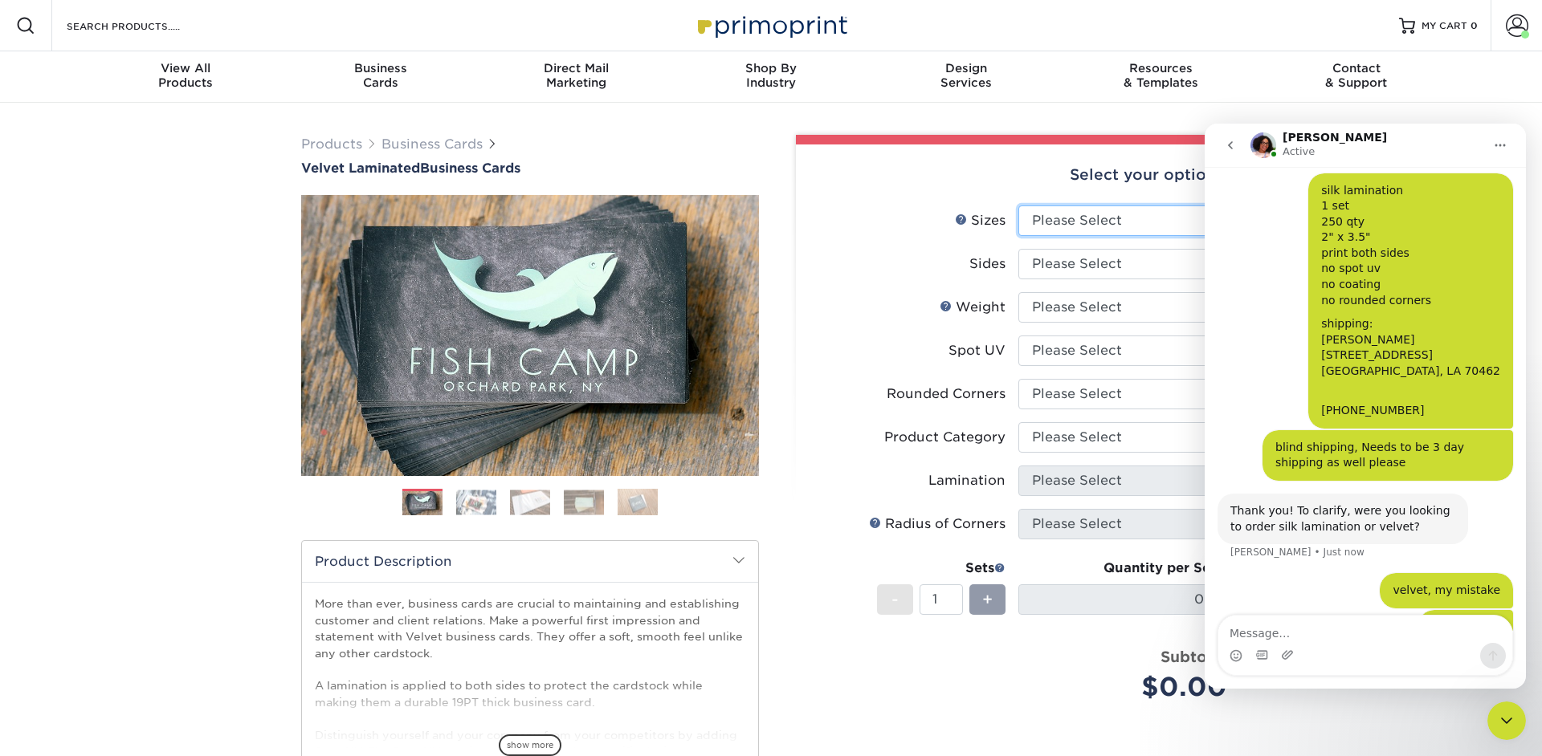
scroll to position [1170, 0]
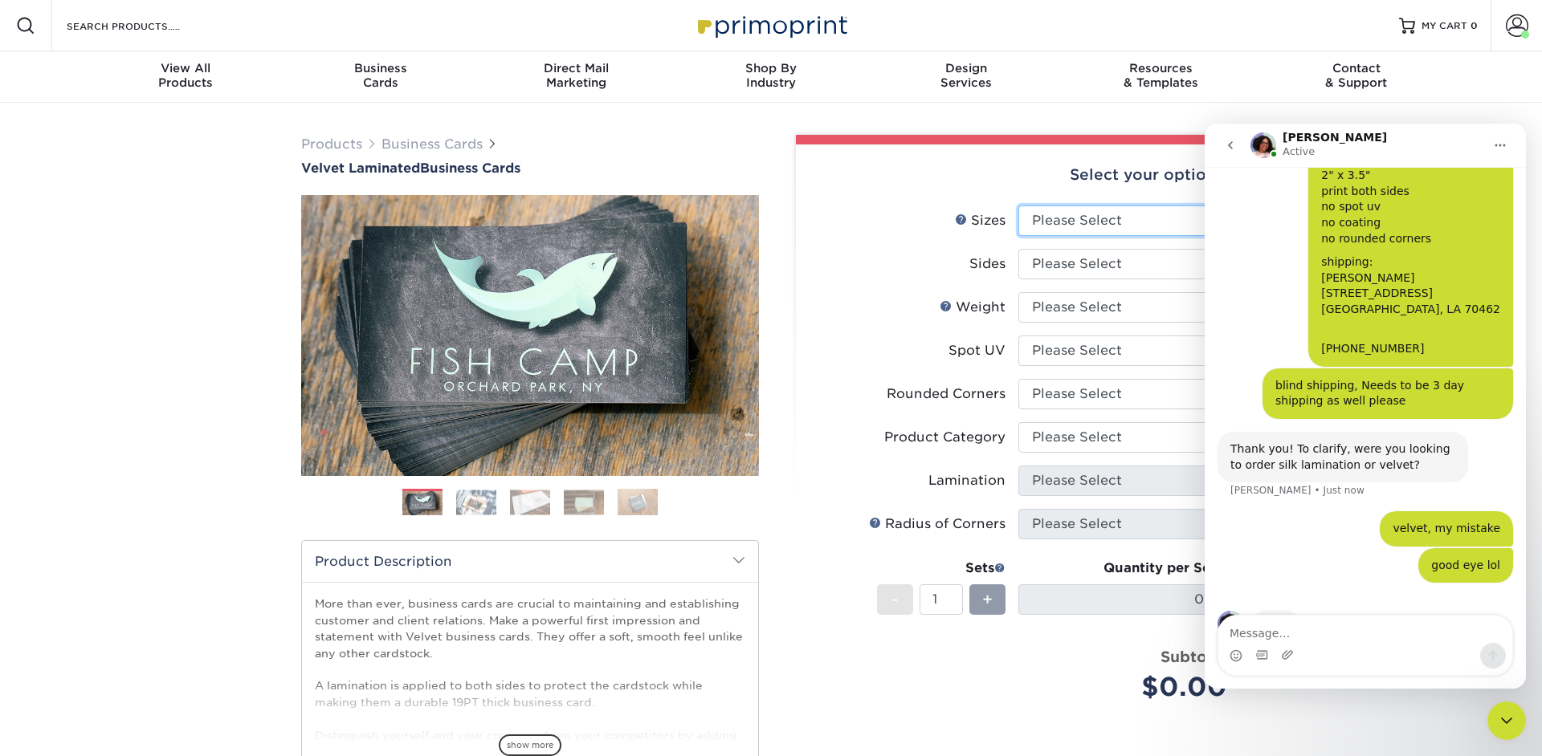
select select "2.00x3.50"
click option "2" x 3.5" - Standard" at bounding box center [0, 0] width 0 height 0
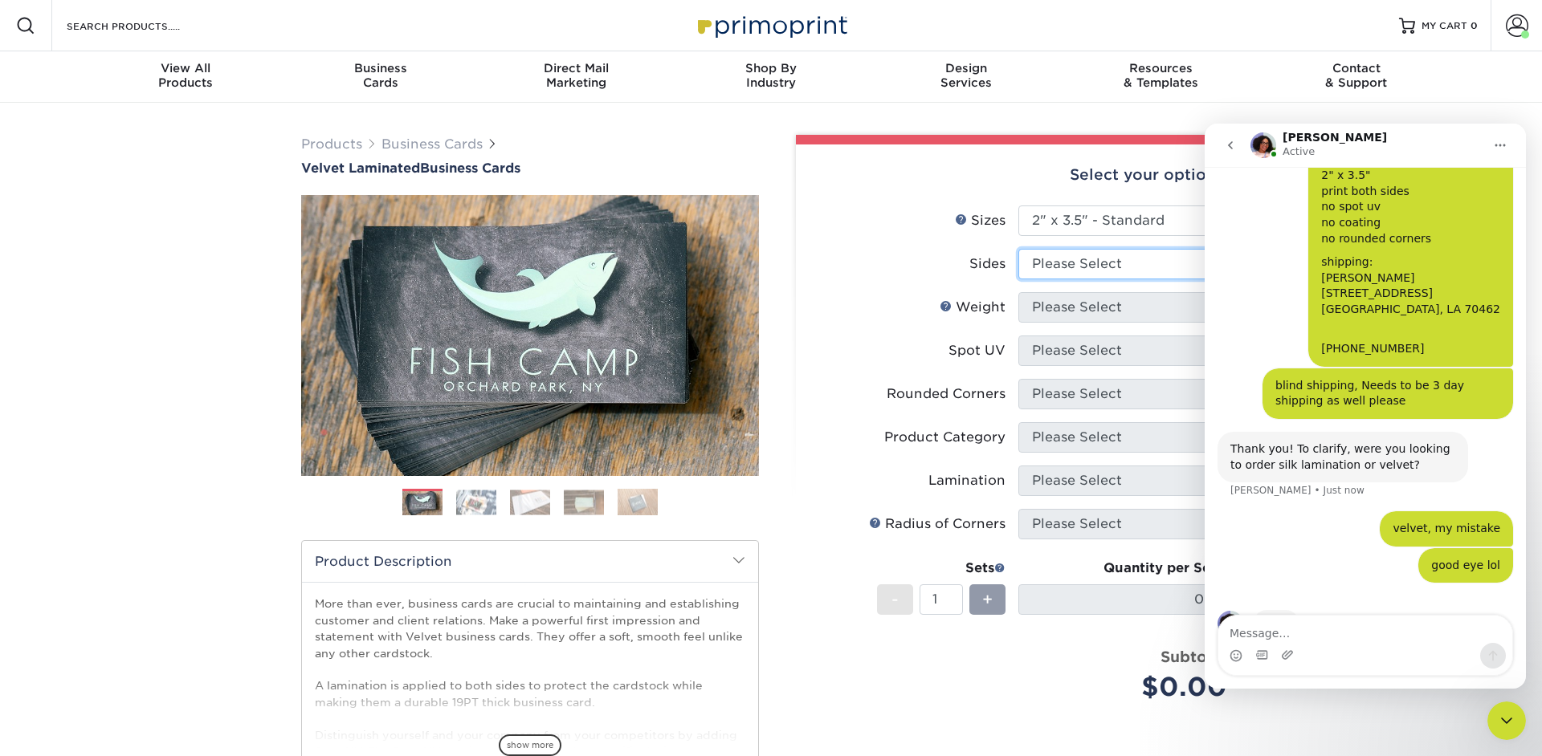
select select "13abbda7-1d64-4f25-8bb2-c179b224825d"
select select "16PT"
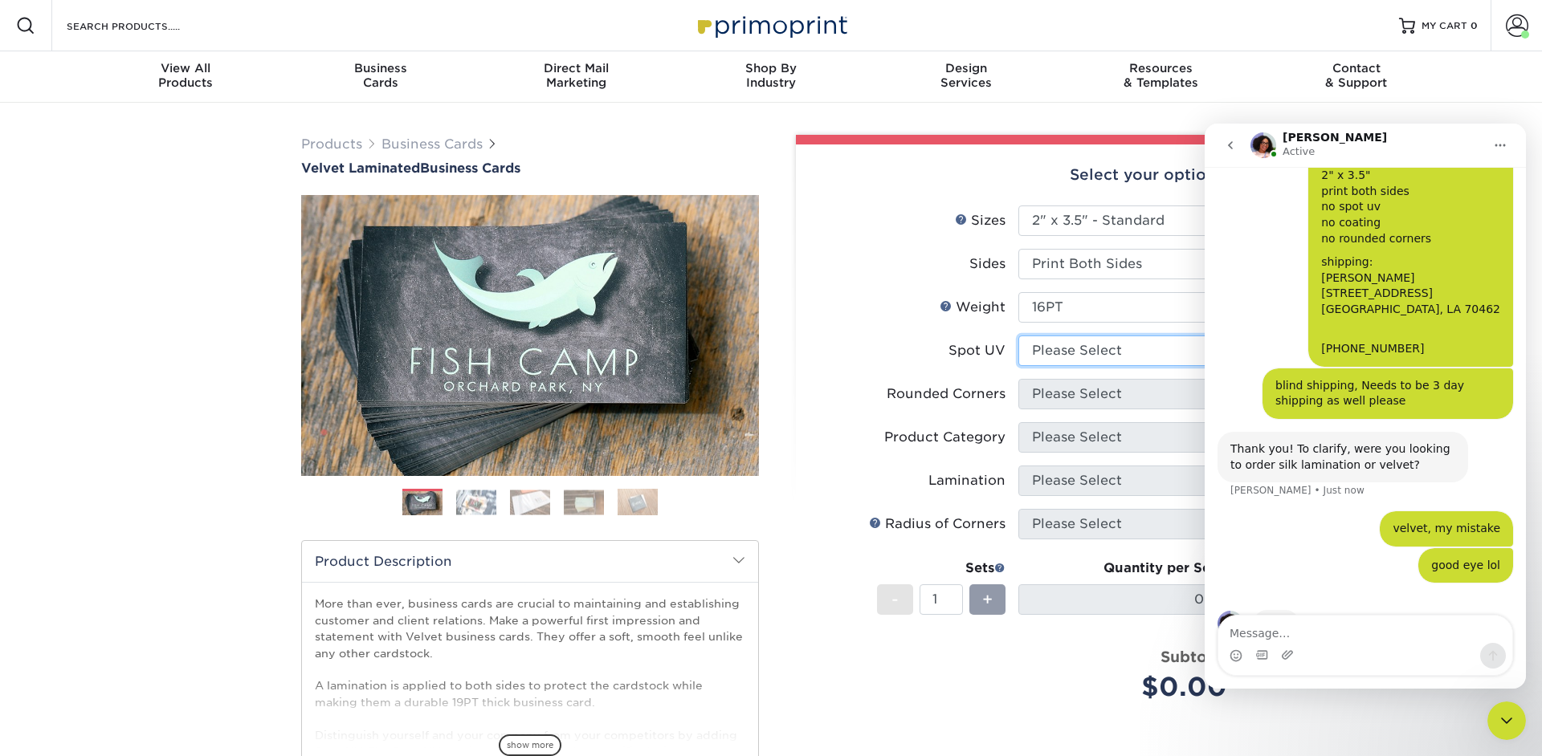
select select "3"
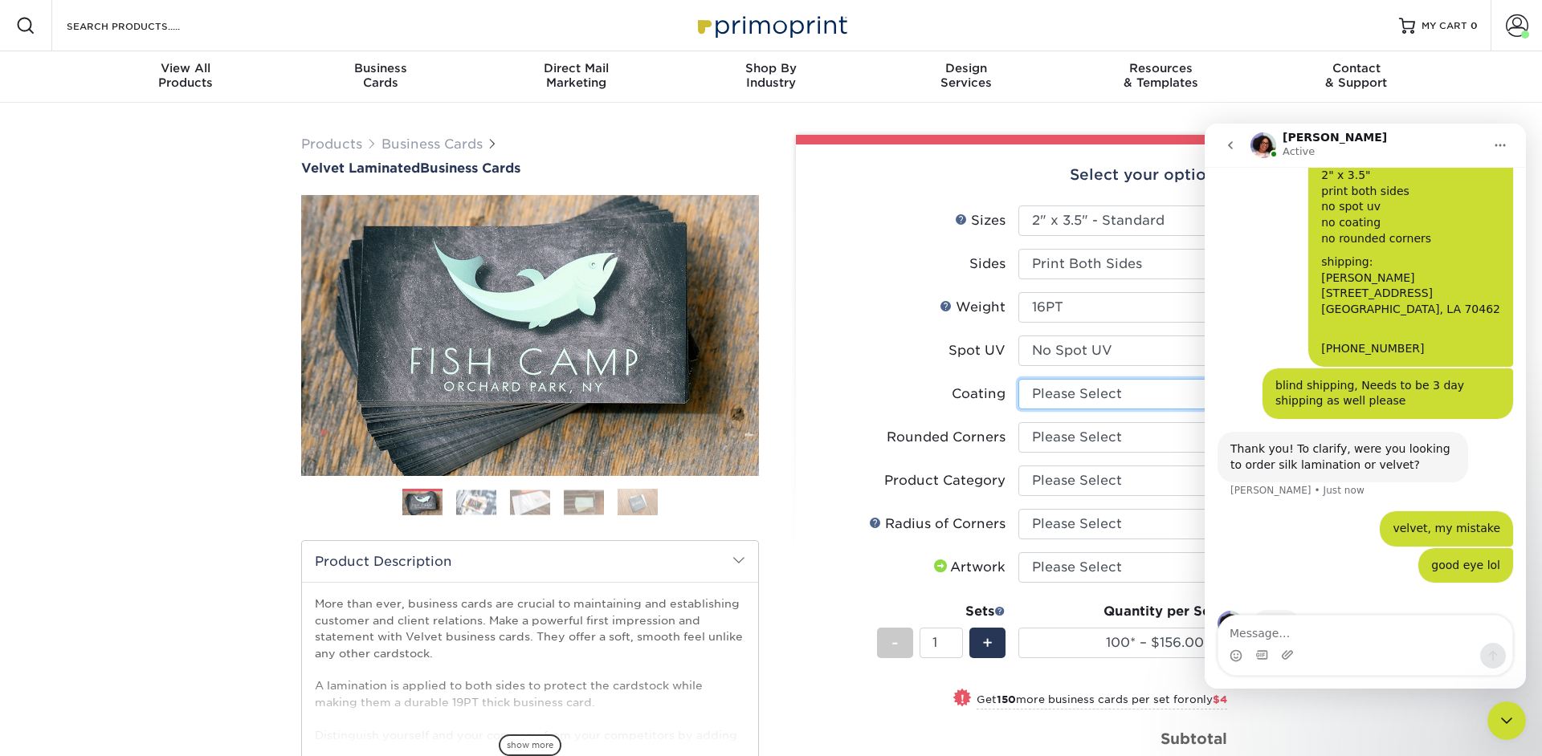
select select "3e7618de-abca-4bda-9f97-8b9129e913d8"
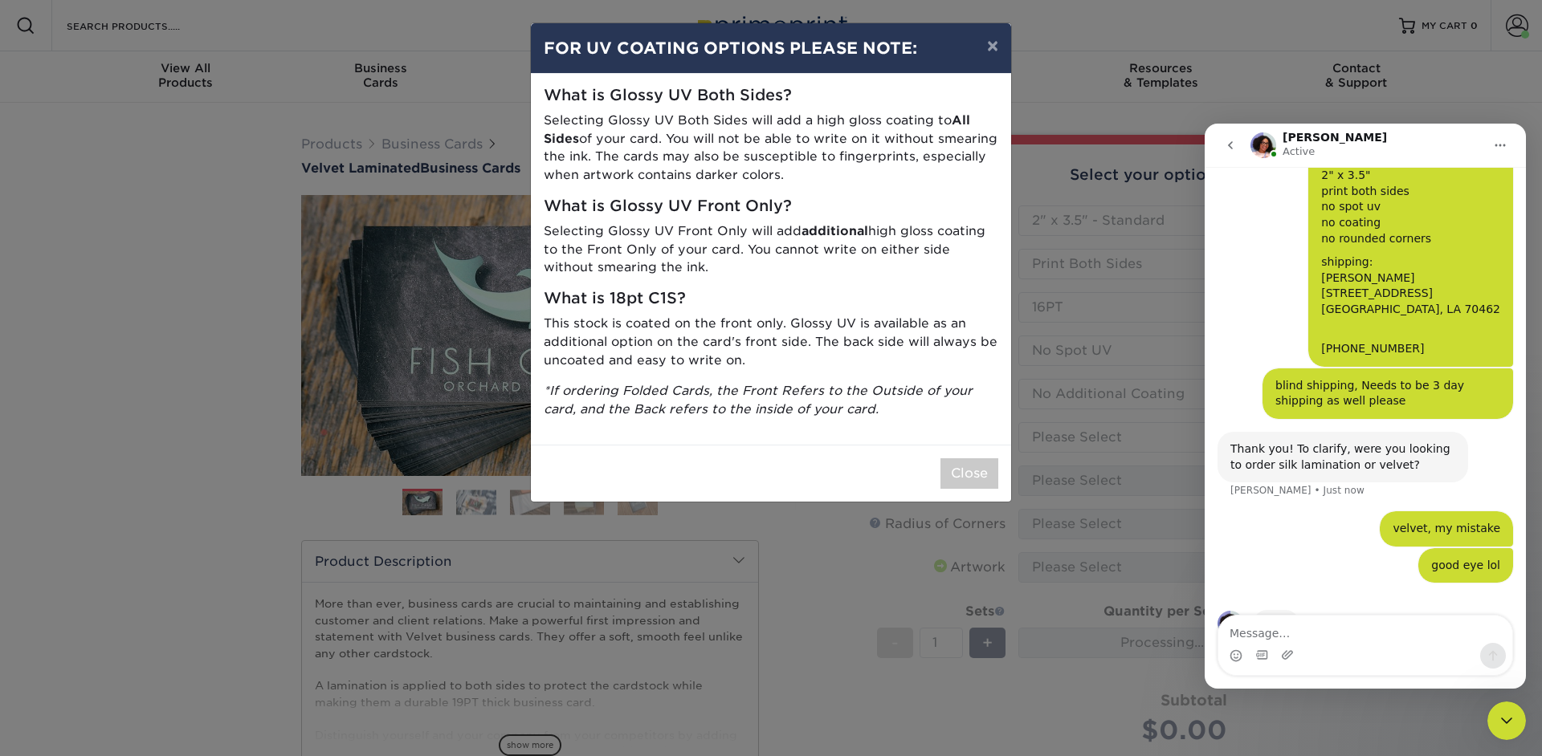
click at [1071, 437] on div "× FOR UV COATING OPTIONS PLEASE NOTE: What is Glossy UV Both Sides? Selecting G…" at bounding box center [771, 378] width 1542 height 756
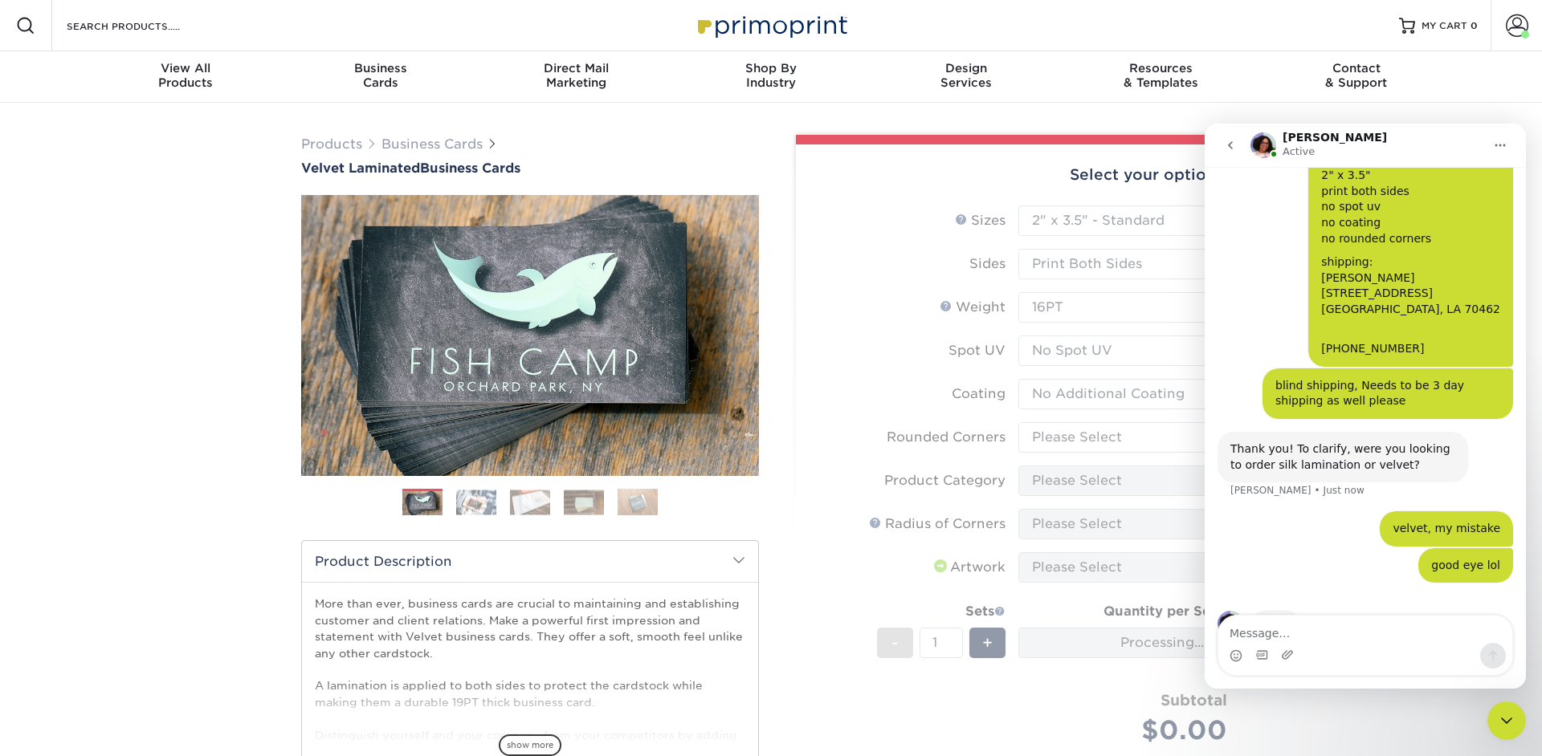
click at [1071, 437] on form "Sizes Help Sizes Please Select 1.5" x 3.5" - Mini 1.75" x 3.5" - Mini 2" x 2" -…" at bounding box center [1018, 494] width 419 height 577
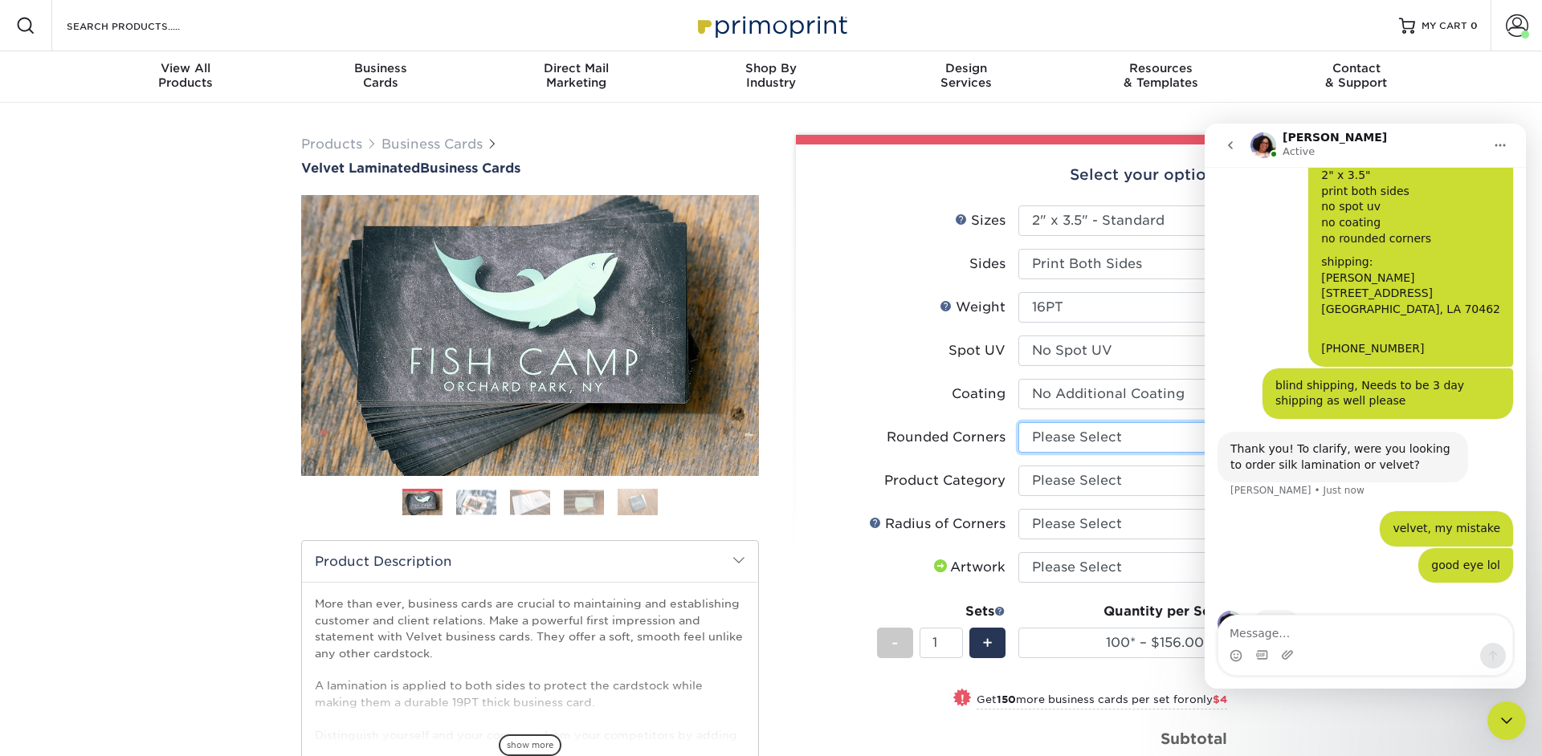
select select "0"
click option "No" at bounding box center [0, 0] width 0 height 0
select select
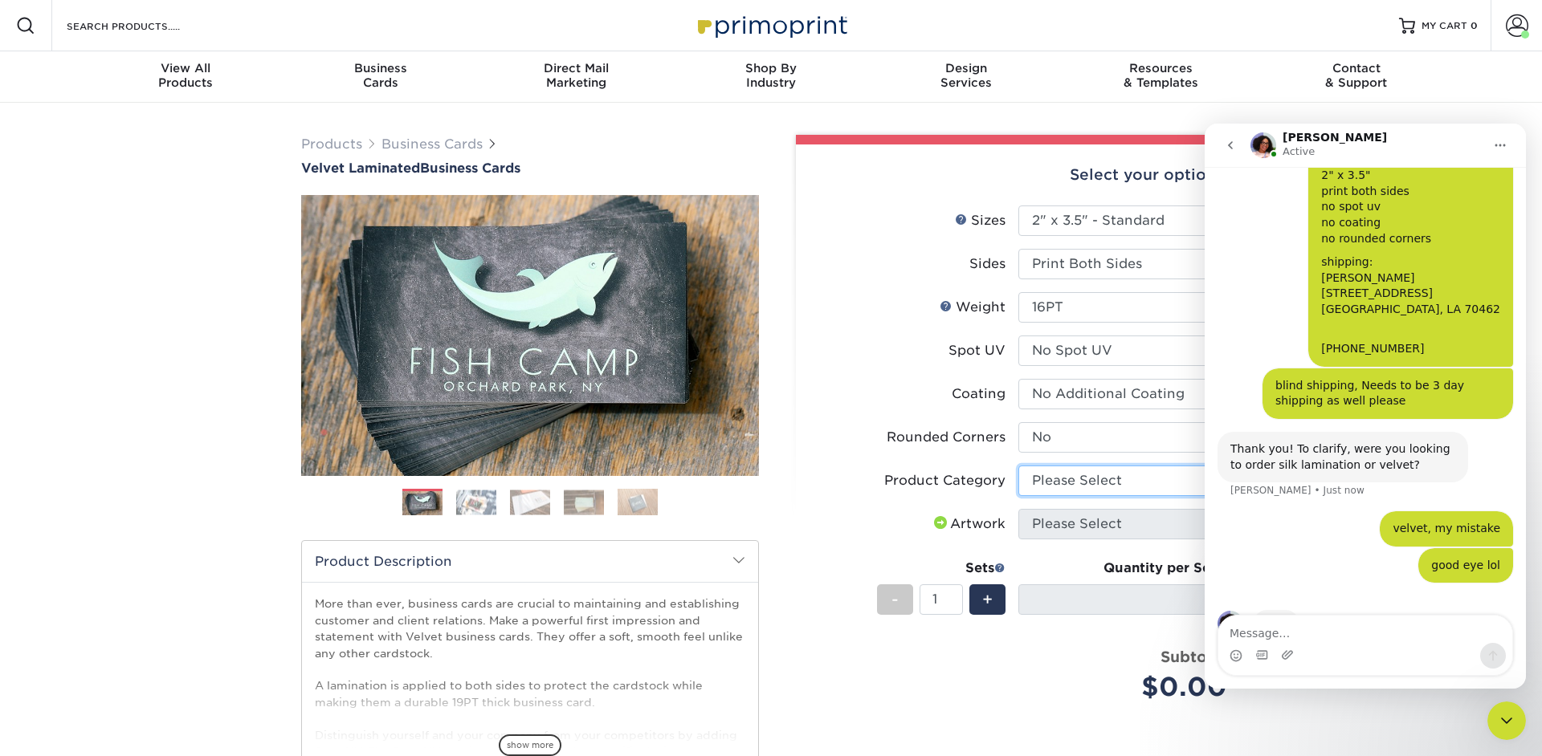
select select "3b5148f1-0588-4f88-a218-97bcfdce65c1"
click option "Business Cards" at bounding box center [0, 0] width 0 height 0
click at [936, 370] on li "Spot UV Please Select No Spot UV Front and Back (Both Sides) Front Only Back On…" at bounding box center [1018, 357] width 418 height 43
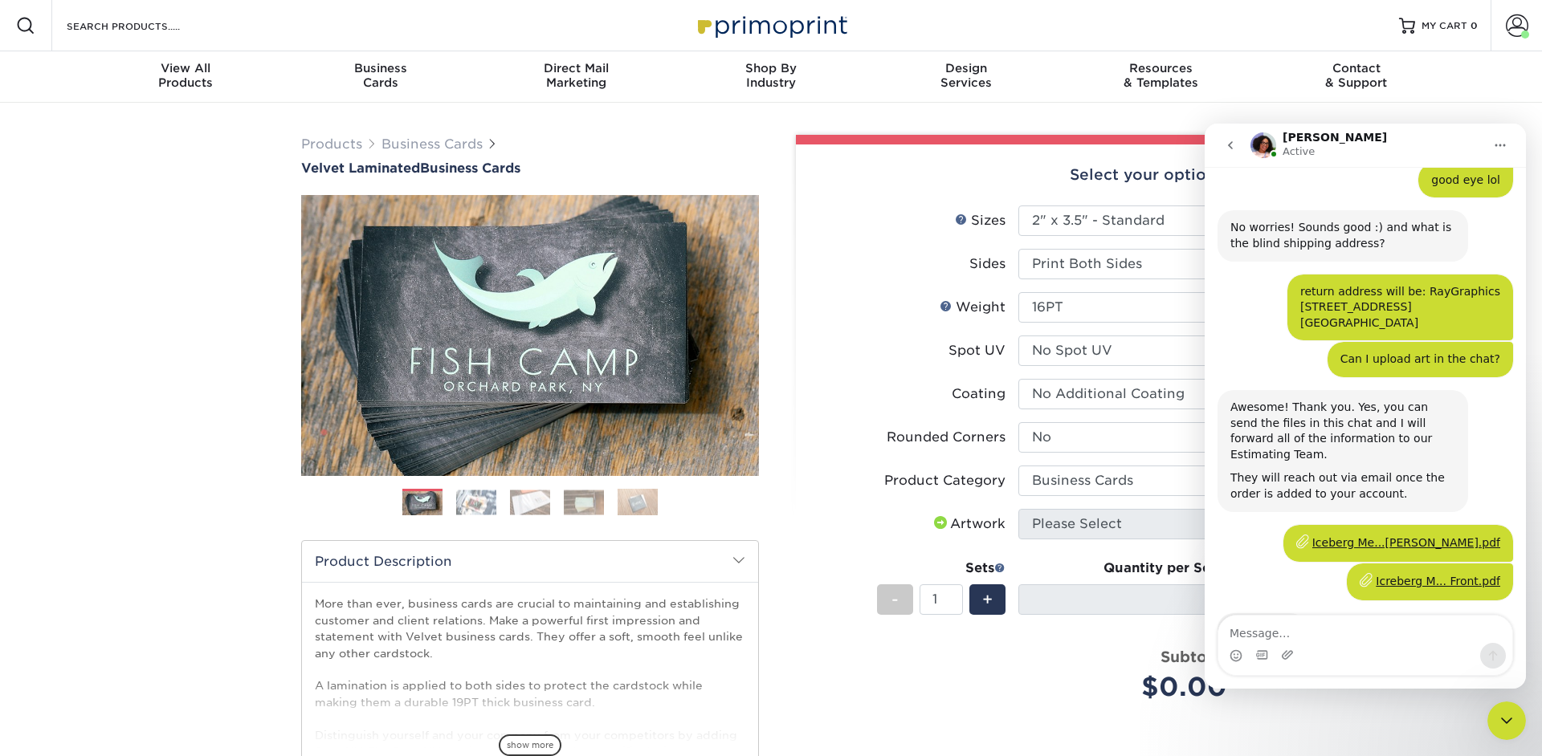
scroll to position [1595, 0]
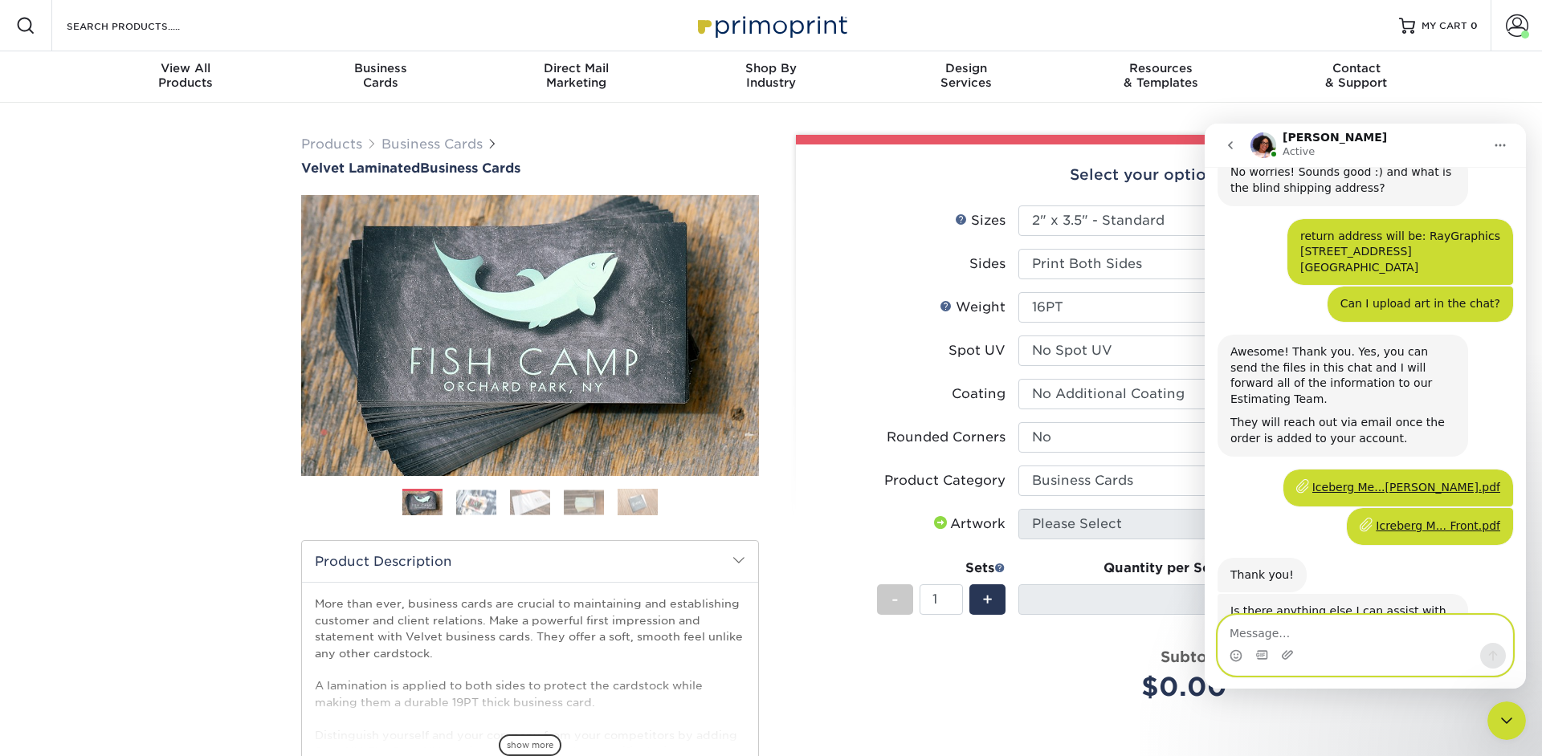
click at [1318, 634] on textarea "Message…" at bounding box center [1365, 629] width 294 height 27
type textarea "No, that's all for now, thank you"
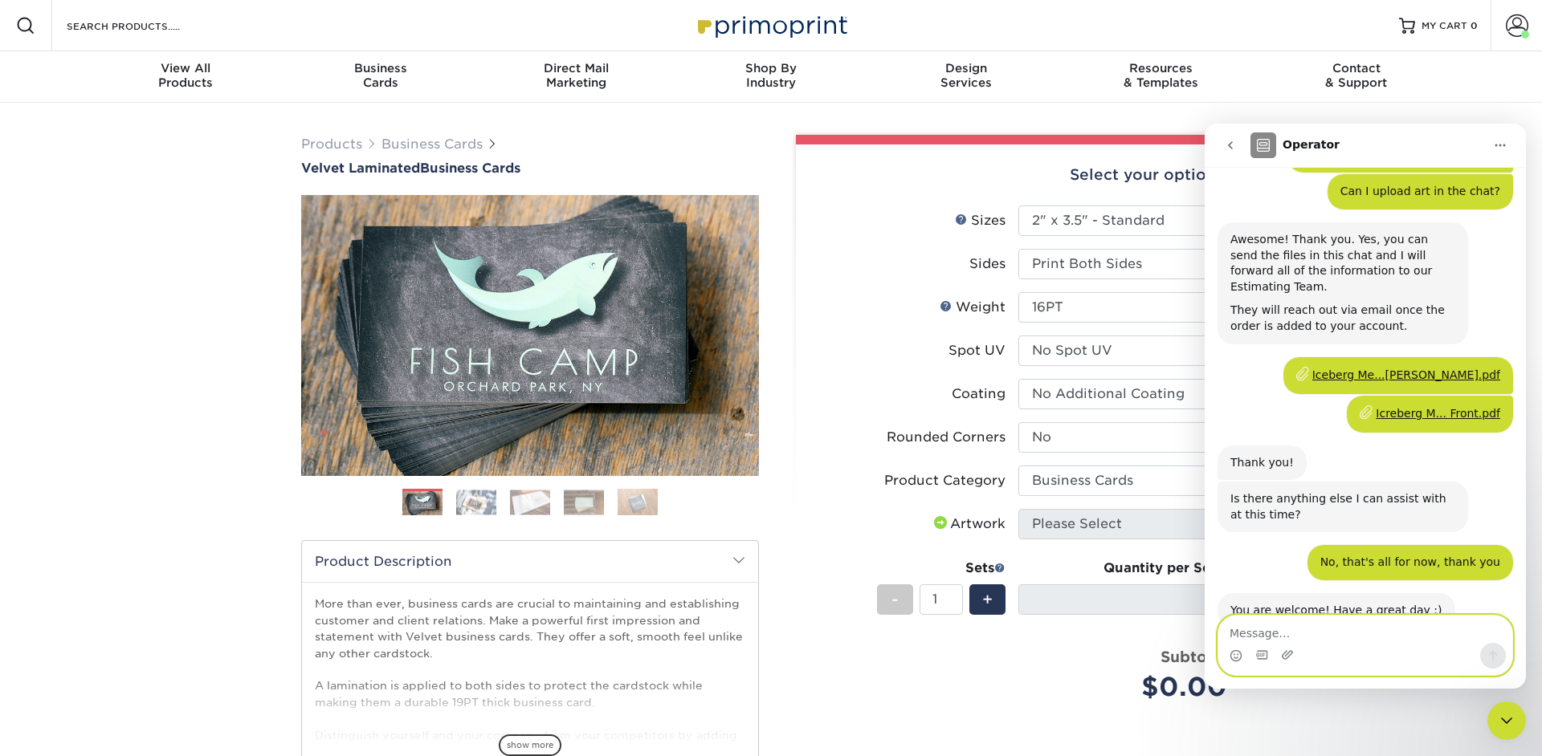
scroll to position [1819, 0]
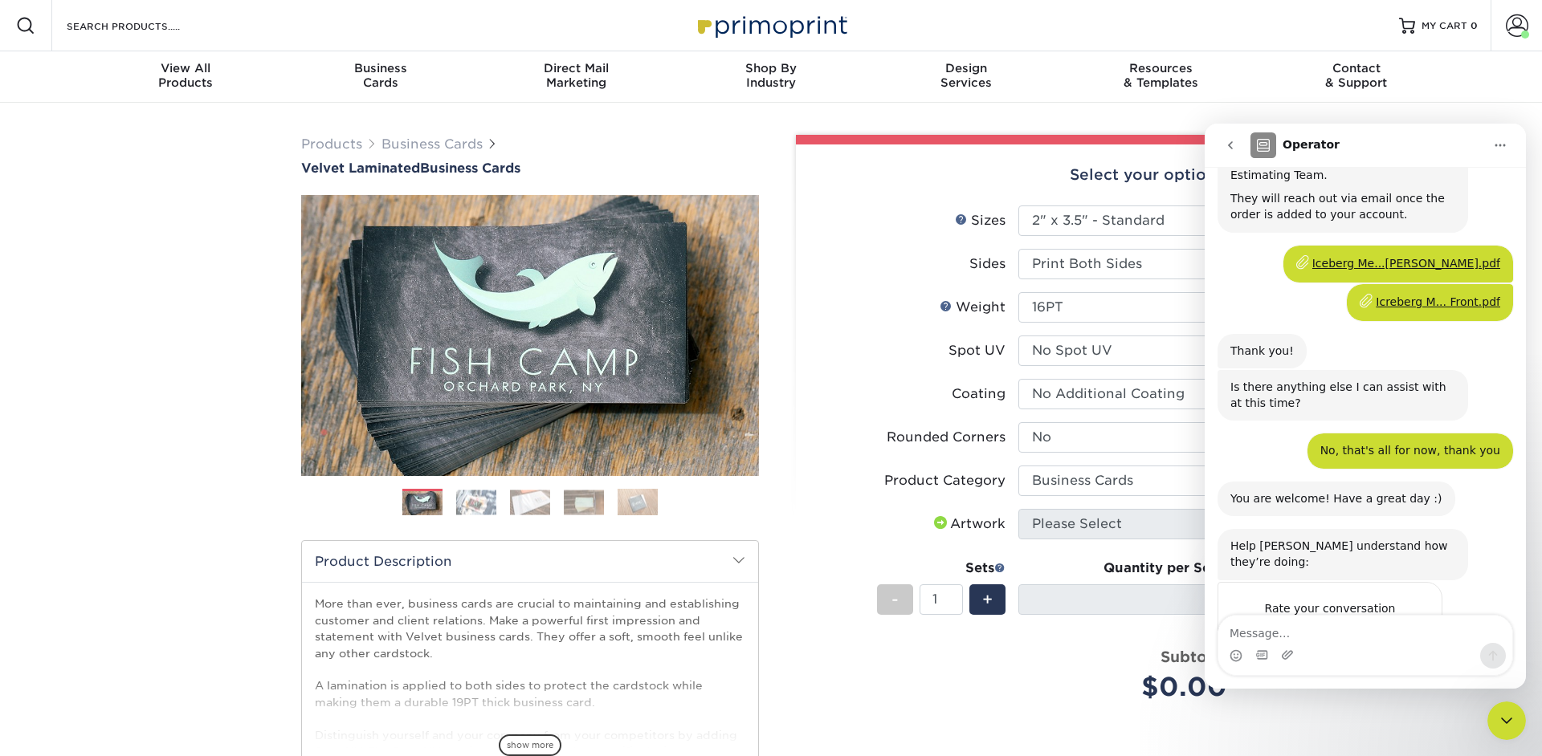
click at [1403, 626] on span "Amazing" at bounding box center [1405, 640] width 29 height 29
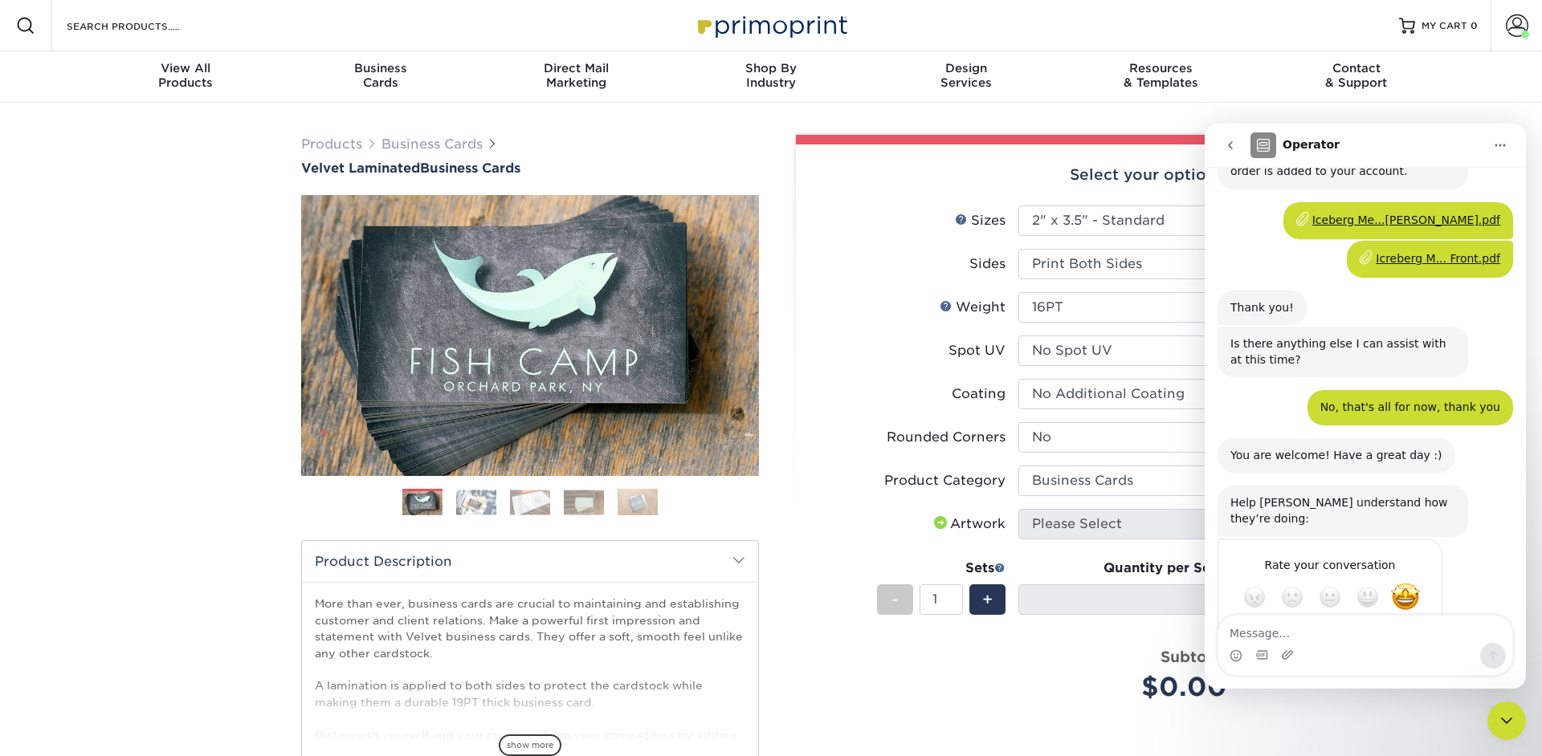
click at [1347, 638] on textarea "Tell us more…" at bounding box center [1313, 655] width 167 height 35
type textarea "helpful"
click at [1415, 639] on div "Submit" at bounding box center [1413, 655] width 32 height 32
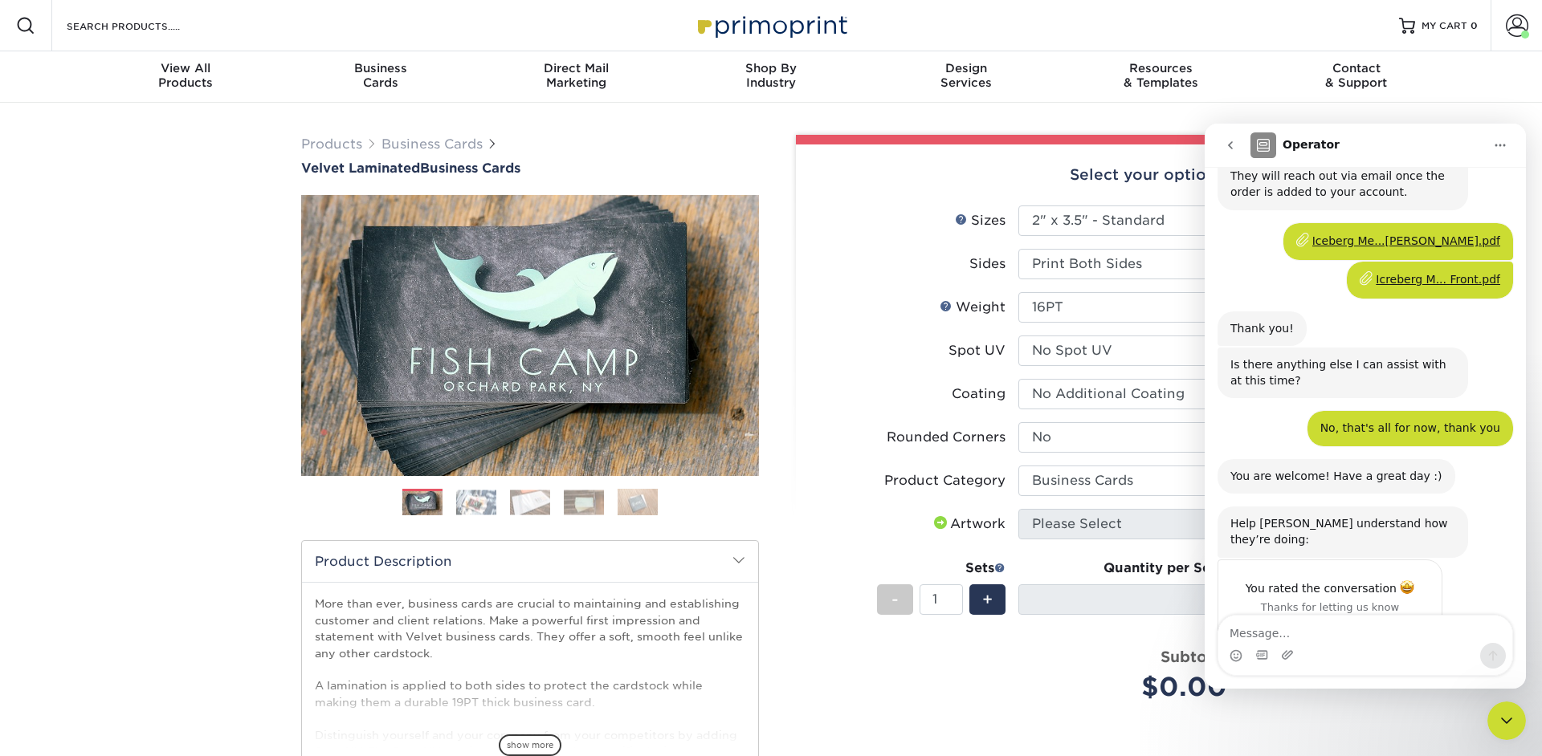
click at [1506, 724] on icon "Close Intercom Messenger" at bounding box center [1506, 720] width 19 height 19
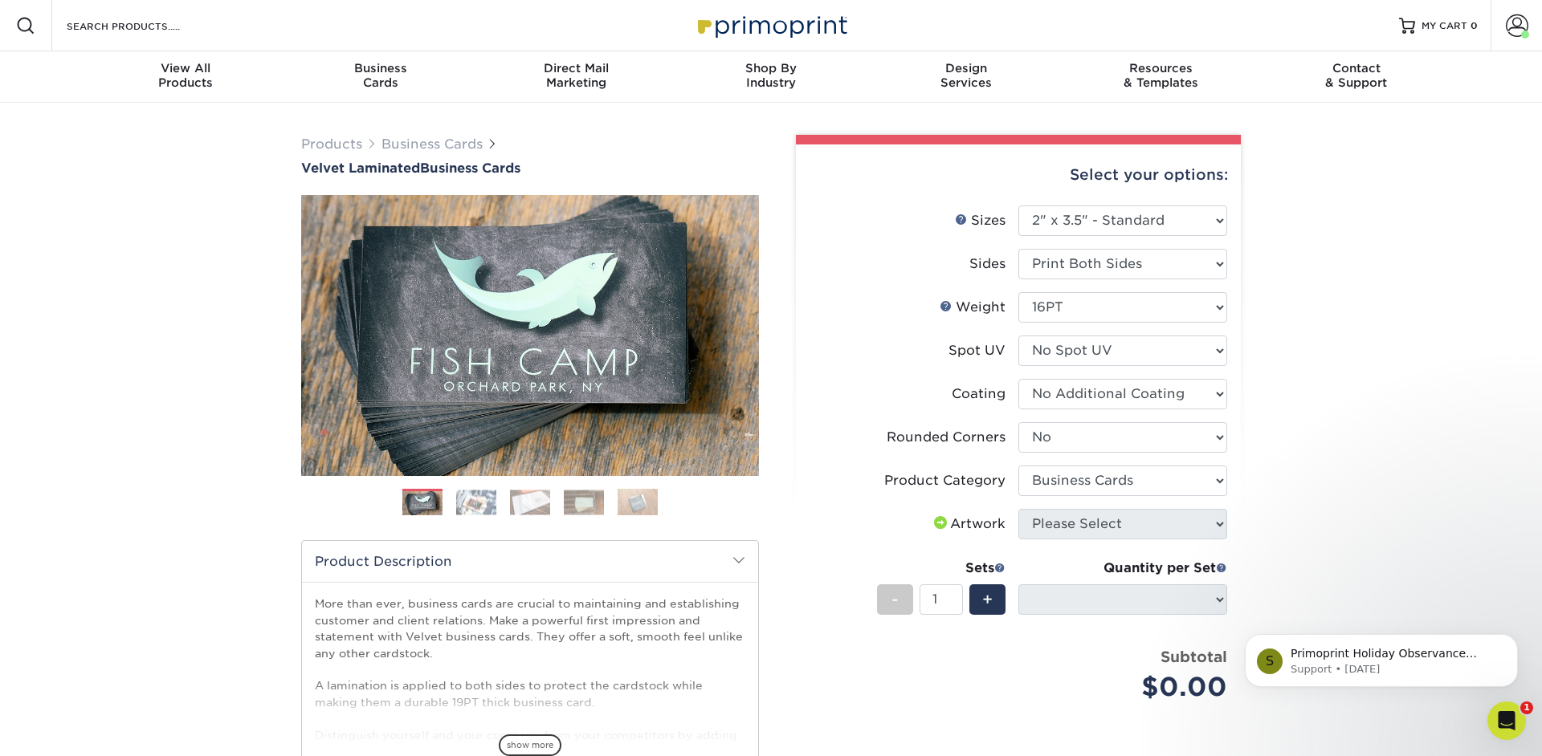
scroll to position [0, 0]
click at [1369, 482] on div "Products Business Cards Velvet Laminated Business Cards Previous Next" at bounding box center [771, 540] width 1542 height 875
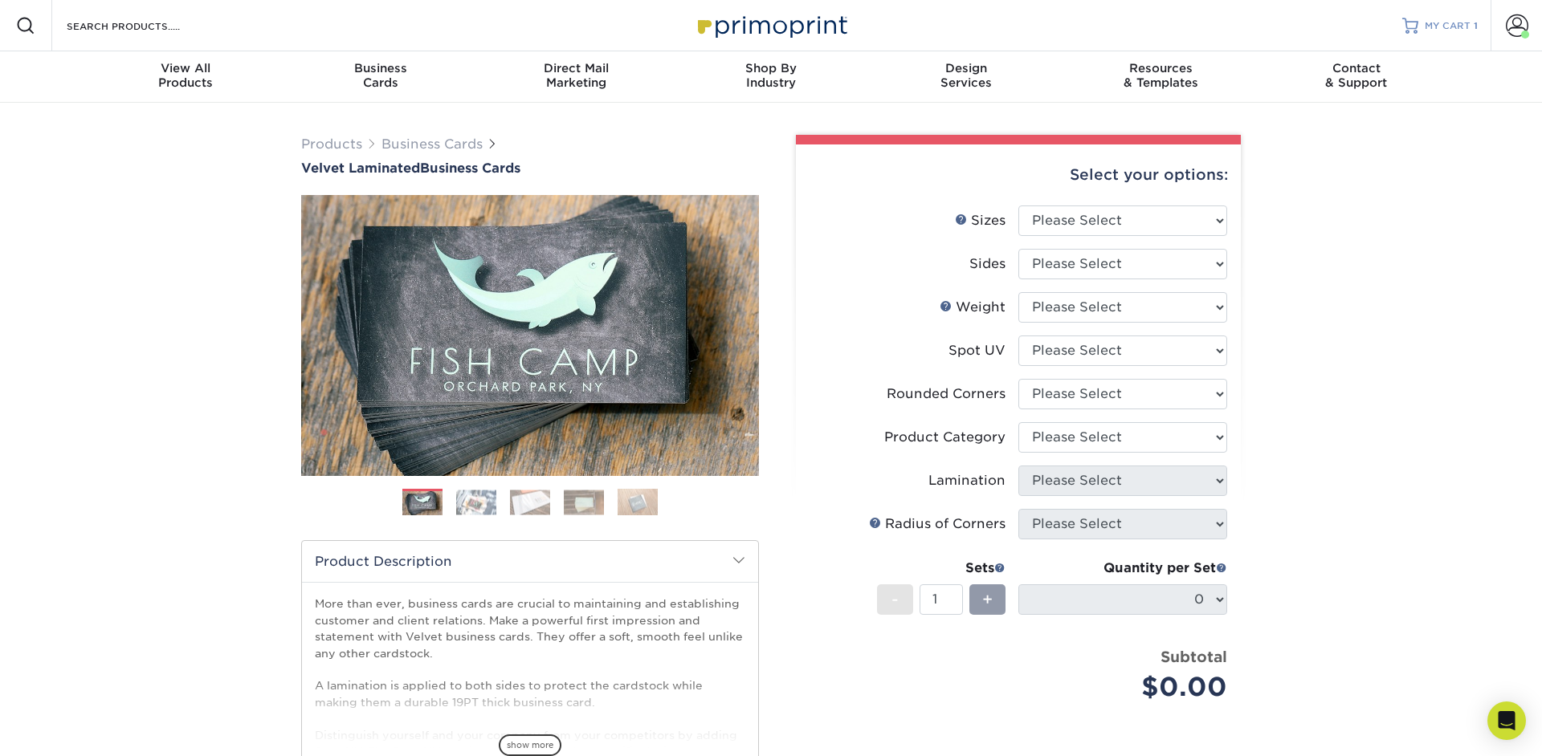
click at [1427, 32] on span "MY CART" at bounding box center [1448, 26] width 46 height 14
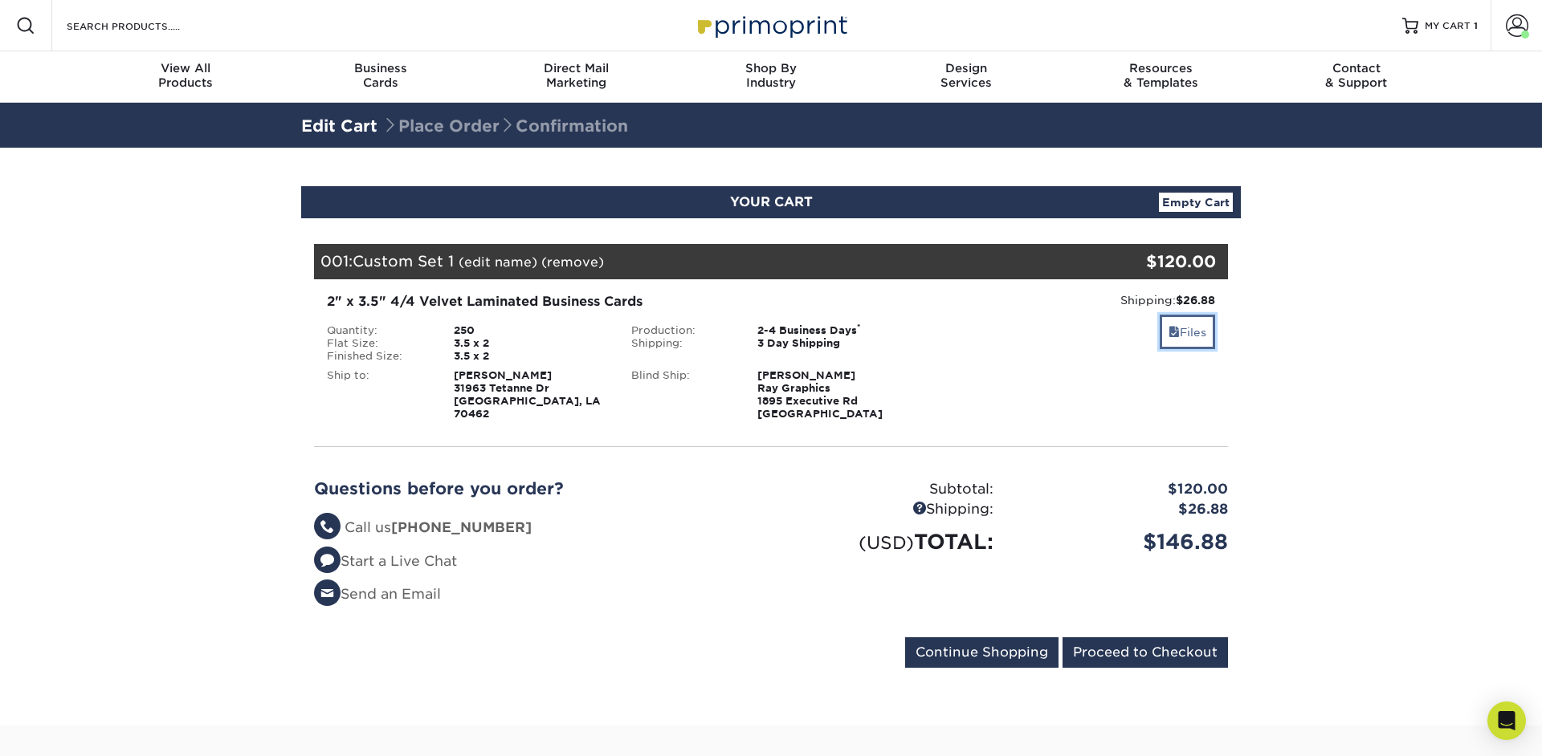
click at [1173, 331] on span at bounding box center [1173, 332] width 11 height 13
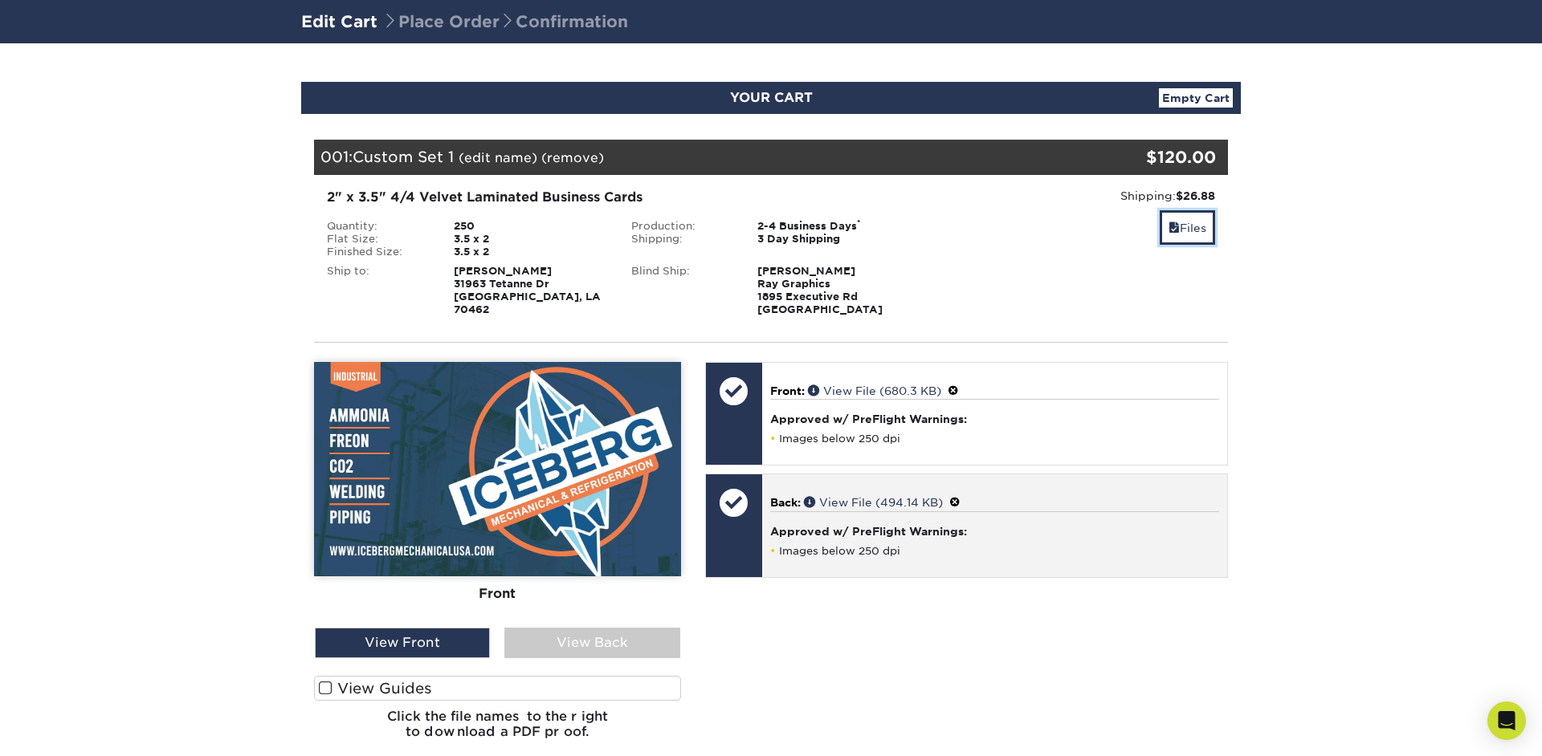
scroll to position [110, 0]
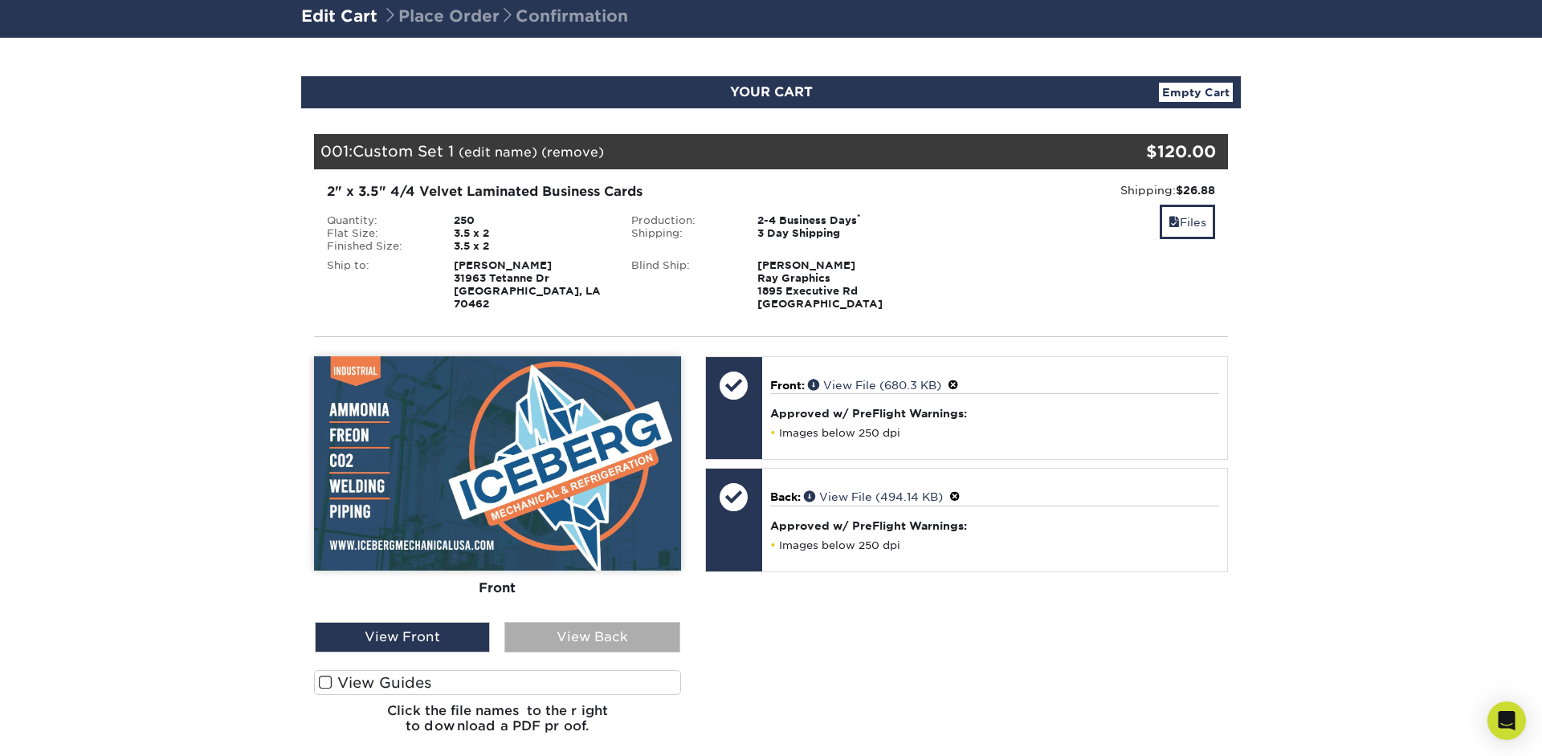
click at [643, 635] on div "View Back" at bounding box center [591, 637] width 175 height 31
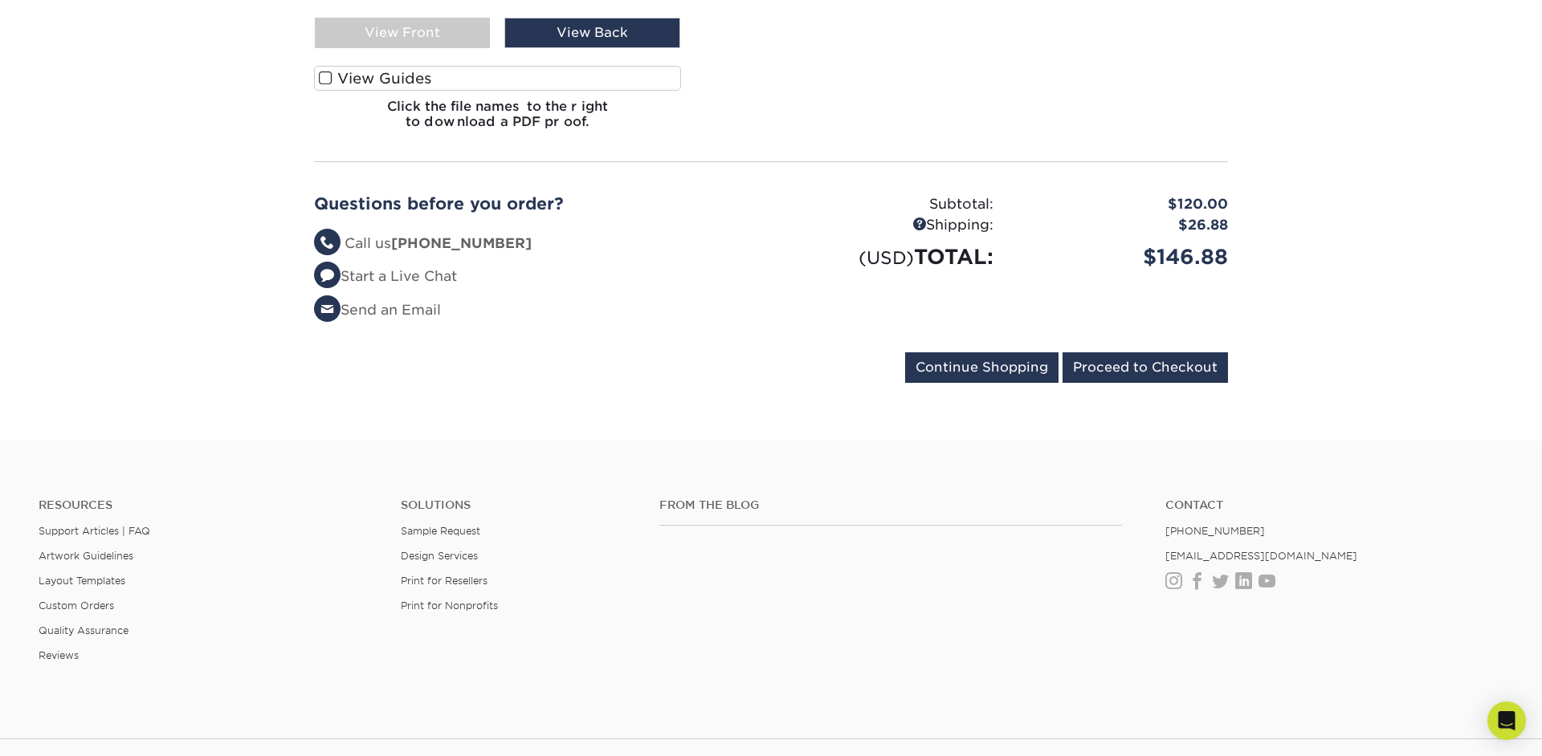
scroll to position [714, 0]
click at [1114, 370] on input "Proceed to Checkout" at bounding box center [1144, 368] width 165 height 31
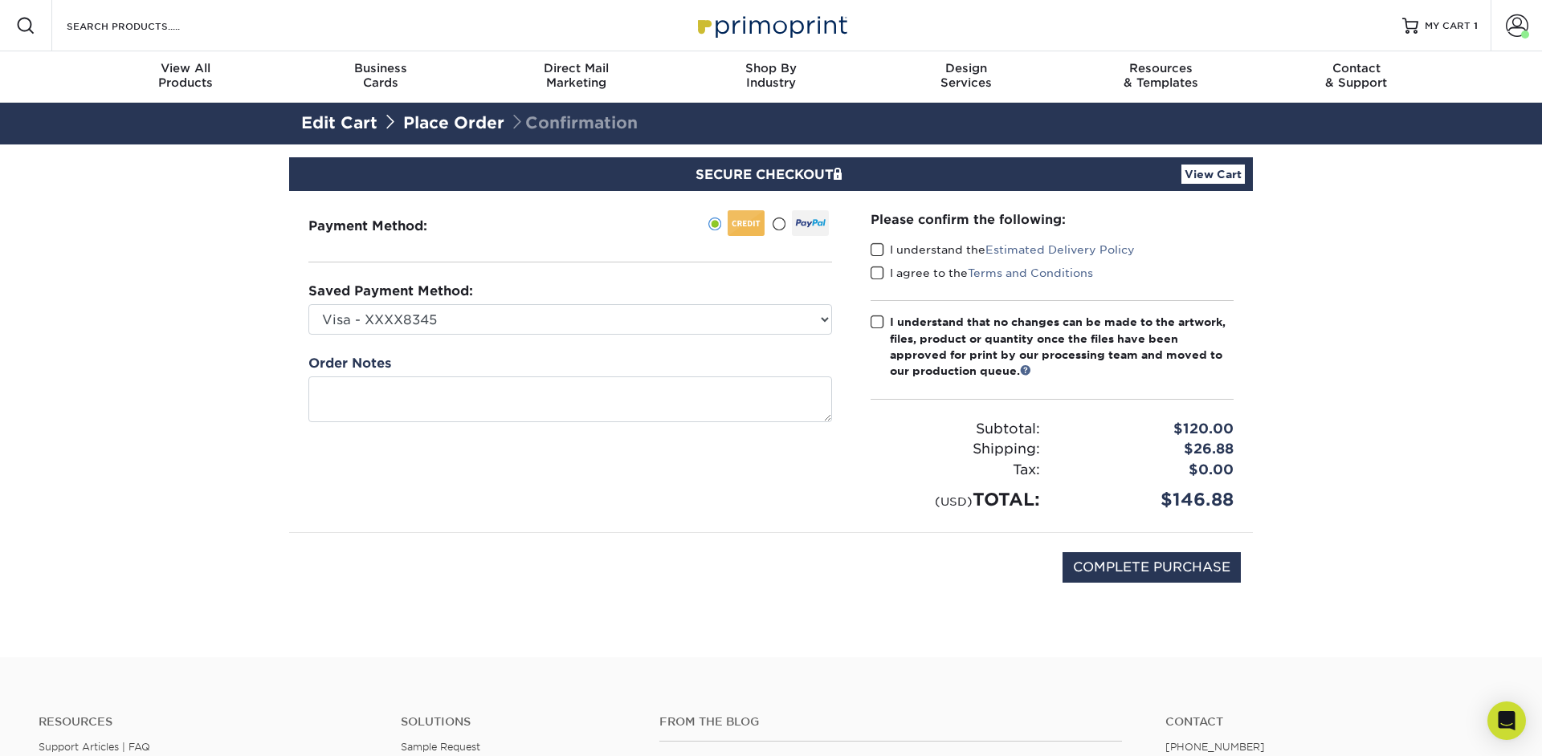
click at [879, 251] on span at bounding box center [877, 250] width 14 height 15
click at [0, 0] on input "I understand the Estimated Delivery Policy" at bounding box center [0, 0] width 0 height 0
click at [879, 270] on span at bounding box center [877, 273] width 14 height 15
click at [0, 0] on input "I agree to the Terms and Conditions" at bounding box center [0, 0] width 0 height 0
click at [876, 322] on span at bounding box center [877, 322] width 14 height 15
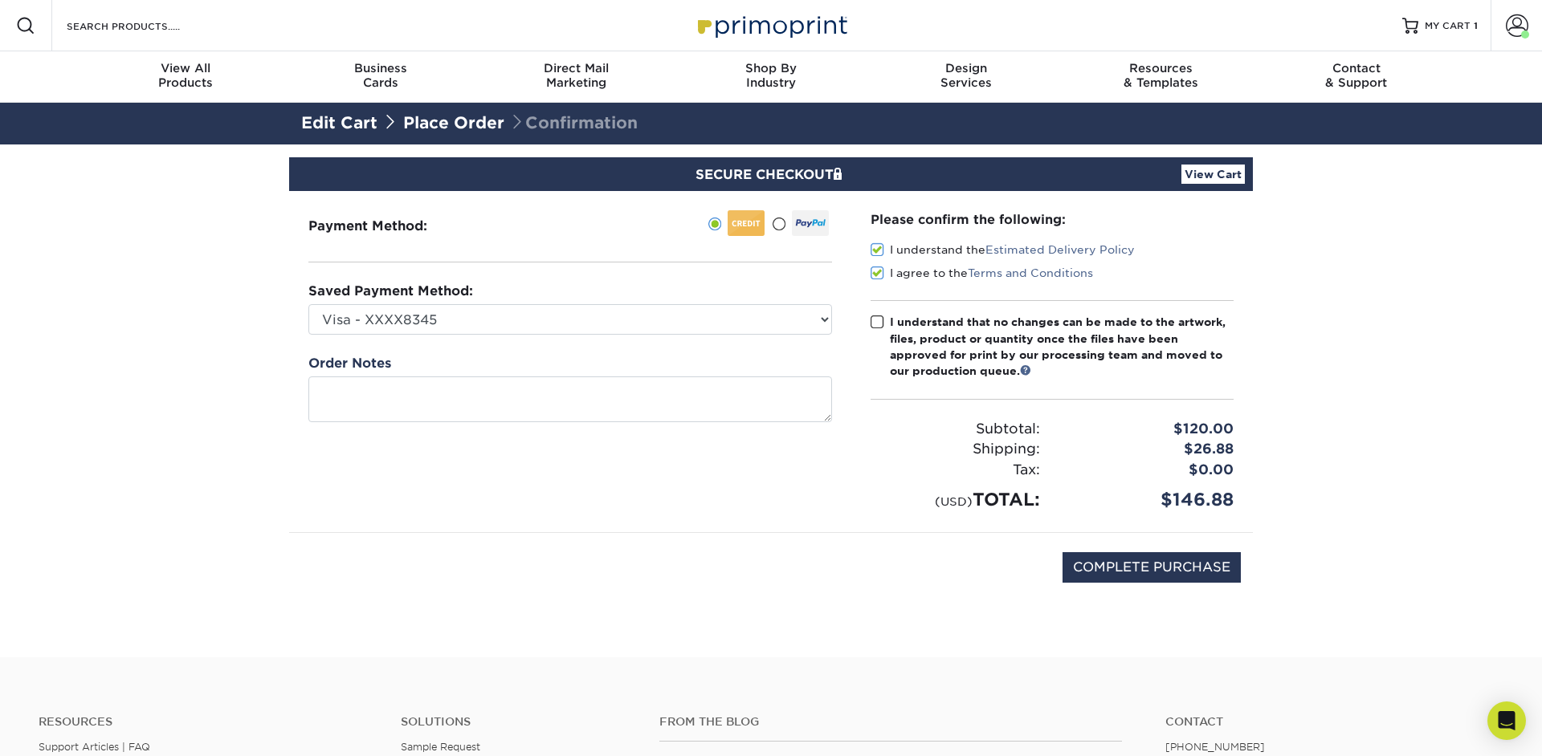
click at [0, 0] on input "I understand that no changes can be made to the artwork, files, product or quan…" at bounding box center [0, 0] width 0 height 0
click at [1210, 181] on link "View Cart" at bounding box center [1212, 174] width 63 height 19
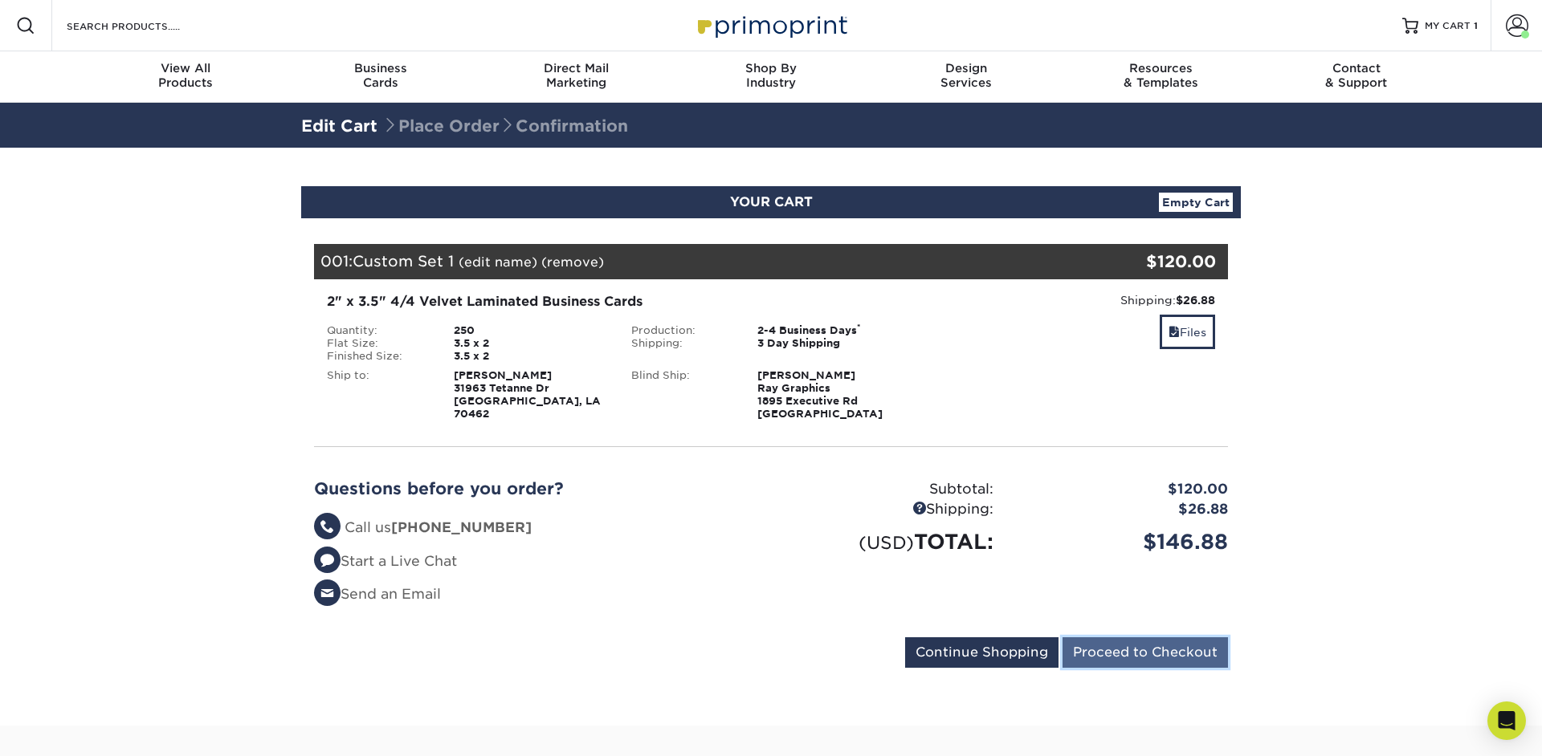
click at [1158, 657] on input "Proceed to Checkout" at bounding box center [1144, 653] width 165 height 31
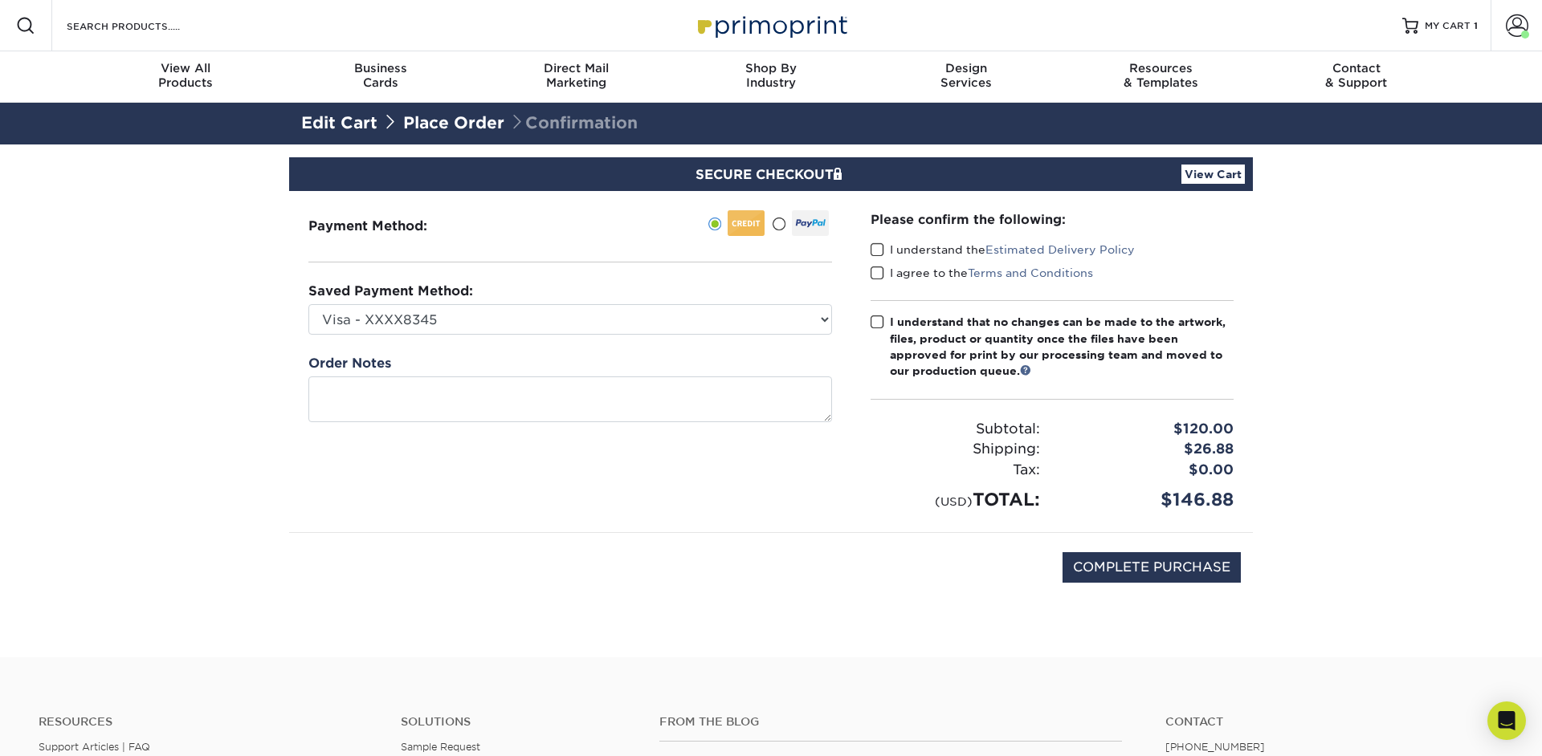
click at [889, 250] on label "I understand the Estimated Delivery Policy" at bounding box center [1002, 250] width 264 height 16
click at [0, 0] on input "I understand the Estimated Delivery Policy" at bounding box center [0, 0] width 0 height 0
click at [878, 279] on span at bounding box center [877, 273] width 14 height 15
click at [0, 0] on input "I agree to the Terms and Conditions" at bounding box center [0, 0] width 0 height 0
click at [904, 335] on div "I understand that no changes can be made to the artwork, files, product or quan…" at bounding box center [1062, 347] width 344 height 66
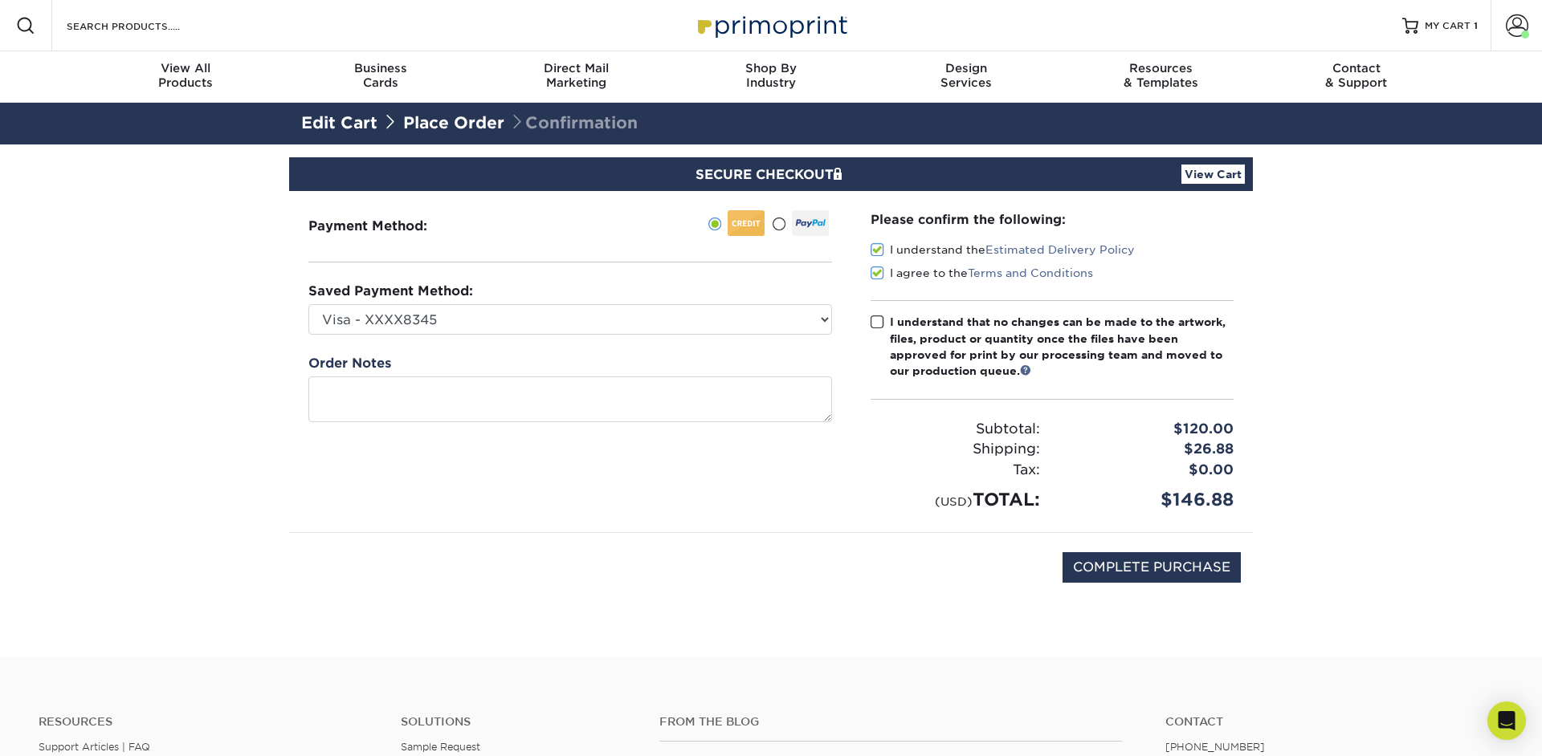
click at [0, 0] on input "I understand that no changes can be made to the artwork, files, product or quan…" at bounding box center [0, 0] width 0 height 0
click at [1109, 571] on input "COMPLETE PURCHASE" at bounding box center [1151, 567] width 178 height 31
type input "PROCESSING, PLEASE WAIT..."
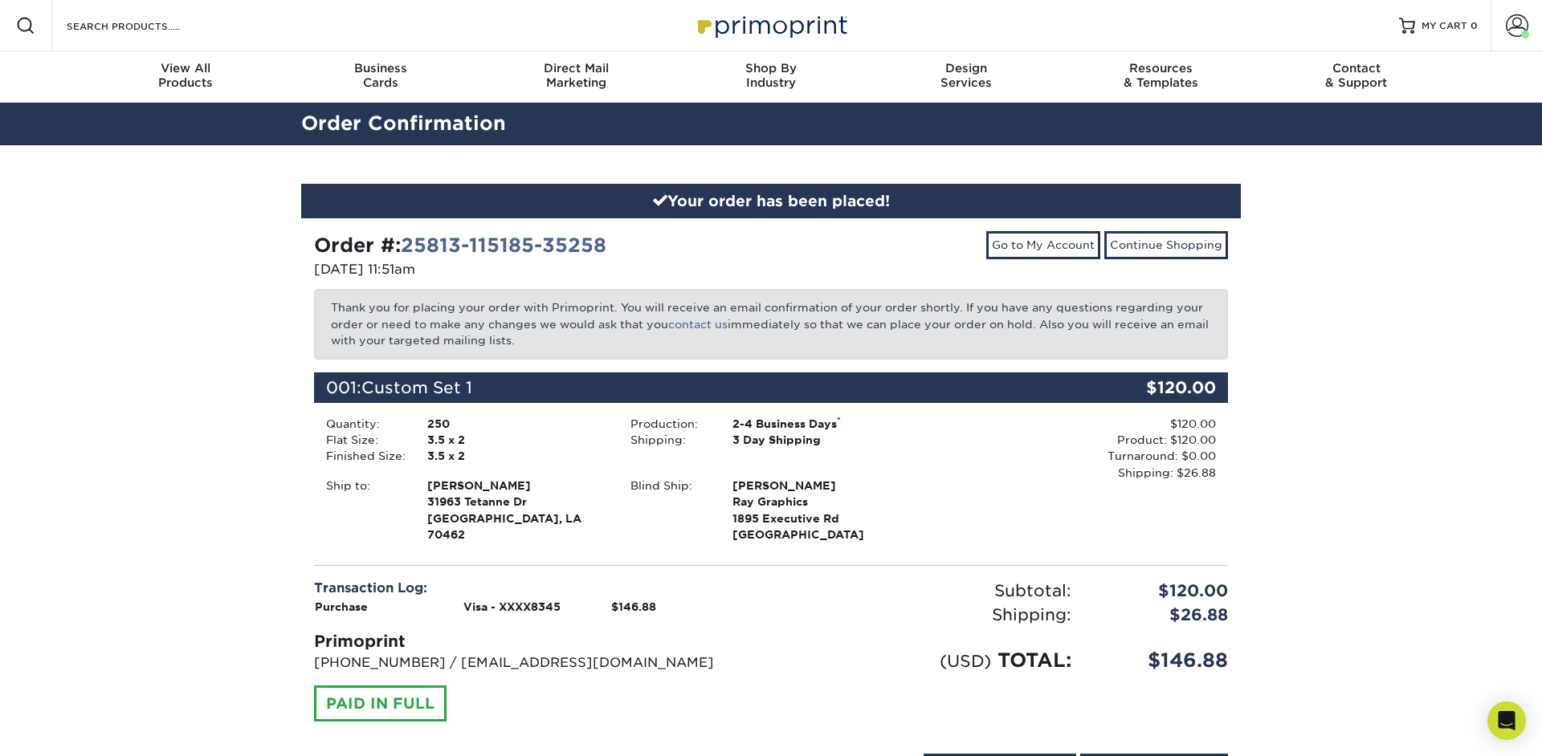
scroll to position [109, 0]
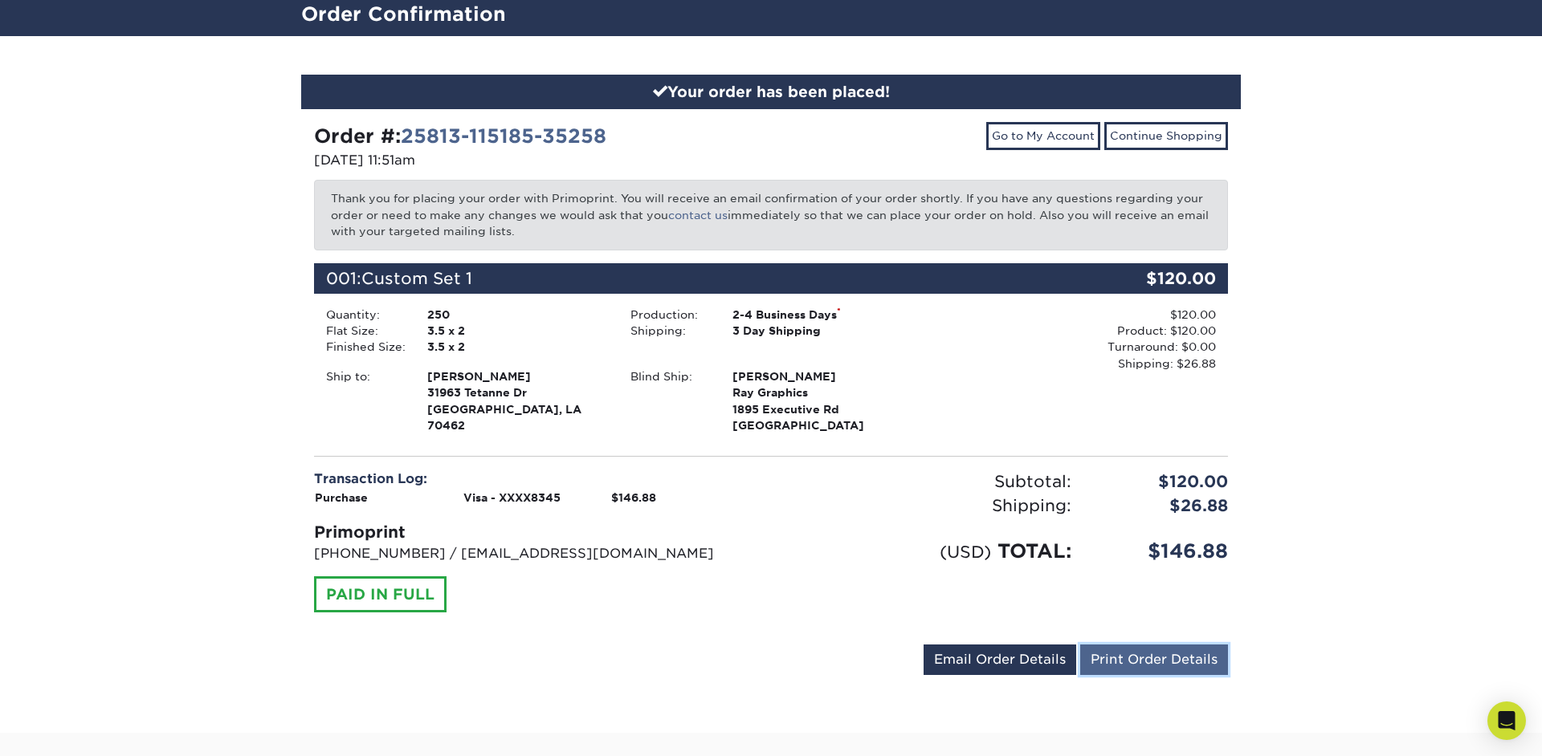
click at [1109, 660] on link "Print Order Details" at bounding box center [1154, 660] width 148 height 31
click at [817, 285] on div "001: Custom Set 1" at bounding box center [694, 278] width 761 height 31
click at [671, 241] on p "Thank you for placing your order with Primoprint. You will receive an email con…" at bounding box center [771, 215] width 914 height 70
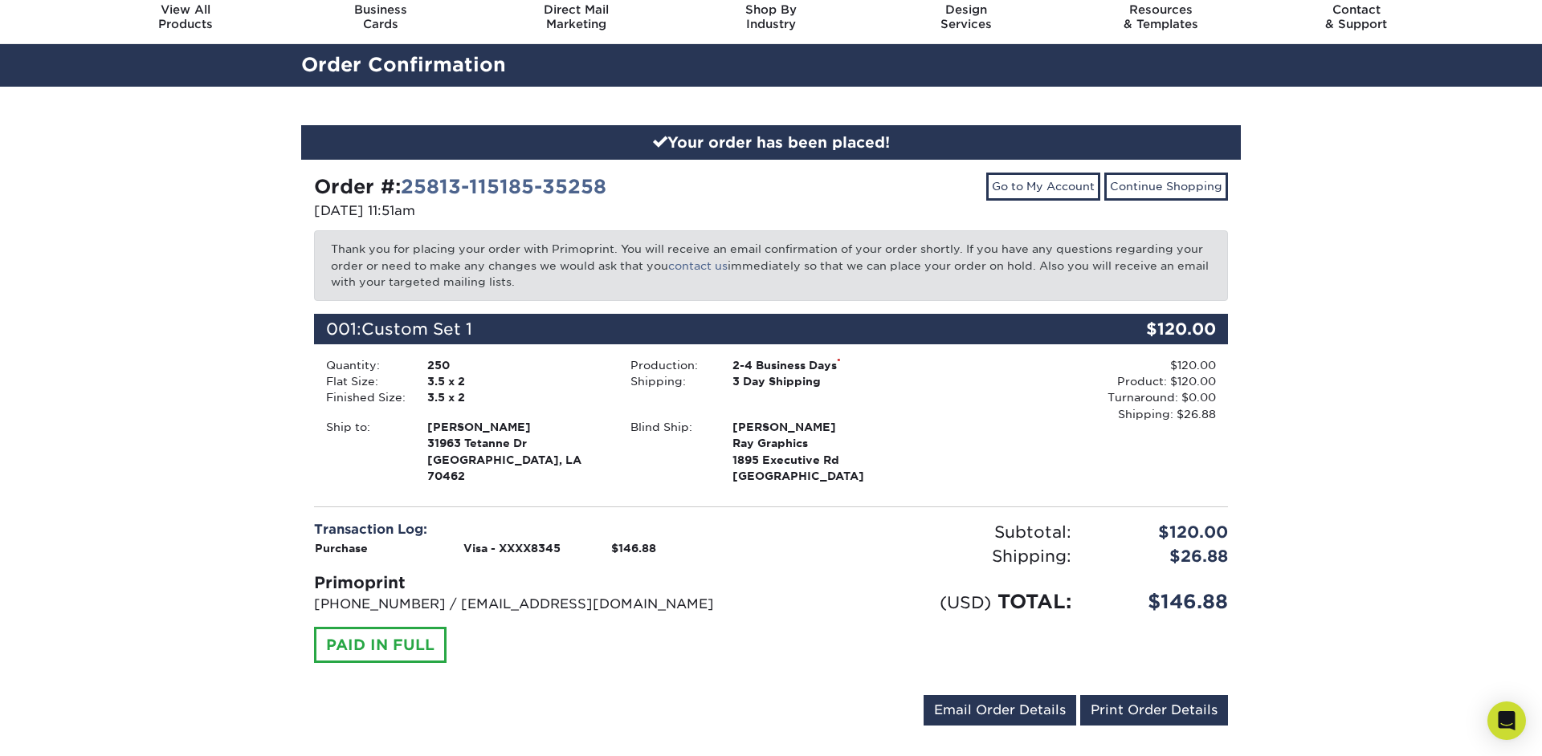
scroll to position [0, 0]
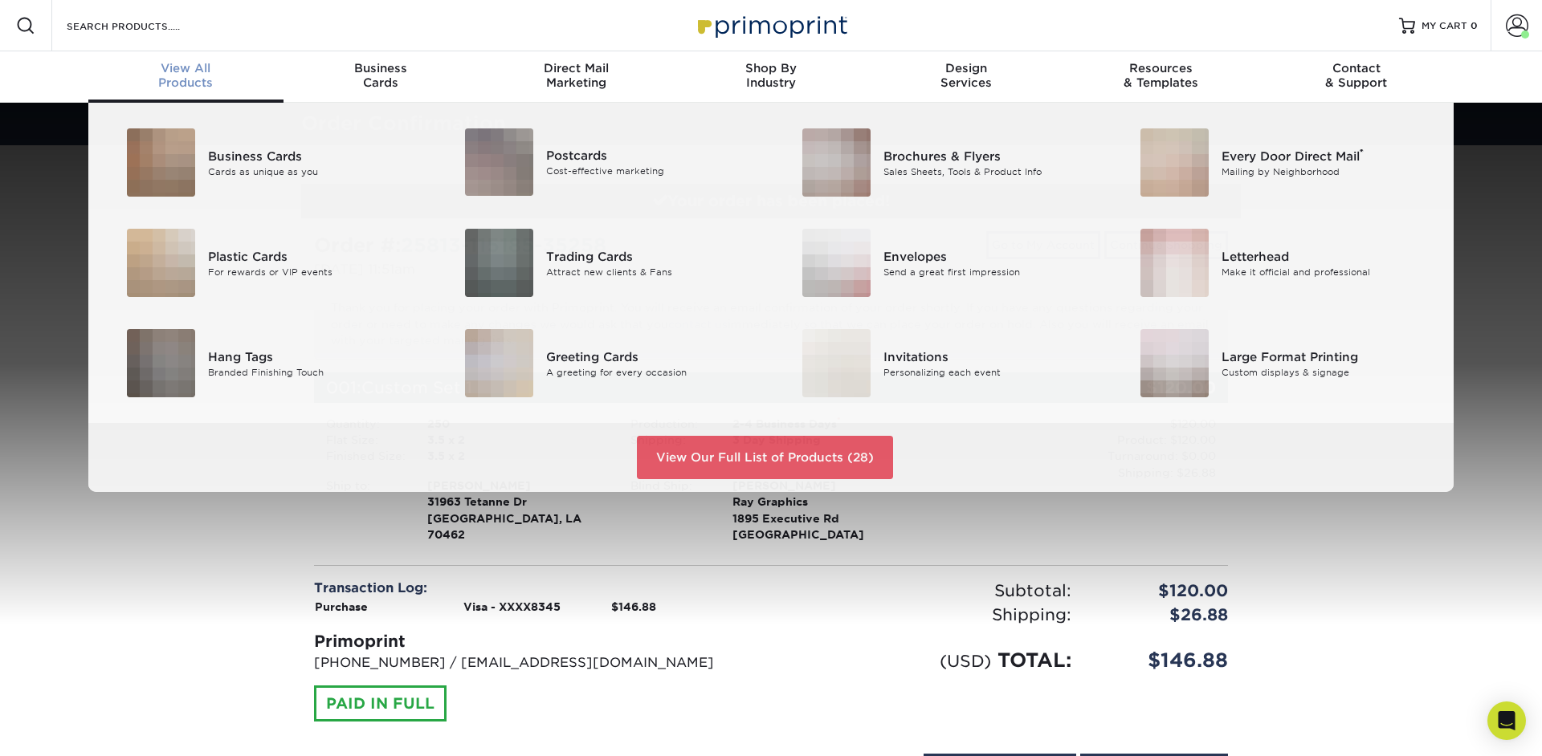
click at [186, 78] on div "View All Products" at bounding box center [185, 75] width 195 height 29
